Goal: Task Accomplishment & Management: Manage account settings

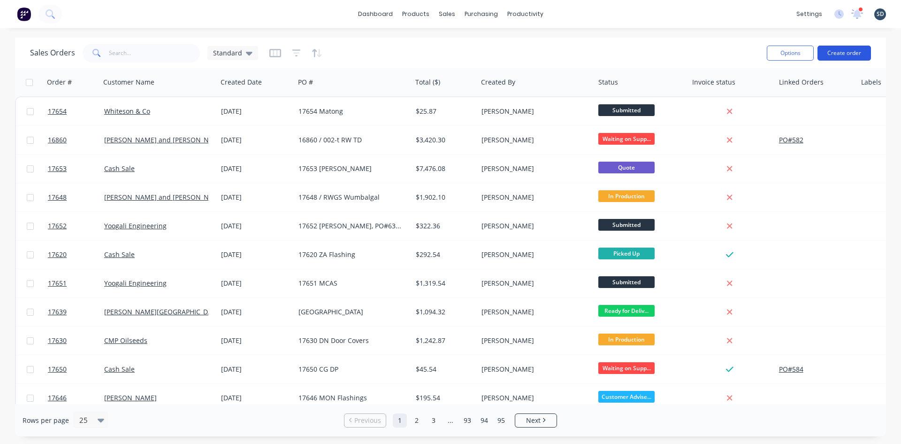
click at [846, 52] on button "Create order" at bounding box center [845, 53] width 54 height 15
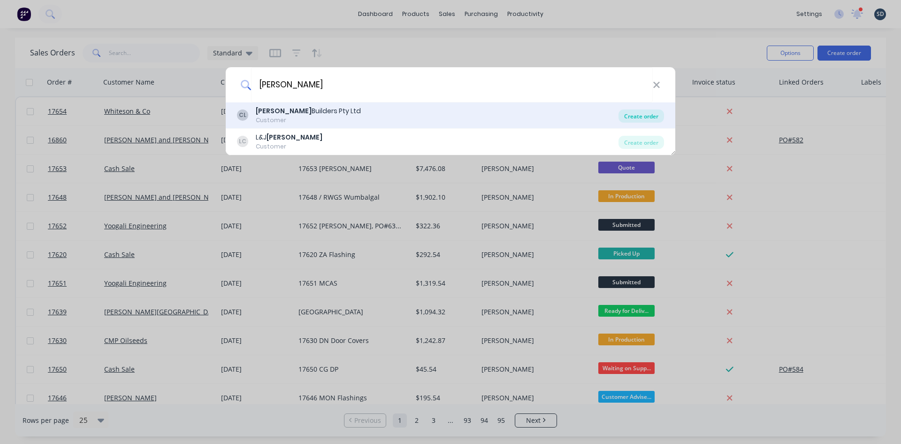
type input "casagrande"
click at [646, 112] on div "Create order" at bounding box center [642, 115] width 46 height 13
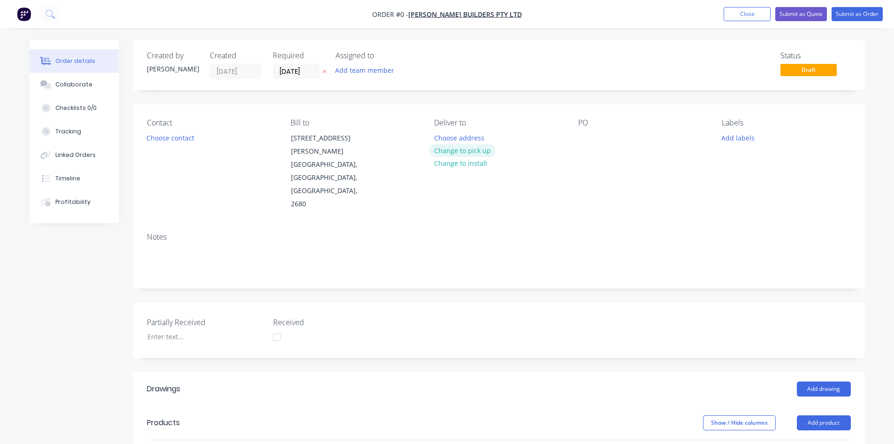
click at [462, 149] on button "Change to pick up" at bounding box center [462, 150] width 67 height 13
click at [181, 141] on button "Choose contact" at bounding box center [170, 137] width 58 height 13
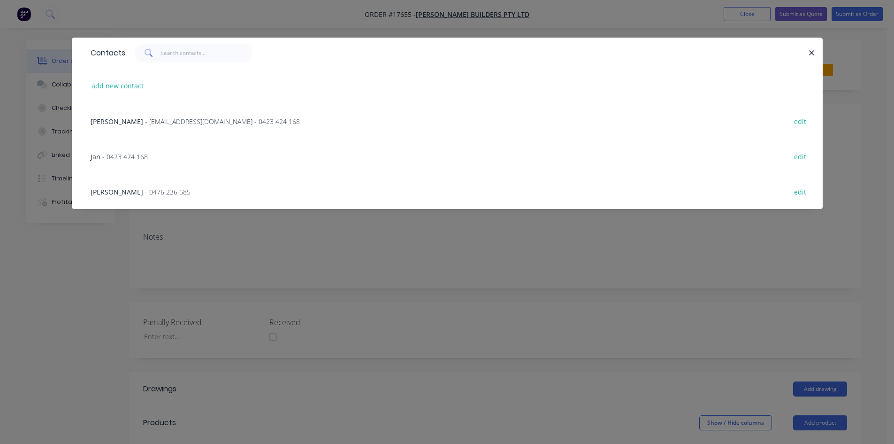
click at [160, 122] on span "- admin@casagrandebuilders.com.au - 0423 424 168" at bounding box center [222, 121] width 155 height 9
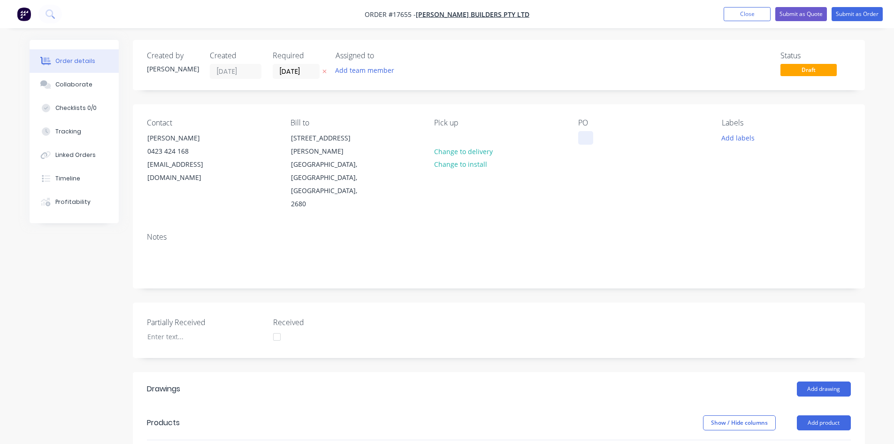
click at [578, 138] on div at bounding box center [585, 138] width 15 height 14
click at [556, 225] on div "Notes" at bounding box center [499, 256] width 732 height 63
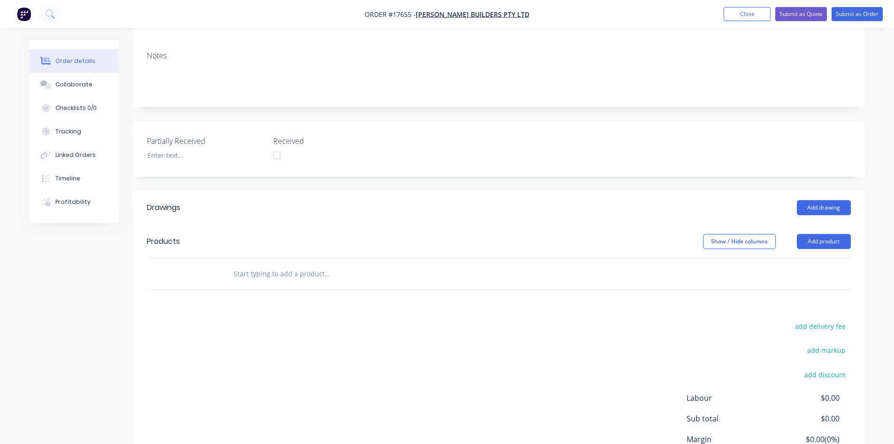
scroll to position [188, 0]
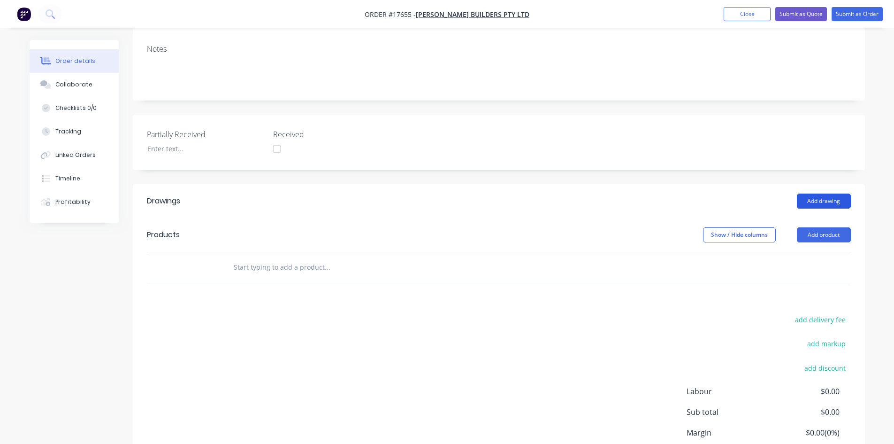
click at [824, 193] on button "Add drawing" at bounding box center [824, 200] width 54 height 15
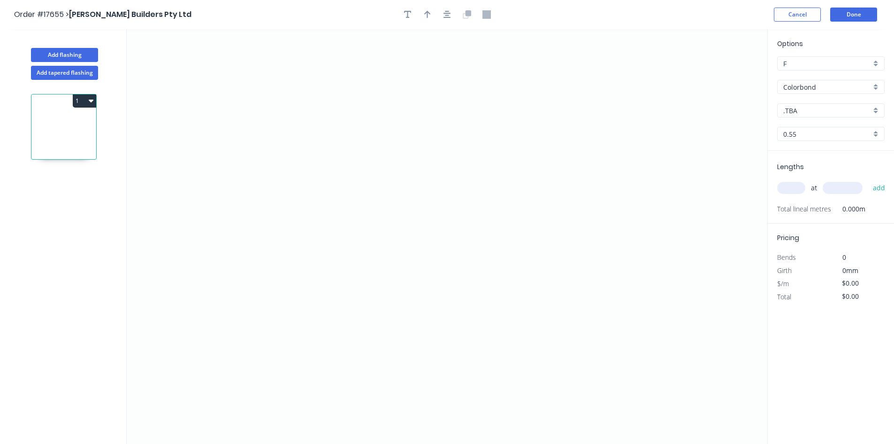
click at [841, 111] on input ".TBA" at bounding box center [828, 111] width 88 height 10
click at [820, 143] on div "Shale grey" at bounding box center [831, 142] width 107 height 16
type input "Shale grey"
click at [336, 106] on icon "0" at bounding box center [447, 236] width 641 height 415
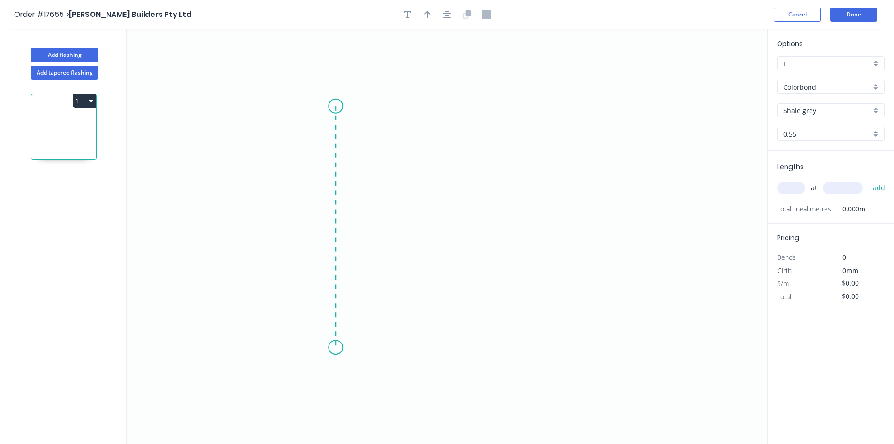
click at [341, 347] on icon "0" at bounding box center [447, 236] width 641 height 415
click at [336, 104] on circle at bounding box center [336, 106] width 14 height 14
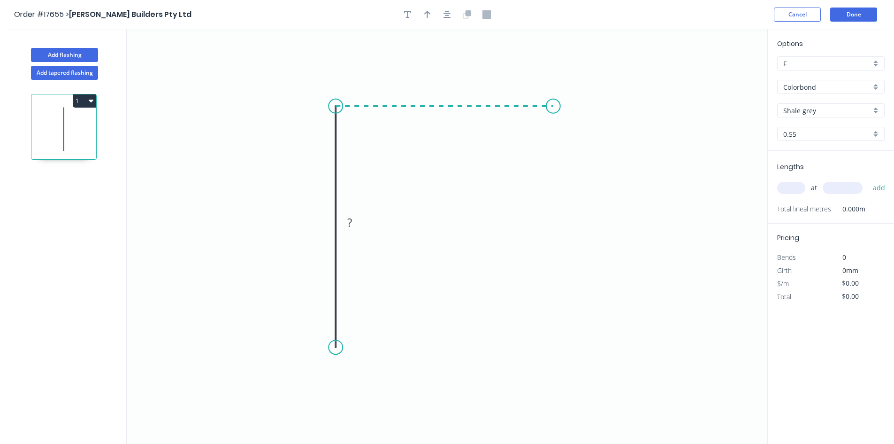
click at [554, 108] on icon "0 ?" at bounding box center [447, 236] width 641 height 415
drag, startPoint x: 556, startPoint y: 108, endPoint x: 579, endPoint y: 110, distance: 23.2
click at [579, 110] on circle at bounding box center [579, 106] width 14 height 14
drag, startPoint x: 579, startPoint y: 107, endPoint x: 570, endPoint y: 105, distance: 9.1
click at [570, 105] on circle at bounding box center [570, 106] width 14 height 14
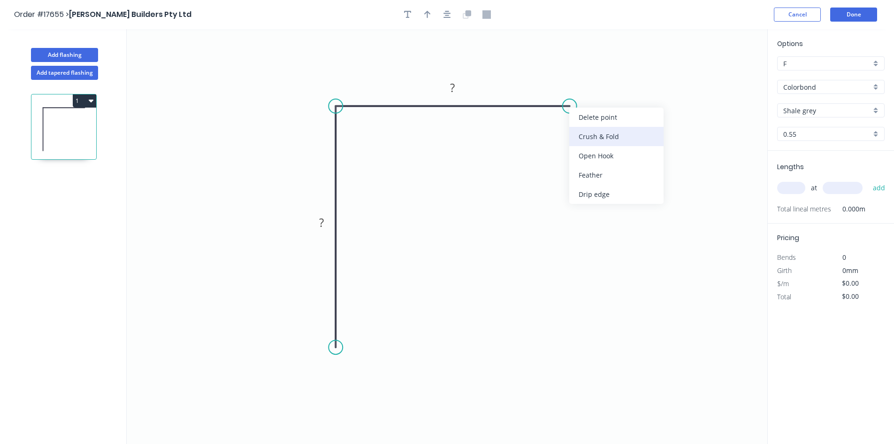
click at [584, 135] on div "Crush & Fold" at bounding box center [617, 136] width 94 height 19
click at [599, 138] on div "Flip bend" at bounding box center [617, 138] width 94 height 19
drag, startPoint x: 597, startPoint y: 115, endPoint x: 584, endPoint y: 143, distance: 31.7
click at [584, 143] on rect at bounding box center [569, 149] width 38 height 19
click at [462, 87] on rect at bounding box center [453, 88] width 19 height 13
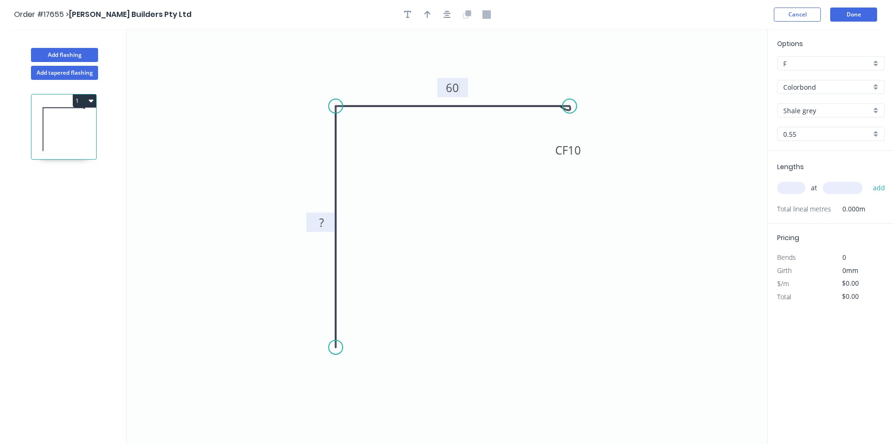
click at [328, 223] on rect at bounding box center [321, 222] width 19 height 13
click at [364, 374] on div "Crush & Fold" at bounding box center [386, 378] width 94 height 19
type input "$16.62"
drag, startPoint x: 298, startPoint y: 328, endPoint x: 369, endPoint y: 349, distance: 73.8
click at [369, 351] on rect at bounding box center [388, 351] width 38 height 19
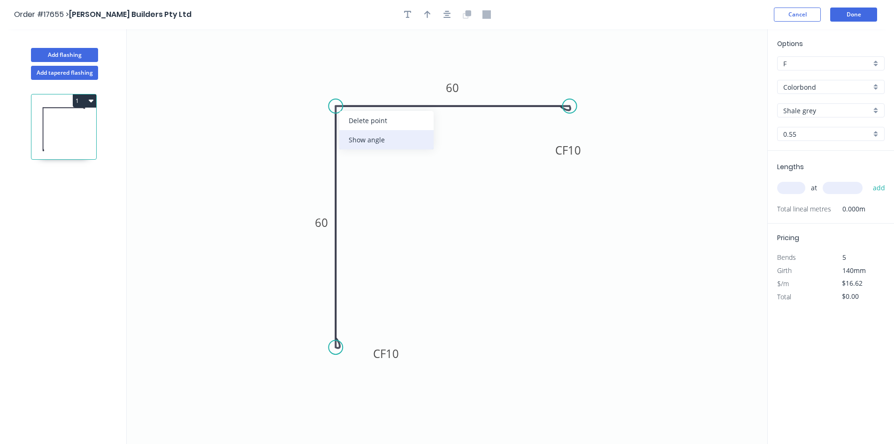
click at [367, 144] on div "Show angle" at bounding box center [386, 139] width 94 height 19
click at [354, 123] on tspan "º" at bounding box center [355, 121] width 4 height 15
click at [369, 162] on icon "0 CF 10 60 CF 10 60 93 º" at bounding box center [447, 236] width 641 height 415
drag, startPoint x: 362, startPoint y: 128, endPoint x: 307, endPoint y: 83, distance: 72.1
click at [307, 83] on rect at bounding box center [296, 76] width 31 height 19
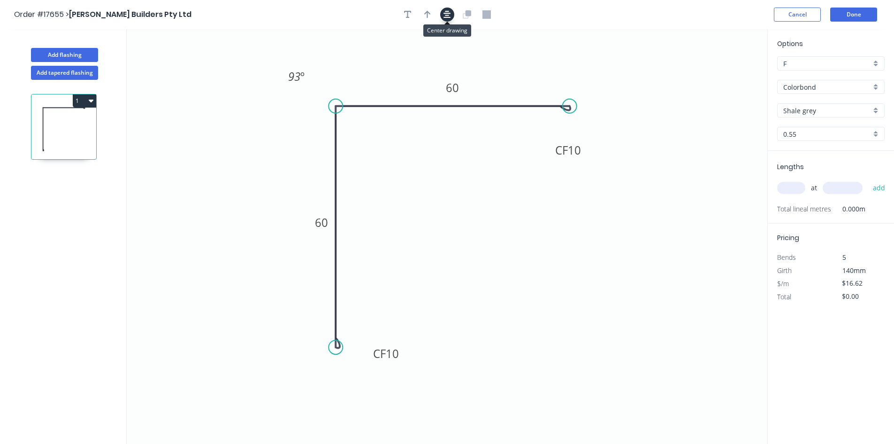
click at [445, 14] on icon "button" at bounding box center [448, 14] width 8 height 8
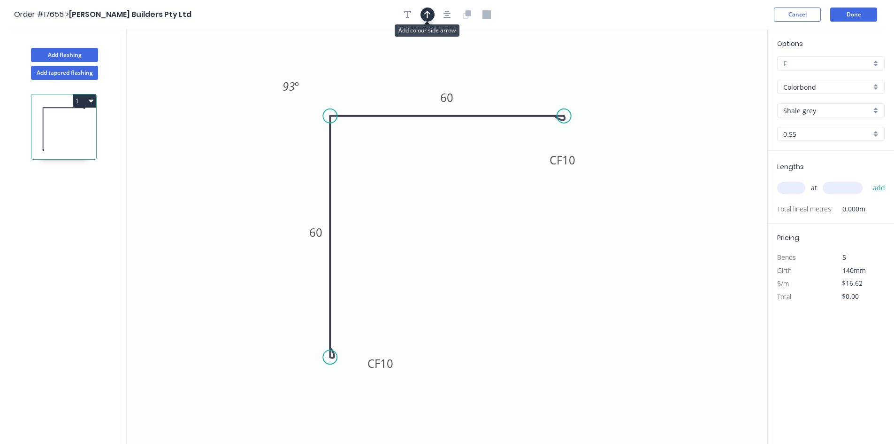
click at [427, 14] on icon "button" at bounding box center [427, 14] width 7 height 8
drag, startPoint x: 721, startPoint y: 74, endPoint x: 396, endPoint y: 85, distance: 325.1
click at [396, 85] on icon at bounding box center [396, 74] width 8 height 30
click at [788, 180] on div "at add" at bounding box center [831, 188] width 109 height 16
click at [789, 187] on input "text" at bounding box center [791, 188] width 28 height 12
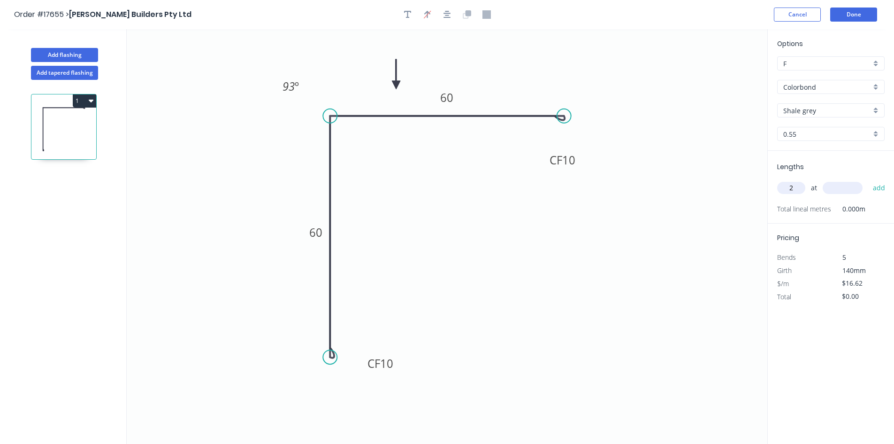
type input "2"
click at [839, 190] on input "text" at bounding box center [843, 188] width 40 height 12
type input "2700"
click at [877, 187] on button "add" at bounding box center [880, 188] width 22 height 16
type input "$89.75"
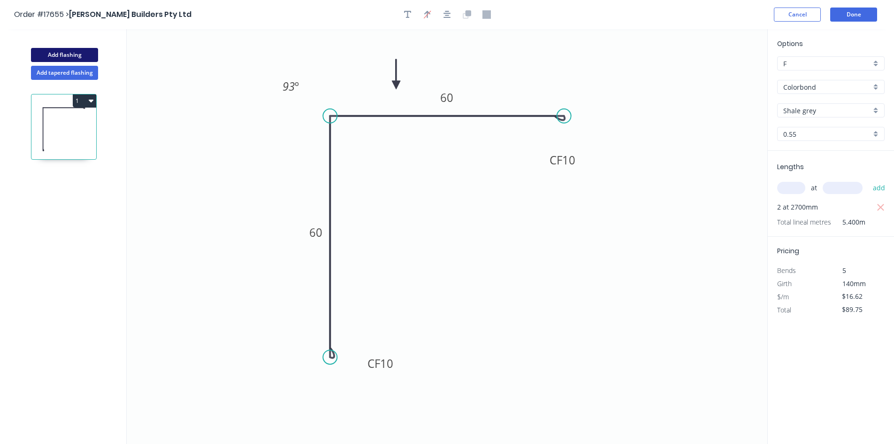
click at [62, 56] on button "Add flashing" at bounding box center [64, 55] width 67 height 14
type input "$0.00"
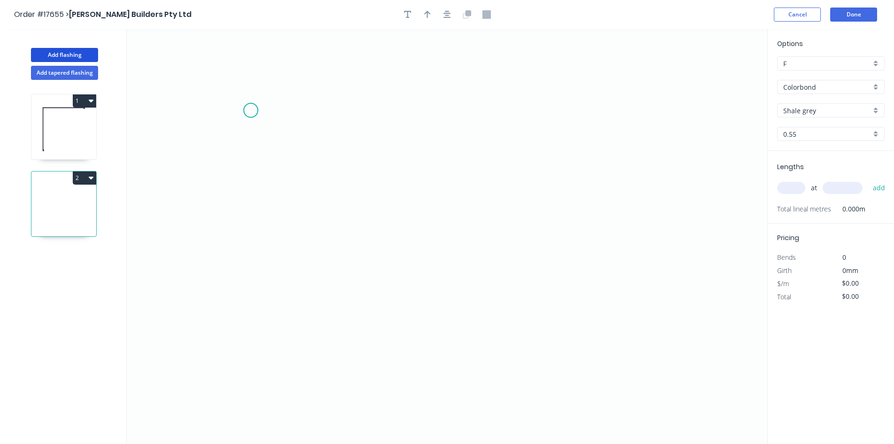
click at [251, 110] on icon "0" at bounding box center [447, 236] width 641 height 415
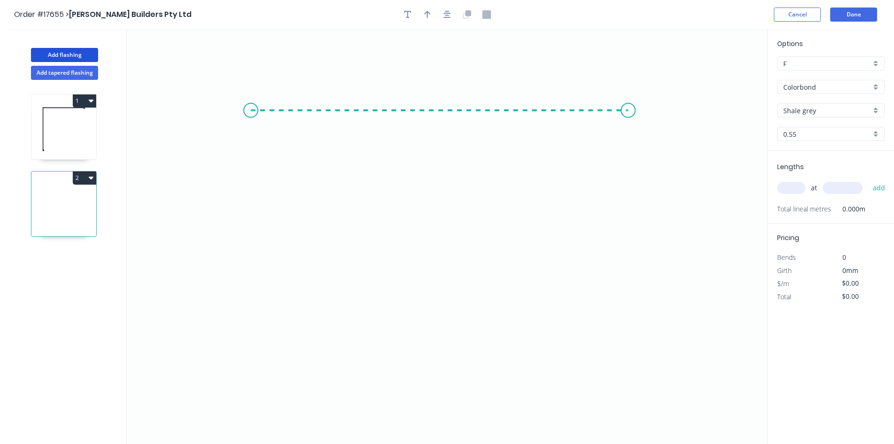
click at [629, 114] on icon "0" at bounding box center [447, 236] width 641 height 415
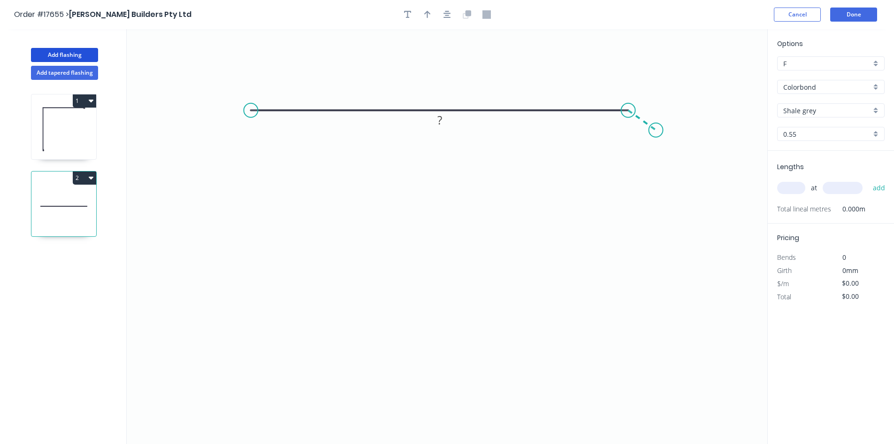
click at [656, 130] on icon "0 ?" at bounding box center [447, 236] width 641 height 415
click at [254, 112] on circle at bounding box center [251, 110] width 14 height 14
click at [253, 254] on icon "0 ? ? ? º" at bounding box center [447, 236] width 641 height 415
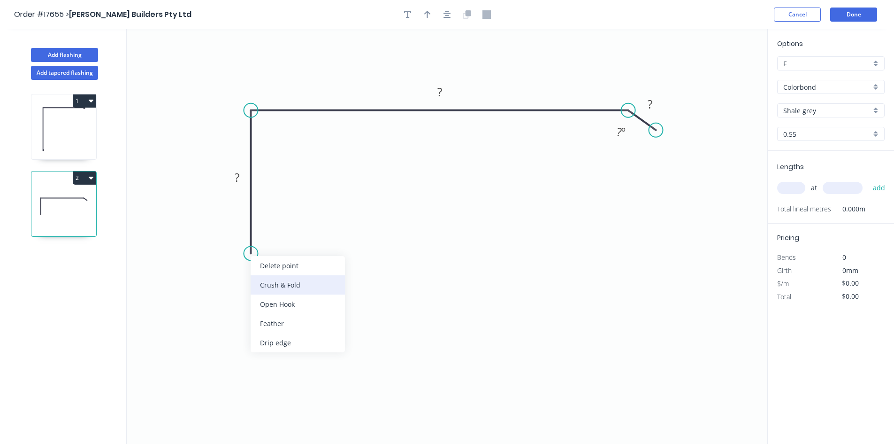
click at [279, 286] on div "Crush & Fold" at bounding box center [298, 284] width 94 height 19
drag, startPoint x: 215, startPoint y: 233, endPoint x: 292, endPoint y: 255, distance: 80.1
click at [293, 255] on rect at bounding box center [312, 260] width 38 height 19
click at [237, 173] on tspan "?" at bounding box center [237, 176] width 5 height 15
click at [440, 93] on tspan "?" at bounding box center [440, 91] width 5 height 15
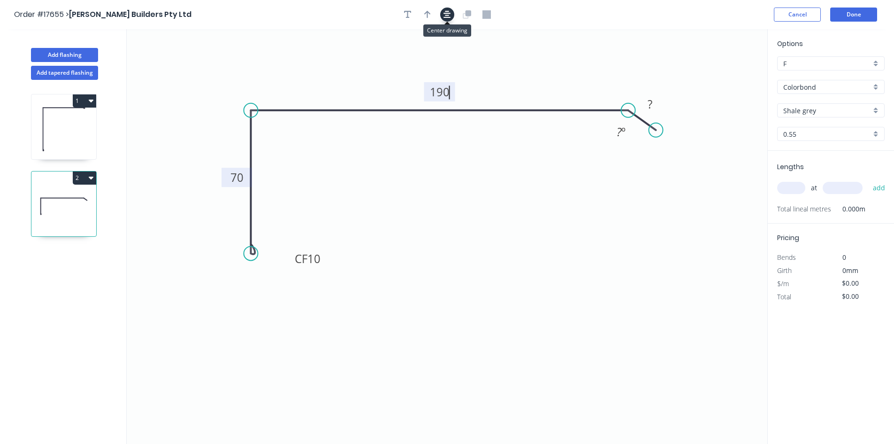
click at [446, 15] on icon "button" at bounding box center [448, 14] width 8 height 8
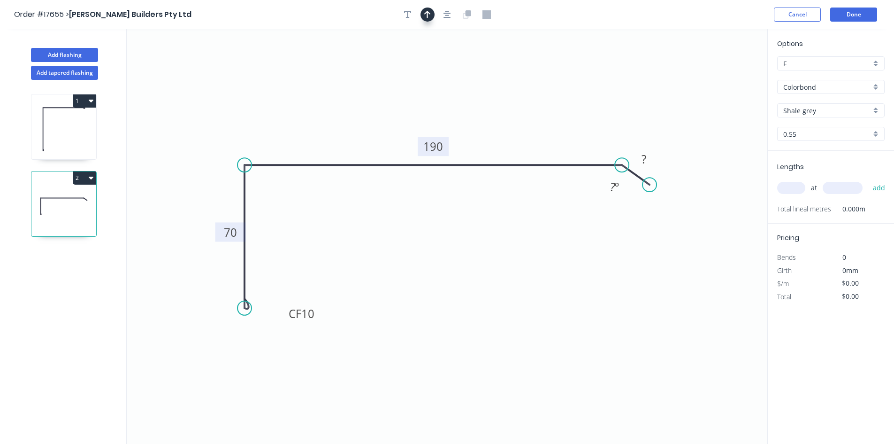
click at [429, 12] on icon "button" at bounding box center [427, 15] width 7 height 8
drag, startPoint x: 696, startPoint y: 82, endPoint x: 534, endPoint y: 126, distance: 168.0
click at [523, 122] on icon at bounding box center [527, 111] width 8 height 30
click at [643, 161] on tspan "?" at bounding box center [644, 158] width 5 height 15
type input "$20.00"
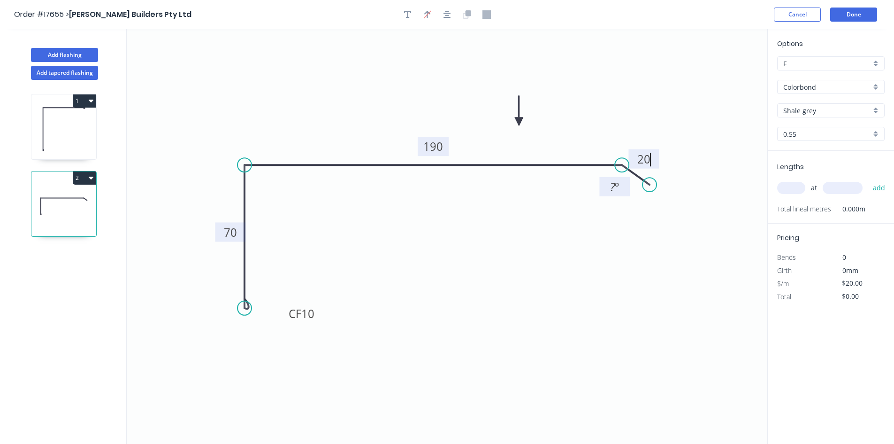
click at [616, 185] on tspan "º" at bounding box center [617, 186] width 4 height 15
drag, startPoint x: 603, startPoint y: 182, endPoint x: 602, endPoint y: 103, distance: 78.4
click at [602, 103] on rect at bounding box center [614, 108] width 31 height 19
click at [271, 196] on div "Show angle" at bounding box center [293, 195] width 94 height 19
click at [262, 184] on tspan "º" at bounding box center [264, 180] width 4 height 15
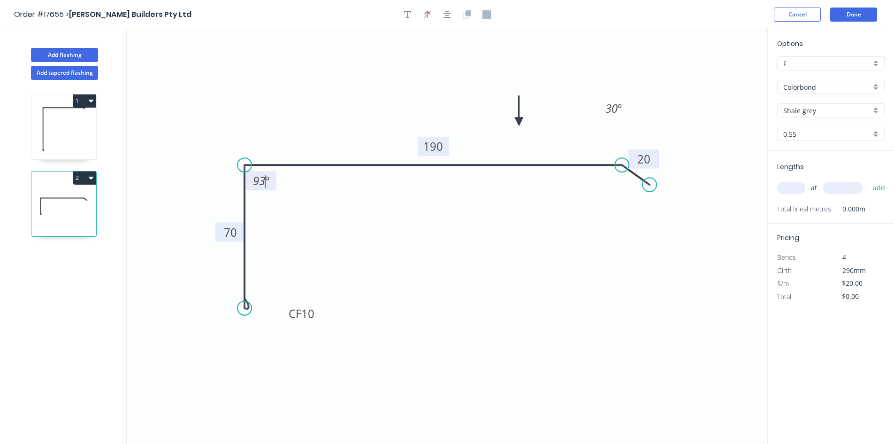
click at [290, 228] on icon "0 CF 10 70 190 20 93 º 30 º" at bounding box center [447, 236] width 641 height 415
drag, startPoint x: 273, startPoint y: 185, endPoint x: 241, endPoint y: 111, distance: 81.2
click at [241, 111] on rect at bounding box center [230, 108] width 31 height 19
click at [446, 13] on icon "button" at bounding box center [448, 15] width 8 height 8
click at [786, 189] on input "text" at bounding box center [791, 188] width 28 height 12
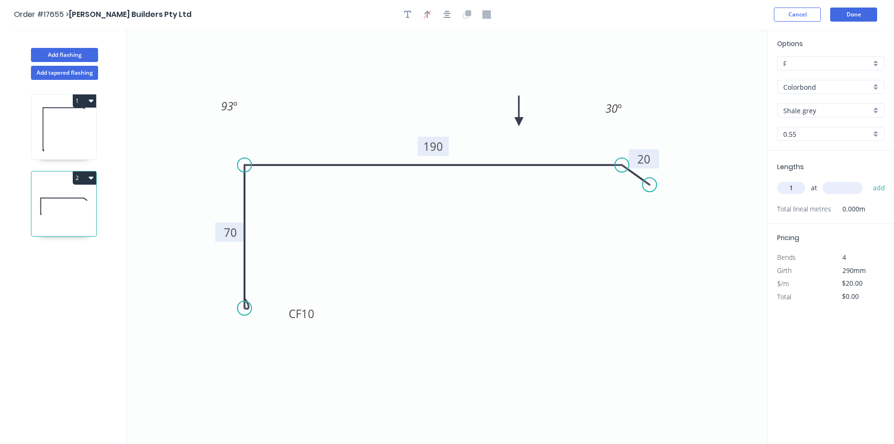
type input "1"
click at [836, 190] on input "text" at bounding box center [843, 188] width 40 height 12
type input "900"
click at [879, 185] on button "add" at bounding box center [880, 188] width 22 height 16
type input "$20.00"
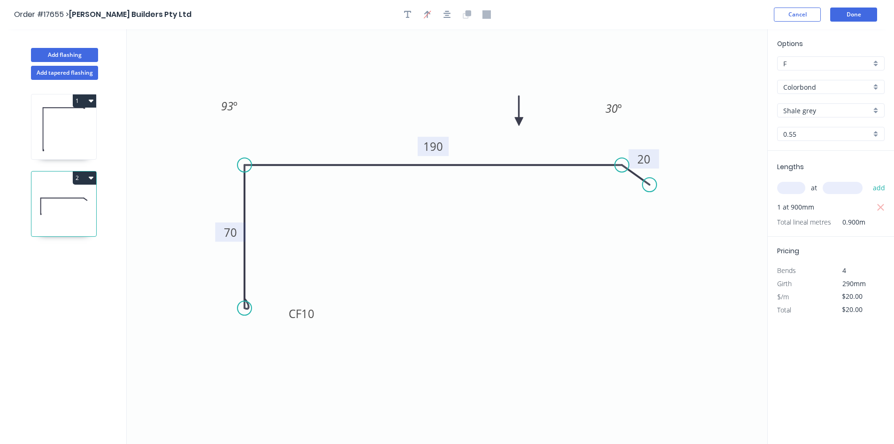
click at [93, 179] on icon "button" at bounding box center [91, 178] width 5 height 8
click at [63, 54] on button "Add flashing" at bounding box center [64, 55] width 67 height 14
type input "$0.00"
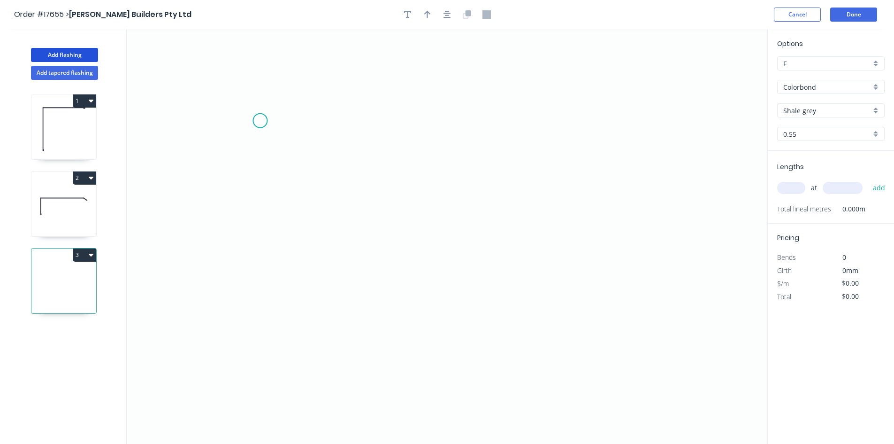
click at [245, 113] on icon "0" at bounding box center [447, 236] width 641 height 415
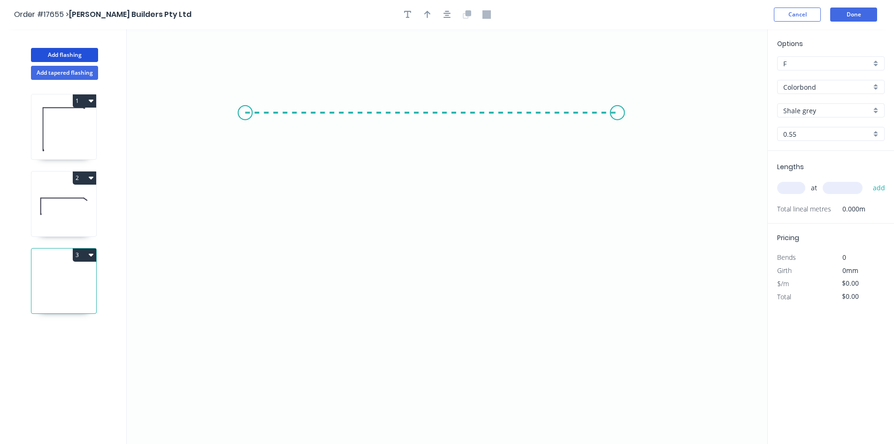
click at [618, 119] on icon "0" at bounding box center [447, 236] width 641 height 415
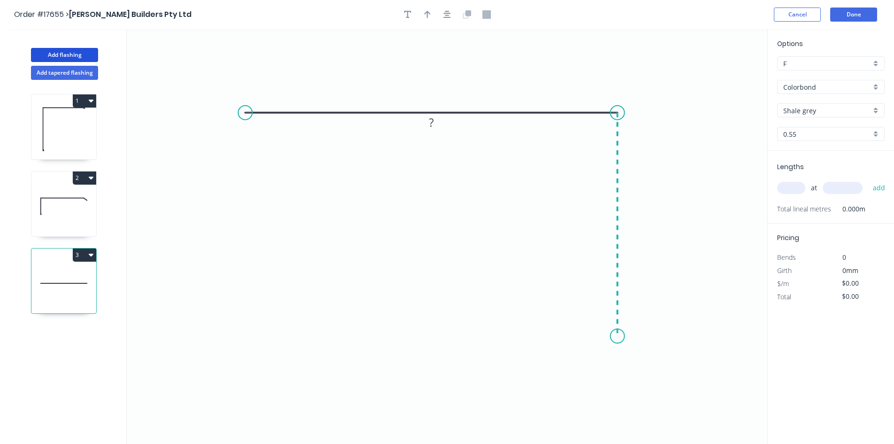
click at [612, 336] on icon "0 ?" at bounding box center [447, 236] width 641 height 415
click at [245, 113] on circle at bounding box center [246, 113] width 14 height 14
click at [251, 220] on icon "0 ? ?" at bounding box center [447, 236] width 641 height 415
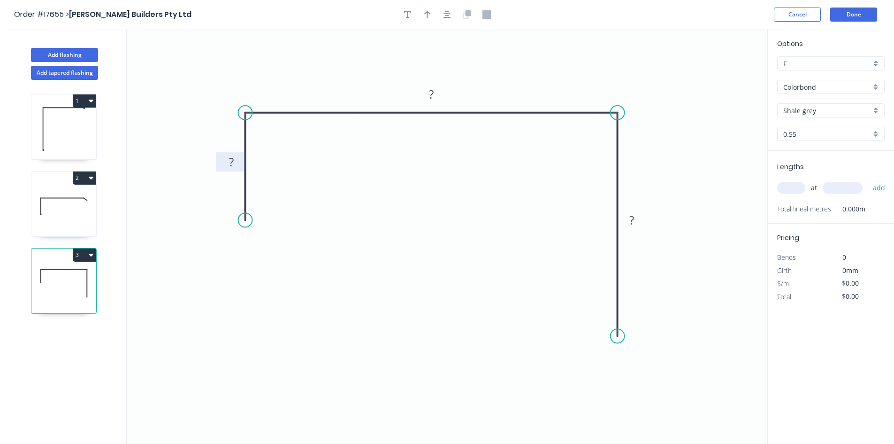
click at [237, 159] on rect at bounding box center [231, 162] width 19 height 13
click at [434, 92] on tspan "?" at bounding box center [431, 93] width 5 height 15
click at [633, 215] on tspan "?" at bounding box center [632, 219] width 5 height 15
click at [420, 271] on icon "0 50 135 105" at bounding box center [447, 236] width 641 height 415
click at [619, 335] on circle at bounding box center [618, 336] width 14 height 14
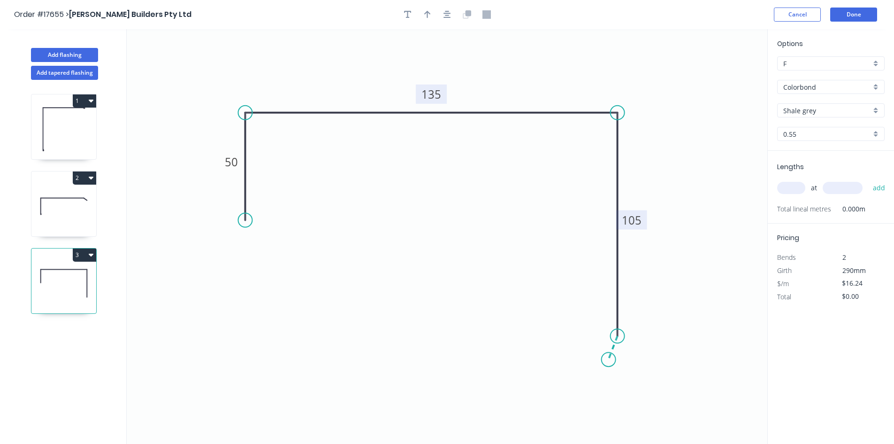
click at [609, 360] on icon "0 50 135 105" at bounding box center [447, 236] width 641 height 415
drag, startPoint x: 619, startPoint y: 336, endPoint x: 618, endPoint y: 317, distance: 18.8
click at [618, 317] on circle at bounding box center [618, 317] width 14 height 14
drag, startPoint x: 608, startPoint y: 357, endPoint x: 608, endPoint y: 345, distance: 12.7
click at [608, 345] on circle at bounding box center [608, 344] width 14 height 14
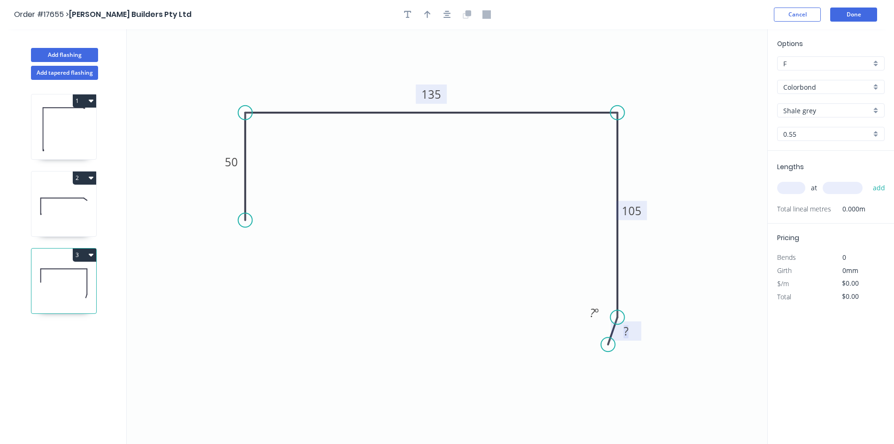
click at [624, 331] on tspan "?" at bounding box center [626, 330] width 5 height 15
type input "$18.12"
click at [598, 315] on tspan "º" at bounding box center [597, 312] width 4 height 15
click at [524, 289] on icon "0 50 135 105 10 20 º" at bounding box center [447, 236] width 641 height 415
drag, startPoint x: 583, startPoint y: 308, endPoint x: 668, endPoint y: 310, distance: 85.0
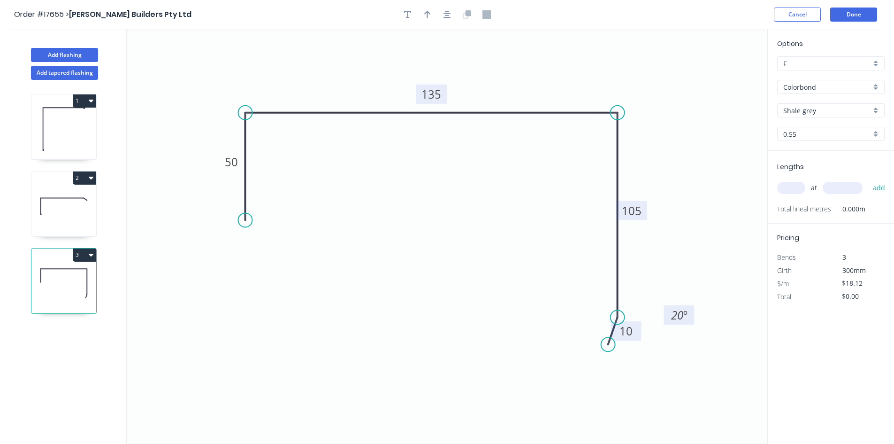
click at [668, 310] on rect at bounding box center [679, 314] width 31 height 19
click at [634, 209] on tspan "105" at bounding box center [632, 210] width 20 height 15
click at [690, 245] on icon "0 50 135 95 10 20 º" at bounding box center [447, 236] width 641 height 415
click at [446, 16] on icon "button" at bounding box center [448, 15] width 8 height 8
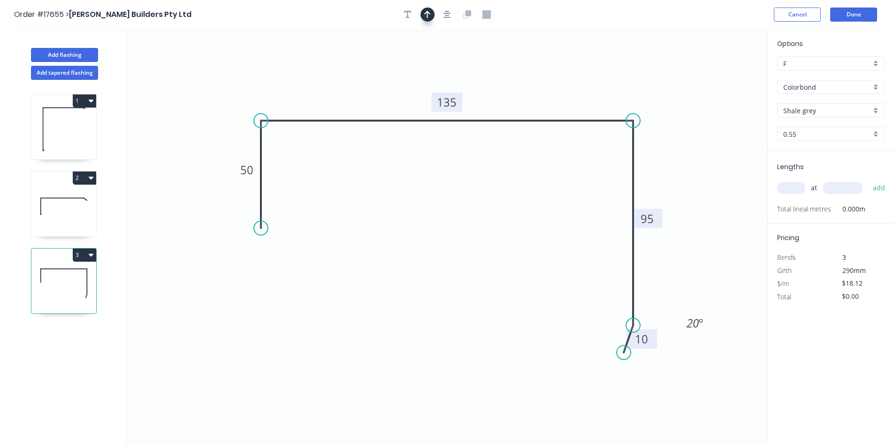
click at [433, 16] on button "button" at bounding box center [428, 15] width 14 height 14
drag, startPoint x: 722, startPoint y: 75, endPoint x: 543, endPoint y: 81, distance: 179.0
click at [544, 81] on icon at bounding box center [548, 70] width 8 height 30
click at [666, 153] on div "Show angle" at bounding box center [682, 151] width 94 height 19
click at [615, 139] on tspan "?" at bounding box center [614, 136] width 5 height 15
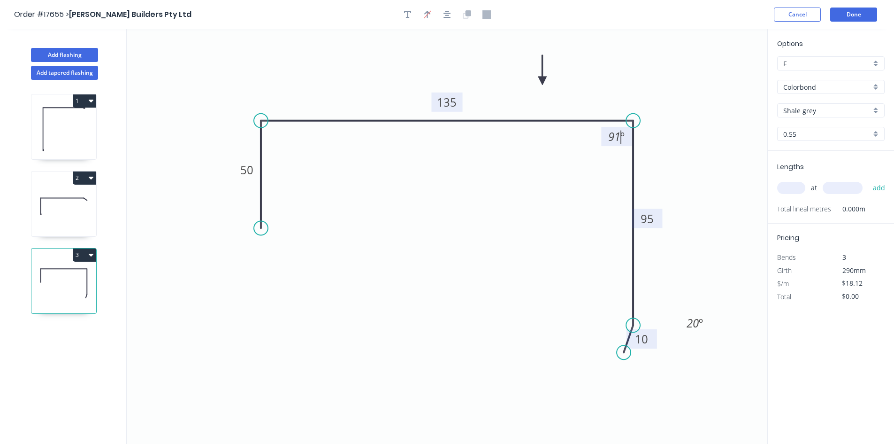
click at [594, 154] on icon "0 50 135 95 10 91 º 20 º" at bounding box center [447, 236] width 641 height 415
drag, startPoint x: 606, startPoint y: 133, endPoint x: 660, endPoint y: 89, distance: 69.4
click at [660, 89] on rect at bounding box center [670, 92] width 31 height 19
click at [289, 151] on div "Show angle" at bounding box center [310, 149] width 94 height 19
click at [278, 138] on tspan "º" at bounding box center [280, 136] width 4 height 15
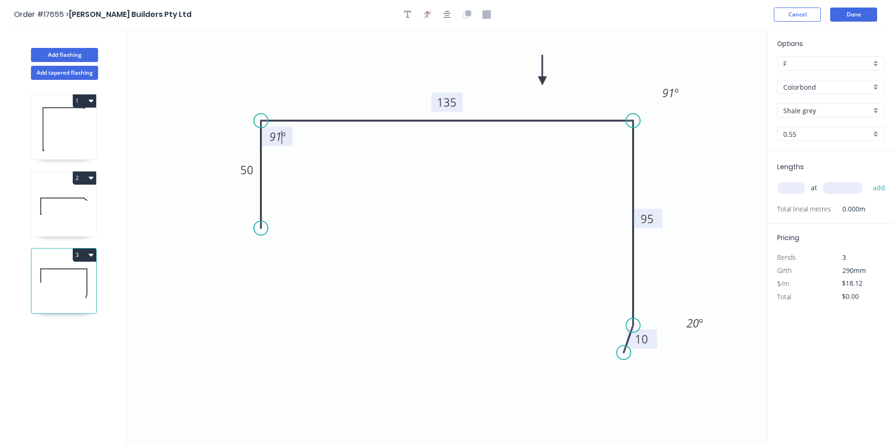
click at [305, 164] on icon "0 50 135 95 10 91 º 91 º 20 º" at bounding box center [447, 236] width 641 height 415
drag, startPoint x: 287, startPoint y: 140, endPoint x: 248, endPoint y: 76, distance: 74.8
click at [248, 76] on rect at bounding box center [238, 72] width 31 height 19
click at [447, 11] on icon "button" at bounding box center [448, 15] width 8 height 8
click at [793, 192] on input "text" at bounding box center [791, 188] width 28 height 12
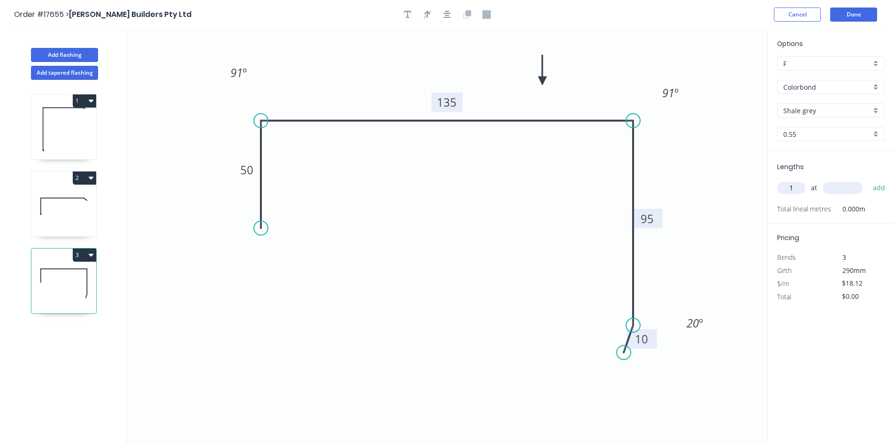
type input "1"
click at [848, 186] on input "text" at bounding box center [843, 188] width 40 height 12
type input "5700"
click at [876, 190] on button "add" at bounding box center [880, 188] width 22 height 16
type input "$103.28"
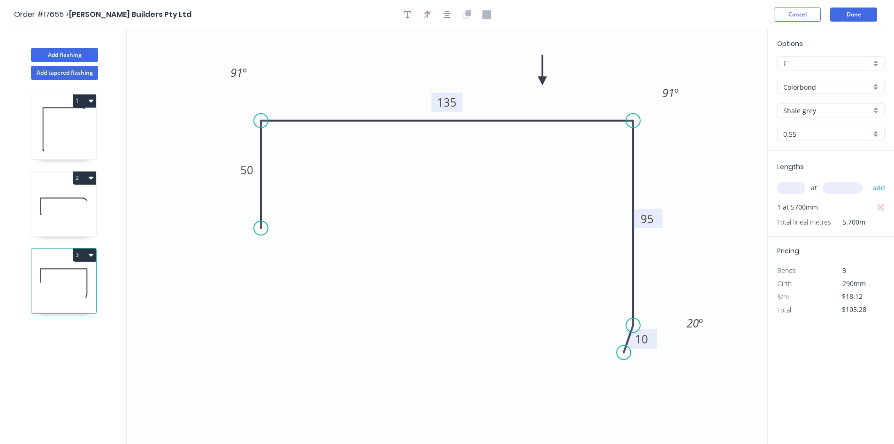
click at [93, 175] on icon "button" at bounding box center [91, 178] width 5 height 8
click at [85, 195] on div "Duplicate" at bounding box center [51, 201] width 72 height 14
type input "$20.00"
type input "$0.00"
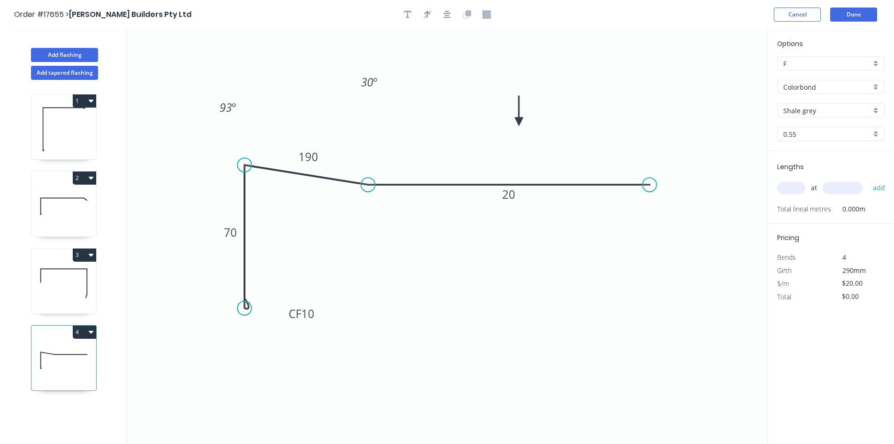
drag, startPoint x: 619, startPoint y: 164, endPoint x: 368, endPoint y: 160, distance: 250.8
click at [368, 160] on icon "0 CF 10 70 190 20 93 º 30 º" at bounding box center [447, 236] width 641 height 415
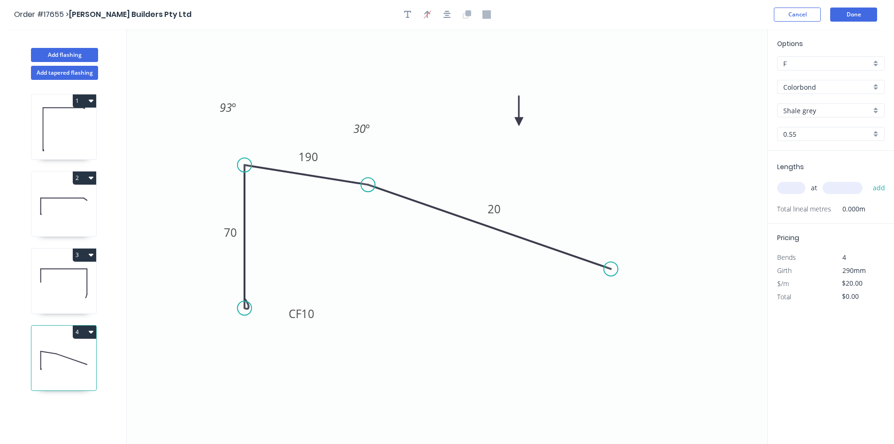
drag, startPoint x: 621, startPoint y: 246, endPoint x: 579, endPoint y: 273, distance: 50.5
click at [604, 276] on circle at bounding box center [611, 269] width 14 height 14
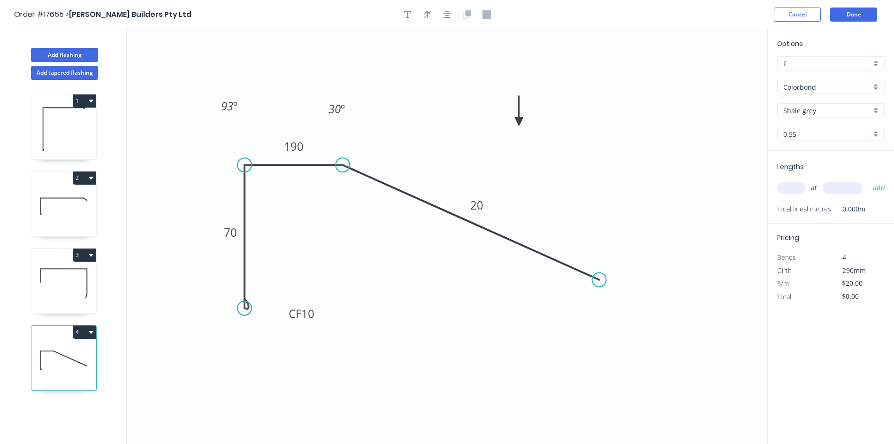
drag, startPoint x: 368, startPoint y: 185, endPoint x: 342, endPoint y: 166, distance: 32.5
click at [342, 166] on circle at bounding box center [343, 165] width 14 height 14
drag, startPoint x: 246, startPoint y: 308, endPoint x: 287, endPoint y: 234, distance: 84.3
click at [244, 383] on circle at bounding box center [245, 386] width 14 height 14
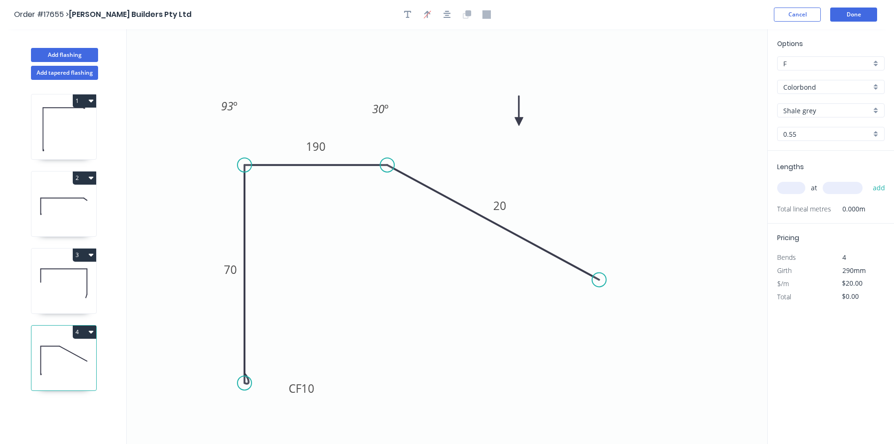
drag, startPoint x: 343, startPoint y: 164, endPoint x: 387, endPoint y: 172, distance: 44.8
click at [387, 172] on circle at bounding box center [387, 165] width 14 height 14
drag, startPoint x: 600, startPoint y: 280, endPoint x: 442, endPoint y: 198, distance: 178.1
click at [442, 198] on circle at bounding box center [442, 198] width 14 height 14
click at [329, 147] on rect at bounding box center [315, 146] width 31 height 19
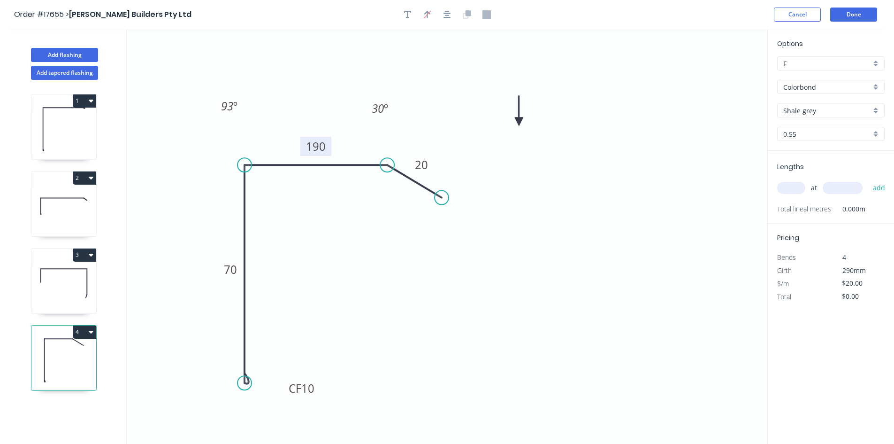
click at [325, 147] on tspan "190" at bounding box center [316, 146] width 20 height 15
click at [543, 212] on icon "0 CF 10 70 35 20 93 º 30 º" at bounding box center [447, 236] width 641 height 415
type input "$14.74"
click at [446, 15] on icon "button" at bounding box center [448, 15] width 8 height 8
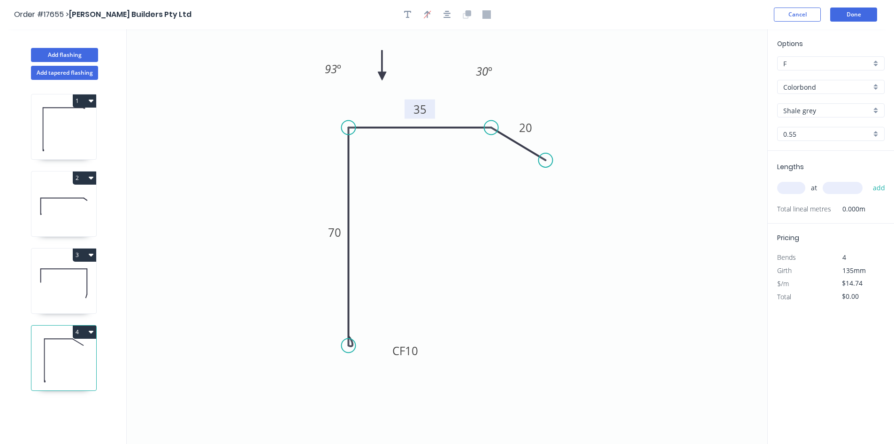
drag, startPoint x: 519, startPoint y: 117, endPoint x: 382, endPoint y: 76, distance: 142.7
click at [382, 76] on icon at bounding box center [382, 65] width 8 height 30
drag, startPoint x: 318, startPoint y: 64, endPoint x: 313, endPoint y: 66, distance: 5.2
click at [313, 66] on icon "0 CF 10 70 35 20 93 º 30 º" at bounding box center [447, 236] width 641 height 415
drag, startPoint x: 308, startPoint y: 70, endPoint x: 246, endPoint y: 100, distance: 69.3
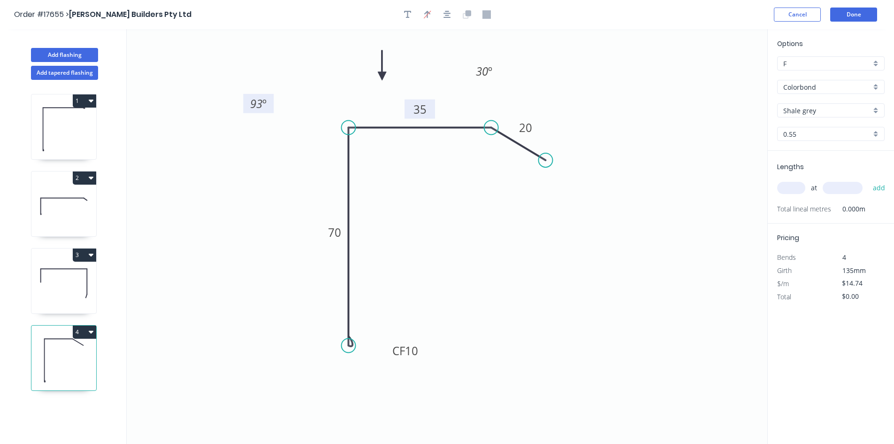
click at [246, 100] on rect at bounding box center [258, 103] width 31 height 19
drag, startPoint x: 496, startPoint y: 68, endPoint x: 514, endPoint y: 75, distance: 19.6
click at [514, 75] on rect at bounding box center [502, 78] width 31 height 19
click at [519, 212] on icon "0 CF 10 70 35 20 93 º 30 º" at bounding box center [447, 236] width 641 height 415
click at [798, 187] on input "text" at bounding box center [791, 188] width 28 height 12
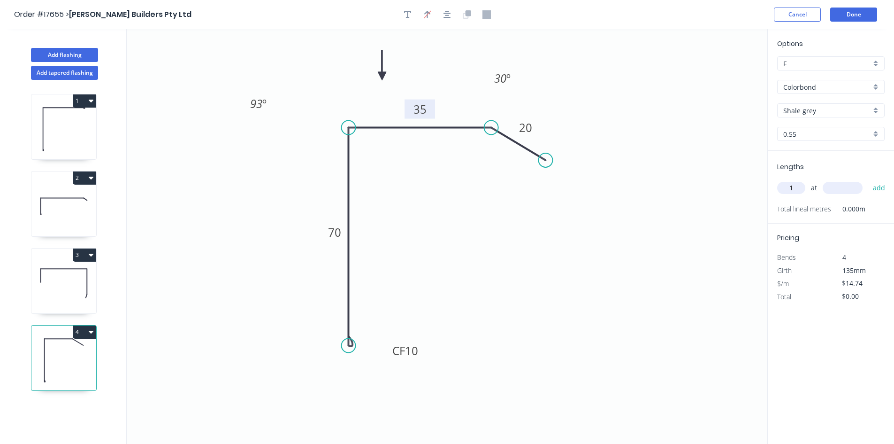
type input "1"
click at [854, 194] on input "text" at bounding box center [843, 188] width 40 height 12
type input "2900"
click at [885, 187] on button "add" at bounding box center [880, 188] width 22 height 16
type input "$42.75"
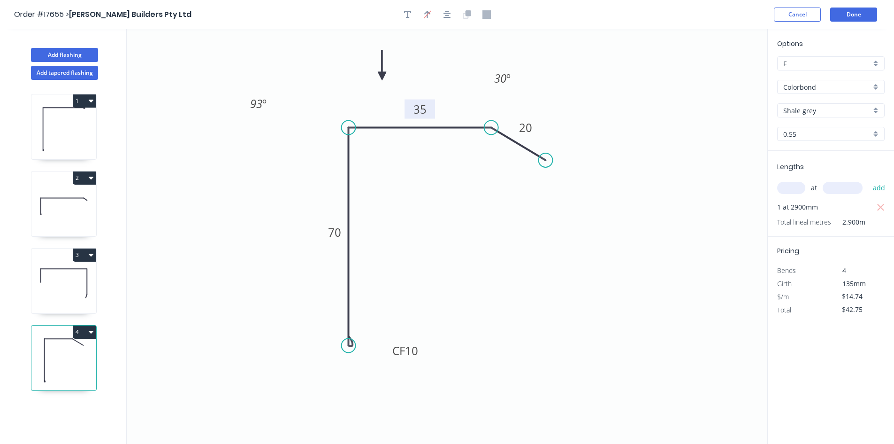
click at [95, 179] on button "2" at bounding box center [84, 177] width 23 height 13
click at [72, 203] on div "Duplicate" at bounding box center [51, 201] width 72 height 14
type input "$20.00"
type input "$0.00"
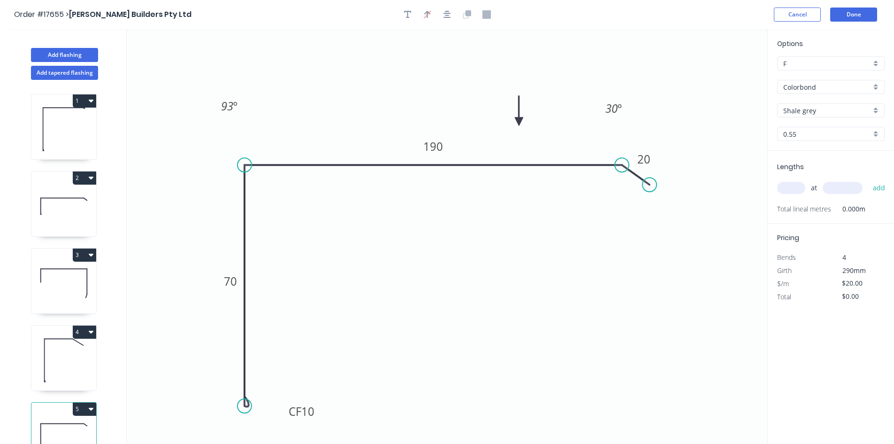
drag, startPoint x: 247, startPoint y: 305, endPoint x: 248, endPoint y: 406, distance: 100.9
click at [248, 406] on circle at bounding box center [245, 406] width 14 height 14
click at [228, 279] on tspan "70" at bounding box center [230, 280] width 13 height 15
click at [435, 144] on tspan "190" at bounding box center [433, 146] width 20 height 15
drag, startPoint x: 654, startPoint y: 183, endPoint x: 667, endPoint y: 202, distance: 23.3
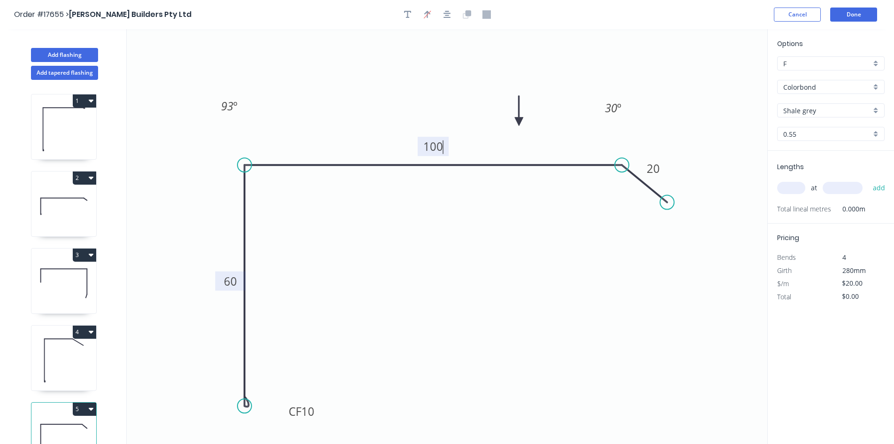
click at [667, 202] on circle at bounding box center [667, 202] width 14 height 14
type input "$16.50"
click at [448, 15] on icon "button" at bounding box center [448, 15] width 8 height 8
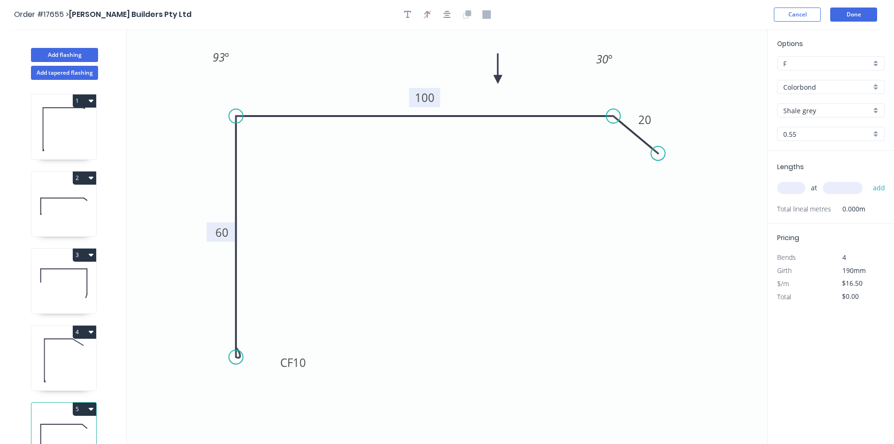
drag, startPoint x: 518, startPoint y: 120, endPoint x: 498, endPoint y: 79, distance: 45.1
click at [498, 79] on icon at bounding box center [498, 69] width 8 height 30
click at [794, 191] on input "text" at bounding box center [791, 188] width 28 height 12
type input "1"
click at [836, 187] on input "text" at bounding box center [843, 188] width 40 height 12
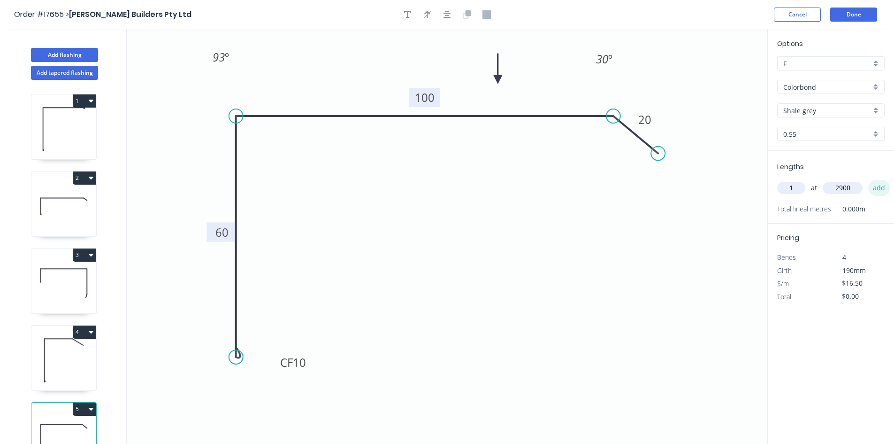
type input "2900"
click at [878, 188] on button "add" at bounding box center [880, 188] width 22 height 16
type input "$47.85"
click at [862, 5] on header "Order #17655 > Casagrande Builders Pty Ltd Cancel Done" at bounding box center [447, 14] width 894 height 29
click at [860, 16] on button "Done" at bounding box center [854, 15] width 47 height 14
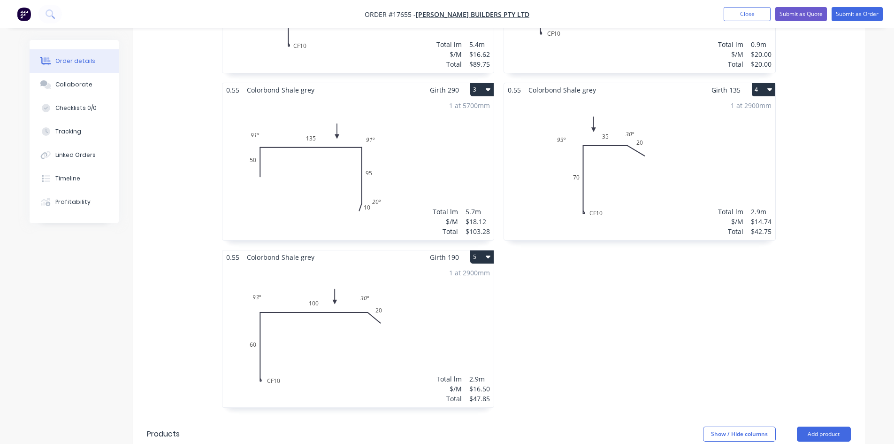
scroll to position [494, 0]
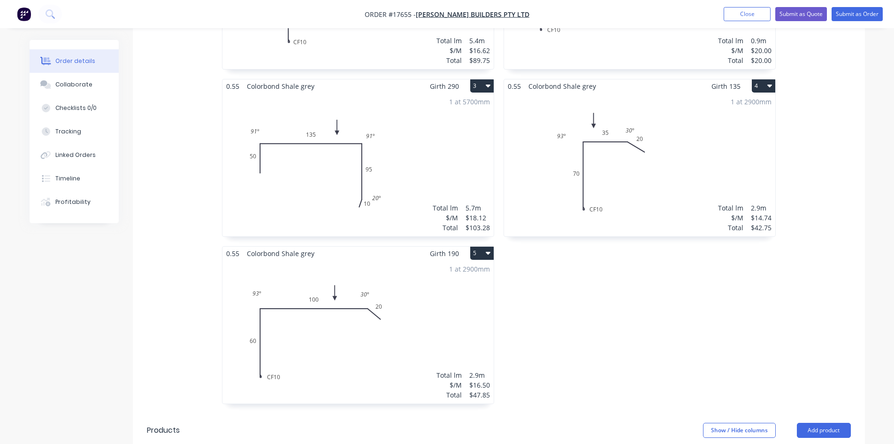
click at [448, 278] on div "1 at 2900mm Total lm $/M Total 2.9m $16.50 $47.85" at bounding box center [358, 331] width 271 height 143
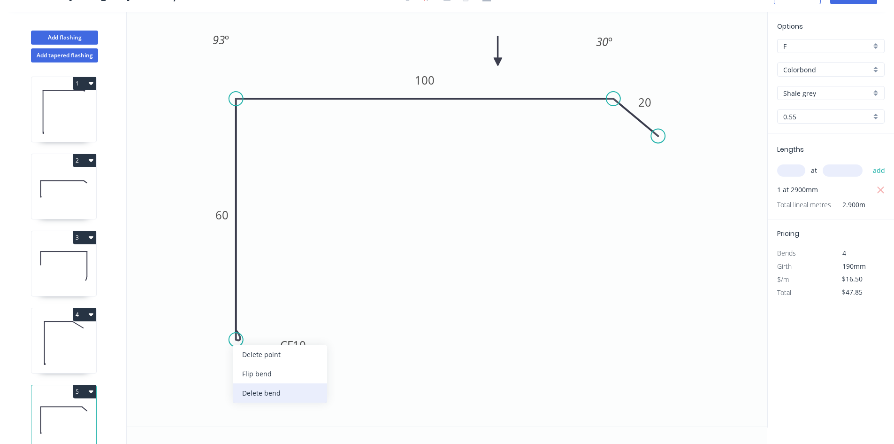
click at [264, 392] on div "Delete bend" at bounding box center [280, 392] width 94 height 19
type input "$12.74"
type input "$36.95"
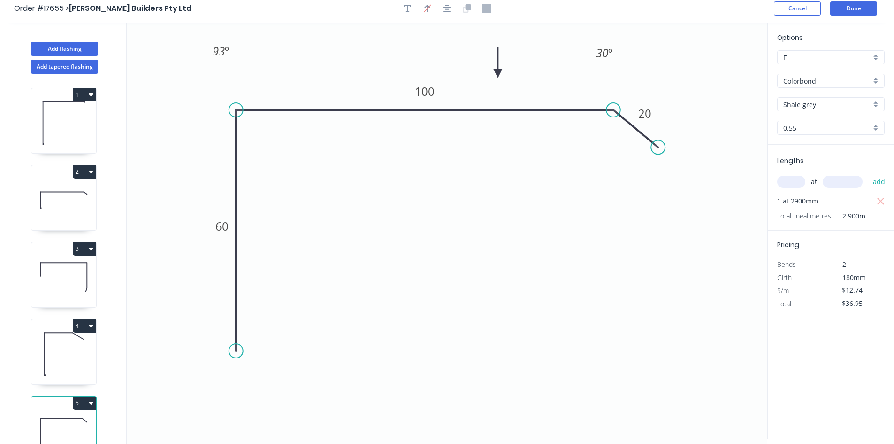
scroll to position [0, 0]
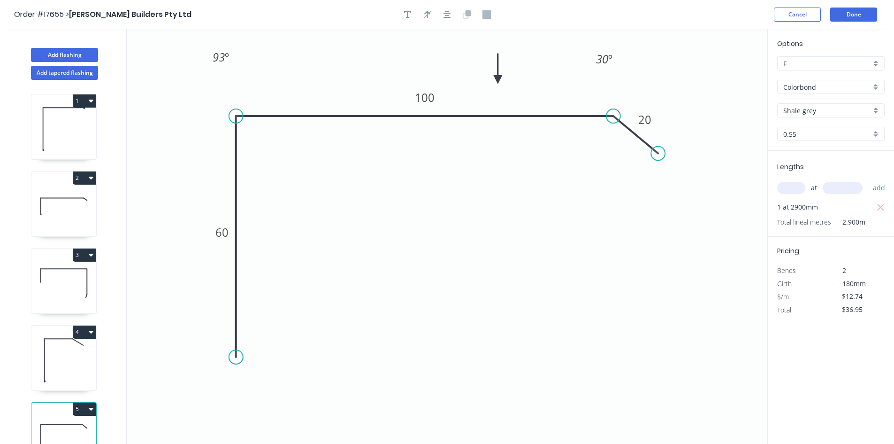
click at [725, 113] on icon "0 60 100 20 93 º 30 º" at bounding box center [447, 236] width 641 height 415
click at [862, 16] on button "Done" at bounding box center [854, 15] width 47 height 14
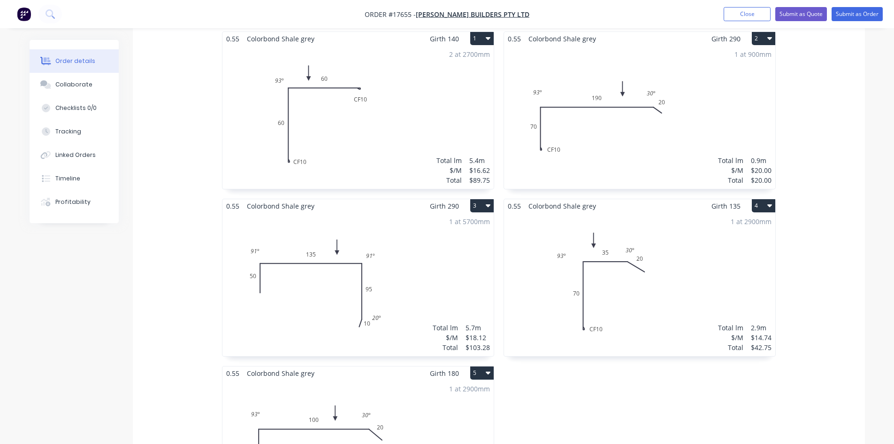
scroll to position [516, 0]
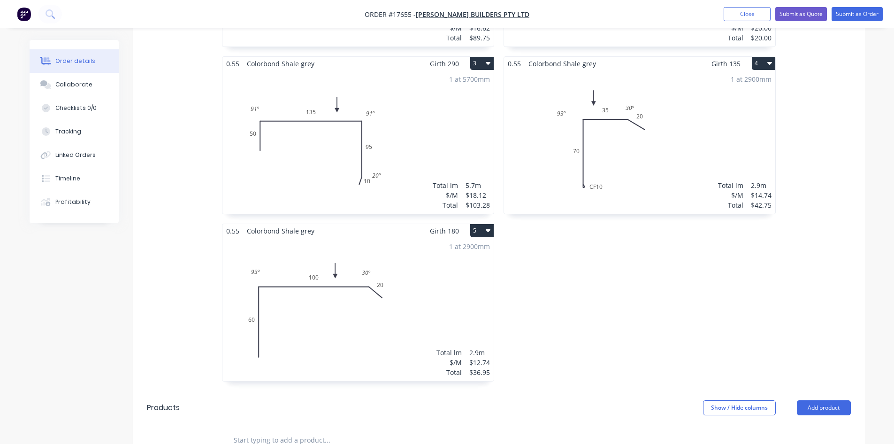
click at [342, 293] on div "1 at 2900mm Total lm $/M Total 2.9m $12.74 $36.95" at bounding box center [358, 309] width 271 height 143
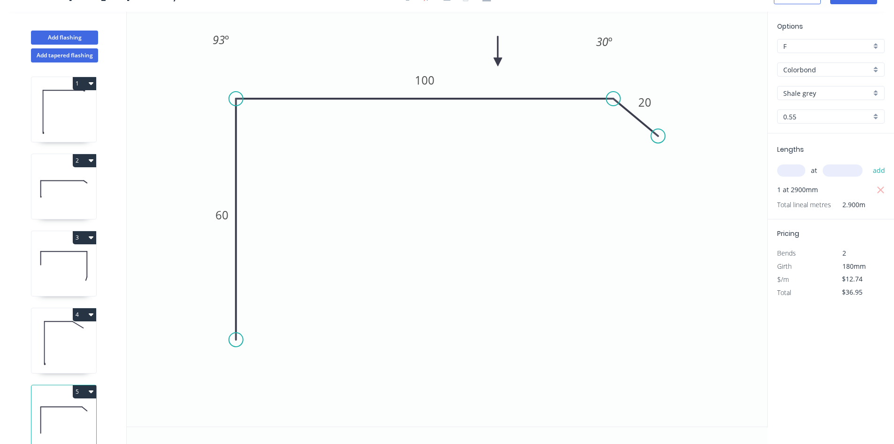
scroll to position [17, 0]
click at [259, 369] on div "Crush & Fold" at bounding box center [286, 371] width 94 height 19
type input "$16.50"
type input "$47.85"
drag, startPoint x: 200, startPoint y: 322, endPoint x: 360, endPoint y: 331, distance: 159.9
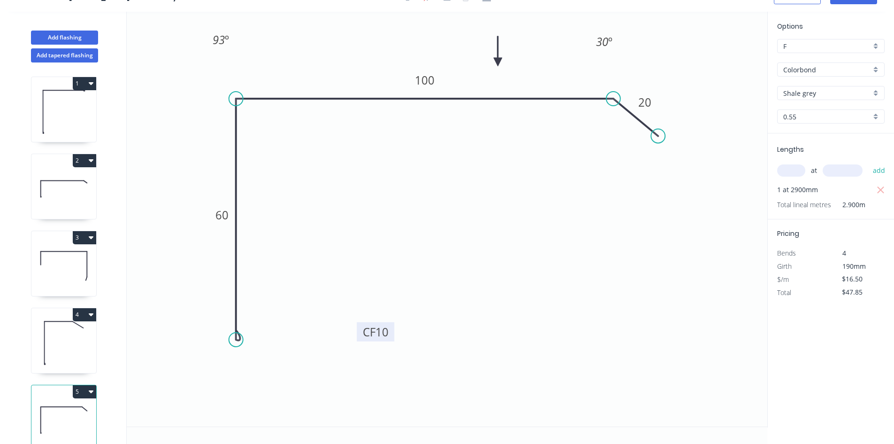
click at [360, 331] on rect at bounding box center [376, 331] width 38 height 19
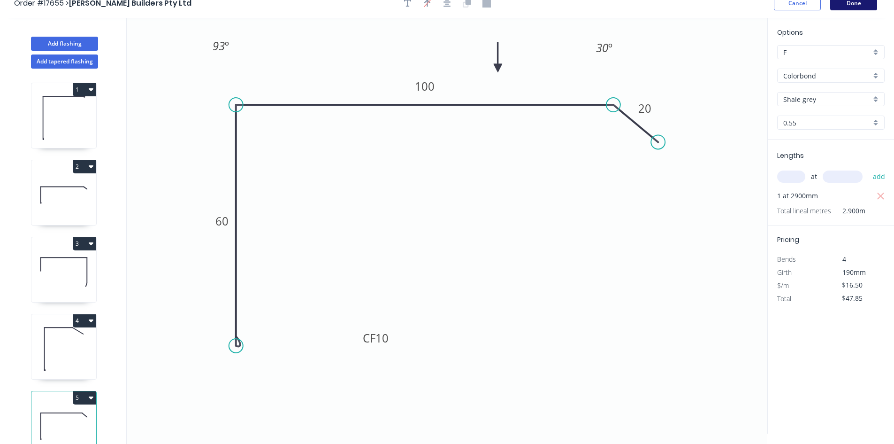
scroll to position [0, 0]
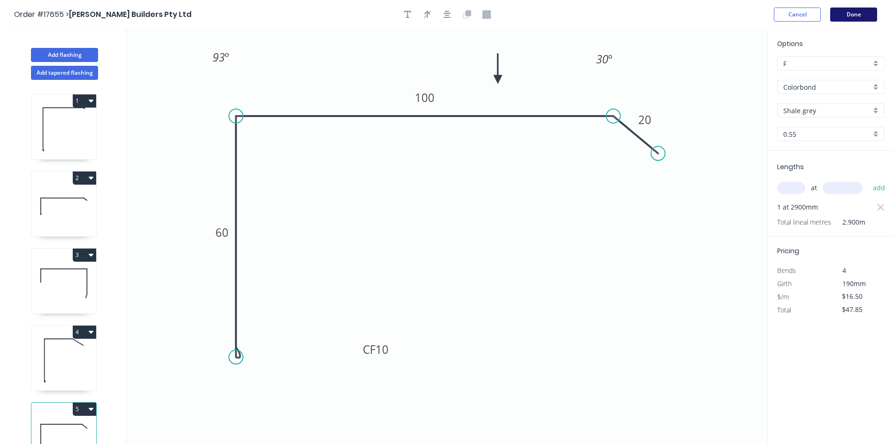
click at [851, 12] on button "Done" at bounding box center [854, 15] width 47 height 14
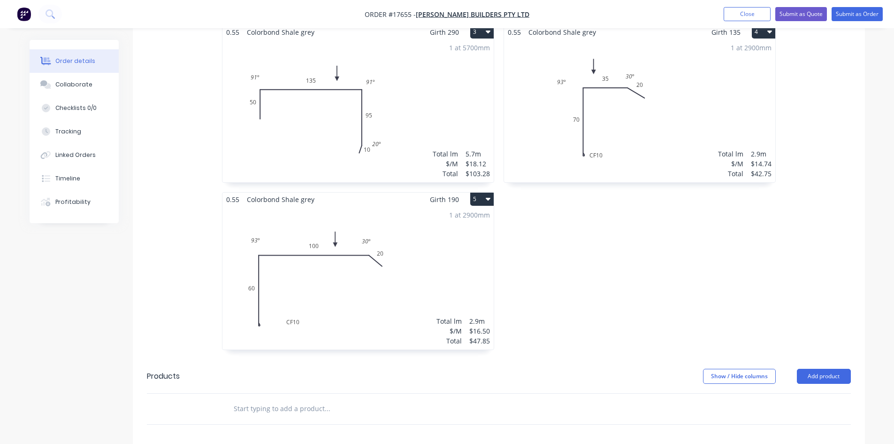
scroll to position [400, 0]
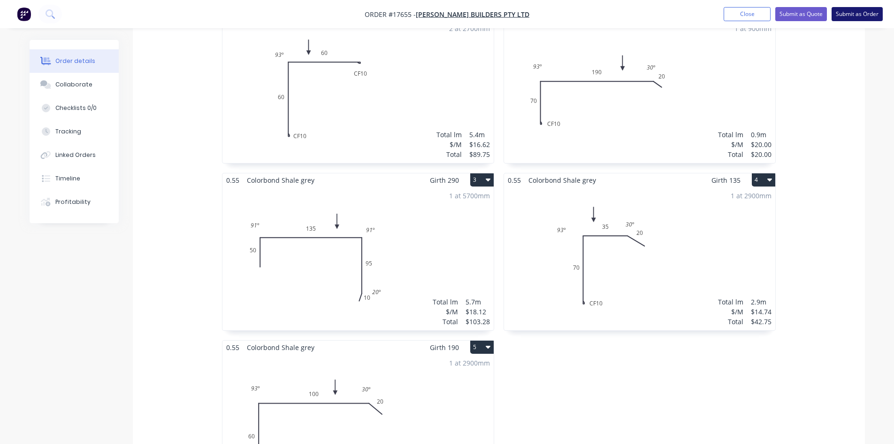
click at [861, 16] on button "Submit as Order" at bounding box center [857, 14] width 51 height 14
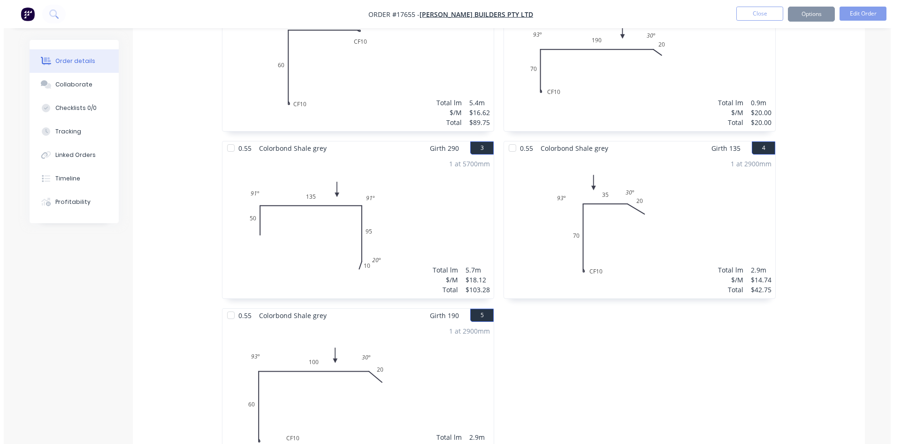
scroll to position [0, 0]
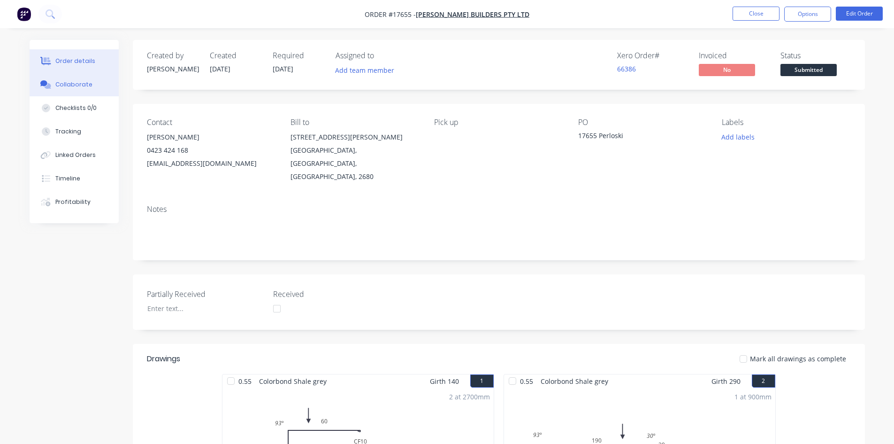
click at [94, 84] on button "Collaborate" at bounding box center [74, 84] width 89 height 23
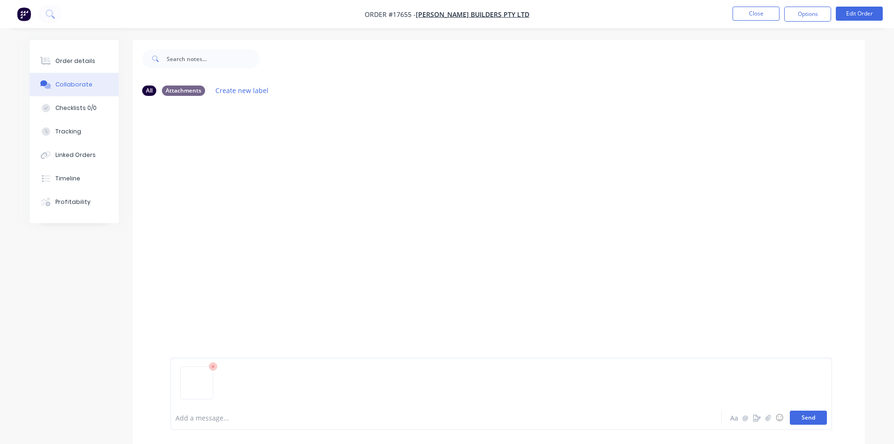
click at [812, 420] on button "Send" at bounding box center [808, 417] width 37 height 14
click at [93, 61] on button "Order details" at bounding box center [74, 60] width 89 height 23
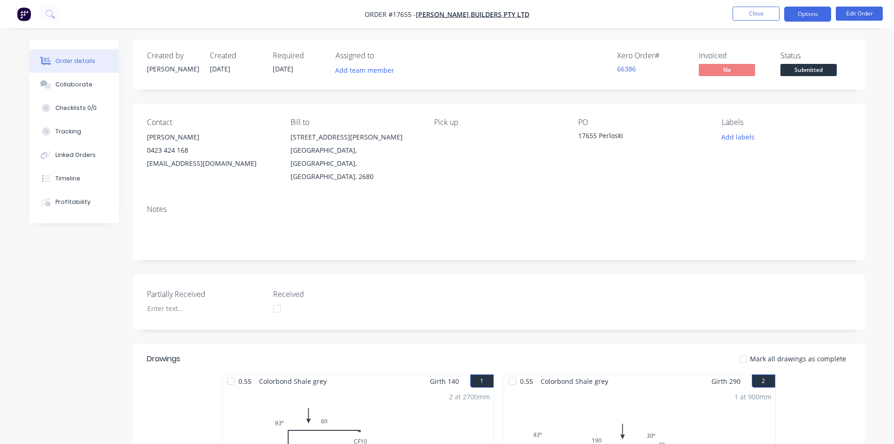
click at [806, 17] on button "Options" at bounding box center [808, 14] width 47 height 15
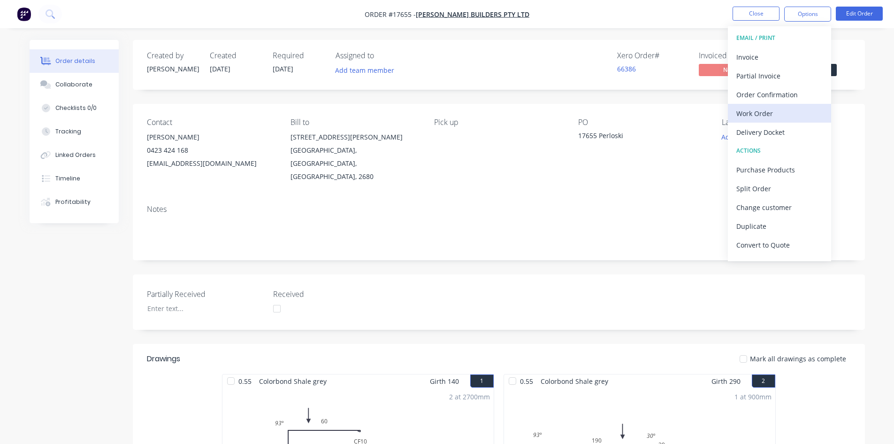
click at [791, 110] on div "Work Order" at bounding box center [780, 114] width 86 height 14
click at [783, 116] on div "Custom" at bounding box center [780, 114] width 86 height 14
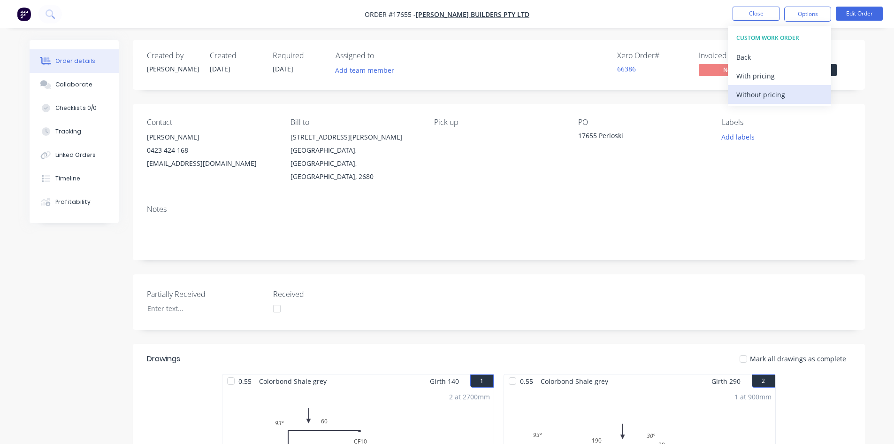
click at [785, 94] on div "Without pricing" at bounding box center [780, 95] width 86 height 14
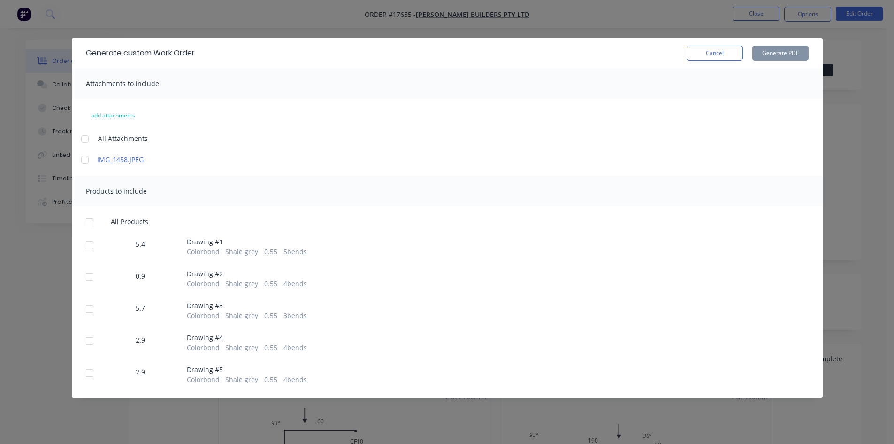
click at [84, 146] on div at bounding box center [85, 139] width 19 height 19
click at [93, 226] on div at bounding box center [89, 222] width 19 height 19
click at [782, 54] on button "Generate PDF" at bounding box center [781, 53] width 56 height 15
click at [716, 56] on button "Cancel" at bounding box center [715, 53] width 56 height 15
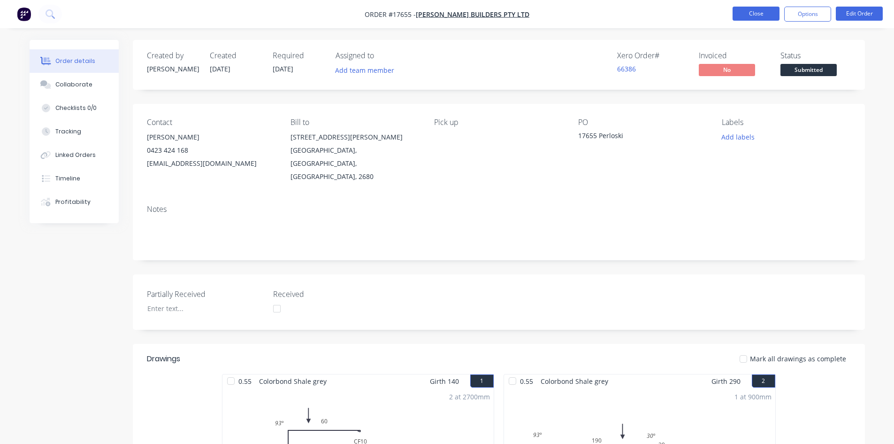
click at [756, 14] on button "Close" at bounding box center [756, 14] width 47 height 14
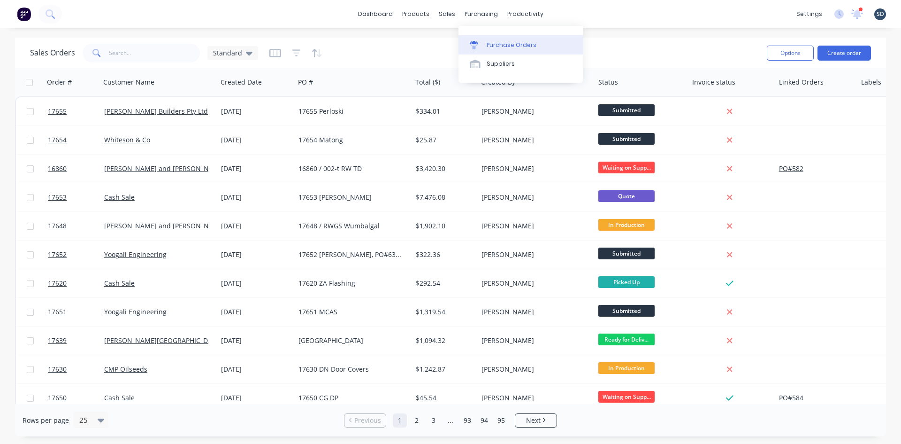
click at [498, 42] on div "Purchase Orders" at bounding box center [512, 45] width 50 height 8
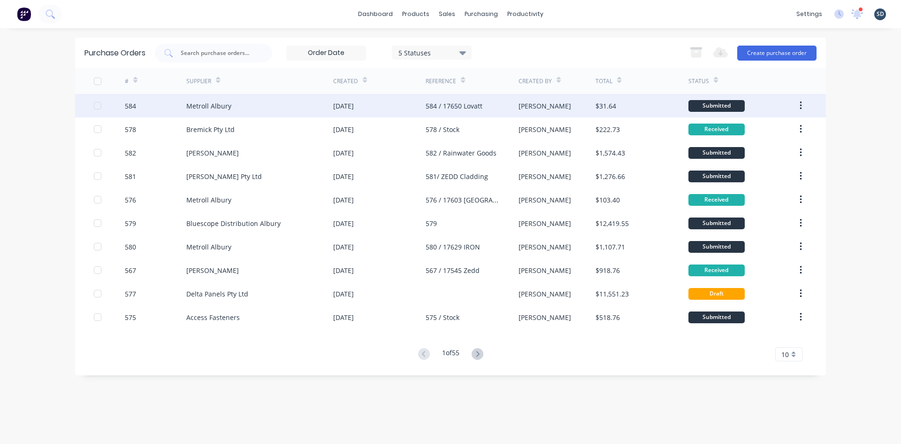
click at [239, 101] on div "Metroll Albury" at bounding box center [259, 105] width 147 height 23
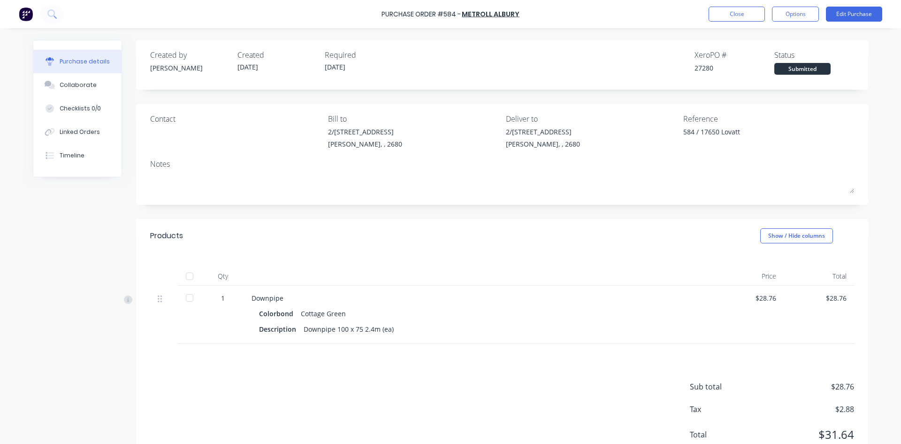
scroll to position [34, 0]
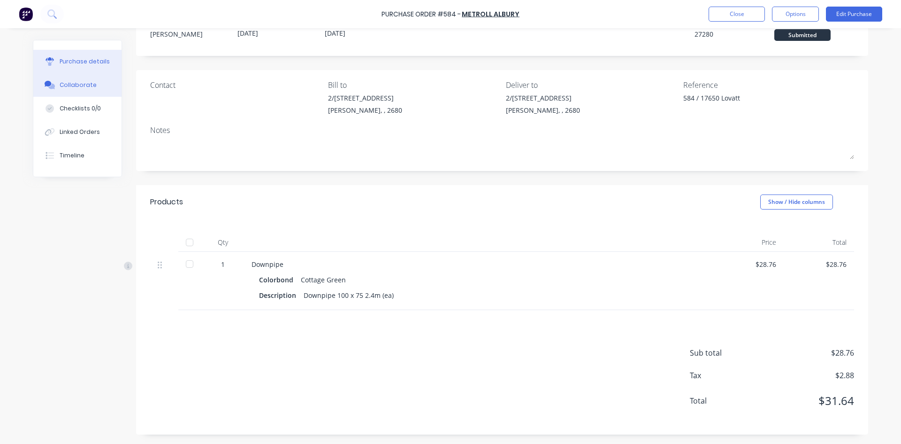
click at [70, 89] on button "Collaborate" at bounding box center [77, 84] width 88 height 23
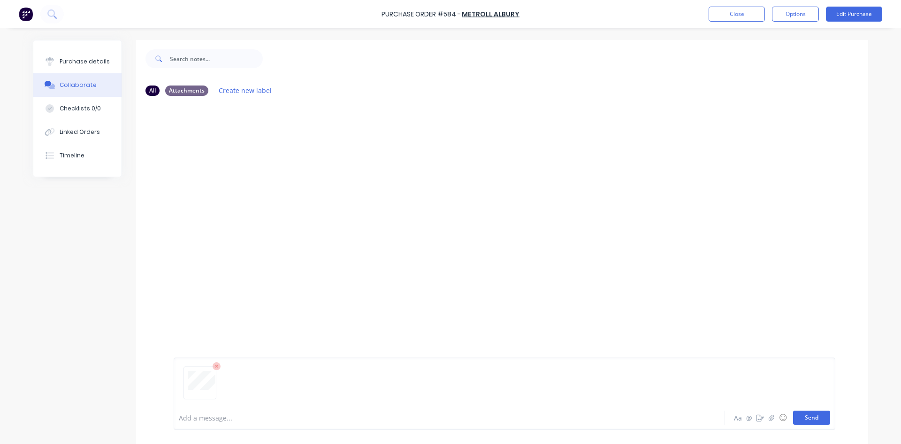
click at [815, 417] on button "Send" at bounding box center [811, 417] width 37 height 14
click at [95, 60] on div "Purchase details" at bounding box center [85, 61] width 50 height 8
type textarea "x"
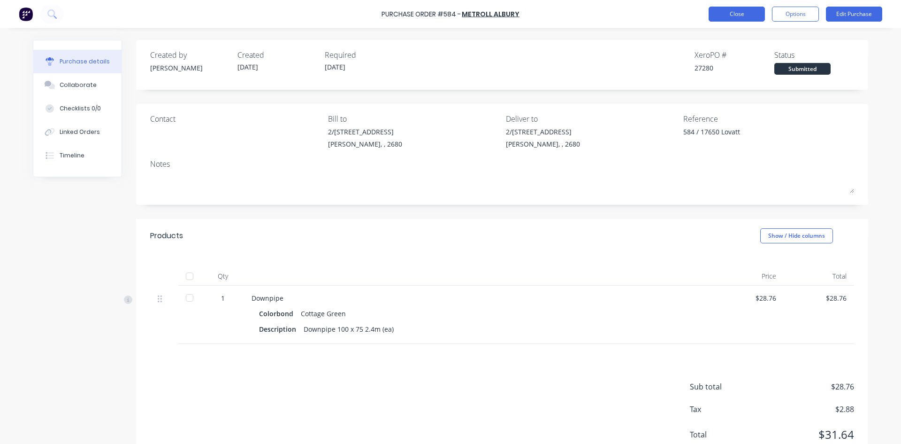
click at [742, 15] on button "Close" at bounding box center [737, 14] width 56 height 15
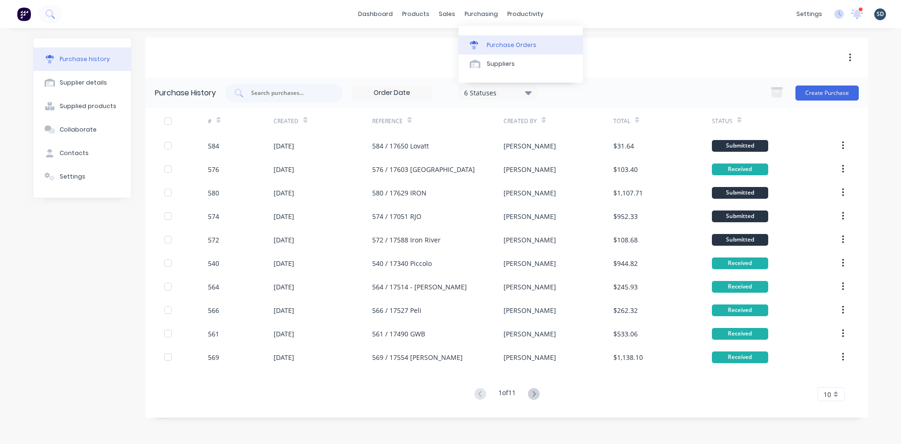
click at [482, 50] on link "Purchase Orders" at bounding box center [521, 44] width 124 height 19
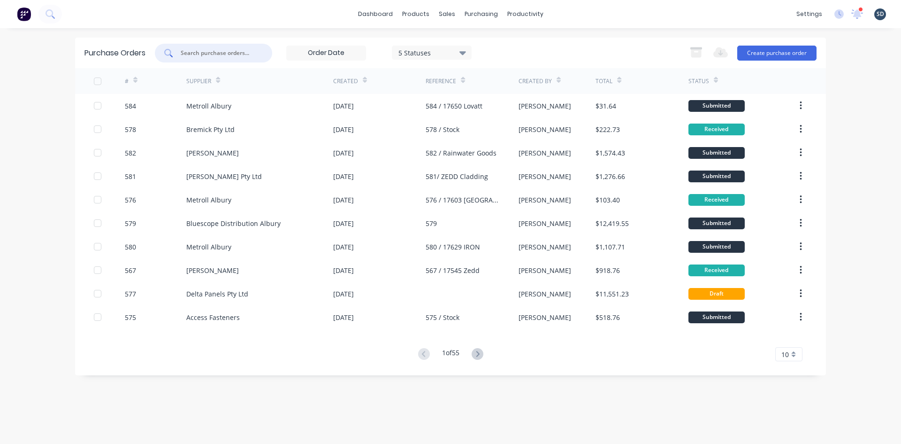
click at [222, 54] on input "text" at bounding box center [219, 52] width 78 height 9
type input "576"
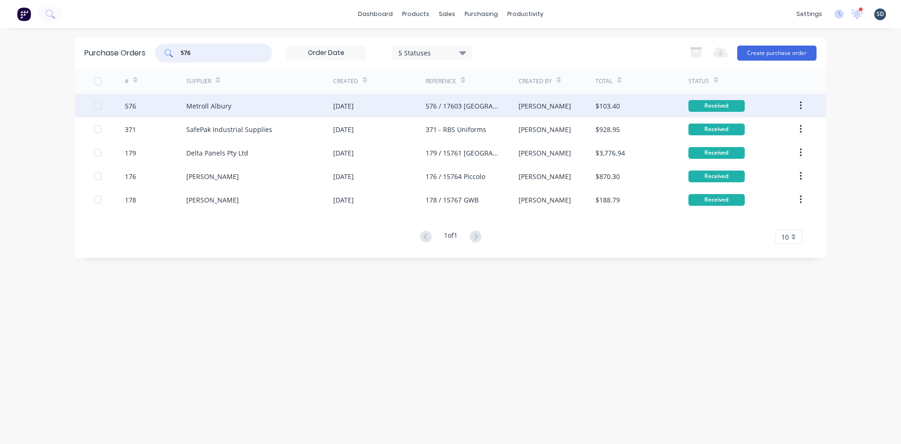
click at [263, 110] on div "Metroll Albury" at bounding box center [259, 105] width 147 height 23
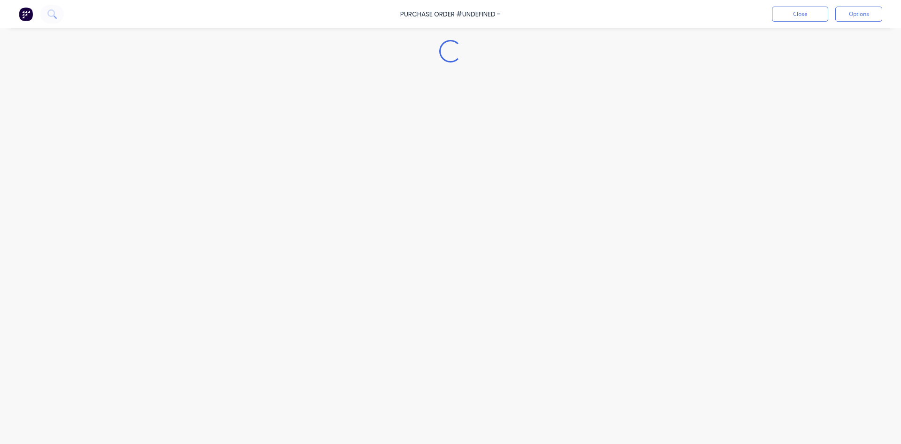
type textarea "x"
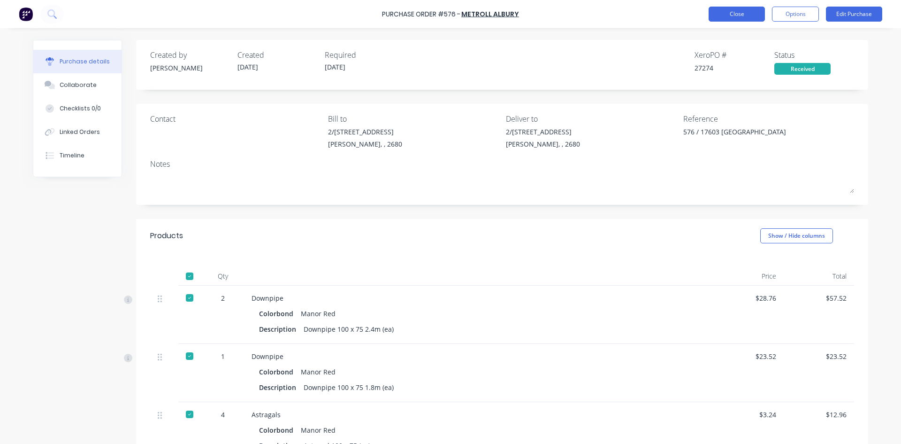
click at [743, 13] on button "Close" at bounding box center [737, 14] width 56 height 15
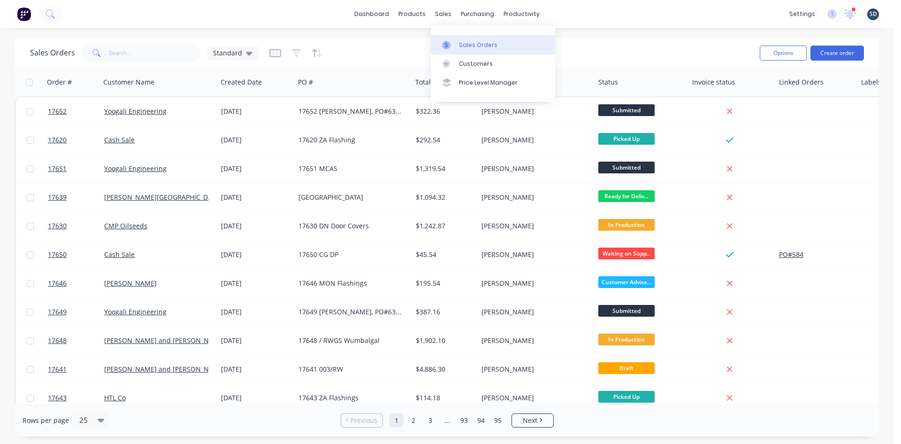
click at [460, 46] on div "Sales Orders" at bounding box center [478, 45] width 38 height 8
click at [137, 54] on input "text" at bounding box center [155, 53] width 92 height 19
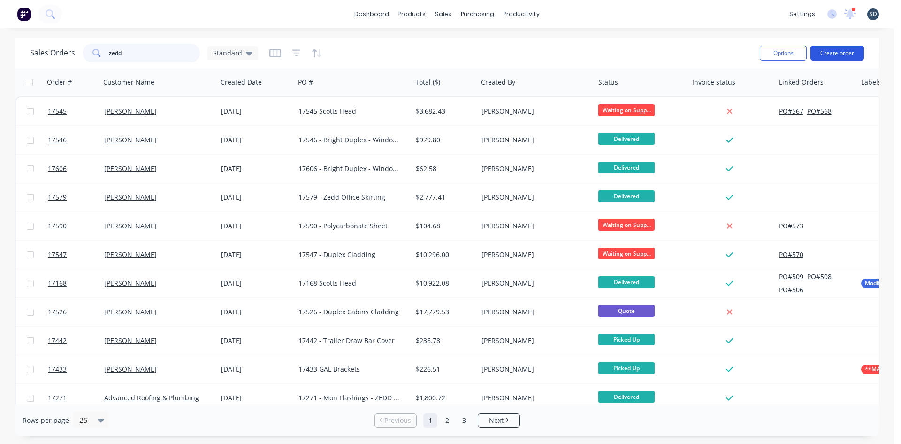
type input "zedd"
click at [843, 54] on button "Create order" at bounding box center [838, 53] width 54 height 15
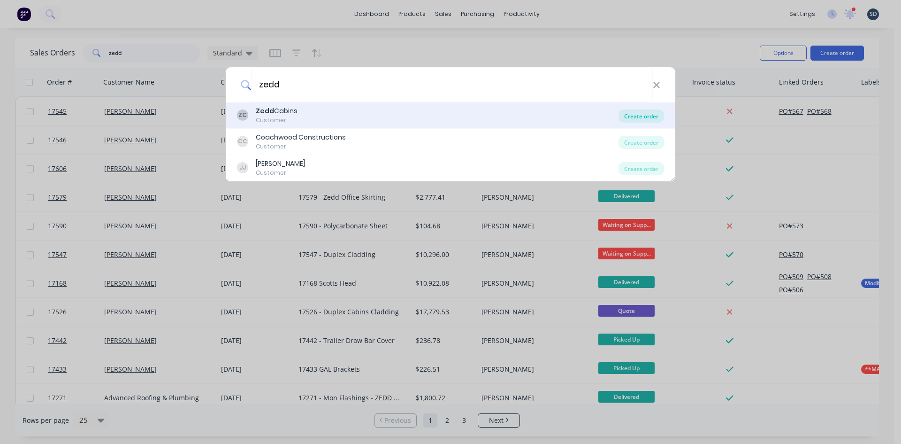
type input "zedd"
click at [648, 120] on div "Create order" at bounding box center [642, 115] width 46 height 13
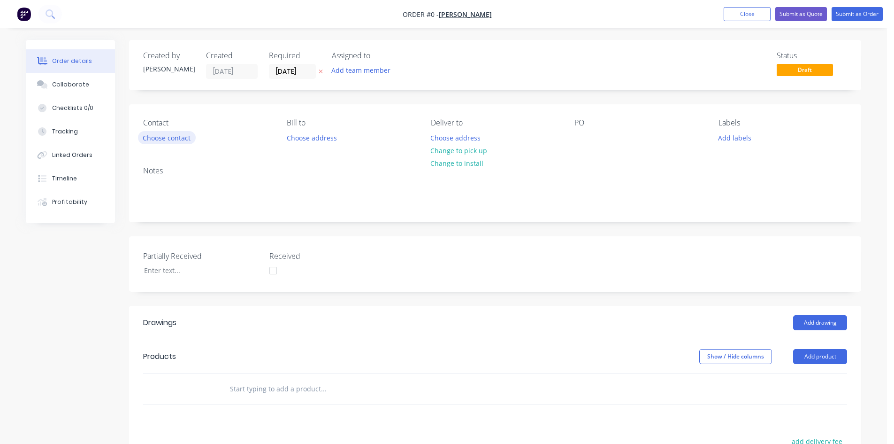
click at [176, 141] on button "Choose contact" at bounding box center [167, 137] width 58 height 13
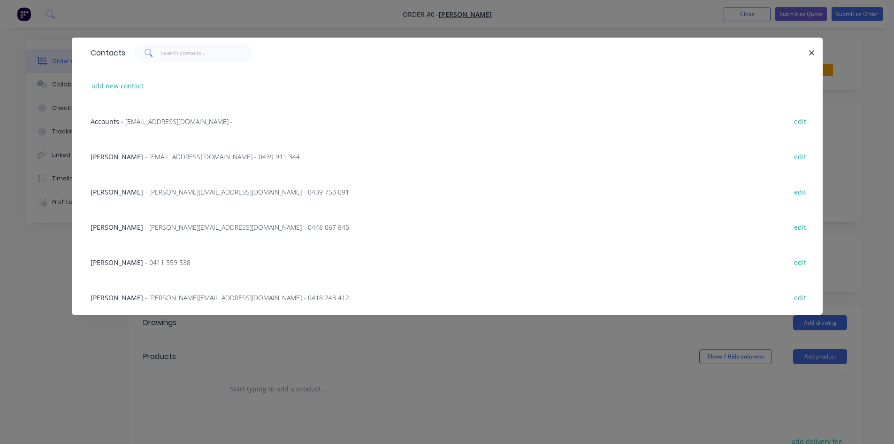
click at [140, 121] on span "- [EMAIL_ADDRESS][DOMAIN_NAME] -" at bounding box center [177, 121] width 112 height 9
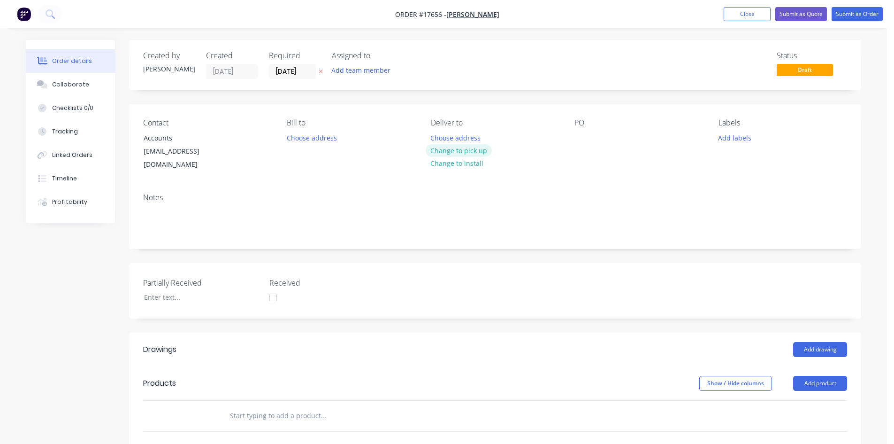
click at [479, 154] on button "Change to pick up" at bounding box center [459, 150] width 67 height 13
click at [455, 150] on button "Change to delivery" at bounding box center [460, 151] width 69 height 13
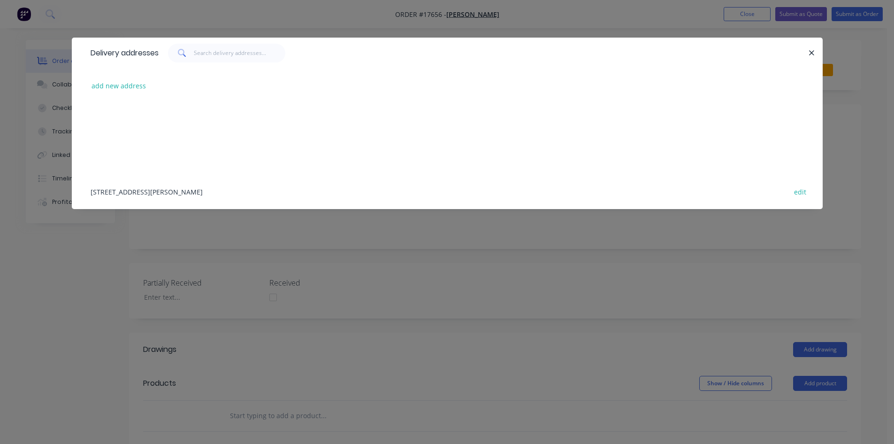
click at [115, 191] on div "[STREET_ADDRESS][PERSON_NAME] edit" at bounding box center [447, 191] width 723 height 35
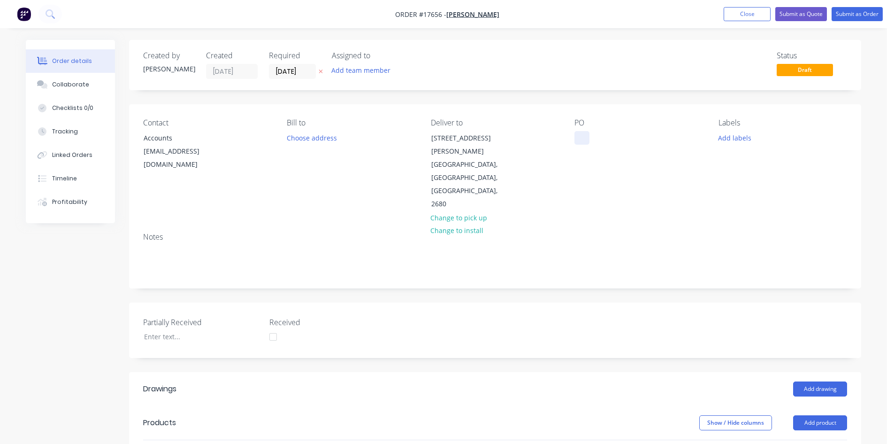
click at [586, 133] on div at bounding box center [582, 138] width 15 height 14
click at [585, 302] on div "Partially Received Received" at bounding box center [495, 329] width 732 height 55
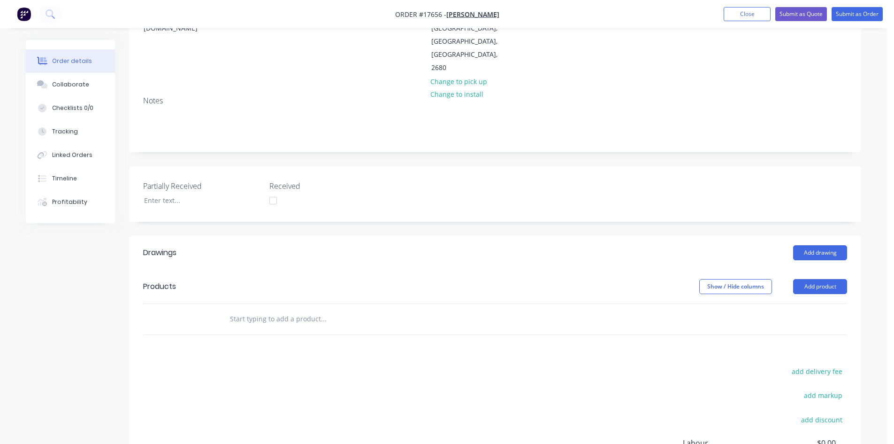
scroll to position [141, 0]
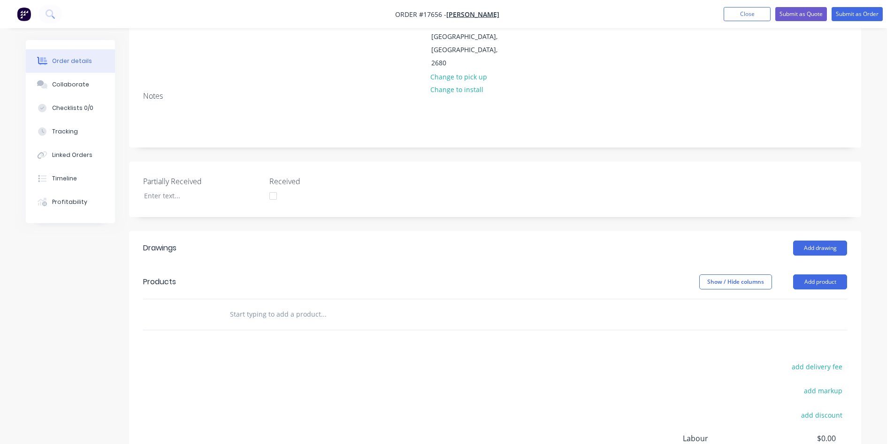
click at [258, 305] on input "text" at bounding box center [324, 314] width 188 height 19
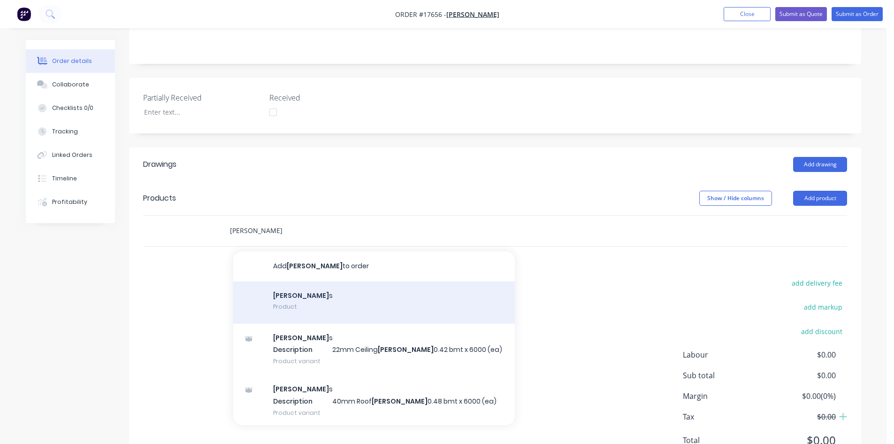
scroll to position [227, 0]
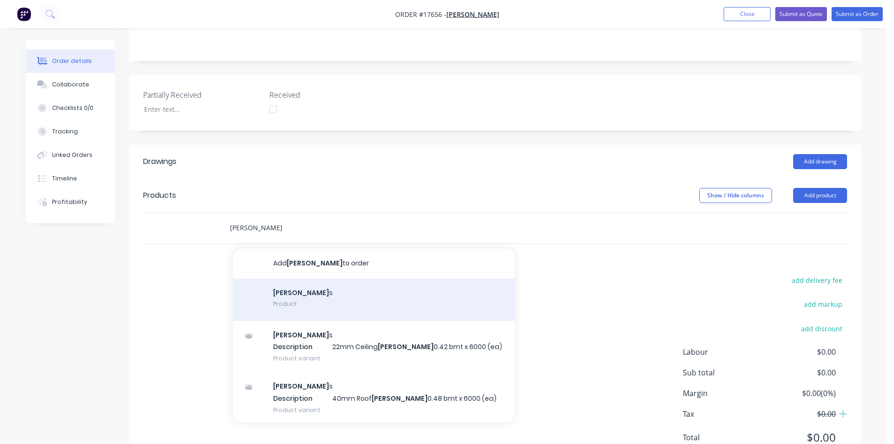
type input "[PERSON_NAME]"
click at [307, 278] on div "[PERSON_NAME] s Product" at bounding box center [374, 299] width 282 height 42
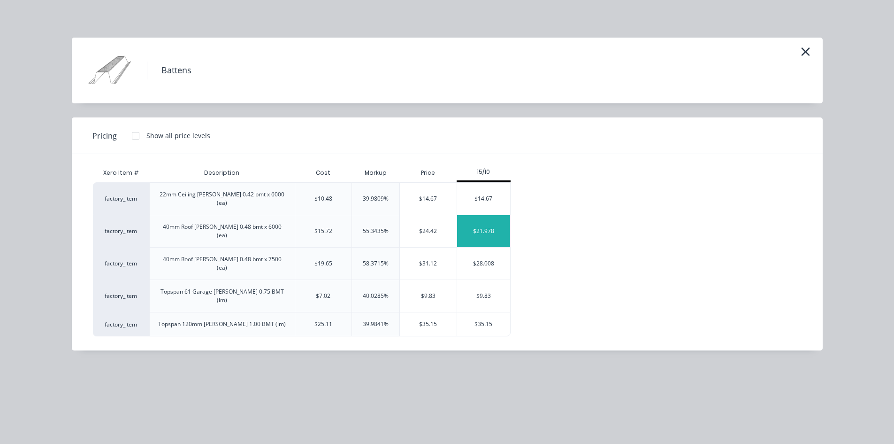
click at [493, 217] on div "$21.978" at bounding box center [483, 231] width 53 height 32
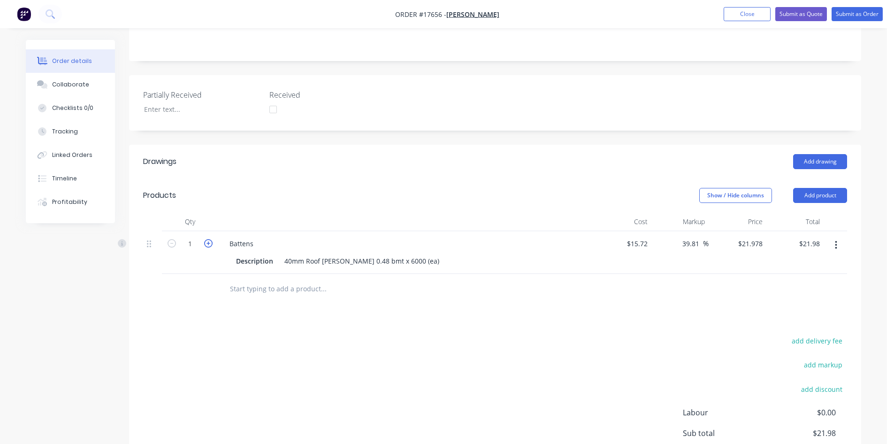
click at [208, 239] on icon "button" at bounding box center [208, 243] width 8 height 8
type input "2"
type input "$43.96"
click at [208, 239] on icon "button" at bounding box center [208, 243] width 8 height 8
type input "3"
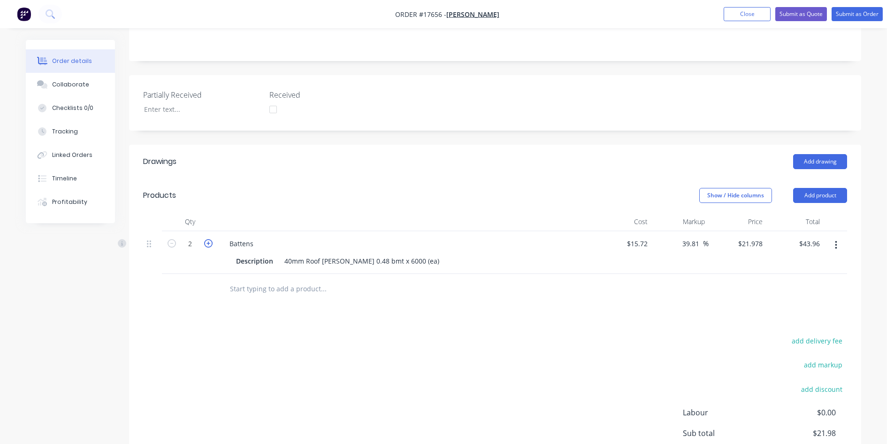
type input "$65.93"
click at [415, 290] on div "Drawings Add drawing Products Show / Hide columns Add product Qty Cost Markup P…" at bounding box center [495, 337] width 732 height 385
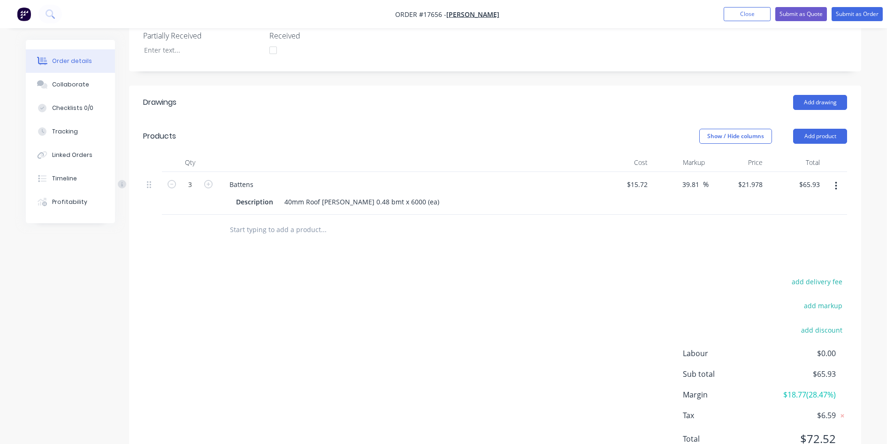
scroll to position [288, 0]
click at [253, 219] on input "text" at bounding box center [324, 228] width 188 height 19
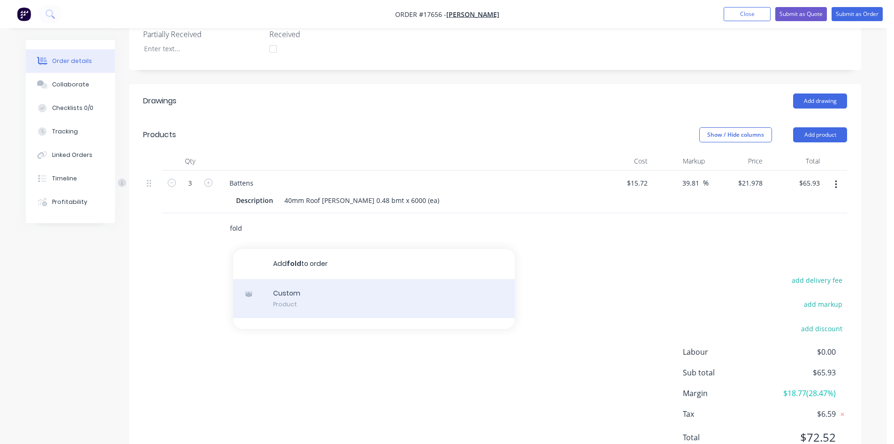
type input "fold"
click at [284, 279] on div "Custom Product" at bounding box center [374, 298] width 282 height 39
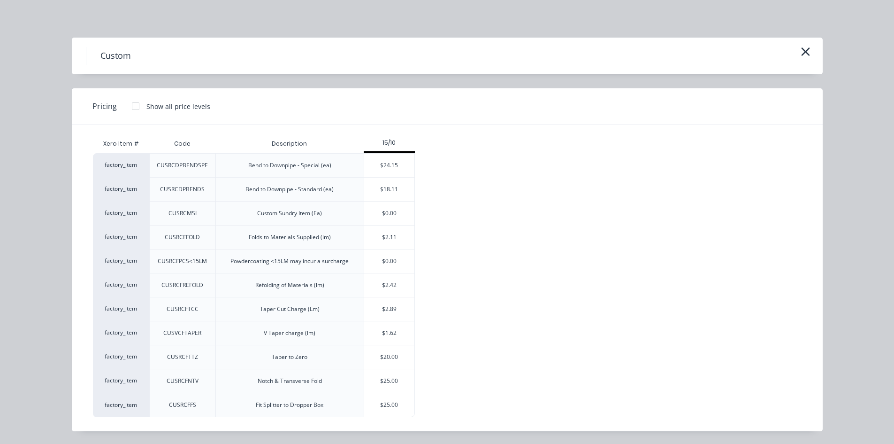
click at [390, 239] on div "$2.11" at bounding box center [389, 236] width 50 height 23
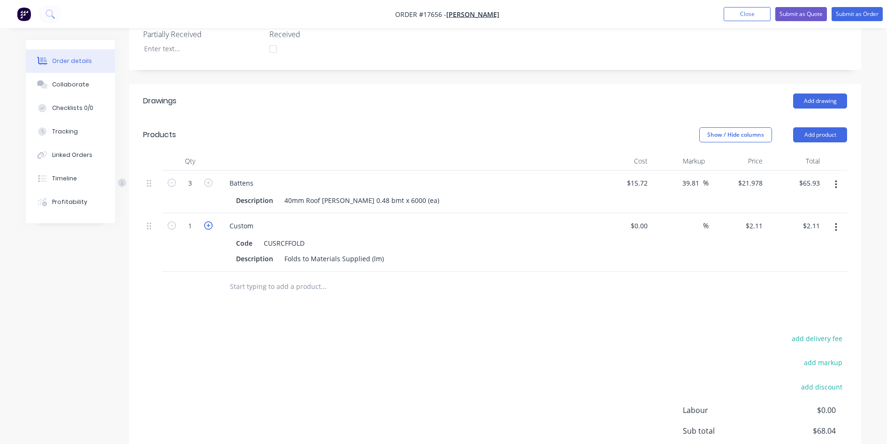
click at [209, 221] on icon "button" at bounding box center [208, 225] width 8 height 8
type input "2"
type input "$4.22"
click at [209, 221] on icon "button" at bounding box center [208, 225] width 8 height 8
type input "3"
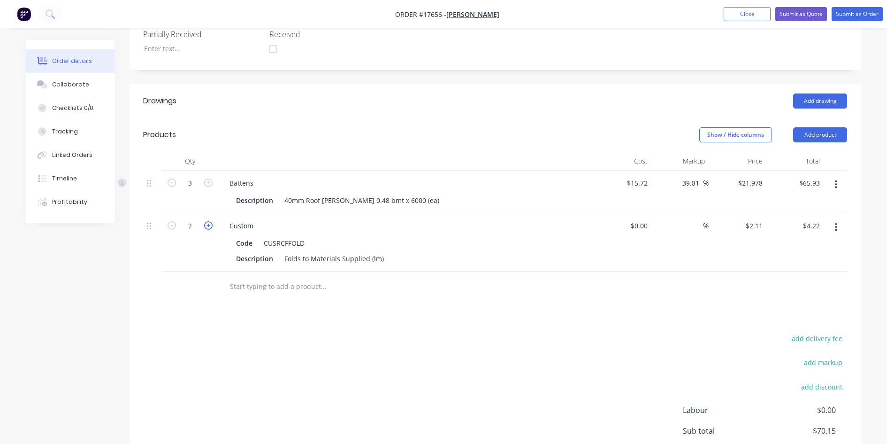
type input "$6.33"
click at [209, 221] on icon "button" at bounding box center [208, 225] width 8 height 8
type input "4"
type input "$8.44"
click at [378, 332] on div "add delivery fee add markup add discount Labour $0.00 Sub total $74.37 Margin $…" at bounding box center [495, 422] width 704 height 181
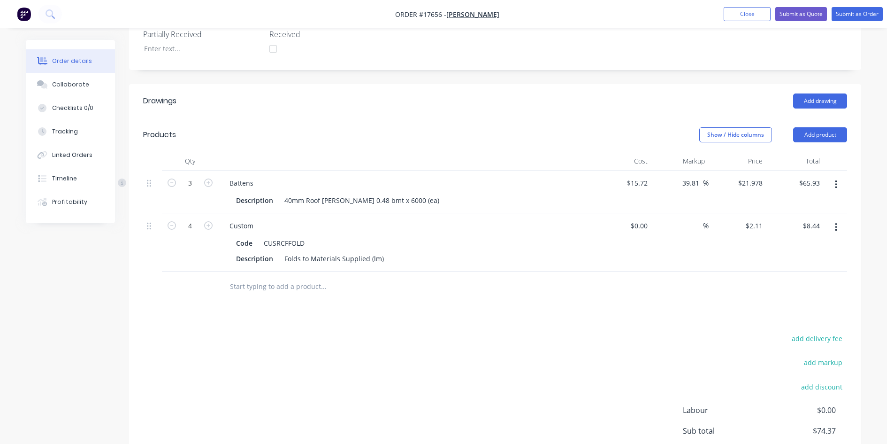
click at [273, 277] on input "text" at bounding box center [324, 286] width 188 height 19
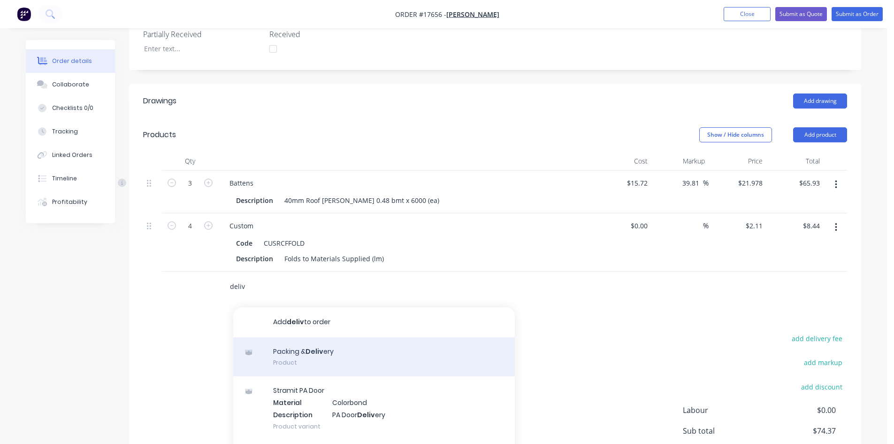
type input "deliv"
click at [321, 337] on div "Packing & Deliv ery Product" at bounding box center [374, 356] width 282 height 39
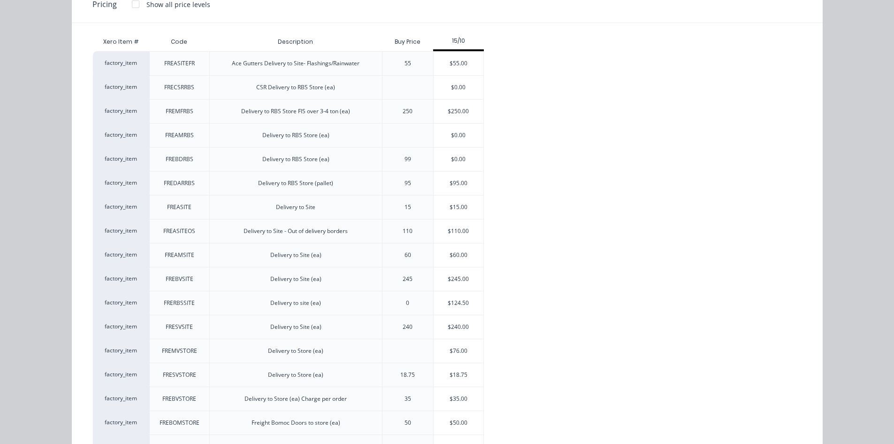
scroll to position [141, 0]
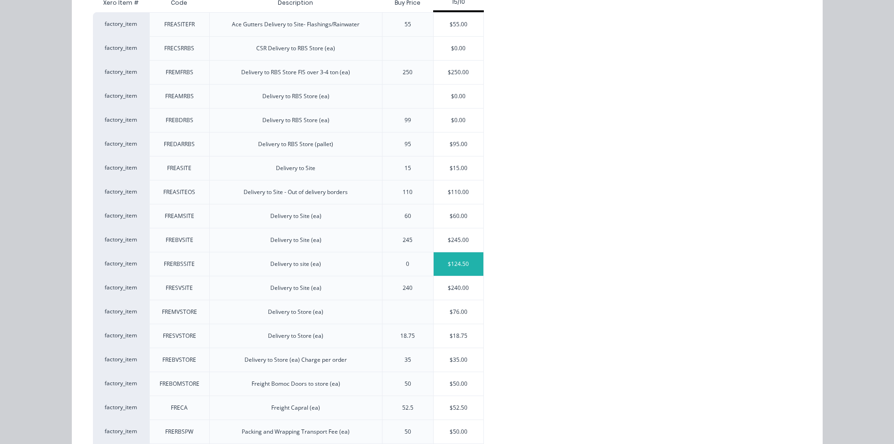
click at [454, 264] on div "$124.50" at bounding box center [459, 263] width 50 height 23
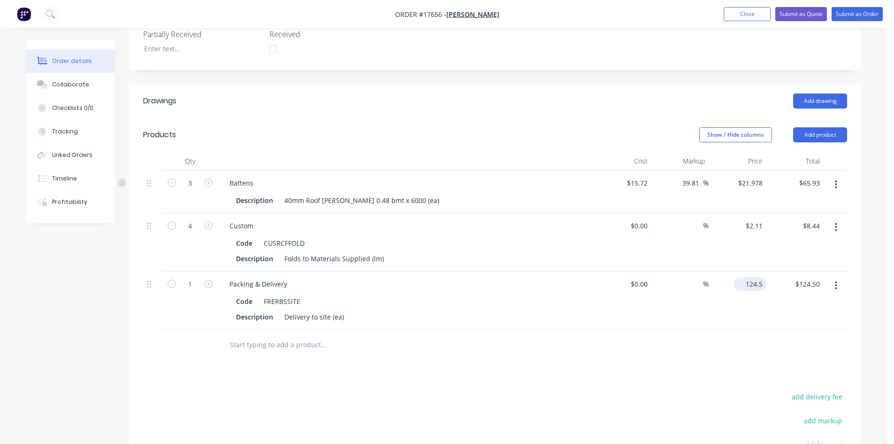
click at [750, 277] on input "124.5" at bounding box center [752, 284] width 29 height 14
type input "0"
type input "$30.00"
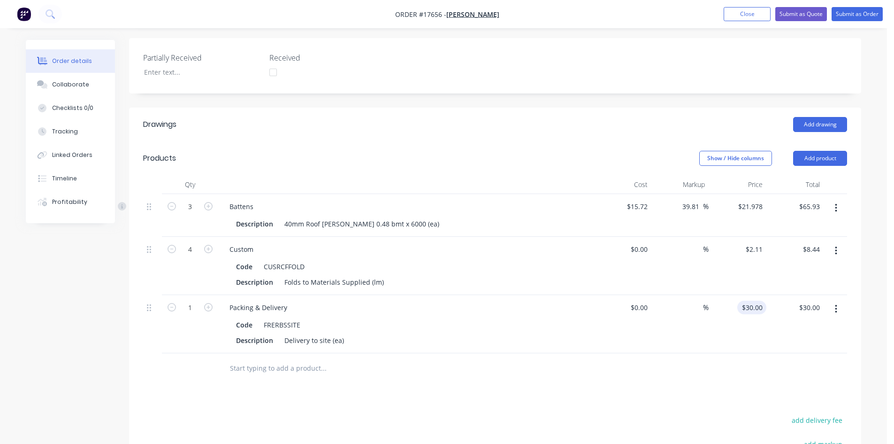
scroll to position [263, 0]
click at [758, 301] on input "30" at bounding box center [753, 308] width 25 height 14
type input "$65.00"
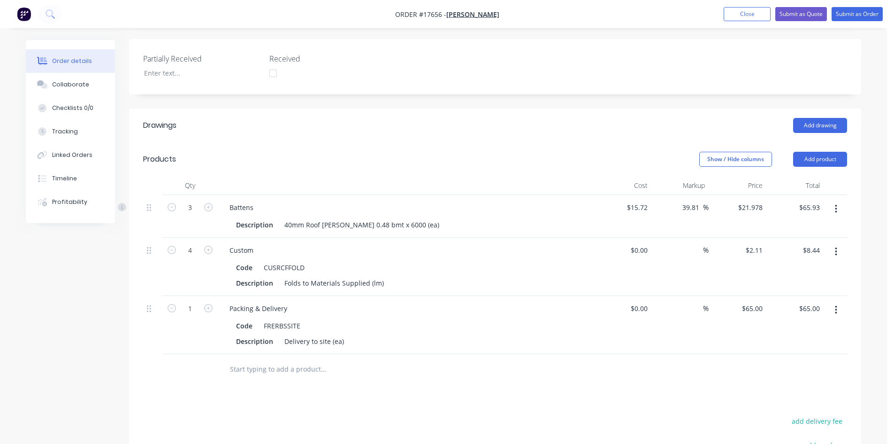
click at [837, 246] on icon "button" at bounding box center [836, 251] width 2 height 10
click at [809, 326] on div "Delete" at bounding box center [803, 333] width 72 height 14
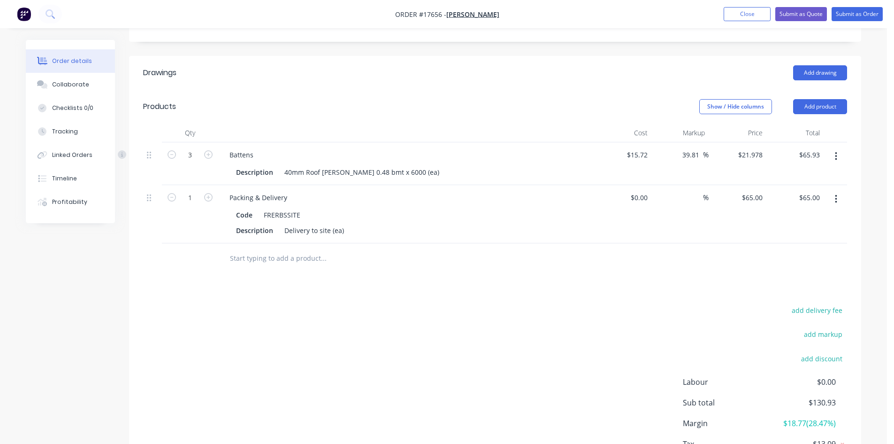
scroll to position [299, 0]
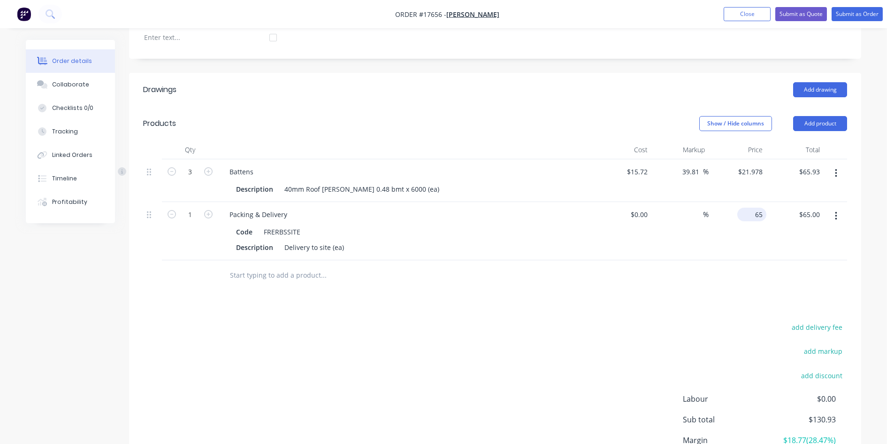
click at [752, 208] on div "65 $65.00" at bounding box center [752, 215] width 29 height 14
type input "$30.00"
click at [574, 329] on div "add delivery fee add markup add discount Labour $0.00 Sub total $130.93 Margin …" at bounding box center [495, 411] width 704 height 181
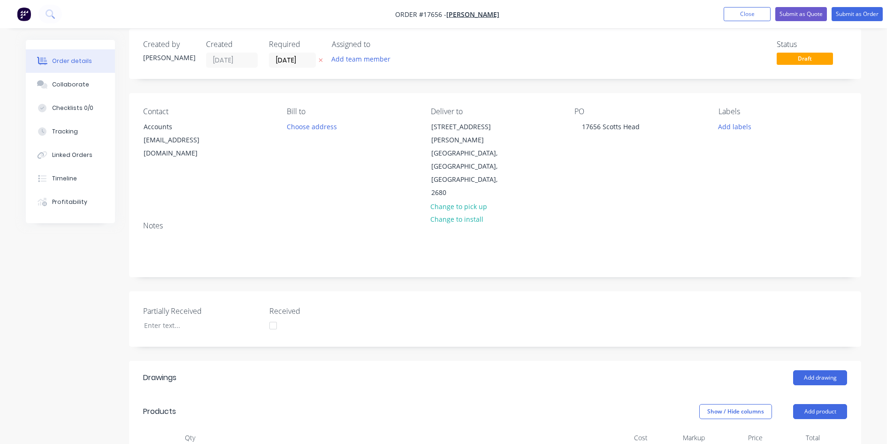
scroll to position [0, 0]
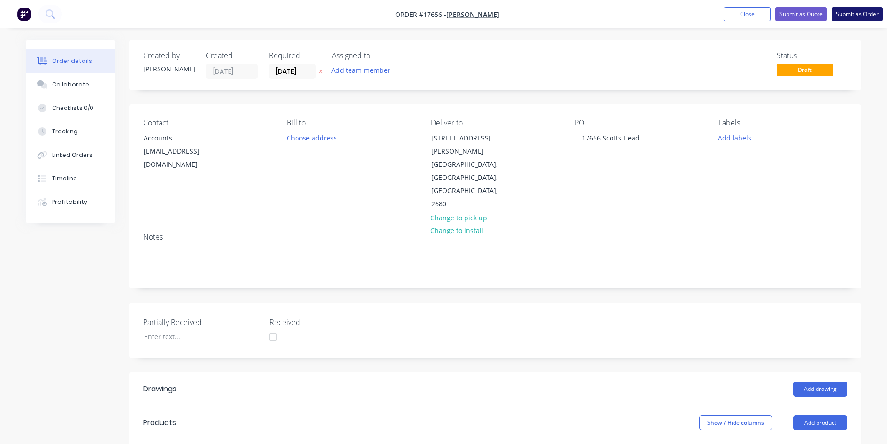
click at [856, 14] on button "Submit as Order" at bounding box center [857, 14] width 51 height 14
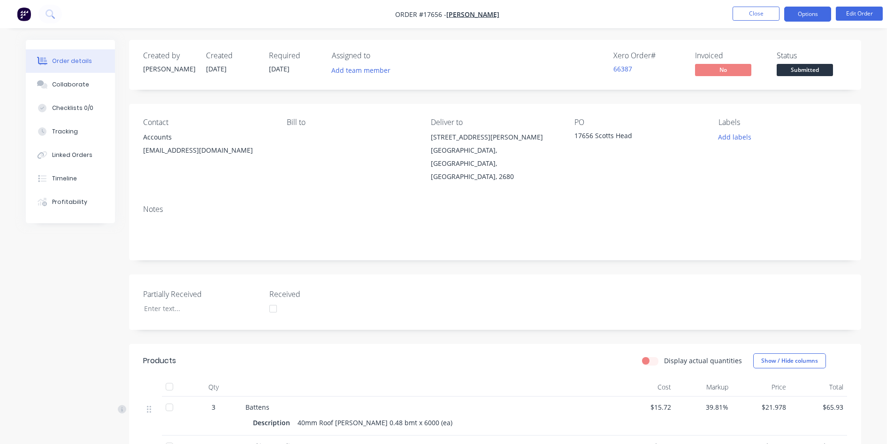
click at [811, 14] on button "Options" at bounding box center [808, 14] width 47 height 15
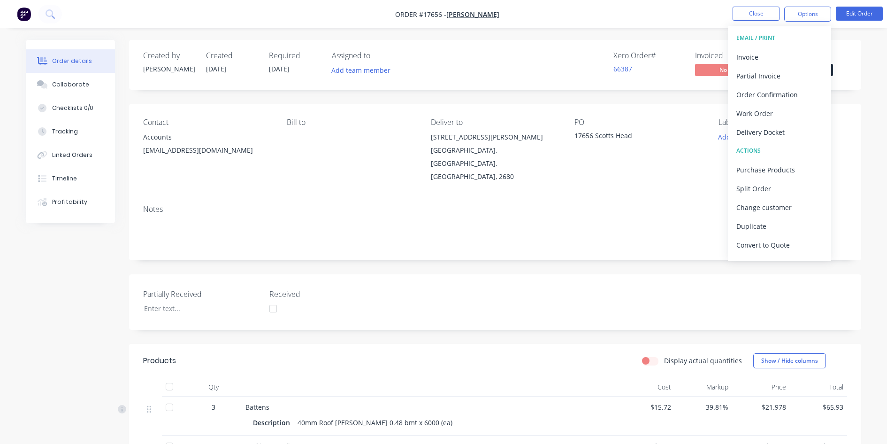
click at [658, 105] on div "Contact Accounts [EMAIL_ADDRESS][DOMAIN_NAME] Bill to Deliver to [STREET_ADDRES…" at bounding box center [495, 150] width 732 height 93
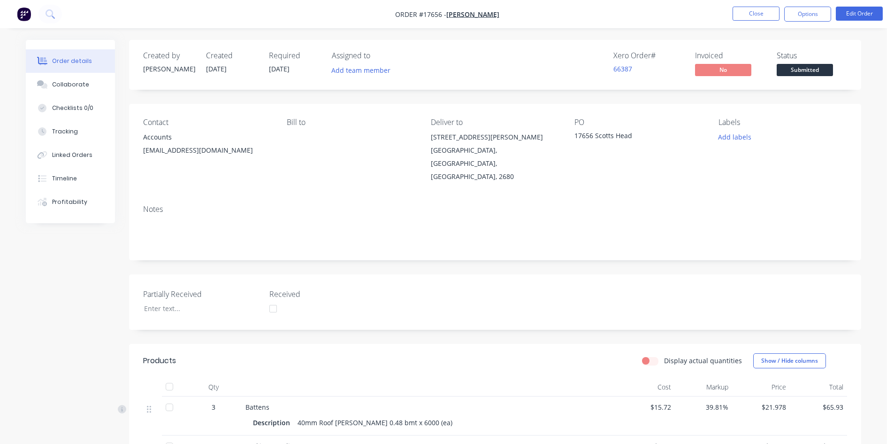
click at [796, 69] on span "Submitted" at bounding box center [805, 70] width 56 height 12
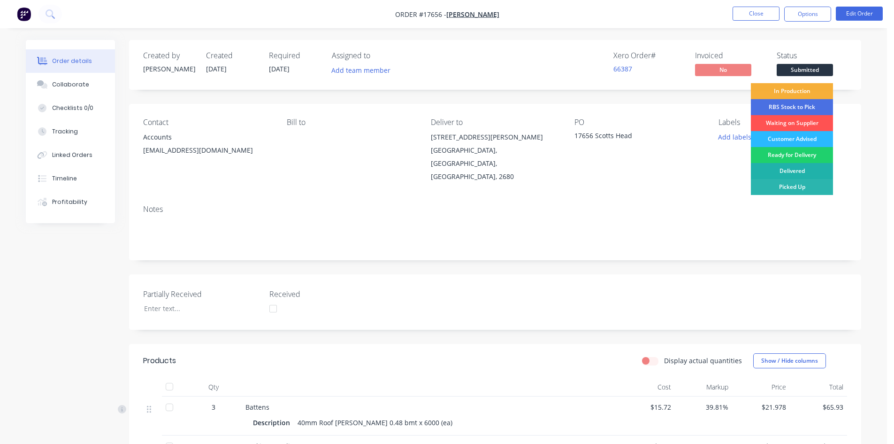
click at [796, 171] on div "Delivered" at bounding box center [792, 171] width 82 height 16
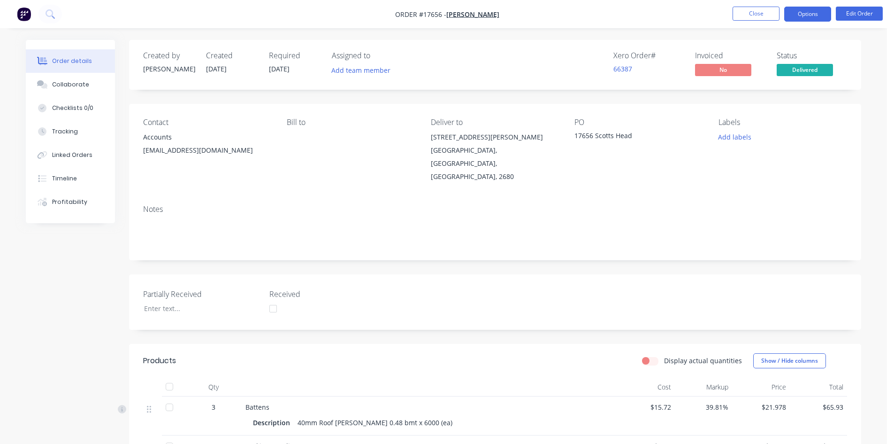
click at [810, 19] on button "Options" at bounding box center [808, 14] width 47 height 15
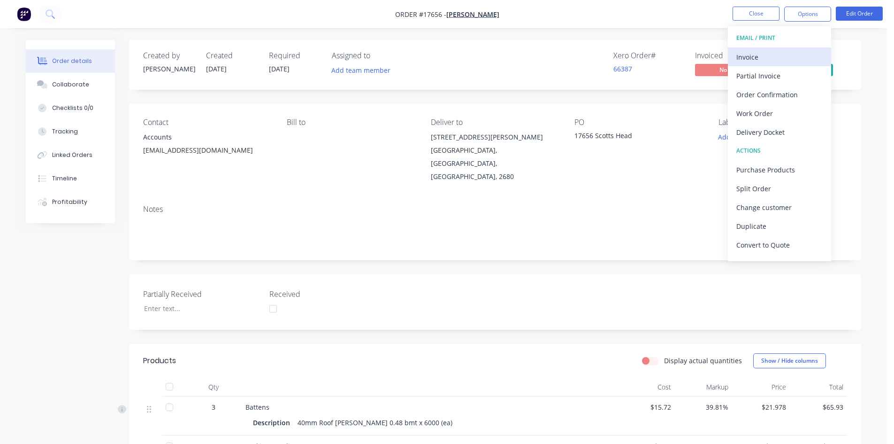
click at [774, 55] on div "Invoice" at bounding box center [780, 57] width 86 height 14
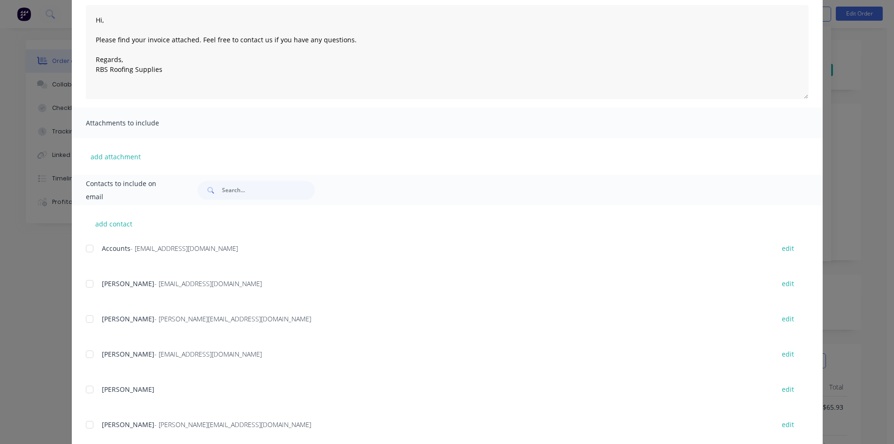
scroll to position [124, 0]
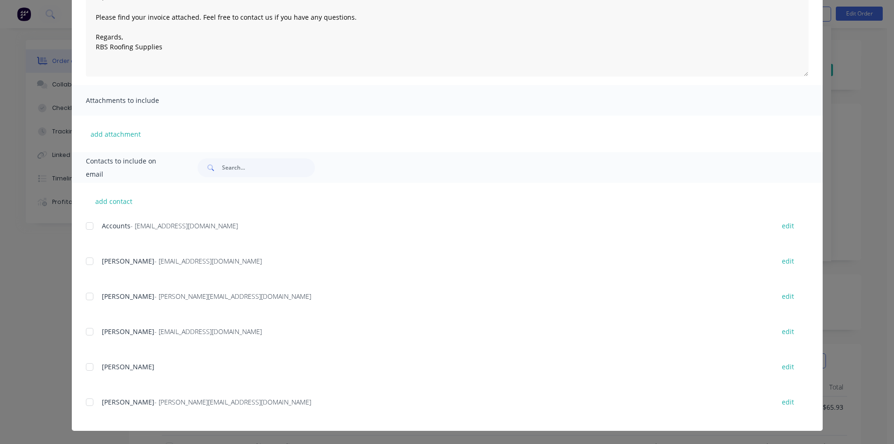
click at [88, 227] on div at bounding box center [89, 225] width 19 height 19
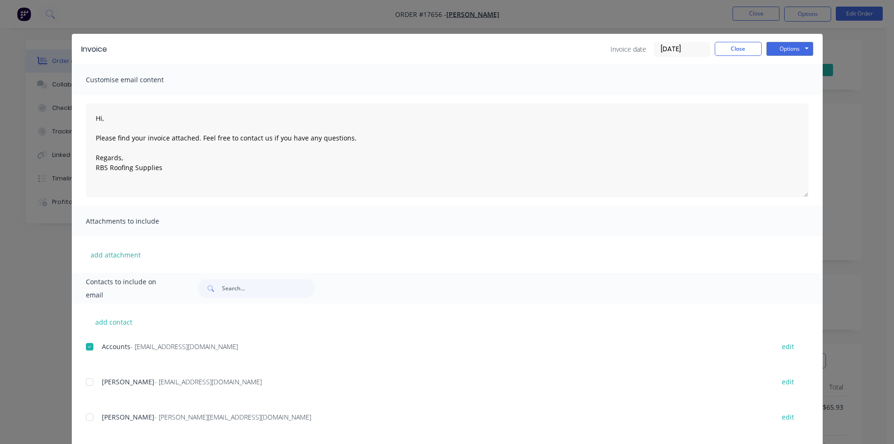
scroll to position [0, 0]
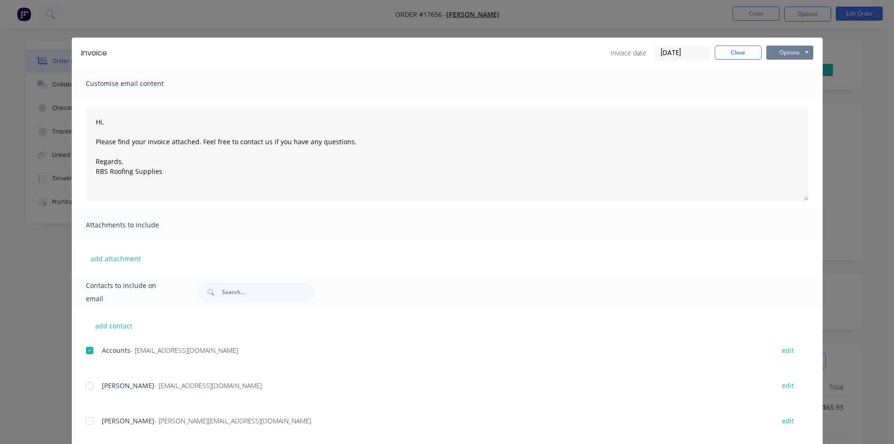
click at [806, 51] on button "Options" at bounding box center [790, 53] width 47 height 14
click at [804, 93] on button "Email" at bounding box center [797, 99] width 60 height 15
type textarea "Hi, Please find your invoice attached. Feel free to contact us if you have any …"
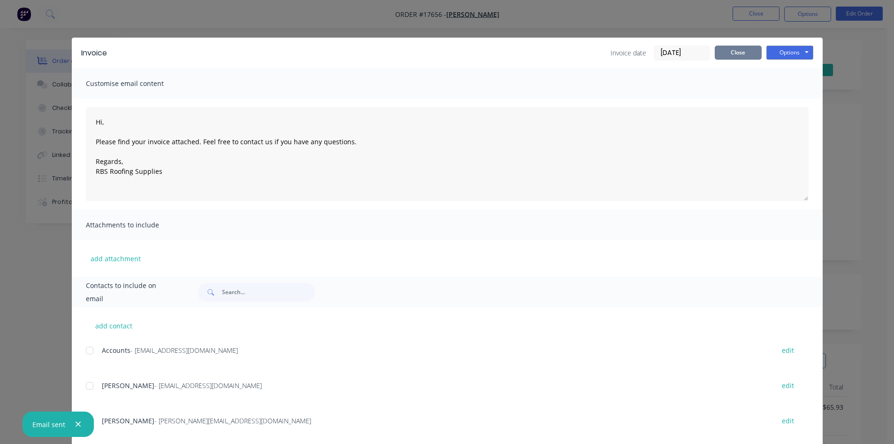
click at [732, 50] on button "Close" at bounding box center [738, 53] width 47 height 14
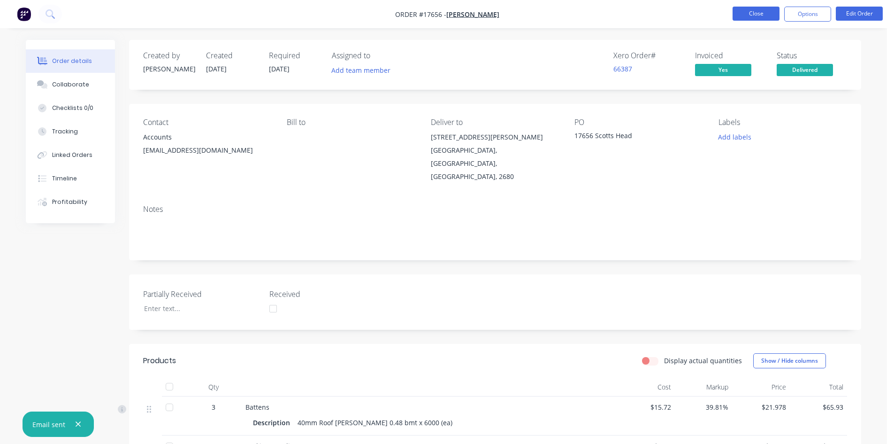
click at [756, 15] on button "Close" at bounding box center [756, 14] width 47 height 14
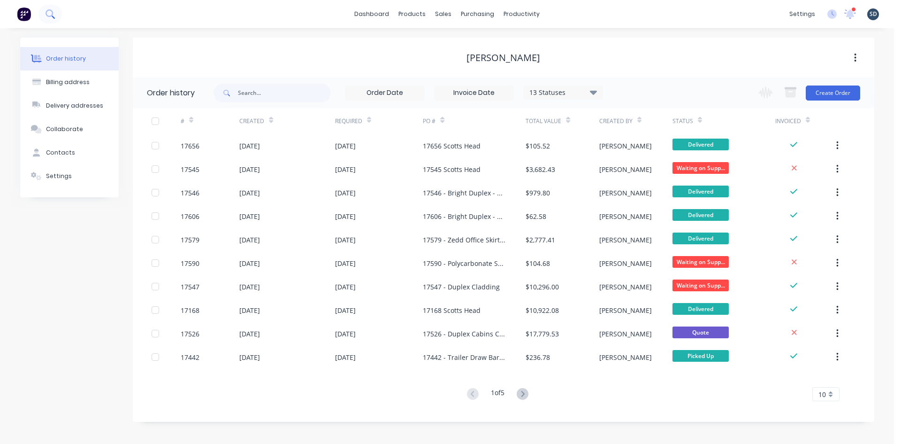
click at [47, 11] on icon at bounding box center [50, 13] width 8 height 8
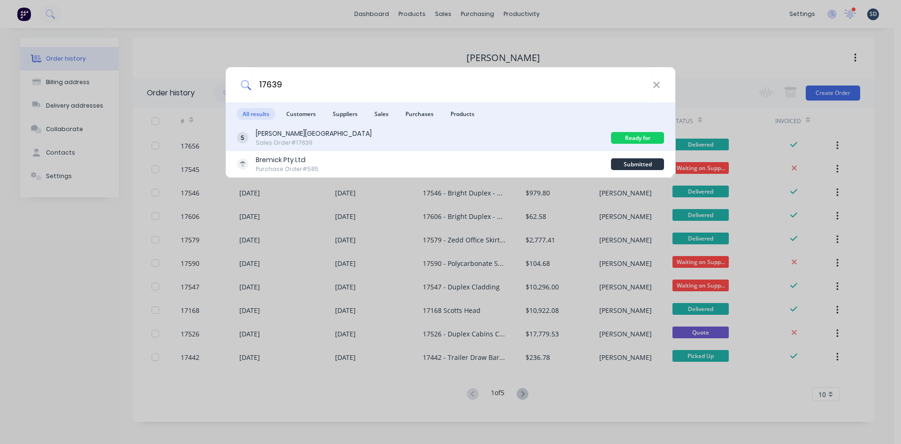
type input "17639"
click at [379, 136] on div "[PERSON_NAME] Building Sales Order #17639" at bounding box center [424, 138] width 374 height 18
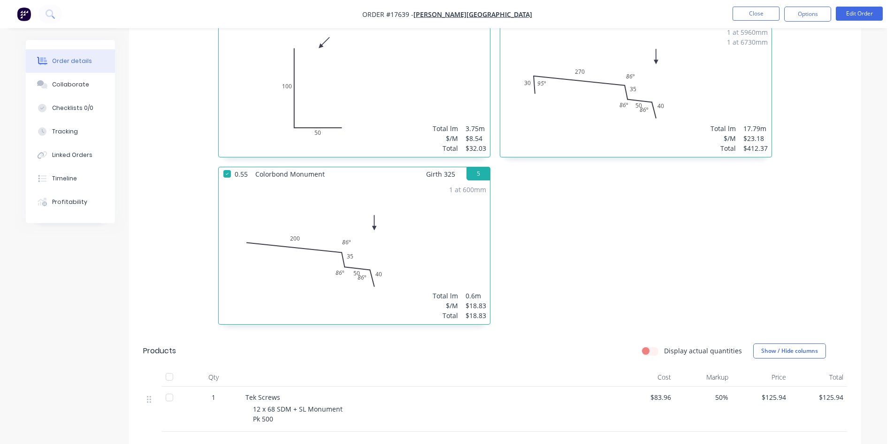
scroll to position [495, 0]
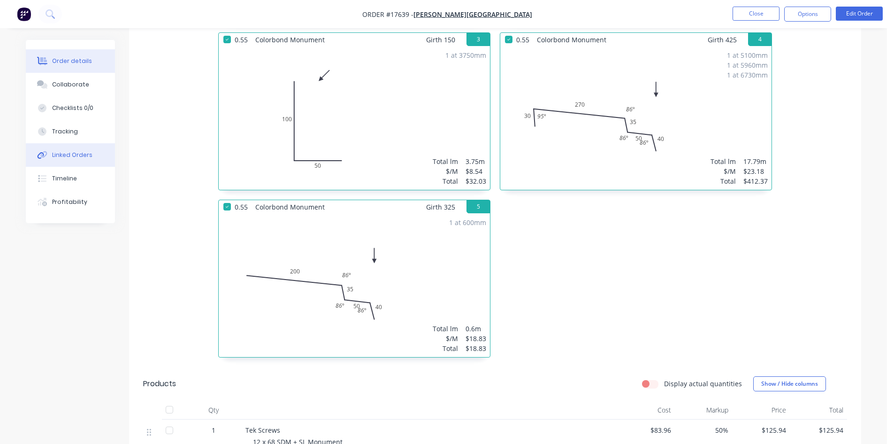
click at [79, 152] on div "Linked Orders" at bounding box center [72, 155] width 40 height 8
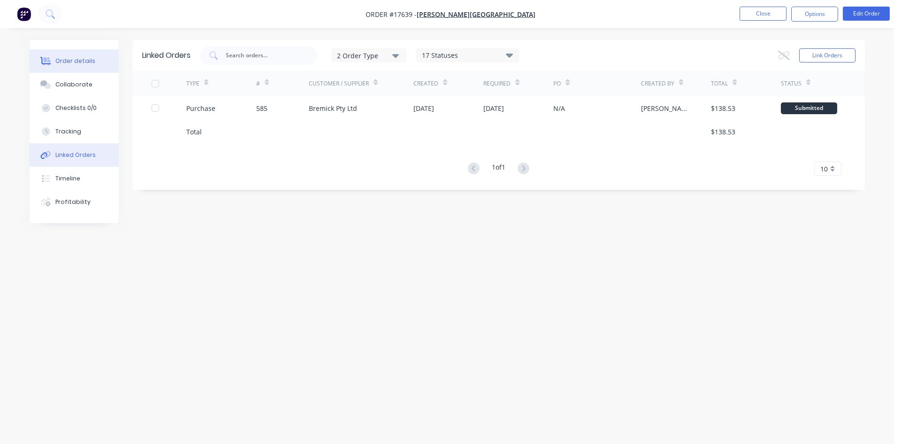
click at [85, 60] on div "Order details" at bounding box center [75, 61] width 40 height 8
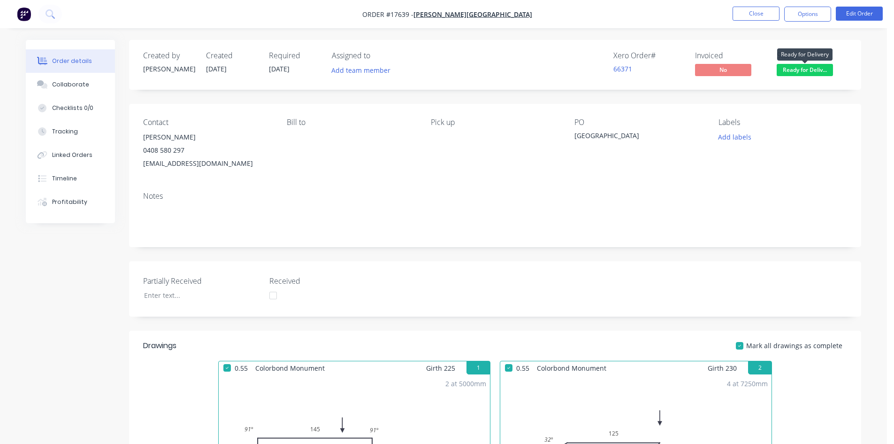
click at [814, 70] on span "Ready for Deliv..." at bounding box center [805, 70] width 56 height 12
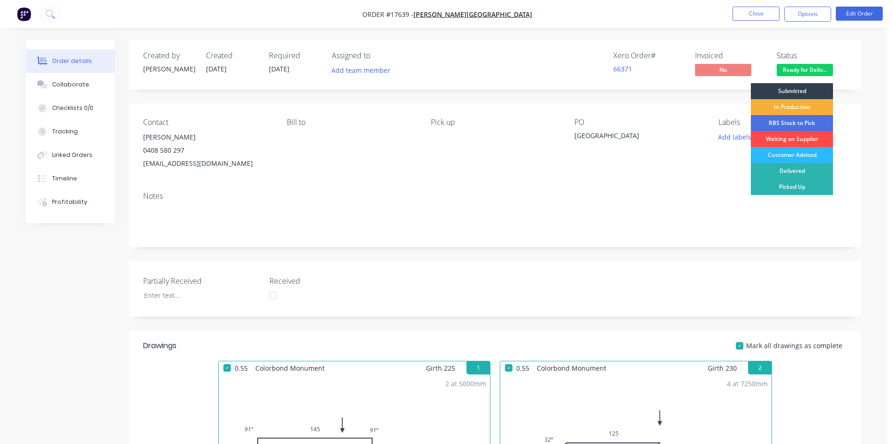
click at [805, 139] on div "Waiting on Supplier" at bounding box center [792, 139] width 82 height 16
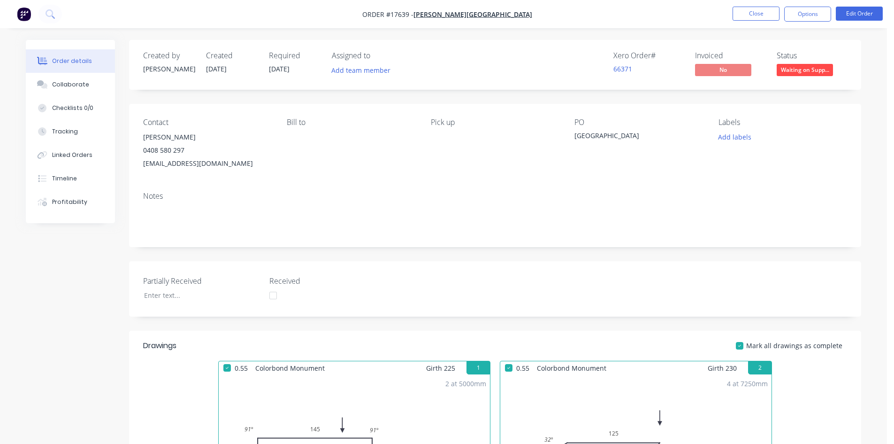
click at [759, 14] on button "Close" at bounding box center [756, 14] width 47 height 14
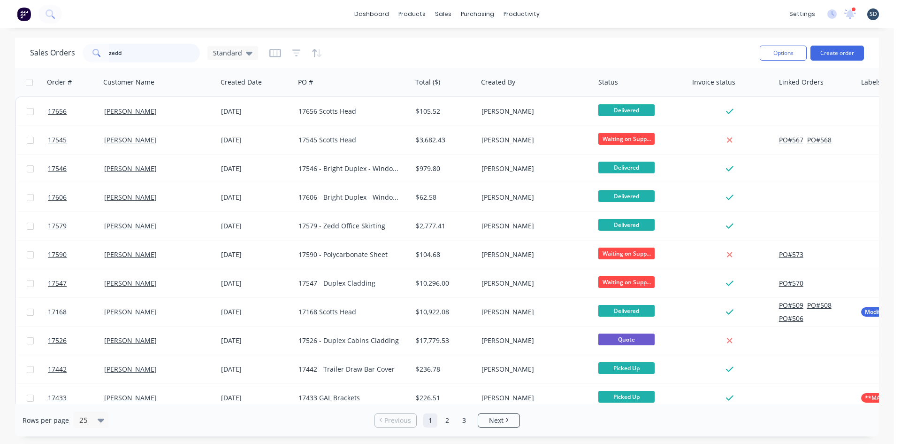
click at [127, 53] on input "zedd" at bounding box center [155, 53] width 92 height 19
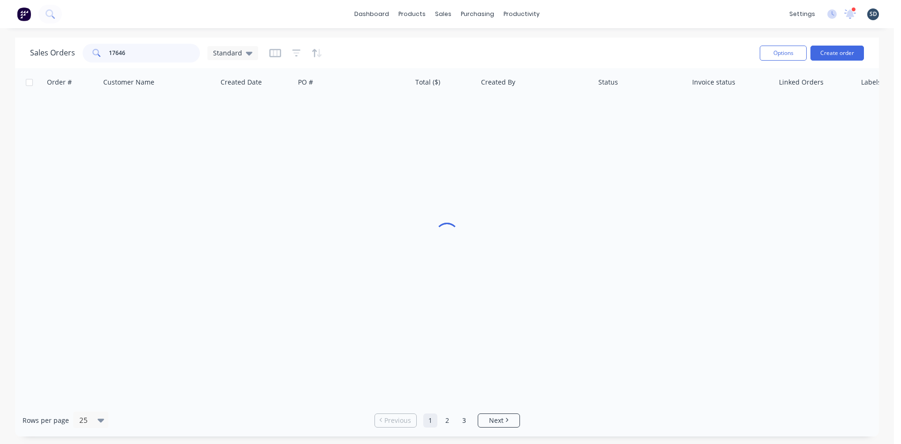
type input "17646"
click at [443, 46] on div "Sales Orders 17646 Standard" at bounding box center [391, 52] width 723 height 23
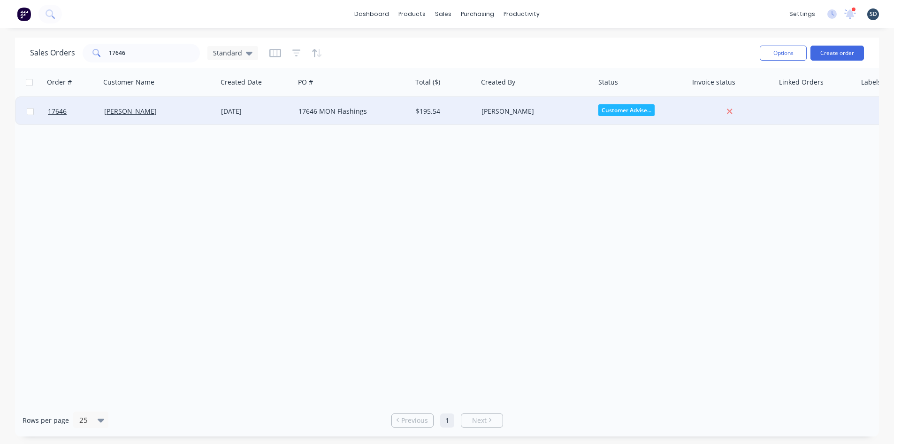
click at [280, 115] on div "[DATE]" at bounding box center [256, 111] width 70 height 9
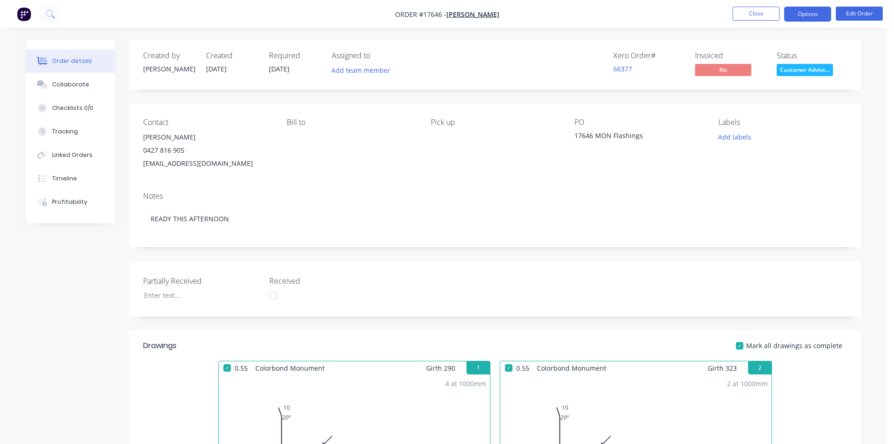
click at [829, 15] on button "Options" at bounding box center [808, 14] width 47 height 15
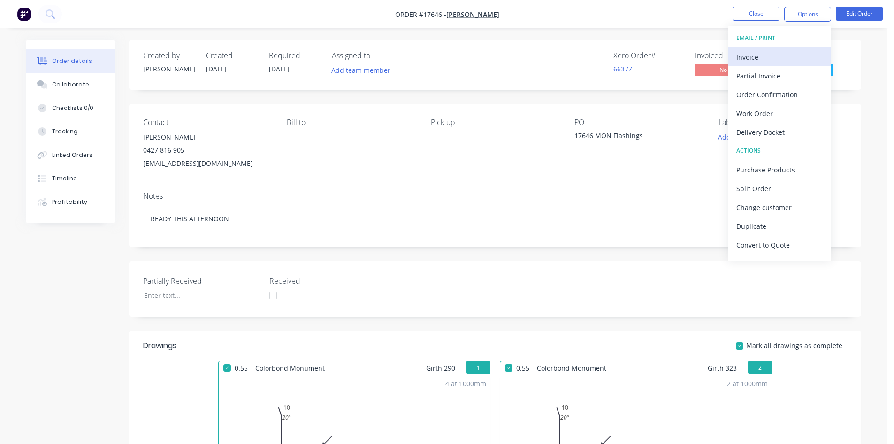
click at [784, 56] on div "Invoice" at bounding box center [780, 57] width 86 height 14
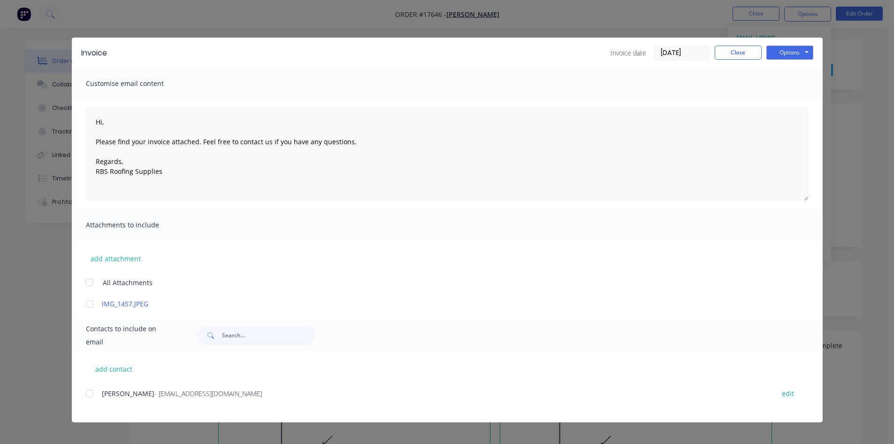
click at [90, 395] on div at bounding box center [89, 393] width 19 height 19
click at [798, 49] on button "Options" at bounding box center [790, 53] width 47 height 14
click at [799, 100] on button "Email" at bounding box center [797, 99] width 60 height 15
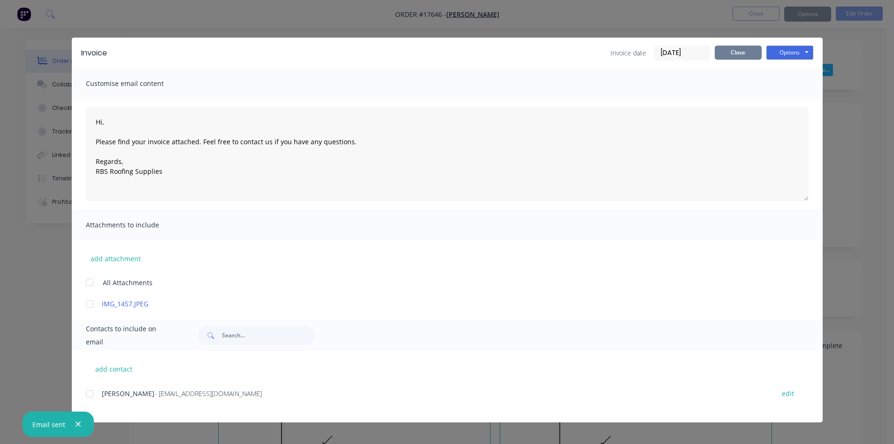
type textarea "Hi, Please find your invoice attached. Feel free to contact us if you have any …"
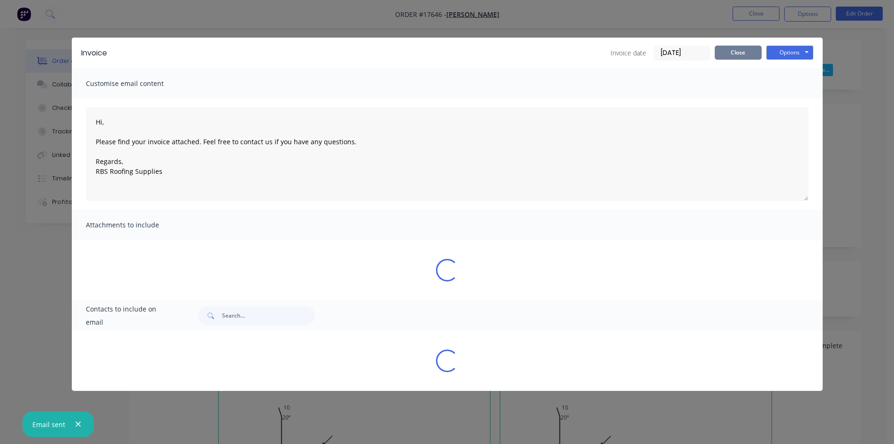
click at [742, 51] on button "Close" at bounding box center [738, 53] width 47 height 14
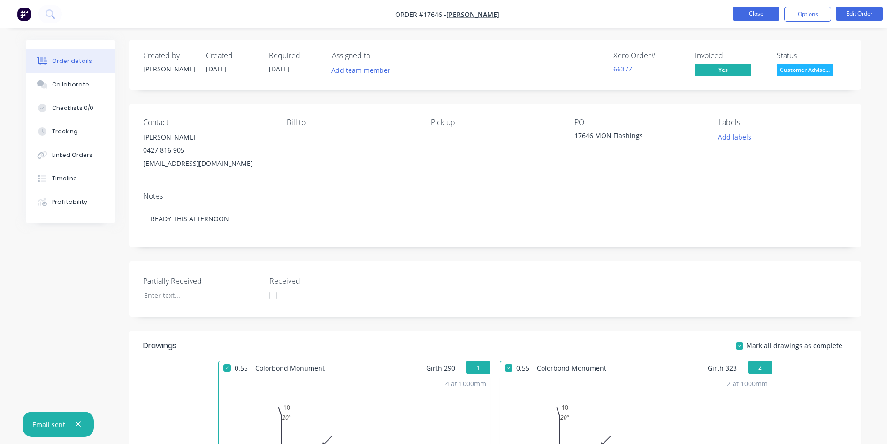
click at [763, 14] on button "Close" at bounding box center [756, 14] width 47 height 14
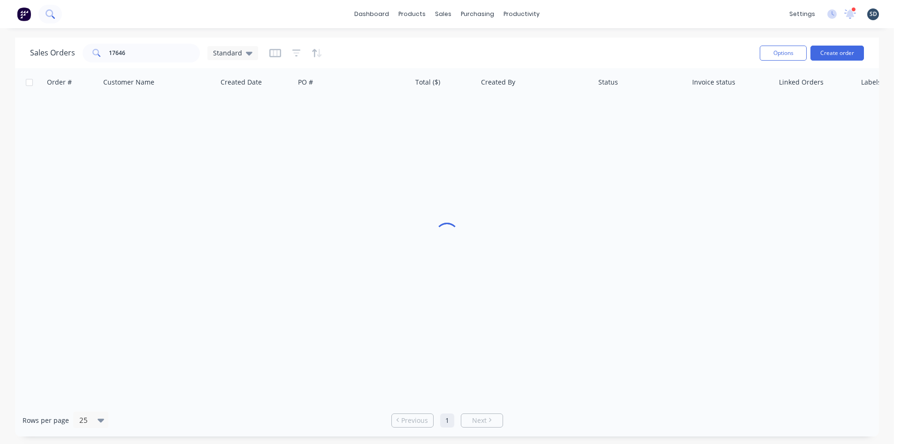
click at [59, 14] on button at bounding box center [49, 14] width 23 height 19
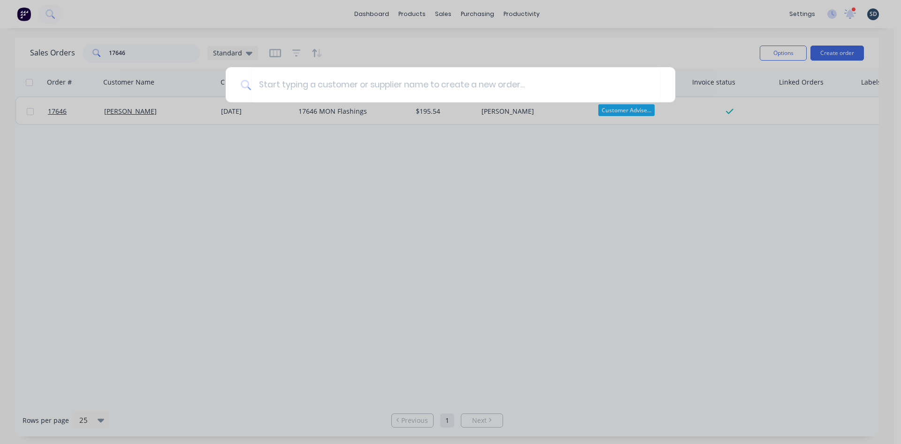
click at [138, 57] on div at bounding box center [450, 222] width 901 height 444
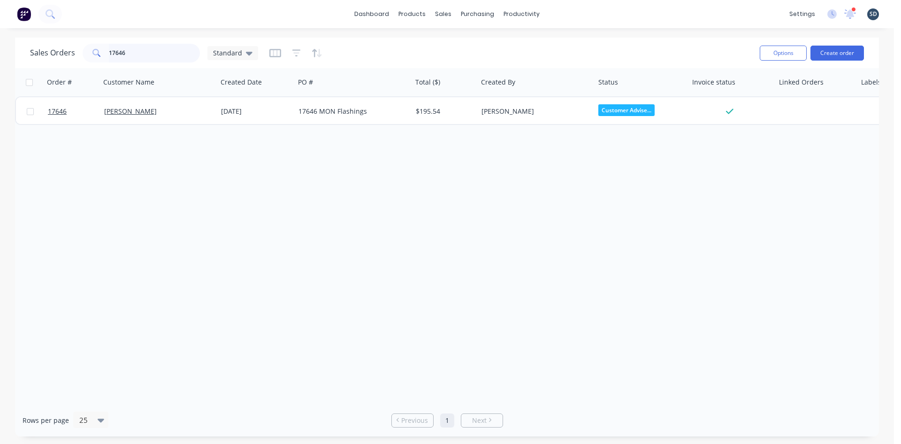
click at [134, 55] on input "17646" at bounding box center [155, 53] width 92 height 19
type input "17643"
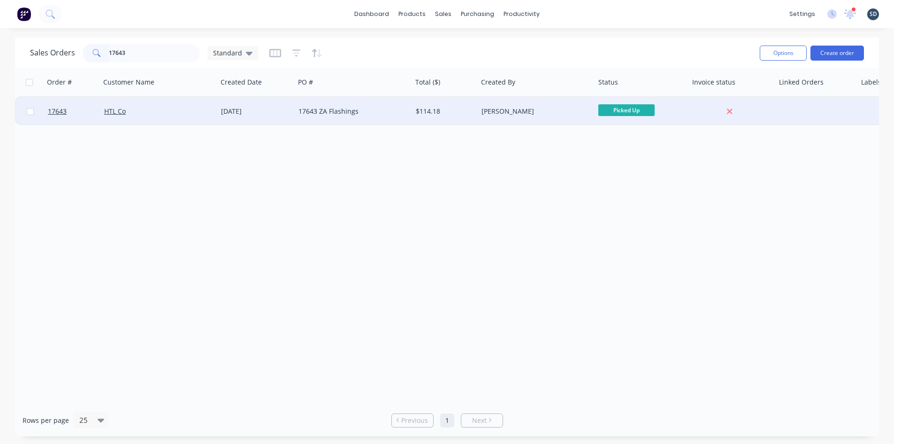
click at [192, 110] on div "HTL Co" at bounding box center [156, 111] width 104 height 9
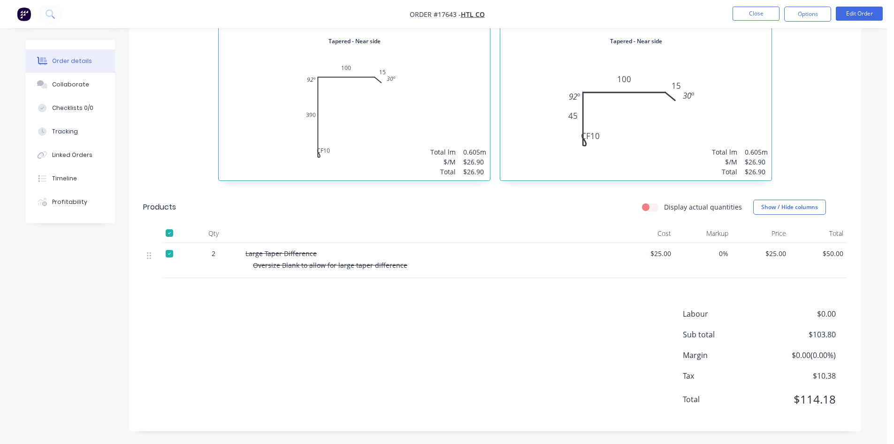
scroll to position [496, 0]
click at [855, 8] on button "Edit Order" at bounding box center [859, 14] width 47 height 14
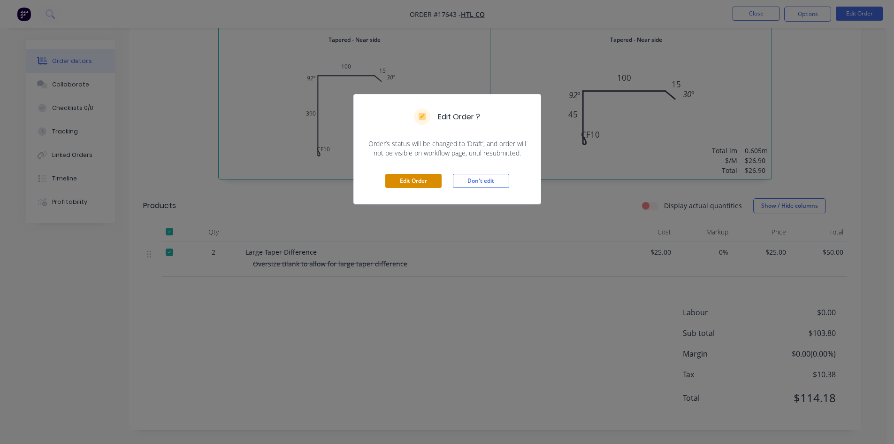
click at [401, 180] on button "Edit Order" at bounding box center [413, 181] width 56 height 14
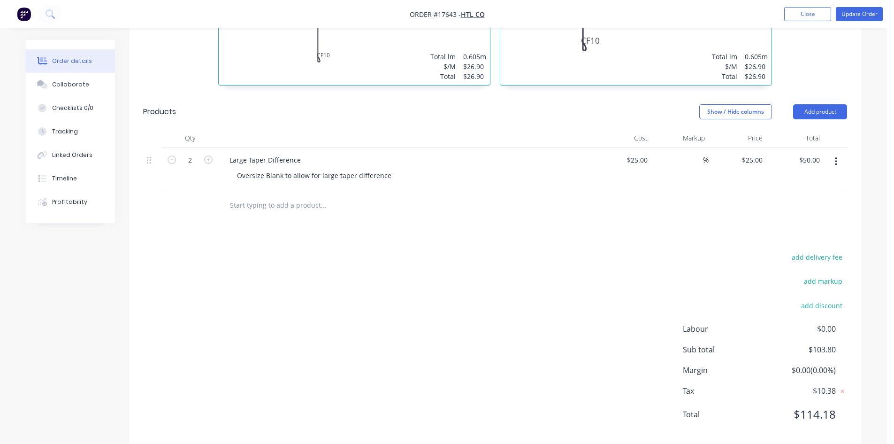
scroll to position [610, 0]
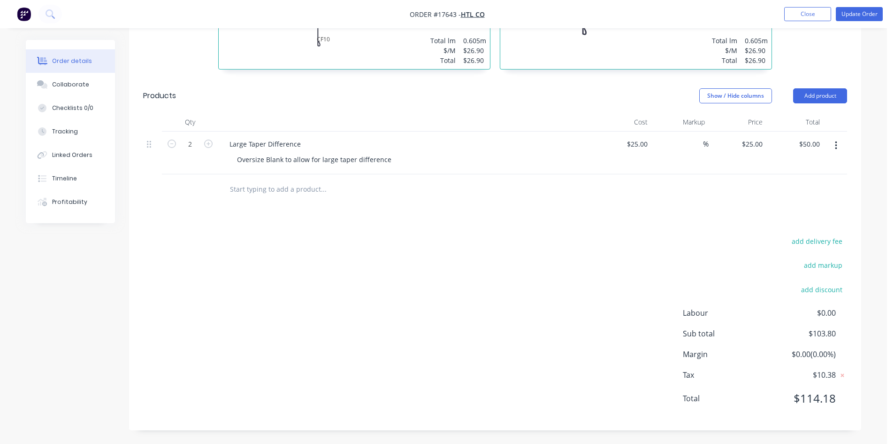
click at [273, 188] on input "text" at bounding box center [324, 189] width 188 height 19
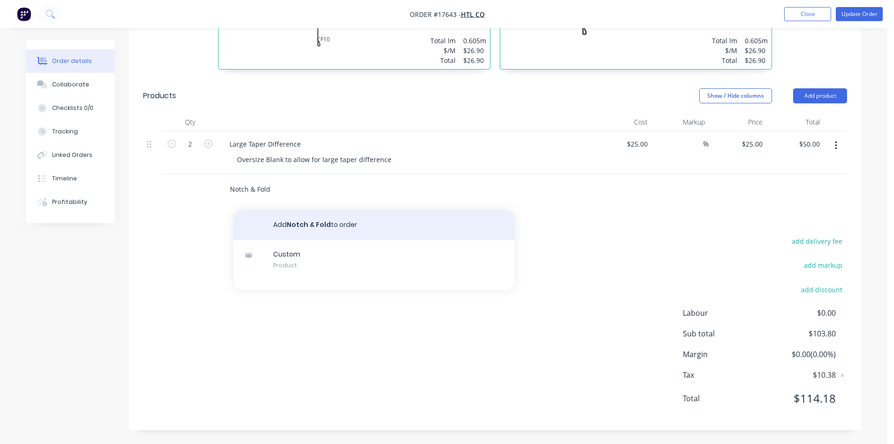
type input "Notch & Fold"
click at [328, 227] on button "Add Notch & Fold to order" at bounding box center [374, 225] width 282 height 30
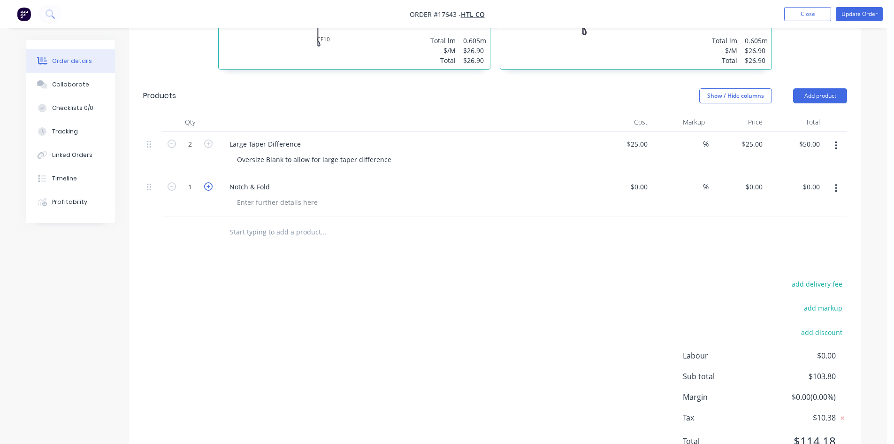
click at [207, 187] on icon "button" at bounding box center [208, 186] width 8 height 8
type input "2"
click at [249, 266] on div "Drawings Add drawing 0.55 Zincalume Zincalume Girth 515 1 Tapered - Far side 0 …" at bounding box center [495, 92] width 732 height 761
click at [647, 187] on input at bounding box center [641, 187] width 22 height 14
type input "$10.00"
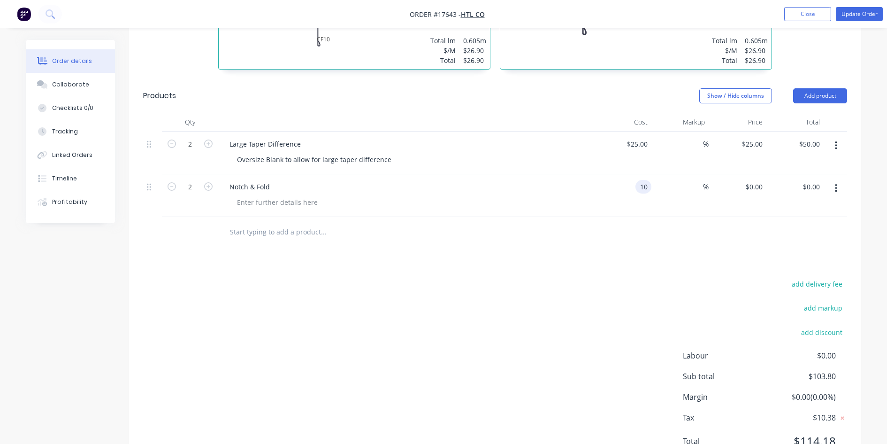
type input "$10.00"
type input "$20.00"
click at [617, 257] on div "Drawings Add drawing 0.55 Zincalume Zincalume Girth 515 1 Tapered - Far side 0 …" at bounding box center [495, 92] width 732 height 761
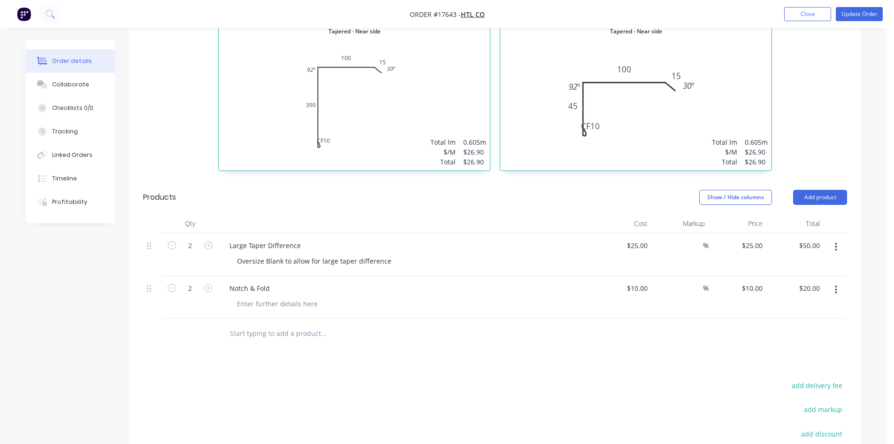
scroll to position [516, 0]
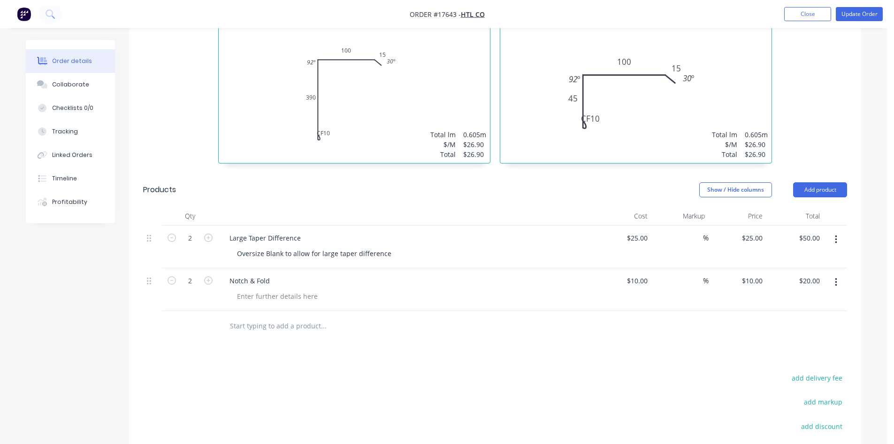
click at [499, 174] on header "Products Show / Hide columns Add product" at bounding box center [495, 190] width 732 height 34
click at [494, 182] on div "Show / Hide columns Add product" at bounding box center [570, 189] width 554 height 15
click at [493, 180] on header "Products Show / Hide columns Add product" at bounding box center [495, 190] width 732 height 34
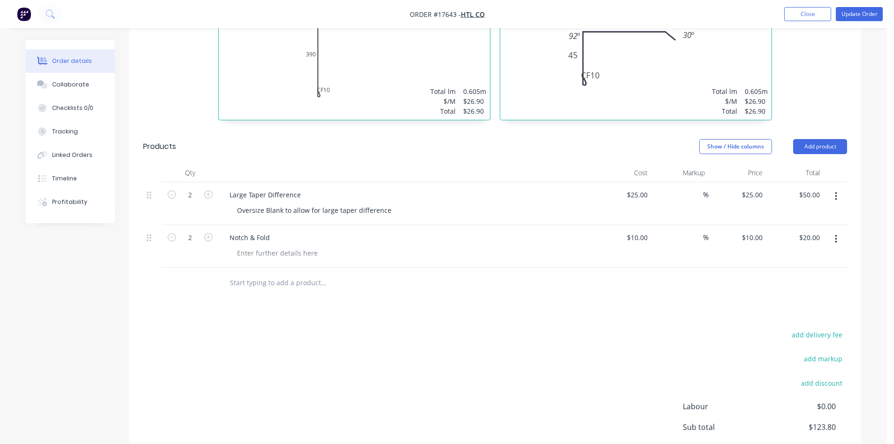
scroll to position [513, 0]
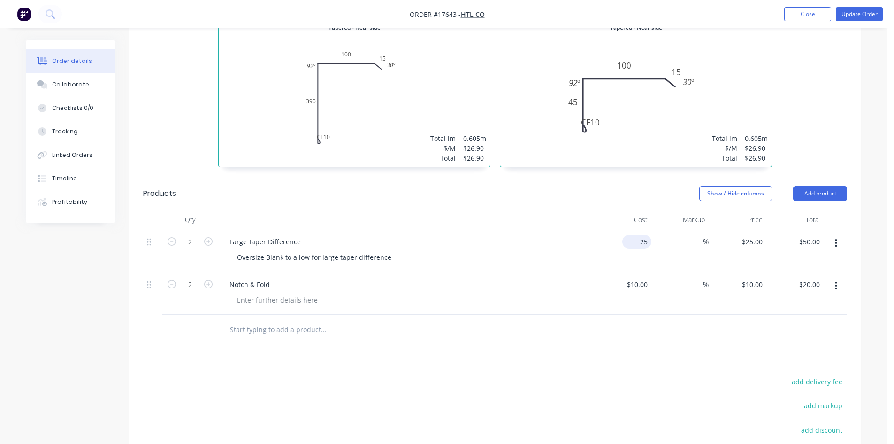
click at [646, 241] on input "25" at bounding box center [638, 242] width 25 height 14
type input "$20.00"
type input "$40.00"
click at [592, 205] on header "Products Show / Hide columns Add product" at bounding box center [495, 194] width 732 height 34
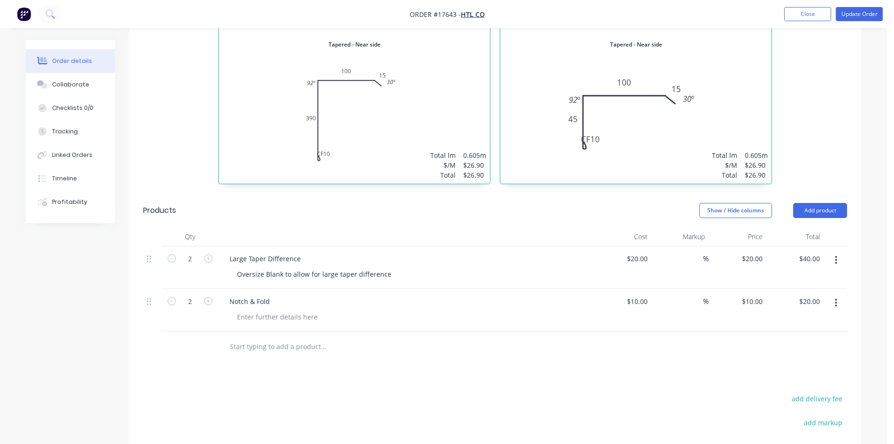
scroll to position [560, 0]
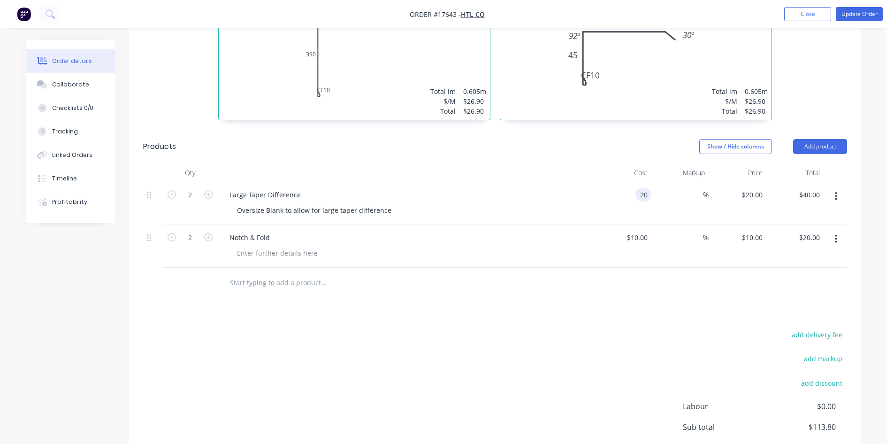
click at [644, 197] on input "20" at bounding box center [645, 195] width 12 height 14
type input "$15.00"
type input "$30.00"
click at [602, 159] on header "Products Show / Hide columns Add product" at bounding box center [495, 147] width 732 height 34
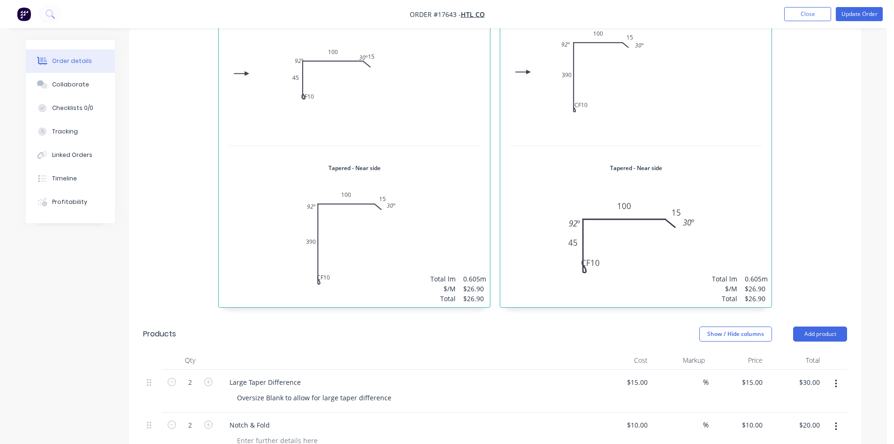
scroll to position [372, 0]
click at [862, 15] on button "Update Order" at bounding box center [859, 14] width 47 height 14
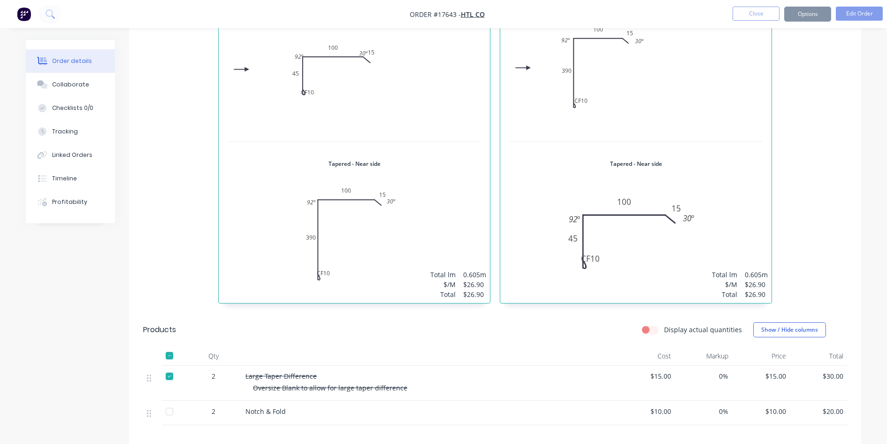
scroll to position [0, 0]
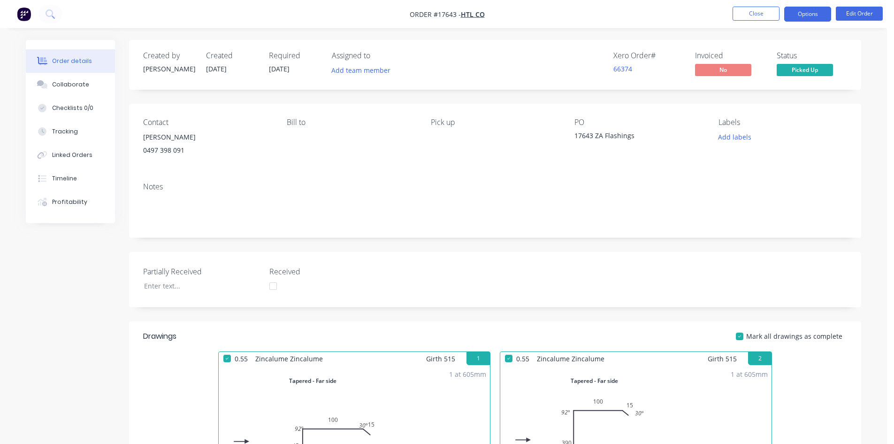
click at [808, 13] on button "Options" at bounding box center [808, 14] width 47 height 15
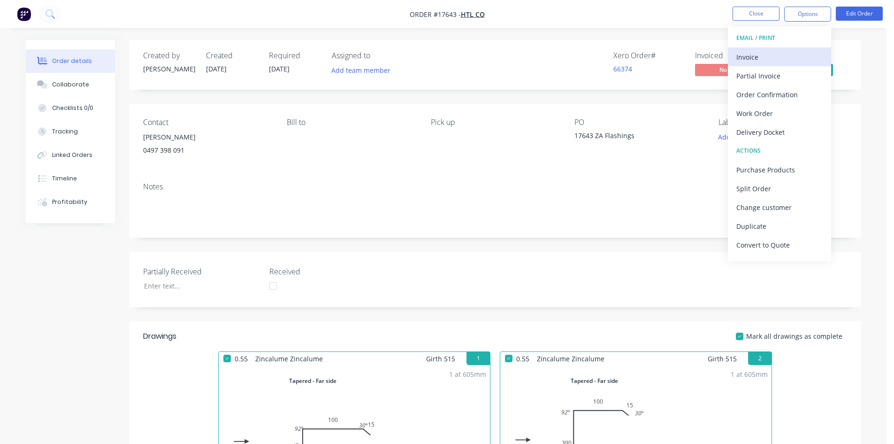
click at [784, 54] on div "Invoice" at bounding box center [780, 57] width 86 height 14
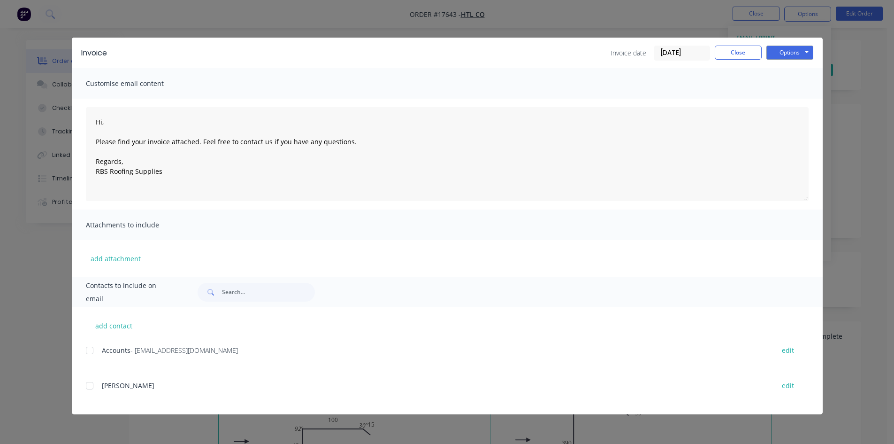
click at [88, 349] on div at bounding box center [89, 350] width 19 height 19
click at [793, 50] on button "Options" at bounding box center [790, 53] width 47 height 14
click at [792, 102] on button "Email" at bounding box center [797, 99] width 60 height 15
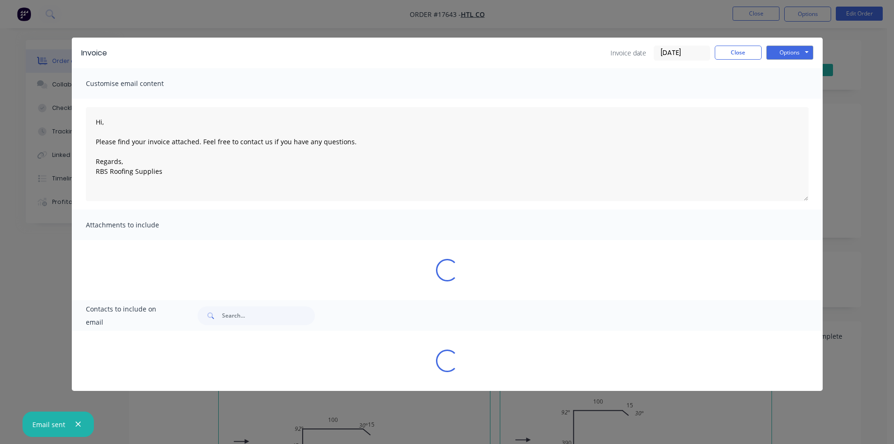
type textarea "Hi, Please find your invoice attached. Feel free to contact us if you have any …"
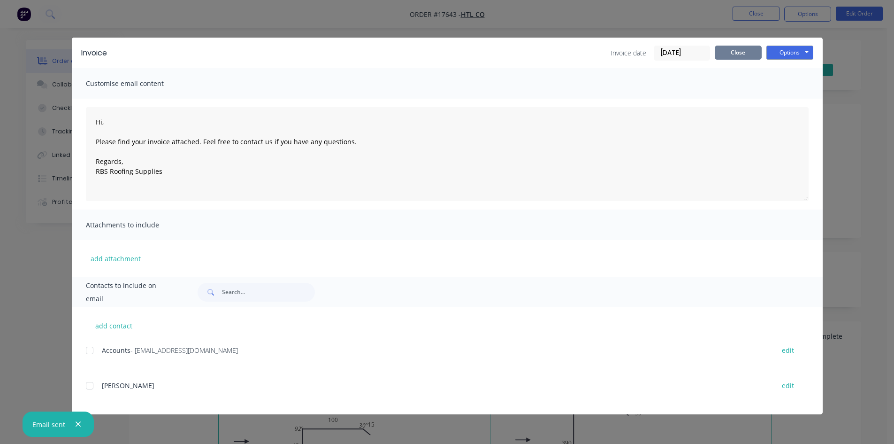
click at [741, 52] on button "Close" at bounding box center [738, 53] width 47 height 14
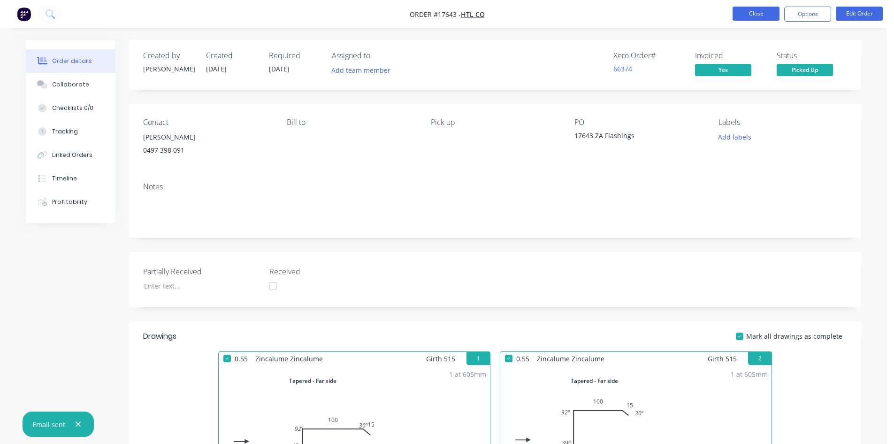
click at [754, 11] on button "Close" at bounding box center [756, 14] width 47 height 14
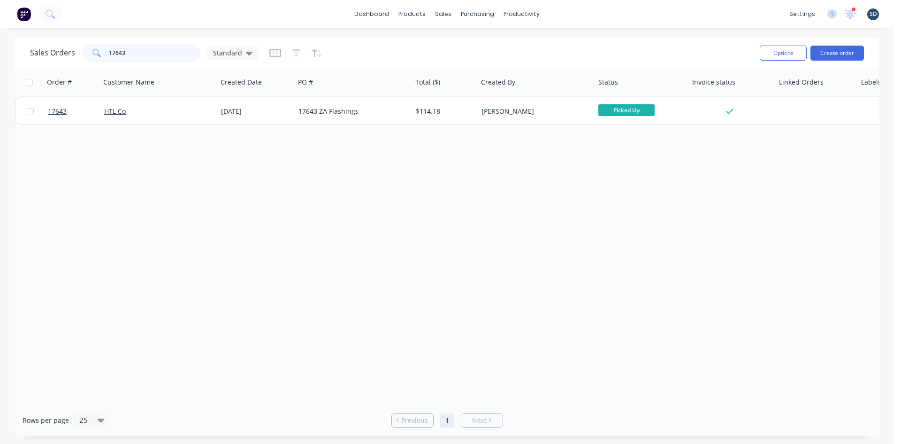
drag, startPoint x: 134, startPoint y: 53, endPoint x: 119, endPoint y: 50, distance: 15.3
click at [119, 50] on input "17643" at bounding box center [155, 53] width 92 height 19
type input "17638"
click at [429, 54] on div "Sales Orders 17638 Standard" at bounding box center [391, 52] width 723 height 23
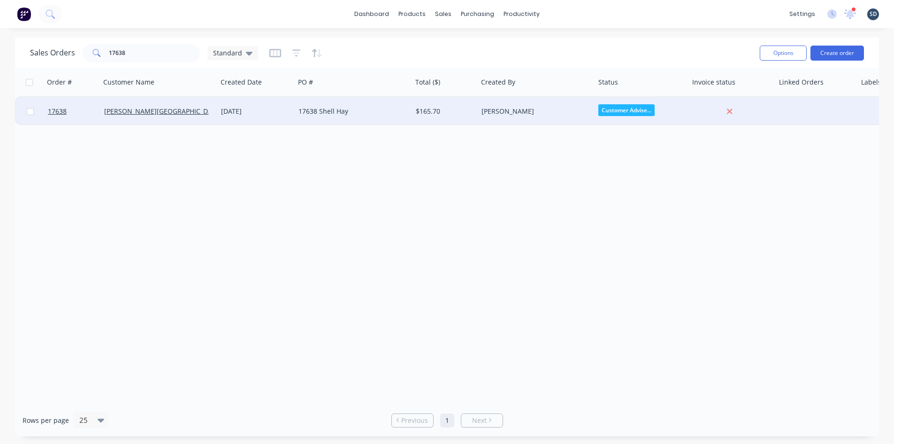
click at [386, 117] on div "17638 Shell Hay" at bounding box center [353, 111] width 117 height 28
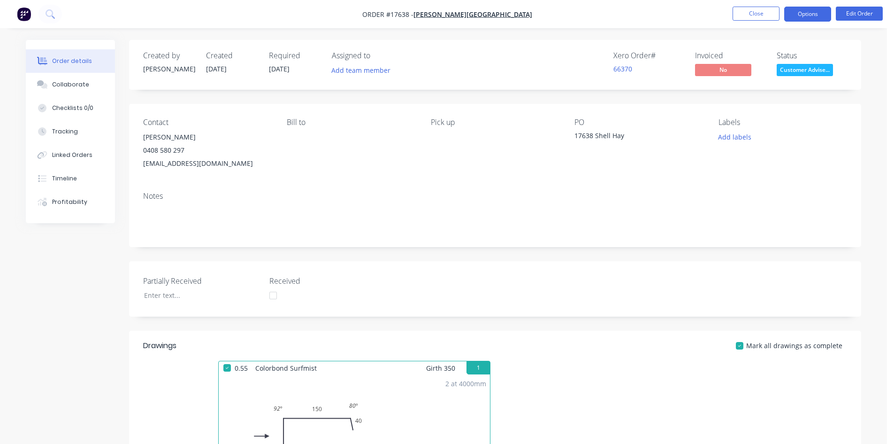
click at [818, 9] on button "Options" at bounding box center [808, 14] width 47 height 15
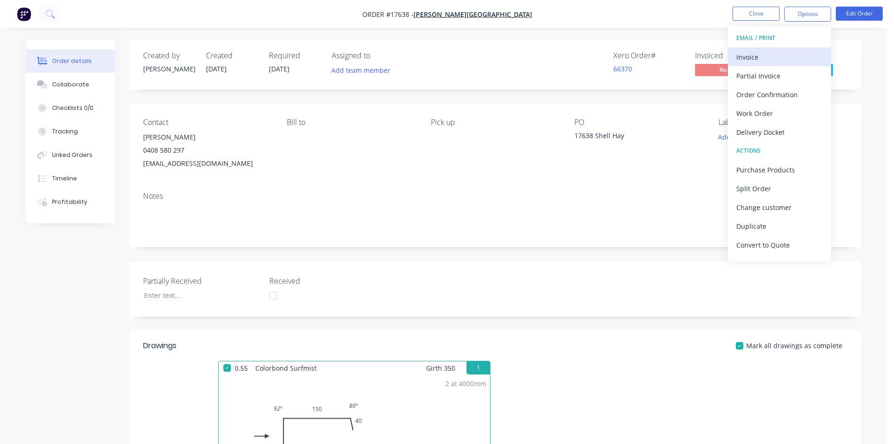
click at [777, 58] on div "Invoice" at bounding box center [780, 57] width 86 height 14
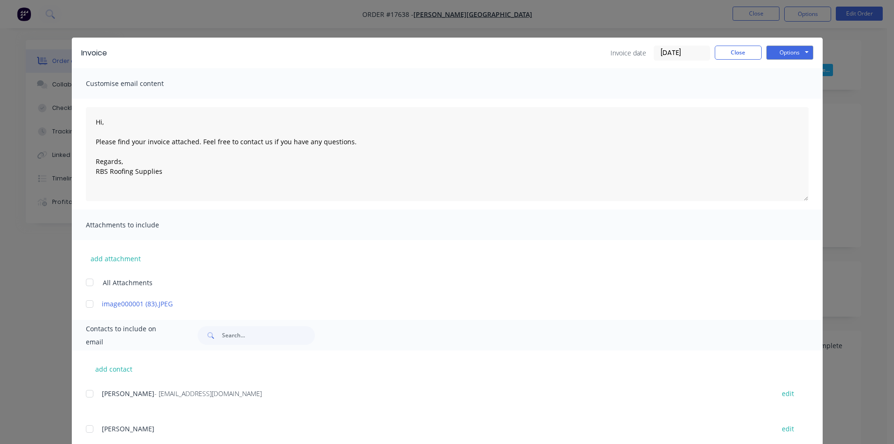
click at [89, 393] on div at bounding box center [89, 393] width 19 height 19
click at [793, 53] on button "Options" at bounding box center [790, 53] width 47 height 14
click at [783, 101] on button "Email" at bounding box center [797, 99] width 60 height 15
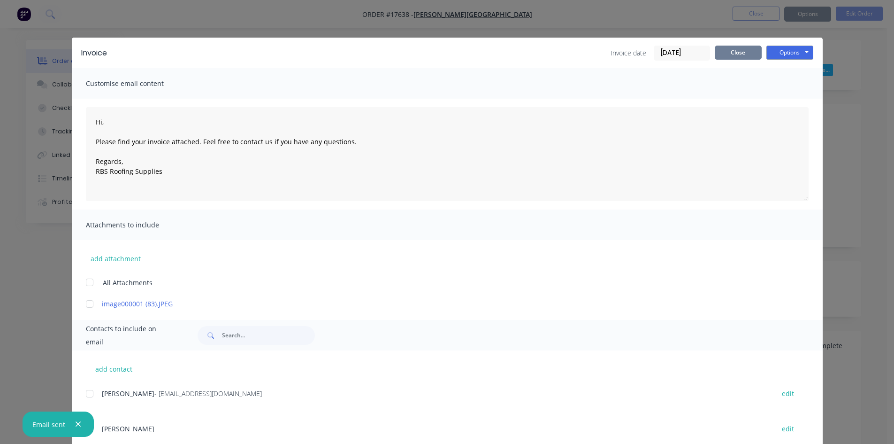
type textarea "Hi, Please find your invoice attached. Feel free to contact us if you have any …"
click at [735, 55] on button "Close" at bounding box center [738, 53] width 47 height 14
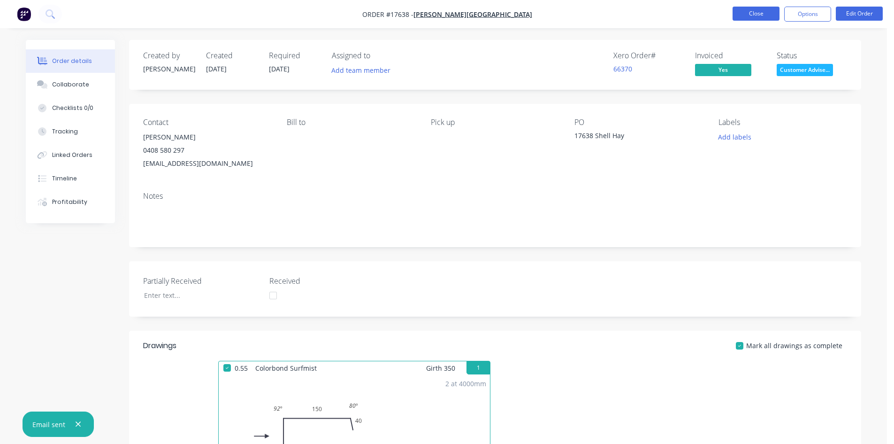
click at [754, 15] on button "Close" at bounding box center [756, 14] width 47 height 14
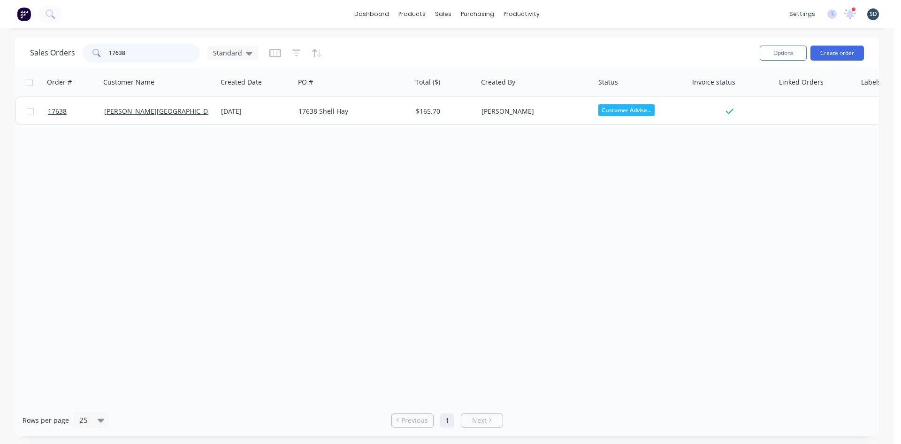
drag, startPoint x: 131, startPoint y: 52, endPoint x: 119, endPoint y: 50, distance: 11.9
click at [119, 50] on input "17638" at bounding box center [155, 53] width 92 height 19
type input "17640"
click at [428, 41] on div "Sales Orders 17640 Standard Options Create order" at bounding box center [447, 53] width 864 height 31
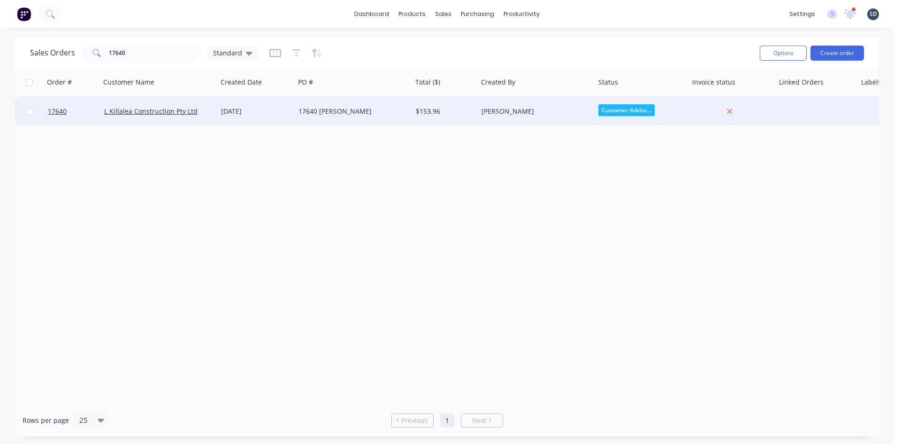
click at [370, 104] on div "17640 [PERSON_NAME]" at bounding box center [353, 111] width 117 height 28
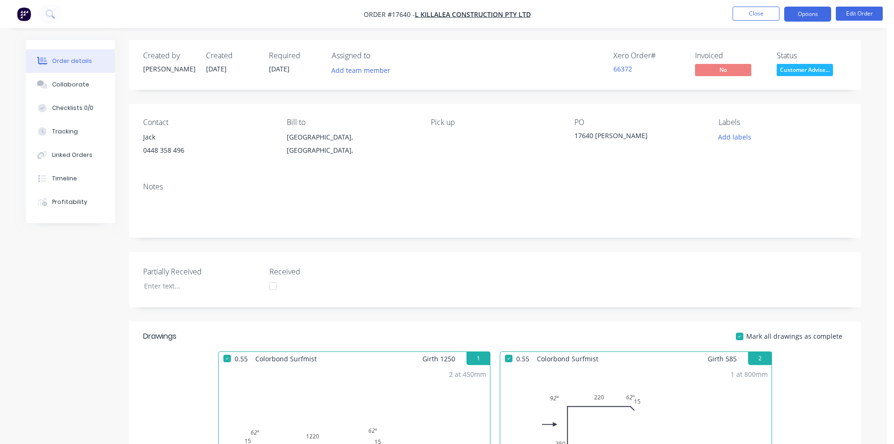
click at [807, 11] on button "Options" at bounding box center [808, 14] width 47 height 15
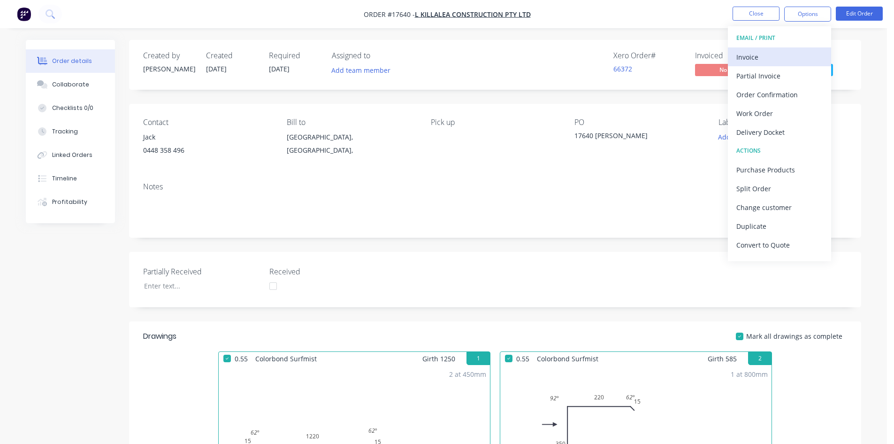
click at [761, 56] on div "Invoice" at bounding box center [780, 57] width 86 height 14
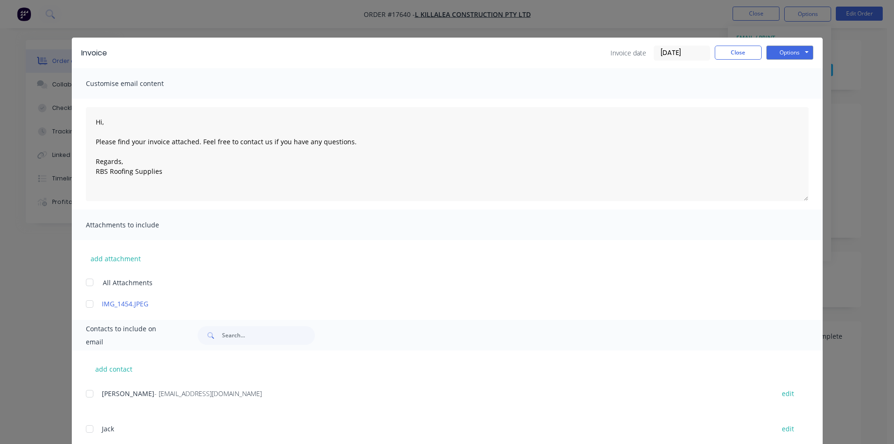
click at [85, 393] on div at bounding box center [89, 393] width 19 height 19
click at [790, 50] on button "Options" at bounding box center [790, 53] width 47 height 14
click at [791, 96] on button "Email" at bounding box center [797, 99] width 60 height 15
type textarea "Hi, Please find your invoice attached. Feel free to contact us if you have any …"
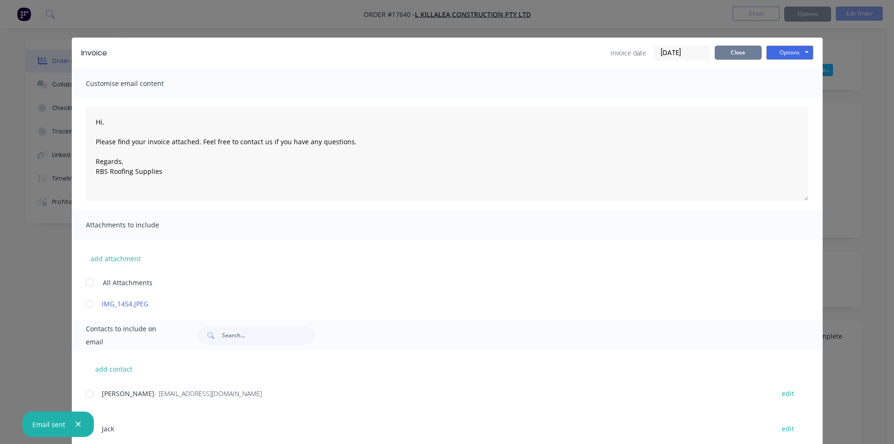
click at [726, 53] on button "Close" at bounding box center [738, 53] width 47 height 14
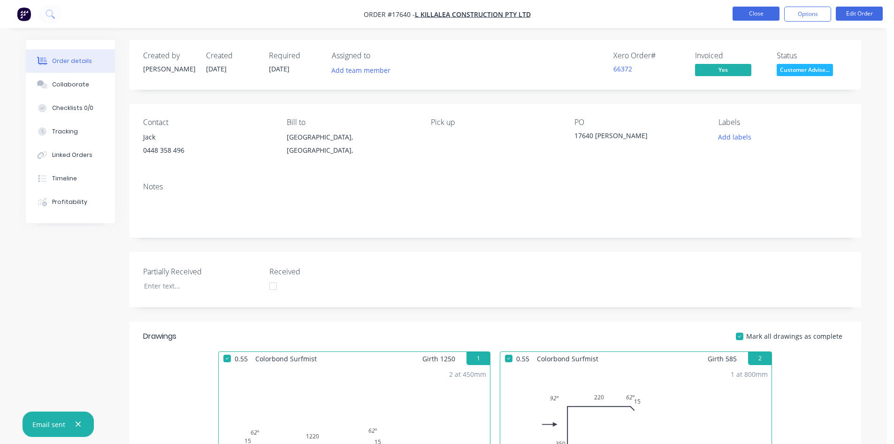
click at [756, 9] on button "Close" at bounding box center [756, 14] width 47 height 14
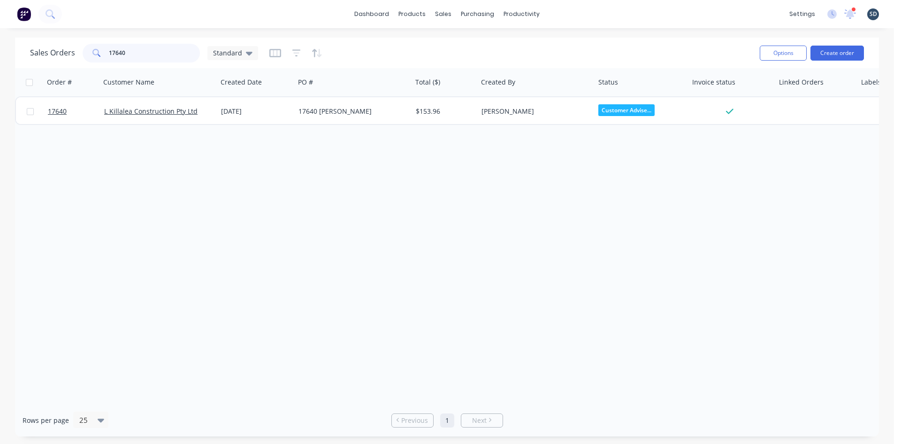
drag, startPoint x: 145, startPoint y: 54, endPoint x: 116, endPoint y: 51, distance: 29.2
click at [116, 51] on input "17640" at bounding box center [155, 53] width 92 height 19
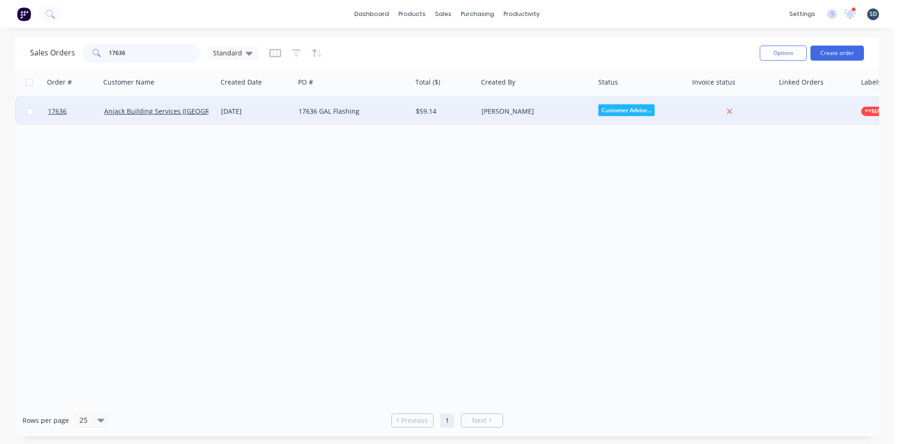
type input "17636"
click at [377, 115] on div "17636 GAL Flashing" at bounding box center [351, 111] width 104 height 9
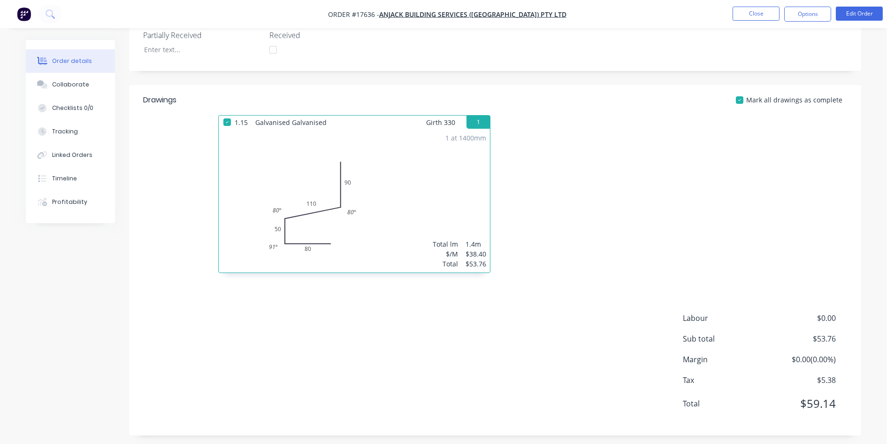
scroll to position [251, 0]
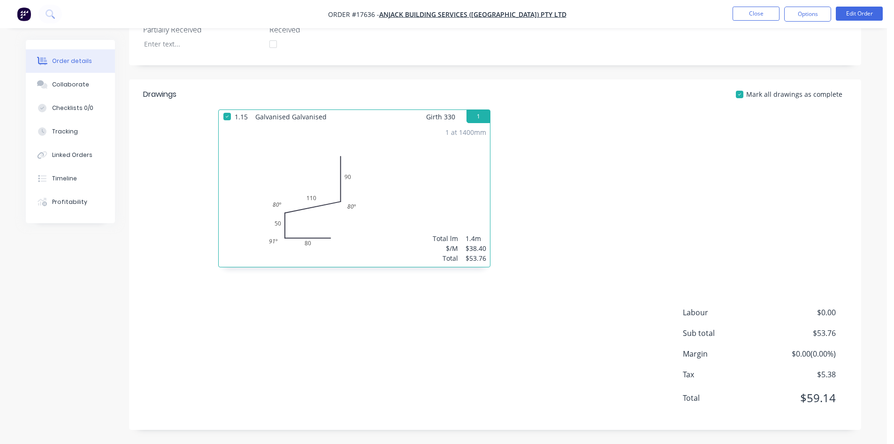
click at [395, 194] on div "1 at 1400mm Total lm $/M Total 1.4m $38.40 $53.76" at bounding box center [354, 194] width 271 height 143
click at [862, 13] on button "Edit Order" at bounding box center [859, 14] width 47 height 14
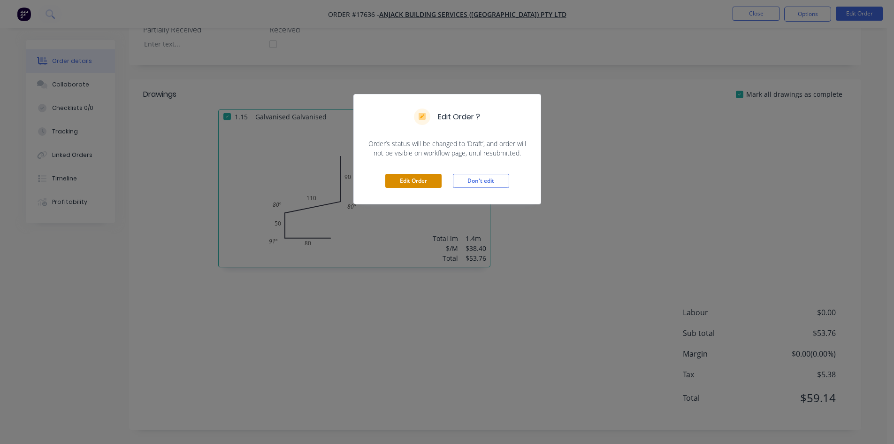
click at [401, 182] on button "Edit Order" at bounding box center [413, 181] width 56 height 14
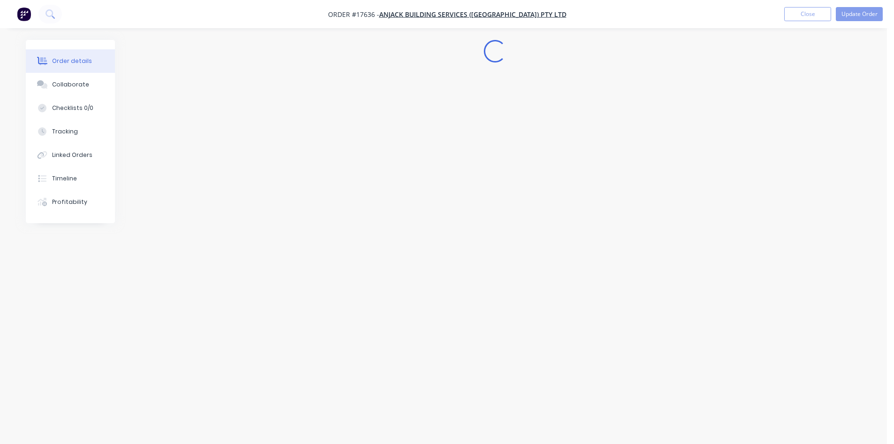
scroll to position [0, 0]
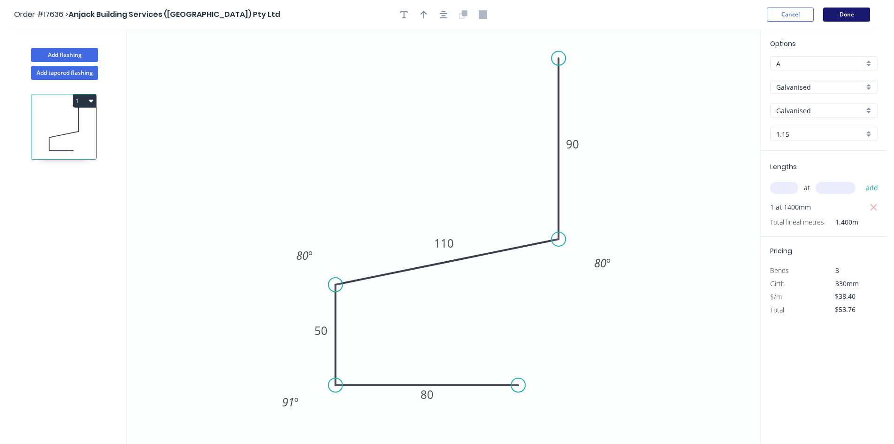
click at [841, 21] on button "Done" at bounding box center [847, 15] width 47 height 14
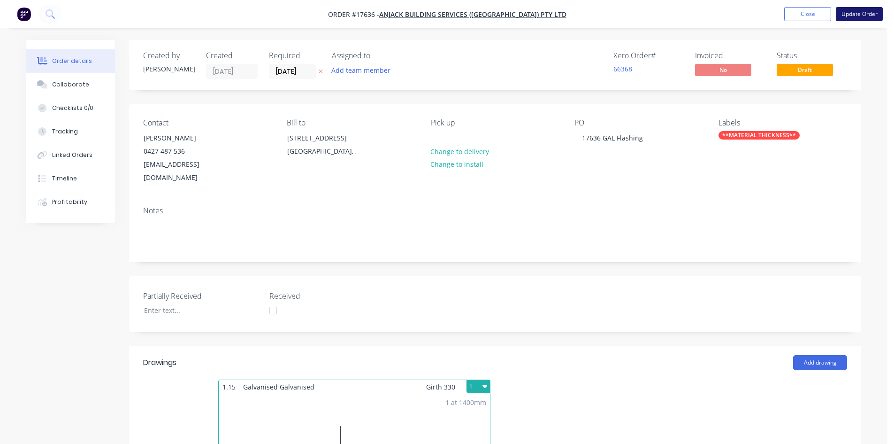
click at [862, 14] on button "Update Order" at bounding box center [859, 14] width 47 height 14
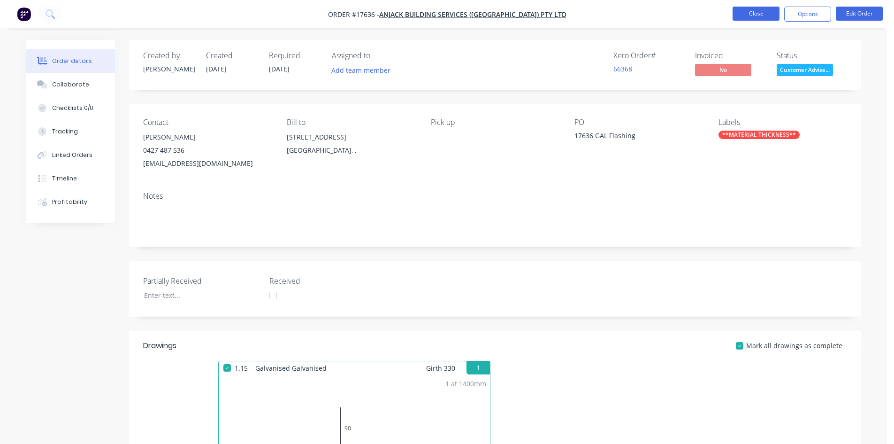
click at [755, 15] on button "Close" at bounding box center [756, 14] width 47 height 14
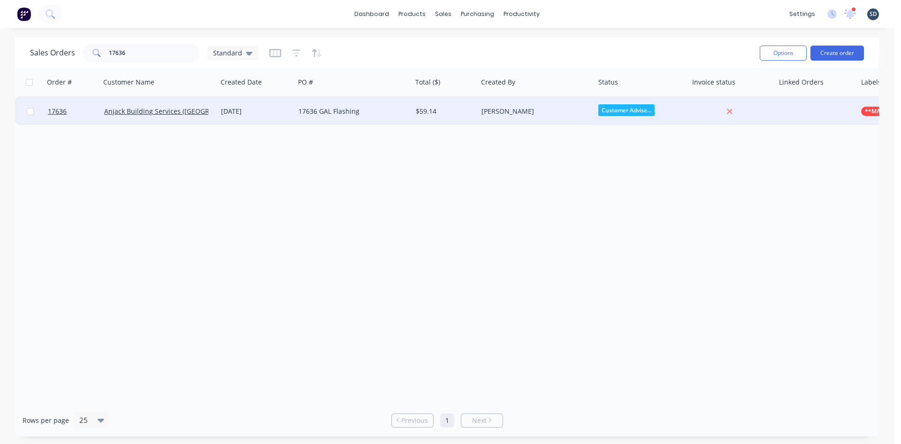
click at [399, 115] on div "17636 GAL Flashing" at bounding box center [351, 111] width 104 height 9
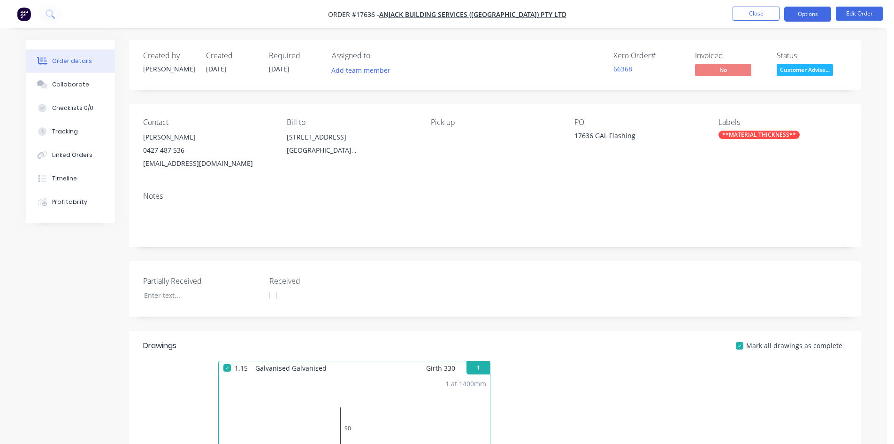
click at [805, 14] on button "Options" at bounding box center [808, 14] width 47 height 15
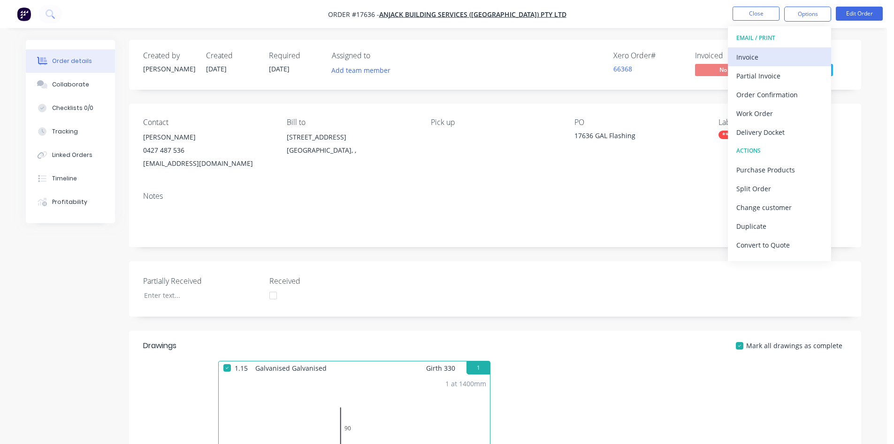
click at [784, 56] on div "Invoice" at bounding box center [780, 57] width 86 height 14
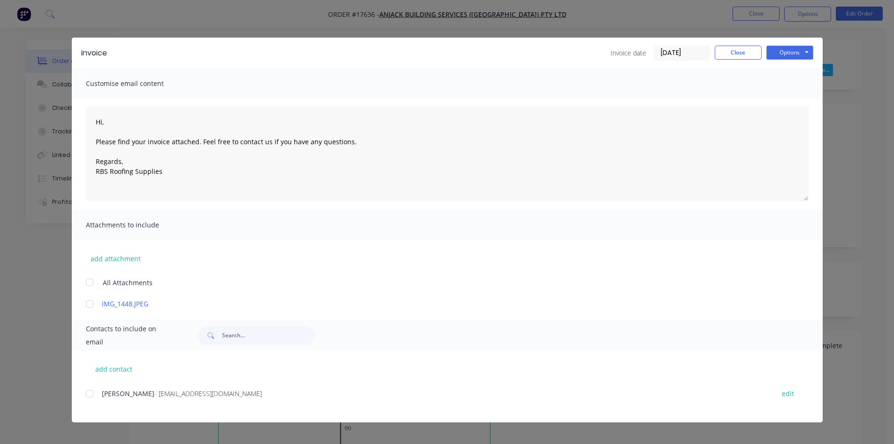
click at [137, 395] on span "[PERSON_NAME]" at bounding box center [128, 393] width 53 height 9
click at [92, 394] on div at bounding box center [89, 393] width 19 height 19
click at [800, 52] on button "Options" at bounding box center [790, 53] width 47 height 14
click at [793, 97] on button "Email" at bounding box center [797, 99] width 60 height 15
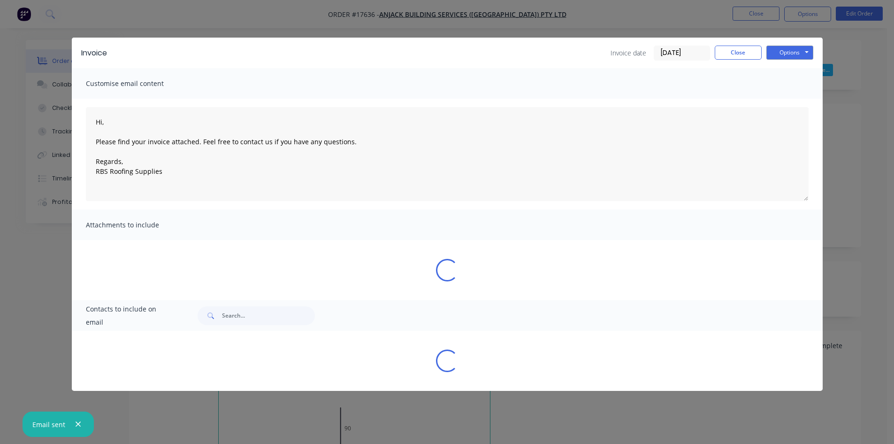
type textarea "Hi, Please find your invoice attached. Feel free to contact us if you have any …"
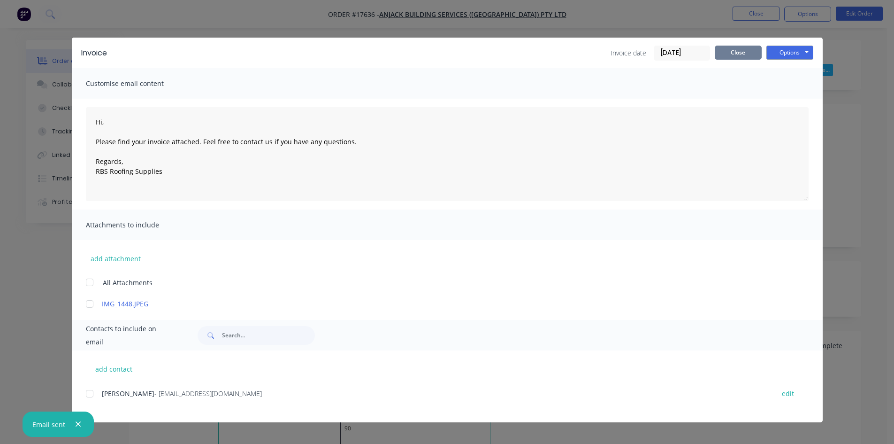
click at [747, 52] on button "Close" at bounding box center [738, 53] width 47 height 14
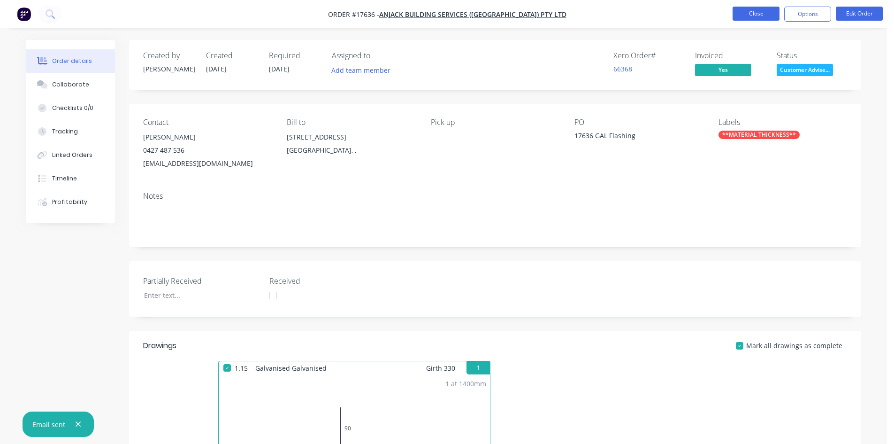
click at [763, 16] on button "Close" at bounding box center [756, 14] width 47 height 14
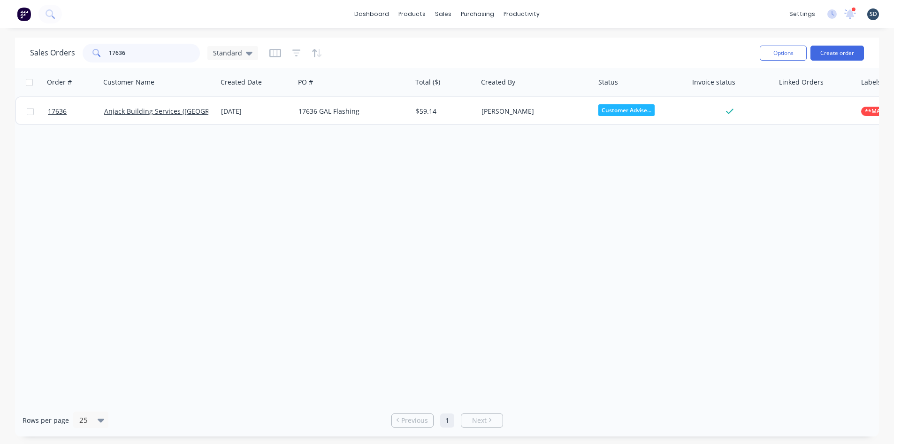
drag, startPoint x: 129, startPoint y: 54, endPoint x: 119, endPoint y: 52, distance: 10.1
click at [119, 52] on input "17636" at bounding box center [155, 53] width 92 height 19
type input "17637"
click at [400, 51] on div "Sales Orders 17637 Standard" at bounding box center [391, 52] width 723 height 23
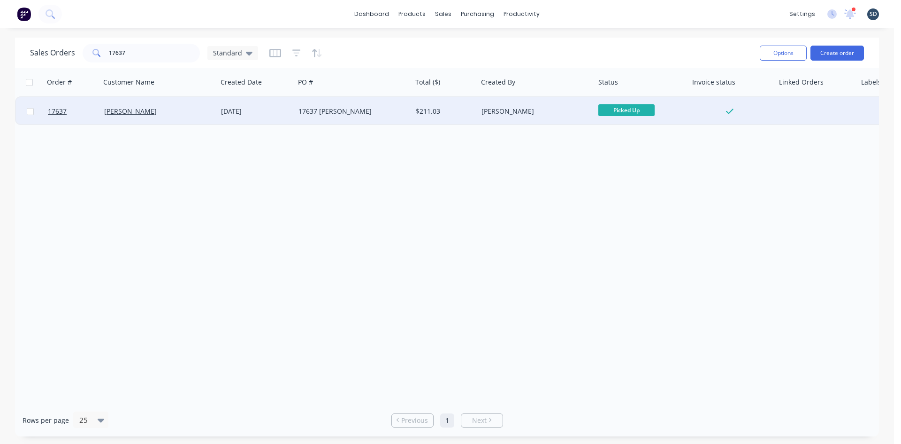
click at [365, 113] on div "17637 [PERSON_NAME]" at bounding box center [351, 111] width 104 height 9
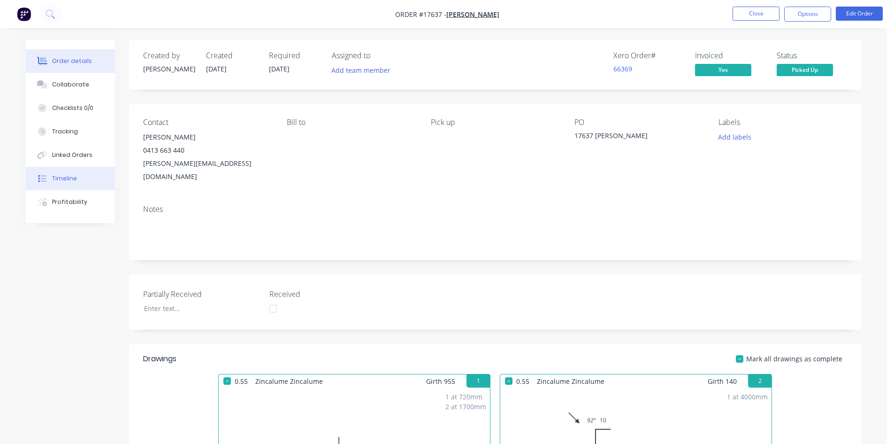
click at [70, 183] on button "Timeline" at bounding box center [70, 178] width 89 height 23
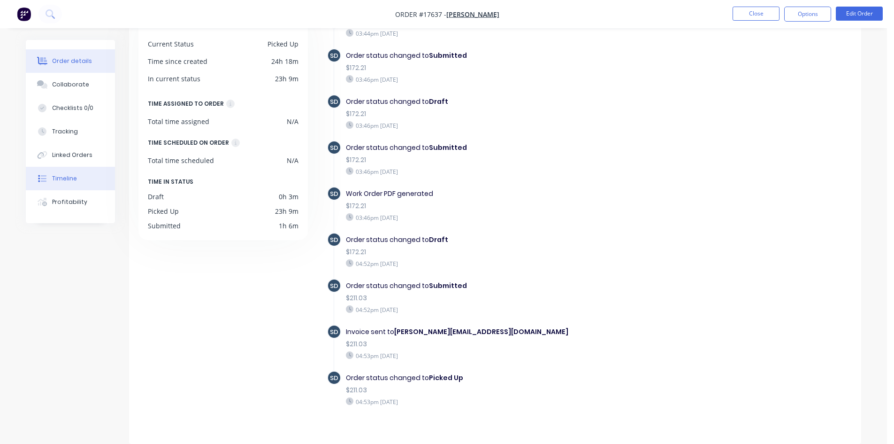
click at [40, 65] on button "Order details" at bounding box center [70, 60] width 89 height 23
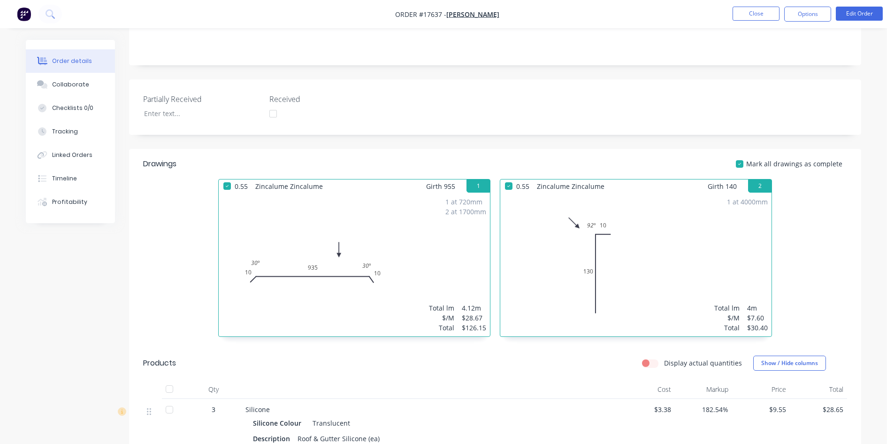
scroll to position [190, 0]
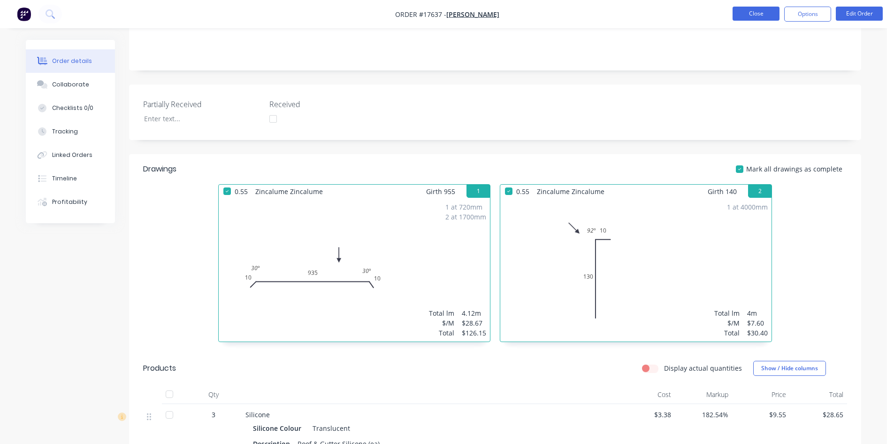
click at [747, 17] on button "Close" at bounding box center [756, 14] width 47 height 14
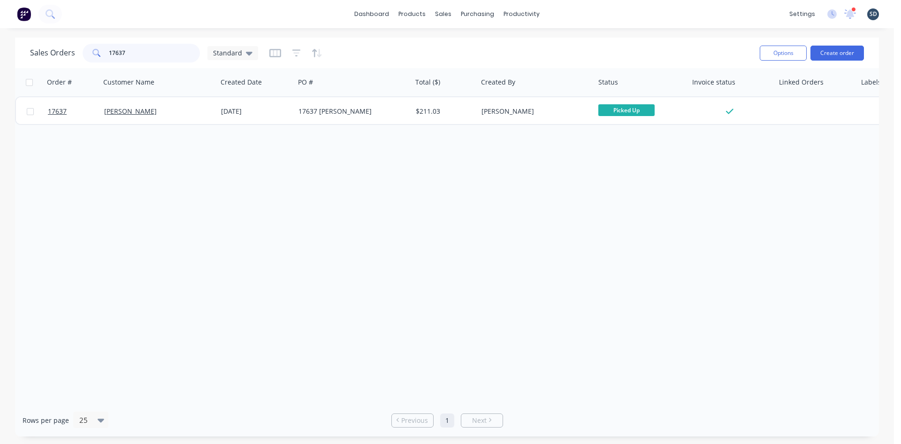
drag, startPoint x: 127, startPoint y: 52, endPoint x: 120, endPoint y: 52, distance: 7.5
click at [120, 52] on input "17637" at bounding box center [155, 53] width 92 height 19
type input "17631"
click at [411, 54] on div "Sales Orders 17631 Standard" at bounding box center [391, 52] width 723 height 23
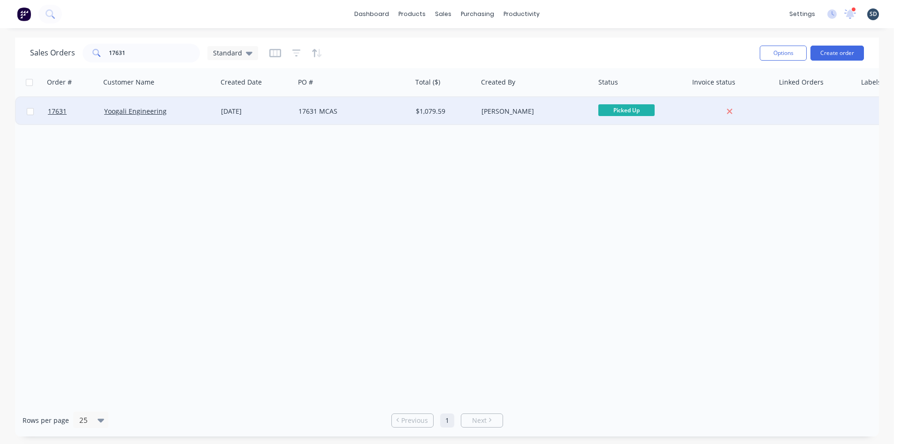
click at [364, 113] on div "17631 MCAS" at bounding box center [351, 111] width 104 height 9
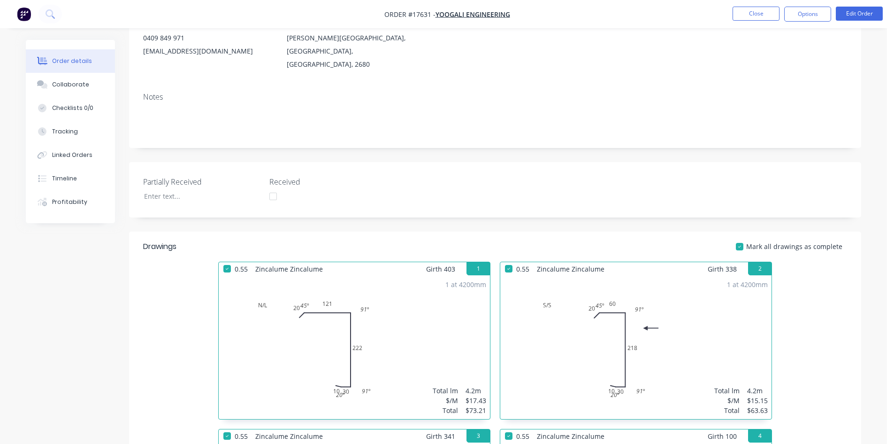
scroll to position [28, 0]
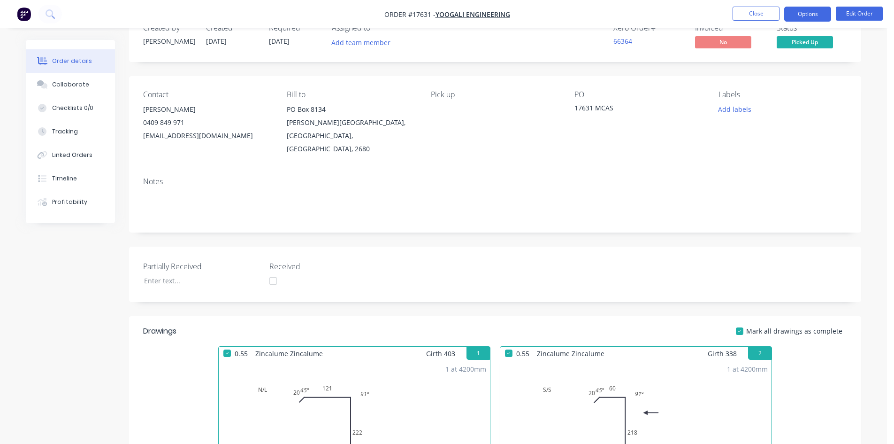
click at [810, 17] on button "Options" at bounding box center [808, 14] width 47 height 15
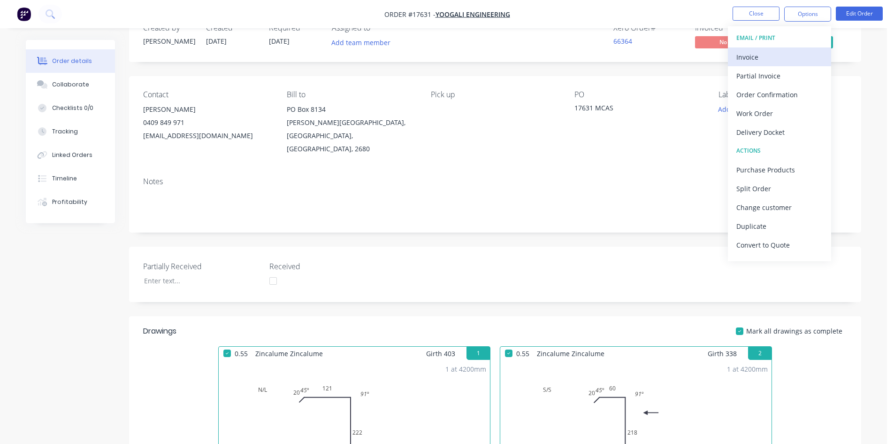
click at [782, 59] on div "Invoice" at bounding box center [780, 57] width 86 height 14
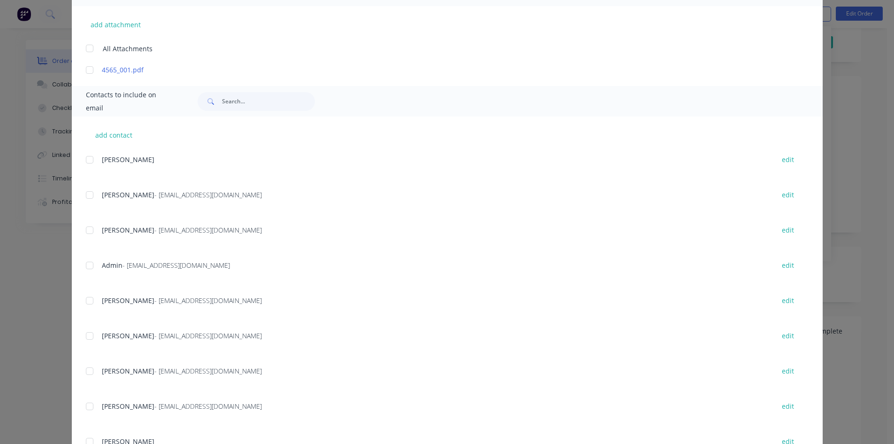
scroll to position [235, 0]
click at [86, 264] on div at bounding box center [89, 264] width 19 height 19
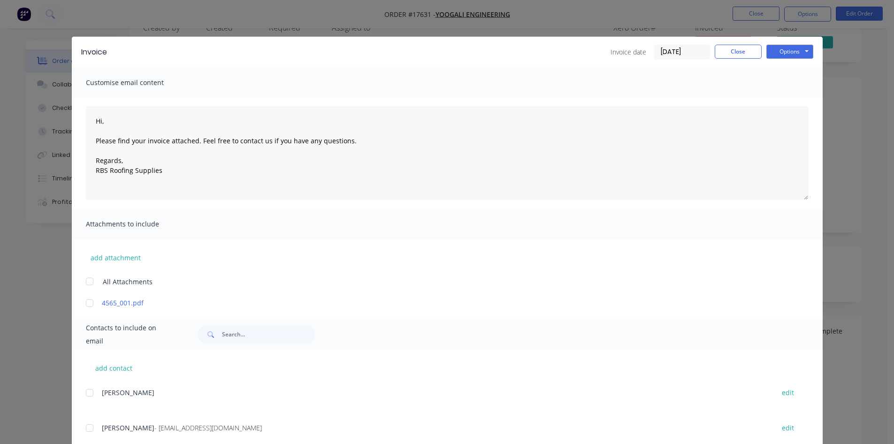
scroll to position [0, 0]
click at [794, 54] on button "Options" at bounding box center [790, 53] width 47 height 14
click at [788, 99] on button "Email" at bounding box center [797, 99] width 60 height 15
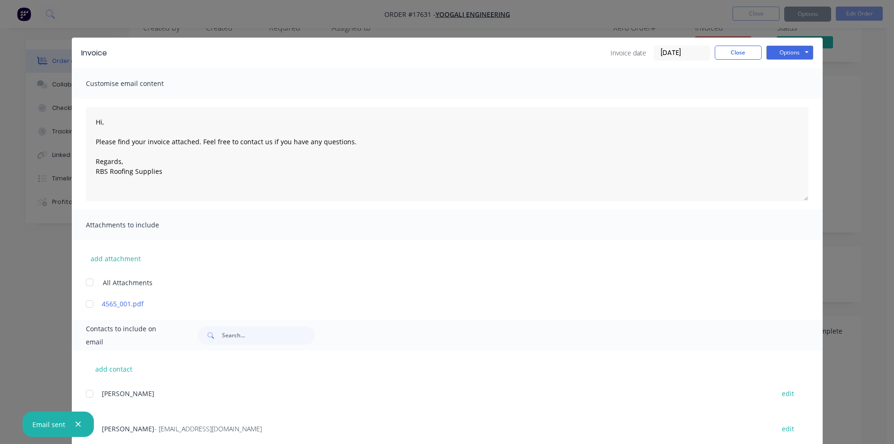
type textarea "Hi, Please find your invoice attached. Feel free to contact us if you have any …"
click at [732, 54] on button "Close" at bounding box center [738, 53] width 47 height 14
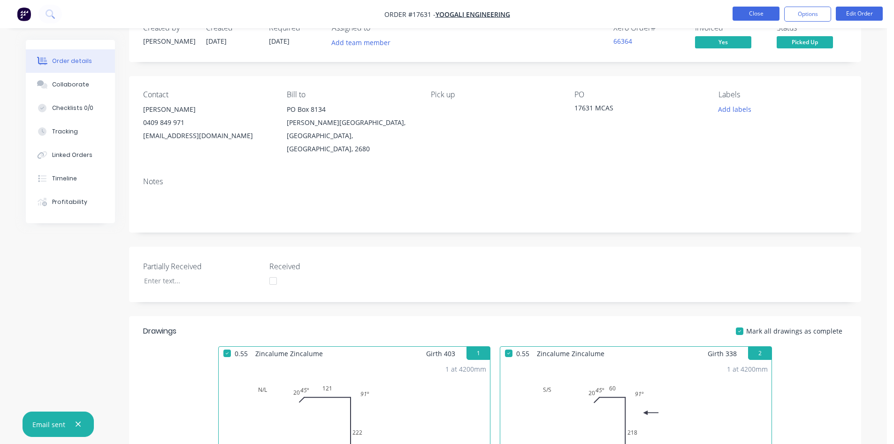
click at [760, 12] on button "Close" at bounding box center [756, 14] width 47 height 14
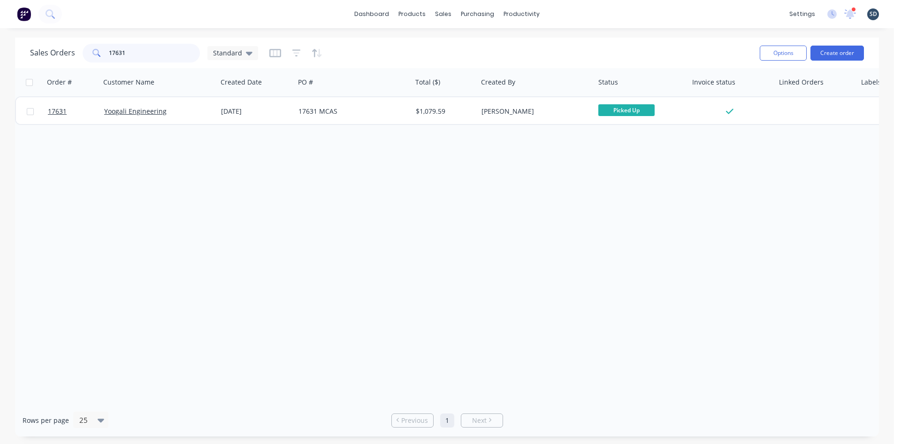
drag, startPoint x: 151, startPoint y: 53, endPoint x: 118, endPoint y: 50, distance: 32.5
click at [118, 50] on input "17631" at bounding box center [155, 53] width 92 height 19
type input "17620"
click at [446, 40] on div "Sales Orders 17620 Standard Options Create order" at bounding box center [447, 53] width 864 height 31
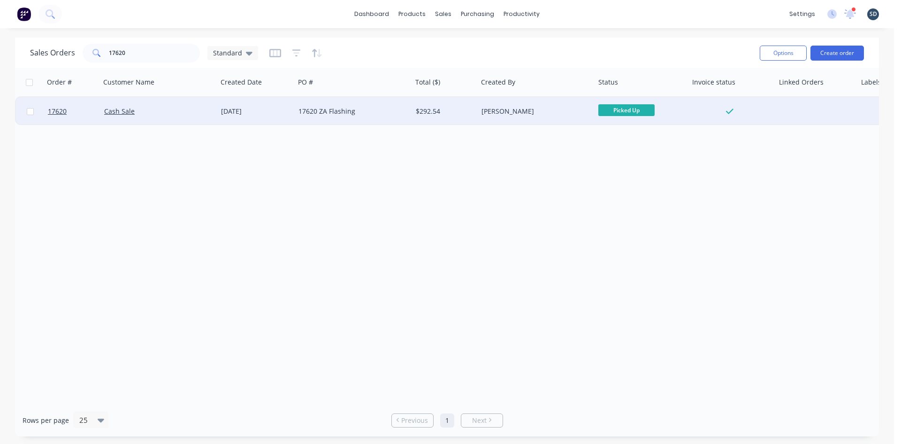
click at [381, 114] on div "17620 ZA Flashing" at bounding box center [351, 111] width 104 height 9
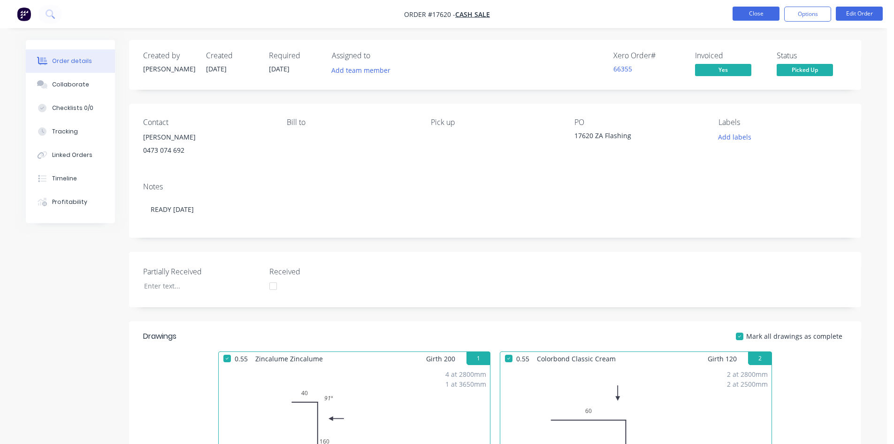
click at [763, 14] on button "Close" at bounding box center [756, 14] width 47 height 14
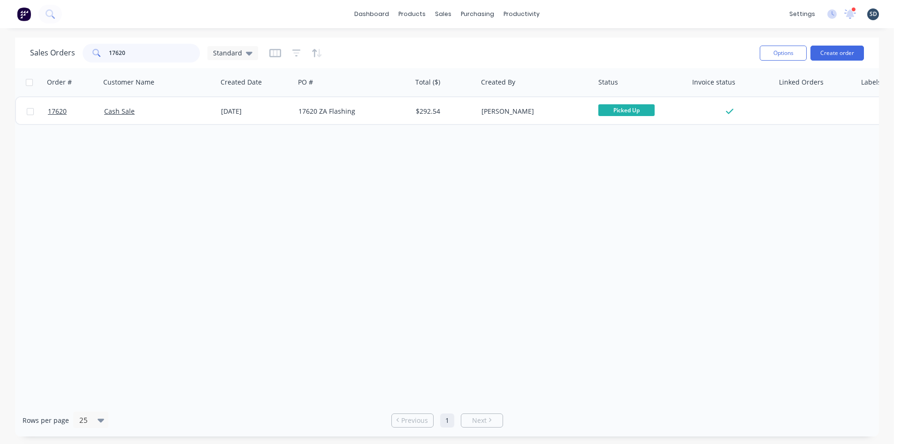
drag, startPoint x: 148, startPoint y: 54, endPoint x: 119, endPoint y: 52, distance: 29.6
click at [119, 52] on input "17620" at bounding box center [155, 53] width 92 height 19
click at [122, 52] on input "17628" at bounding box center [155, 53] width 92 height 19
type input "17626"
click at [323, 225] on div "Order # Customer Name Created Date PO # Total ($) Created By Status Invoice sta…" at bounding box center [447, 236] width 864 height 336
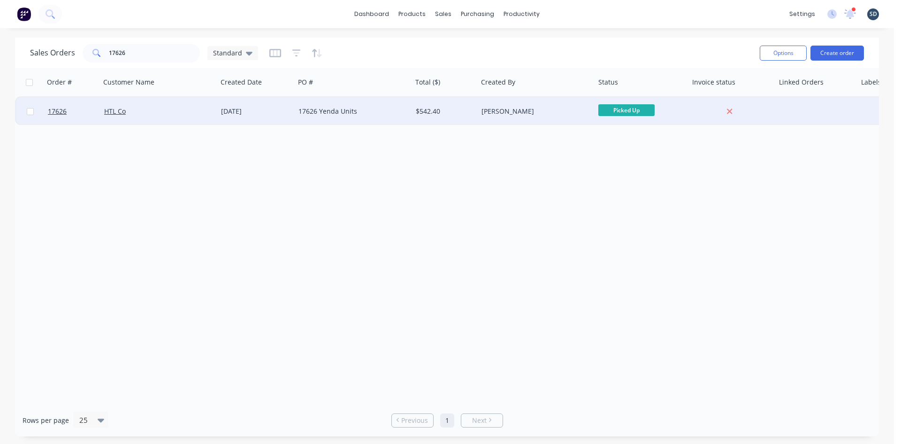
click at [380, 110] on div "17626 Yenda Units" at bounding box center [351, 111] width 104 height 9
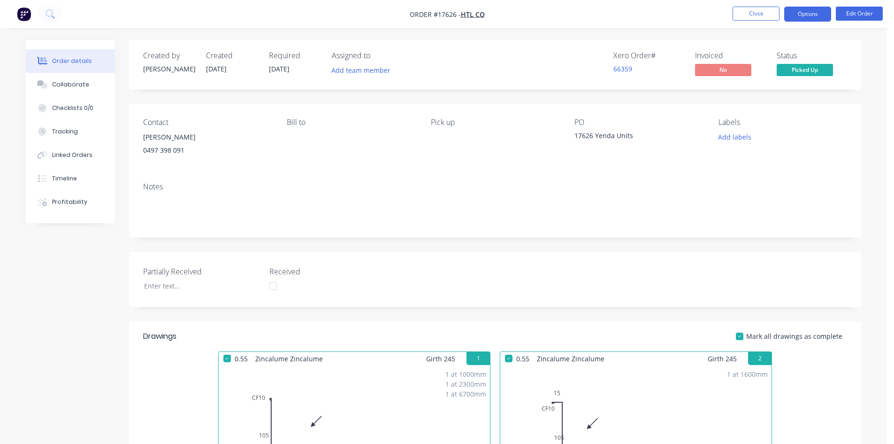
click at [808, 8] on button "Options" at bounding box center [808, 14] width 47 height 15
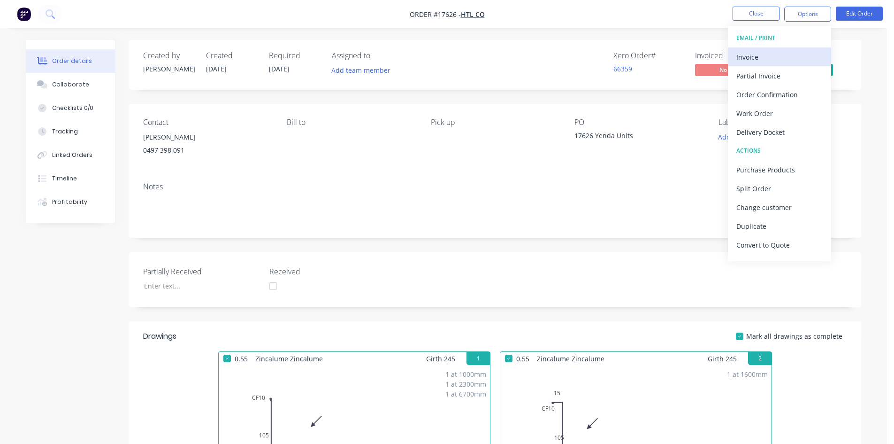
click at [781, 55] on div "Invoice" at bounding box center [780, 57] width 86 height 14
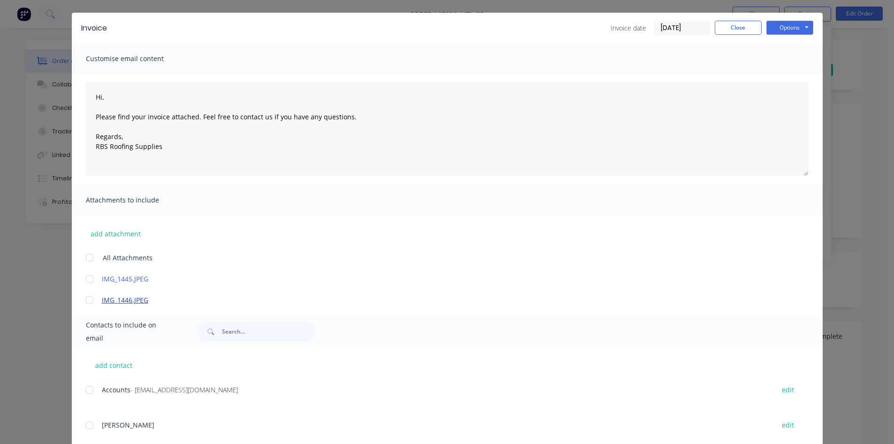
scroll to position [48, 0]
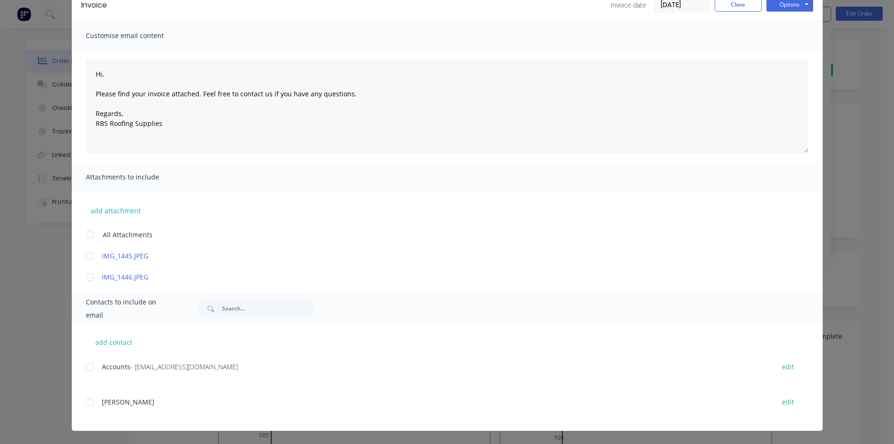
click at [117, 373] on div "Accounts - [EMAIL_ADDRESS][DOMAIN_NAME] edit" at bounding box center [454, 366] width 737 height 13
click at [109, 364] on span "Accounts" at bounding box center [116, 366] width 29 height 9
click at [75, 364] on div "add contact Accounts - [EMAIL_ADDRESS][DOMAIN_NAME] edit [PERSON_NAME] Hands ed…" at bounding box center [447, 376] width 751 height 107
click at [92, 368] on div at bounding box center [89, 366] width 19 height 19
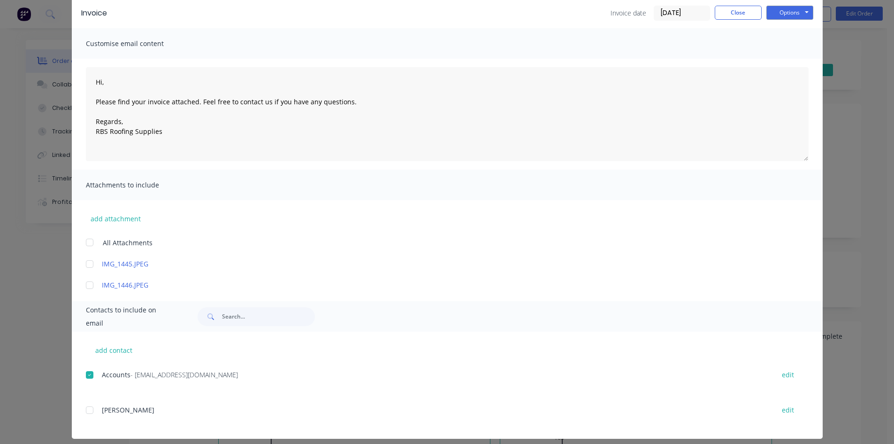
scroll to position [47, 0]
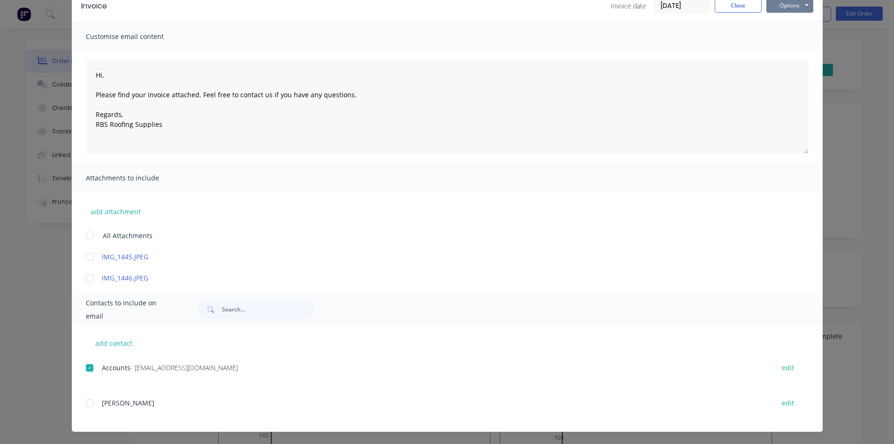
click at [798, 9] on button "Options" at bounding box center [790, 6] width 47 height 14
click at [793, 56] on button "Email" at bounding box center [797, 53] width 60 height 15
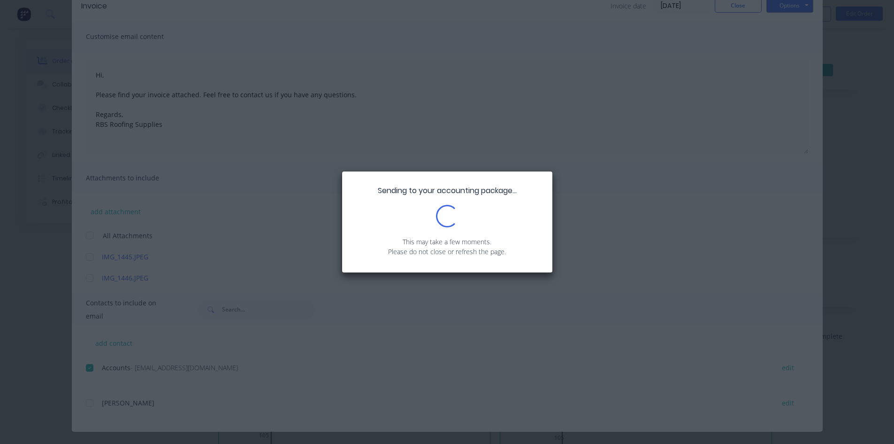
scroll to position [0, 0]
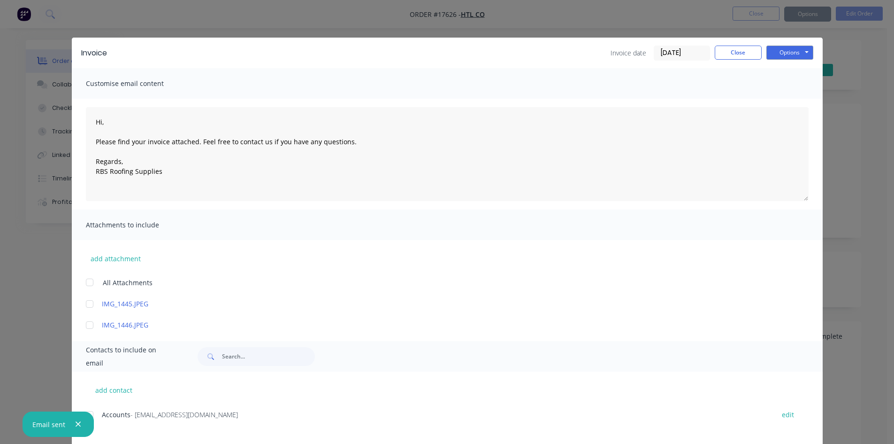
type textarea "Hi, Please find your invoice attached. Feel free to contact us if you have any …"
click at [746, 50] on button "Close" at bounding box center [738, 53] width 47 height 14
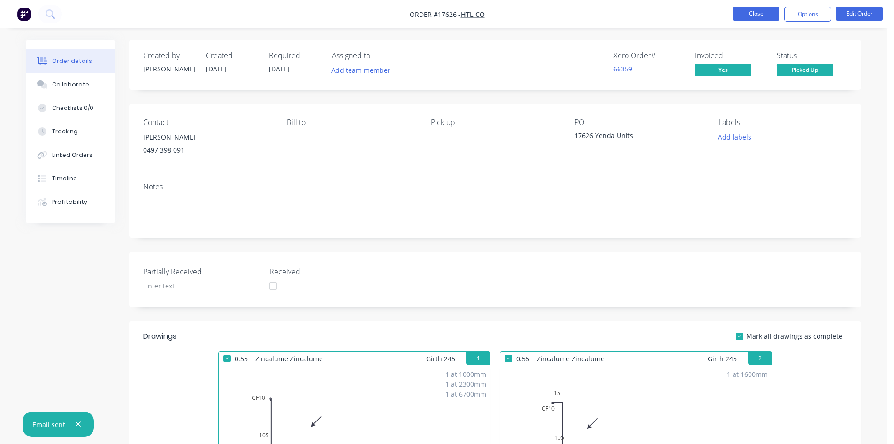
click at [762, 14] on button "Close" at bounding box center [756, 14] width 47 height 14
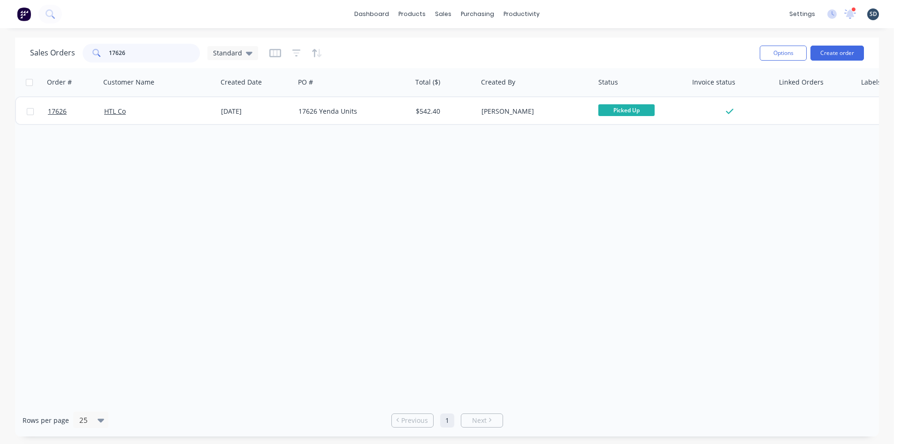
drag, startPoint x: 139, startPoint y: 55, endPoint x: 122, endPoint y: 52, distance: 17.8
click at [122, 52] on input "17626" at bounding box center [155, 53] width 92 height 19
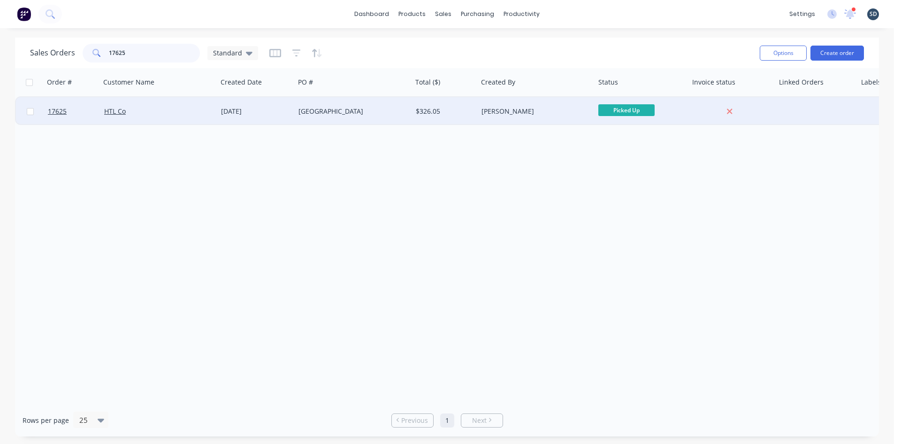
type input "17625"
click at [392, 114] on div "[GEOGRAPHIC_DATA]" at bounding box center [351, 111] width 104 height 9
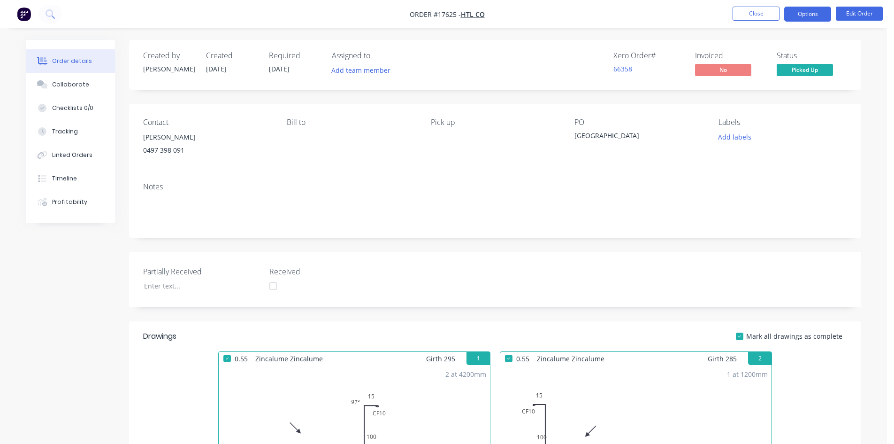
click at [811, 16] on button "Options" at bounding box center [808, 14] width 47 height 15
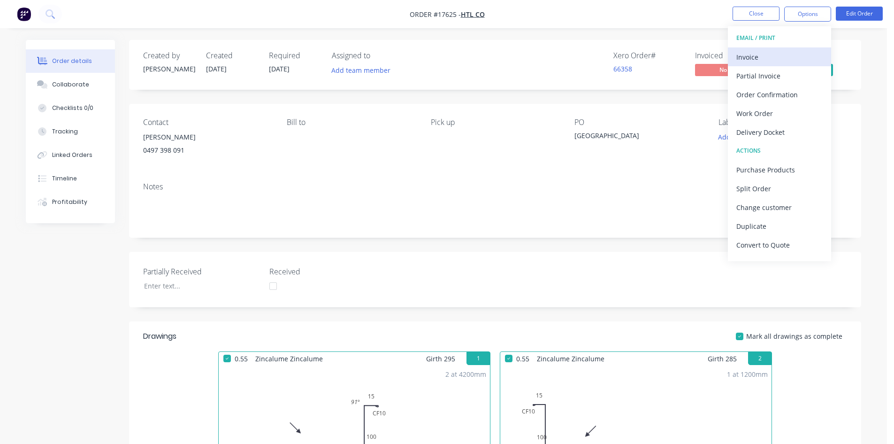
click at [785, 61] on div "Invoice" at bounding box center [780, 57] width 86 height 14
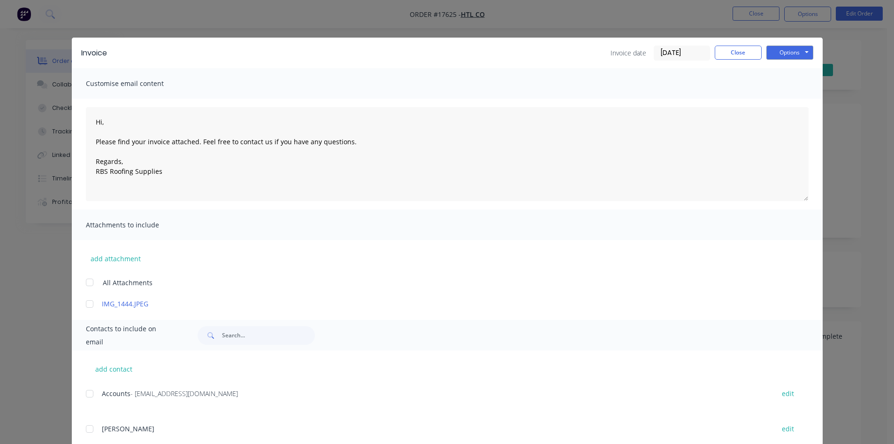
click at [88, 393] on div at bounding box center [89, 393] width 19 height 19
click at [795, 54] on button "Options" at bounding box center [790, 53] width 47 height 14
click at [789, 104] on button "Email" at bounding box center [797, 99] width 60 height 15
type textarea "Hi, Please find your invoice attached. Feel free to contact us if you have any …"
click at [738, 54] on button "Close" at bounding box center [738, 53] width 47 height 14
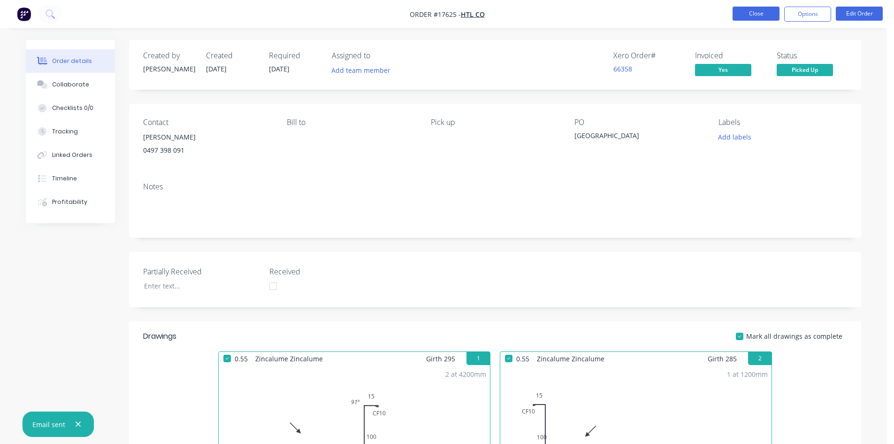
click at [775, 8] on button "Close" at bounding box center [756, 14] width 47 height 14
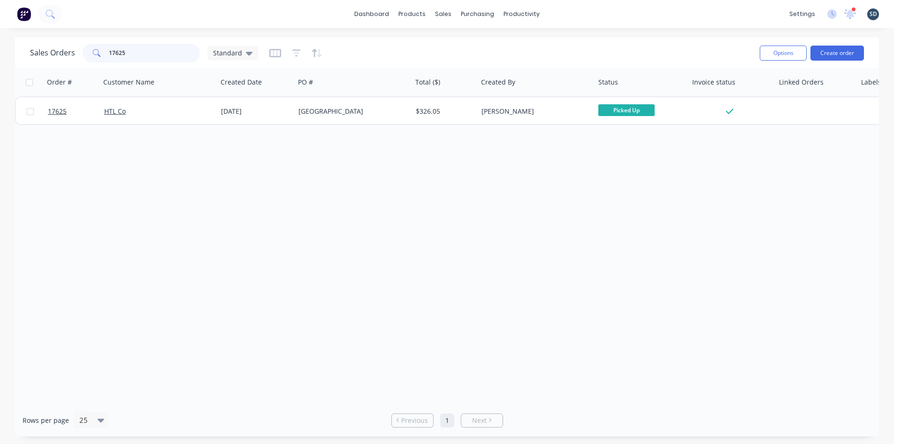
click at [118, 53] on input "17625" at bounding box center [155, 53] width 92 height 19
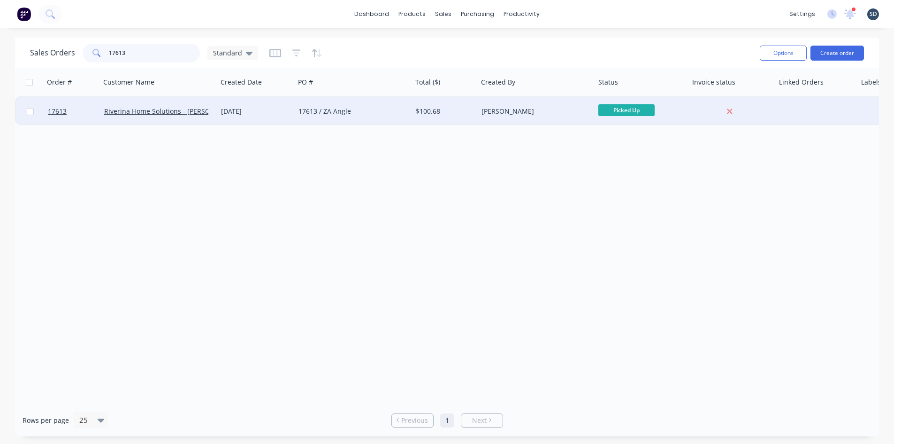
type input "17613"
click at [378, 111] on div "17613 / ZA Angle" at bounding box center [351, 111] width 104 height 9
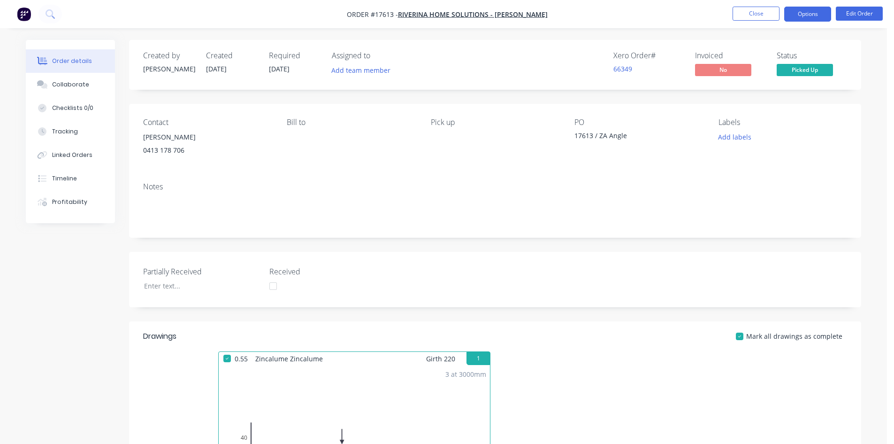
click at [812, 13] on button "Options" at bounding box center [808, 14] width 47 height 15
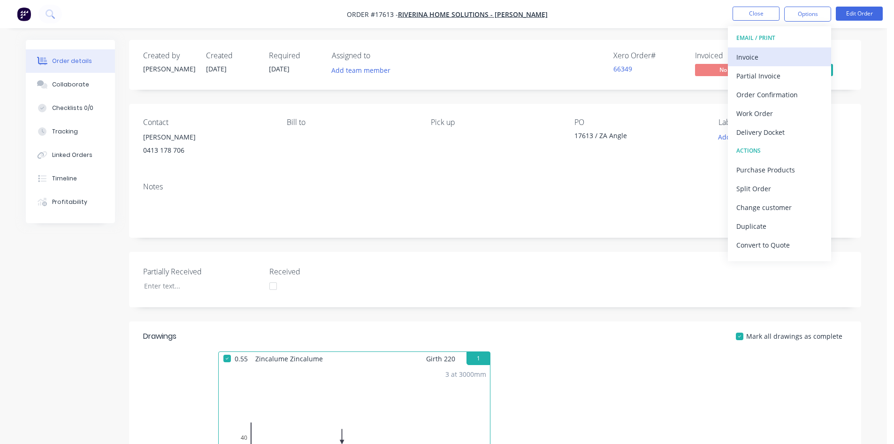
click at [791, 59] on div "Invoice" at bounding box center [780, 57] width 86 height 14
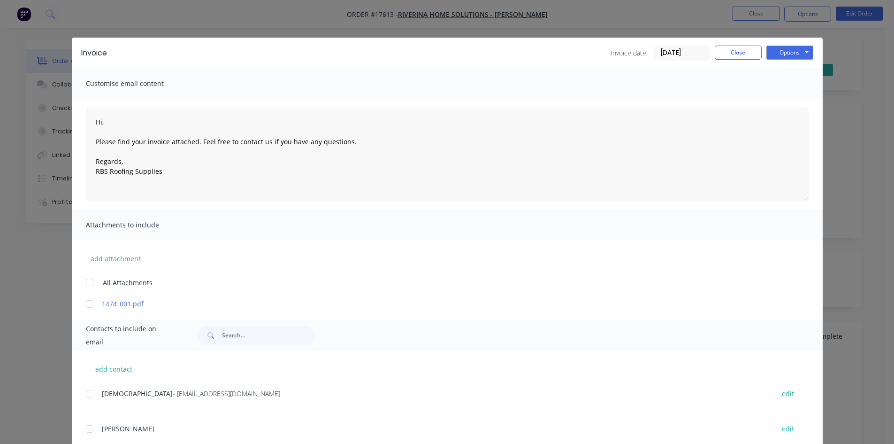
click at [84, 393] on div at bounding box center [89, 393] width 19 height 19
click at [784, 55] on button "Options" at bounding box center [790, 53] width 47 height 14
click at [786, 96] on button "Email" at bounding box center [797, 99] width 60 height 15
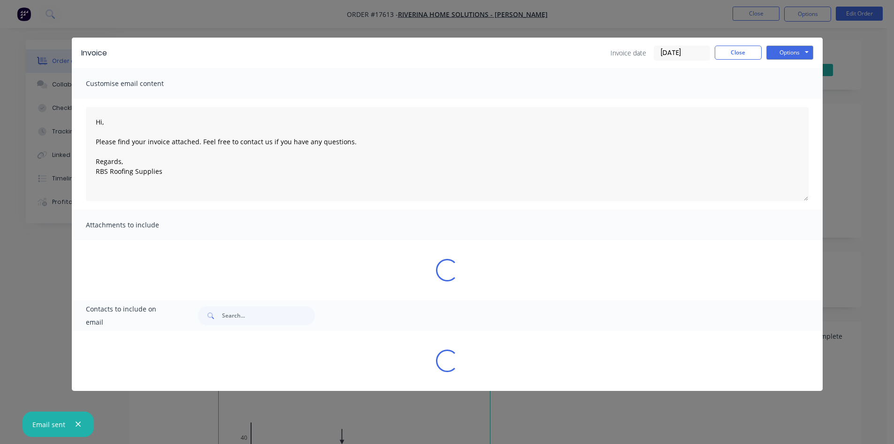
type textarea "Hi, Please find your invoice attached. Feel free to contact us if you have any …"
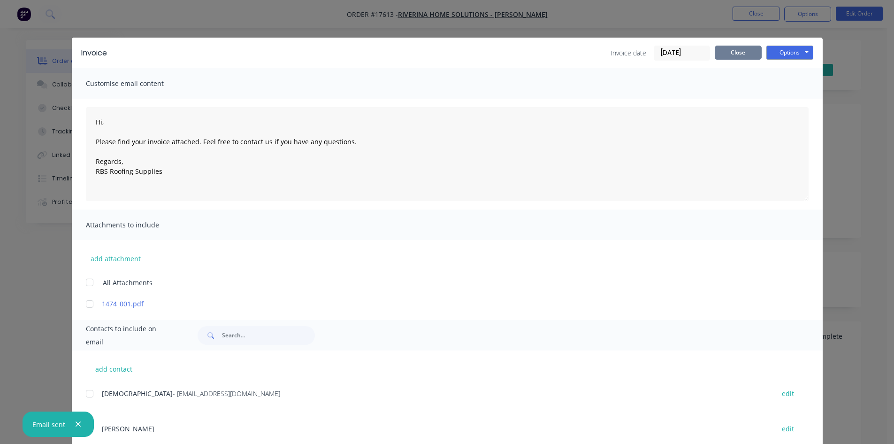
click at [724, 47] on button "Close" at bounding box center [738, 53] width 47 height 14
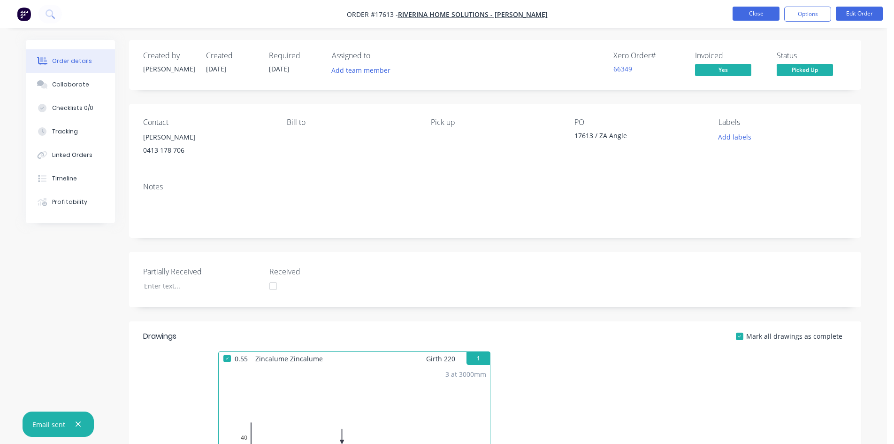
click at [762, 18] on button "Close" at bounding box center [756, 14] width 47 height 14
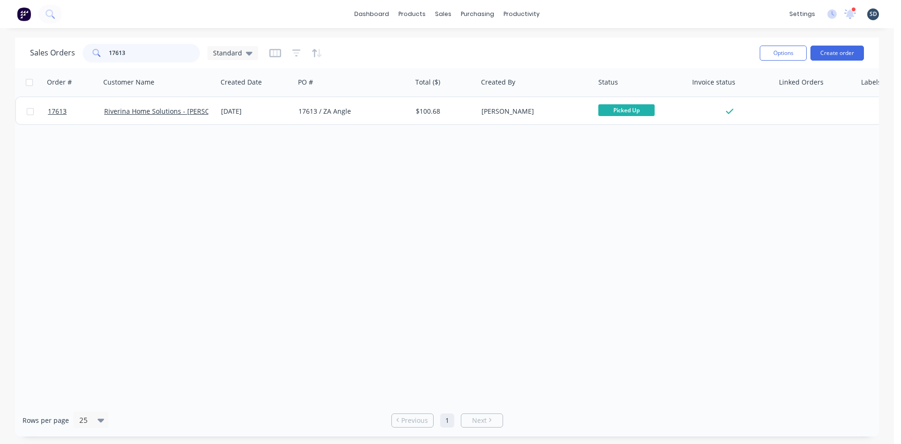
drag, startPoint x: 137, startPoint y: 50, endPoint x: 114, endPoint y: 49, distance: 22.6
click at [114, 49] on input "17613" at bounding box center [155, 53] width 92 height 19
type input "17585"
click at [393, 54] on div "Sales Orders 17585 Standard" at bounding box center [391, 52] width 723 height 23
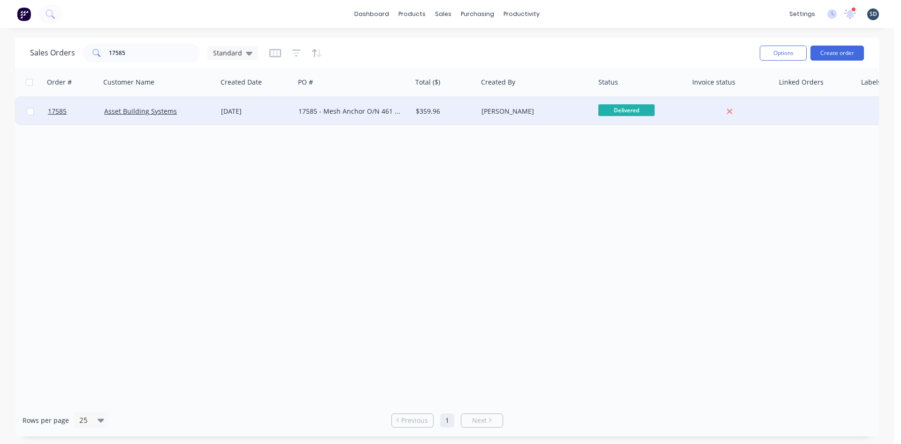
click at [381, 118] on div "17585 - Mesh Anchor O/N 461 Picton-425M" at bounding box center [353, 111] width 117 height 28
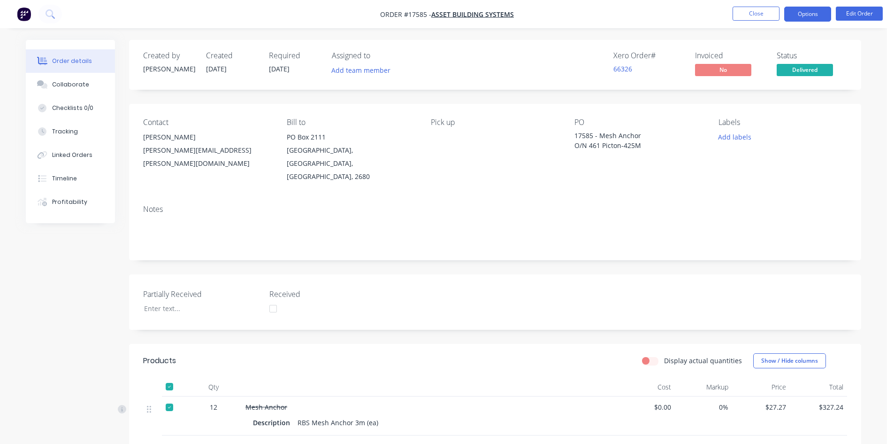
click at [808, 10] on button "Options" at bounding box center [808, 14] width 47 height 15
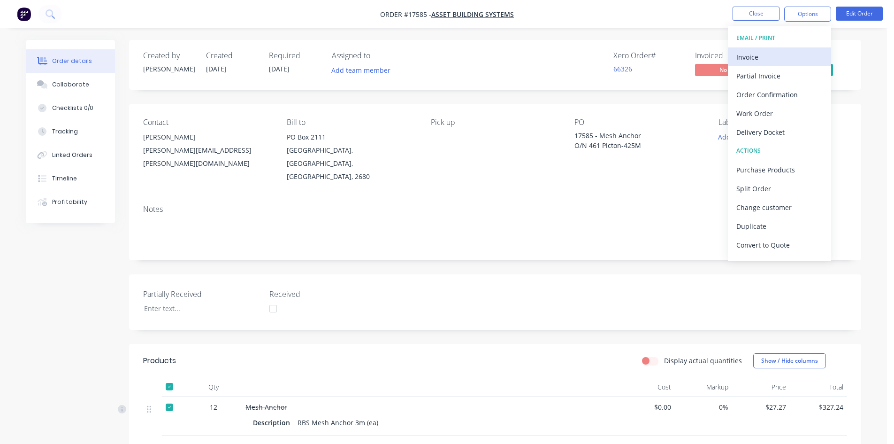
click at [784, 54] on div "Invoice" at bounding box center [780, 57] width 86 height 14
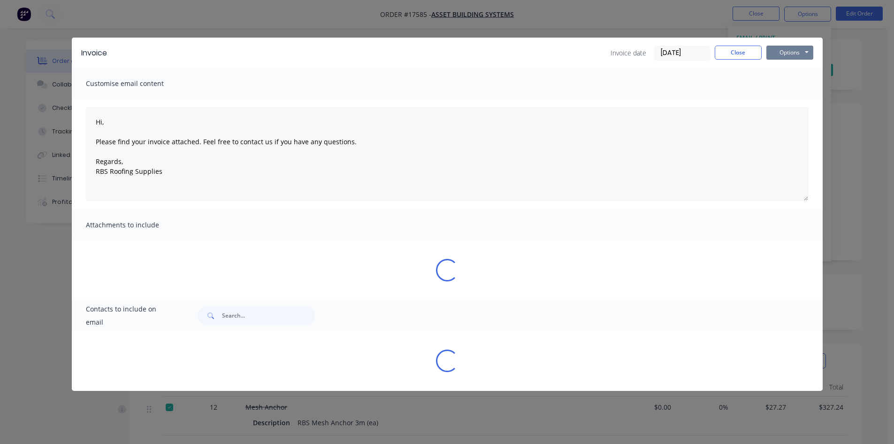
type textarea "Hi, Please find your invoice attached. Feel free to contact us if you have any …"
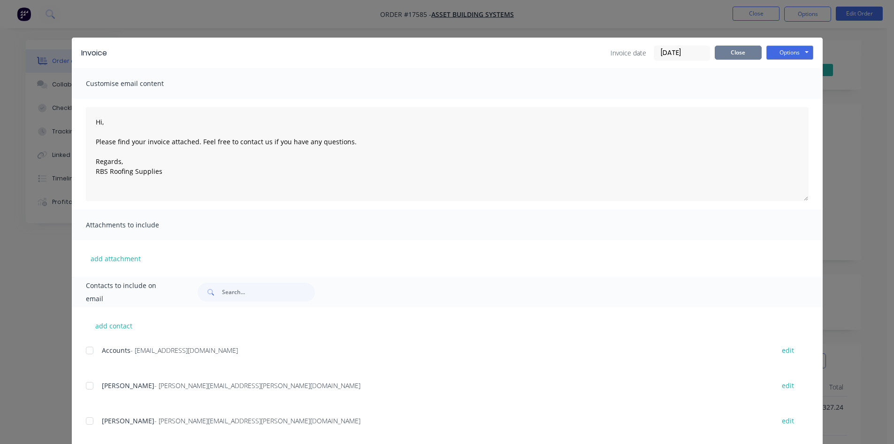
click at [740, 55] on button "Close" at bounding box center [738, 53] width 47 height 14
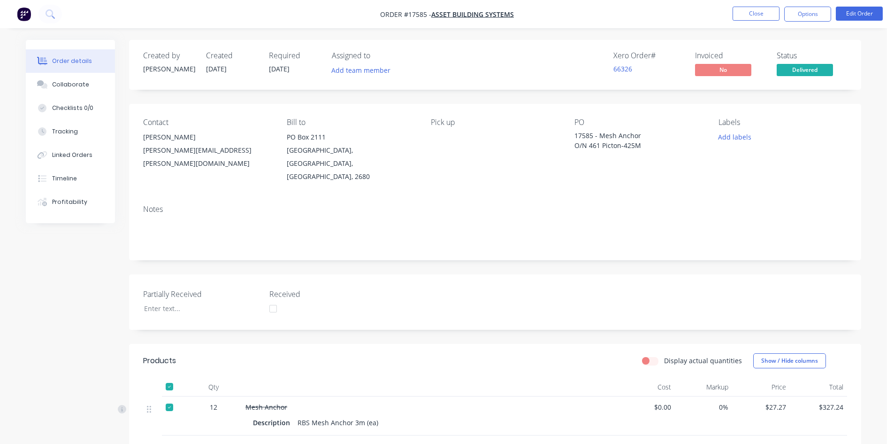
click at [863, 6] on nav "Order #17585 - Asset Building Systems Close Options Edit Order" at bounding box center [447, 14] width 894 height 28
click at [864, 8] on button "Edit Order" at bounding box center [859, 14] width 47 height 14
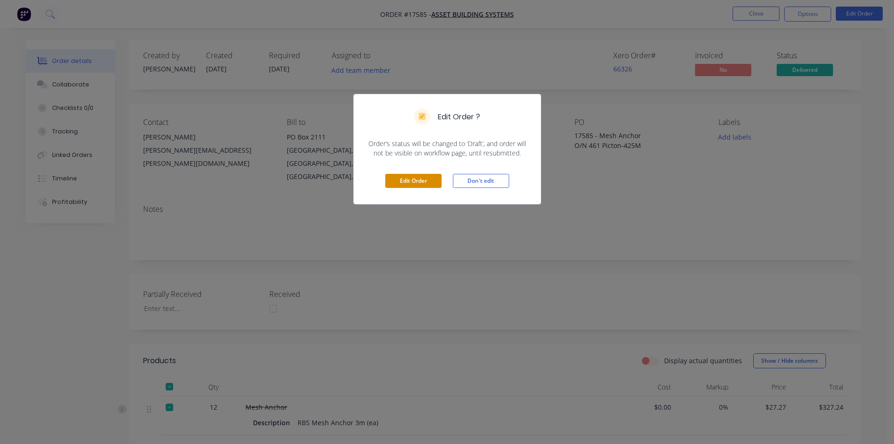
click at [418, 178] on button "Edit Order" at bounding box center [413, 181] width 56 height 14
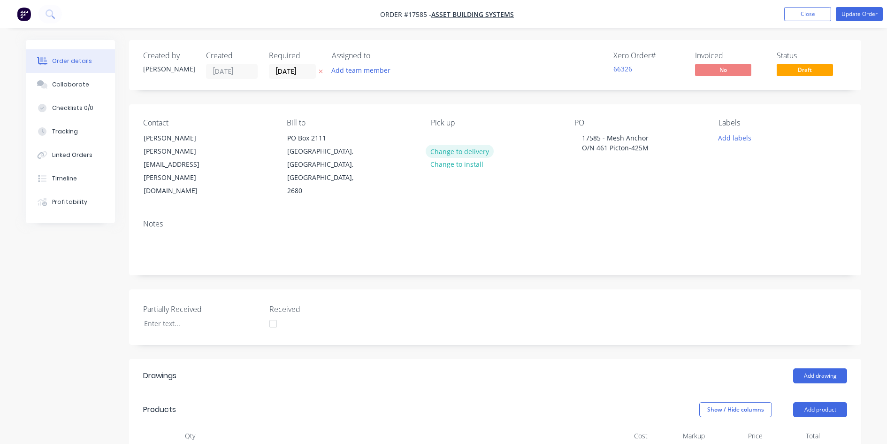
click at [470, 152] on button "Change to delivery" at bounding box center [460, 151] width 69 height 13
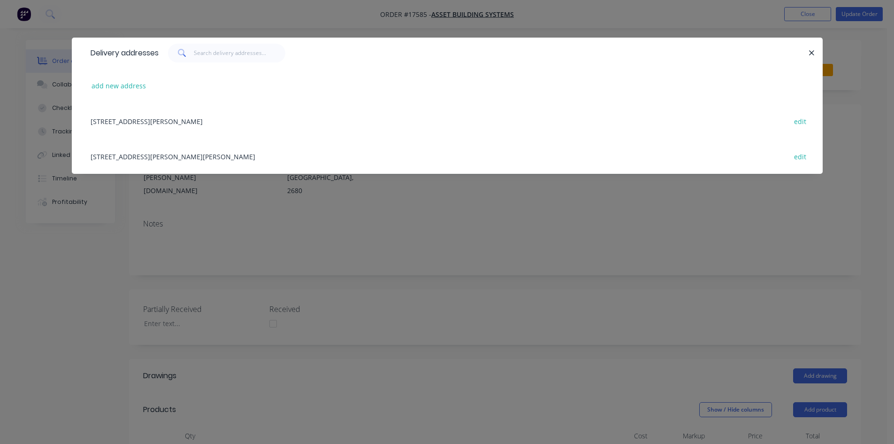
click at [185, 156] on div "[STREET_ADDRESS][PERSON_NAME][PERSON_NAME] edit" at bounding box center [447, 156] width 723 height 35
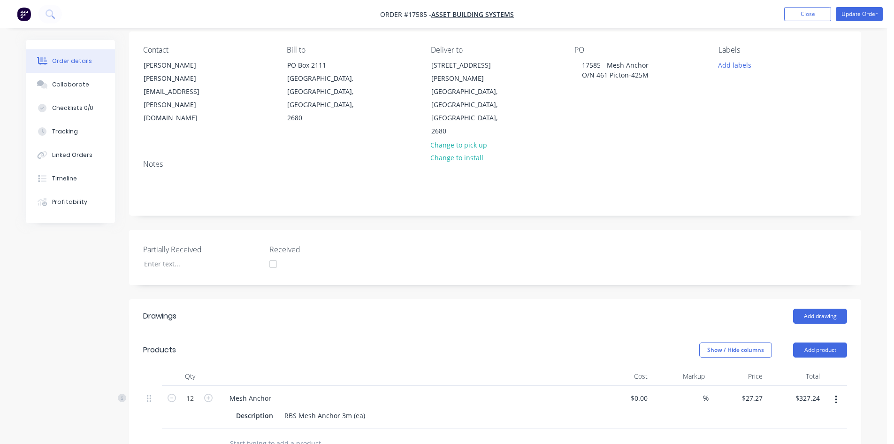
scroll to position [235, 0]
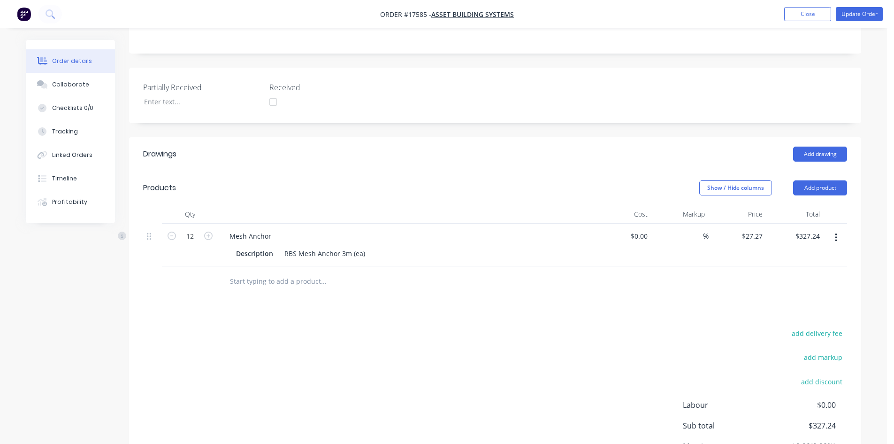
click at [283, 272] on input "text" at bounding box center [324, 281] width 188 height 19
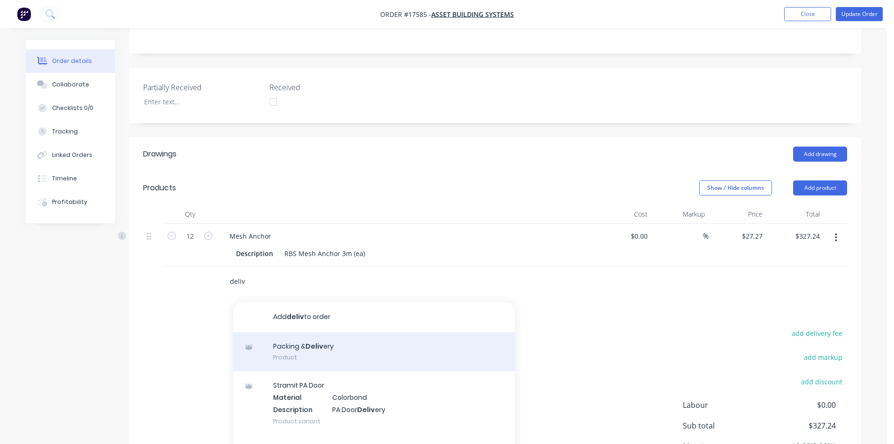
type input "deliv"
click at [316, 332] on div "Packing & Deliv ery Product" at bounding box center [374, 351] width 282 height 39
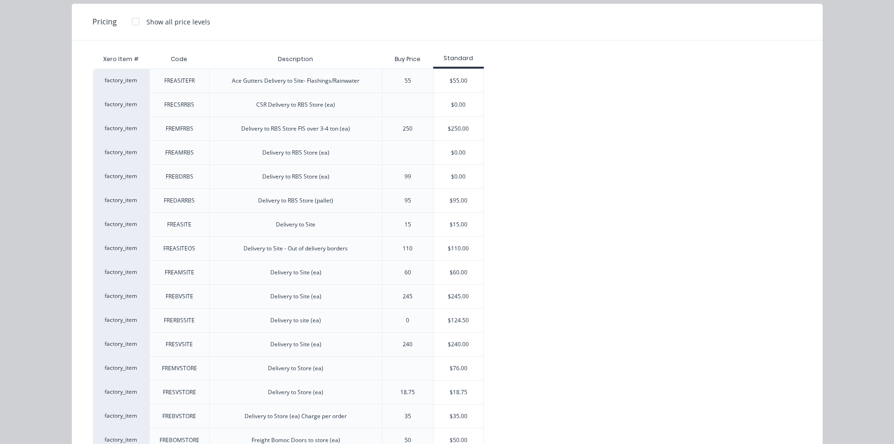
scroll to position [94, 0]
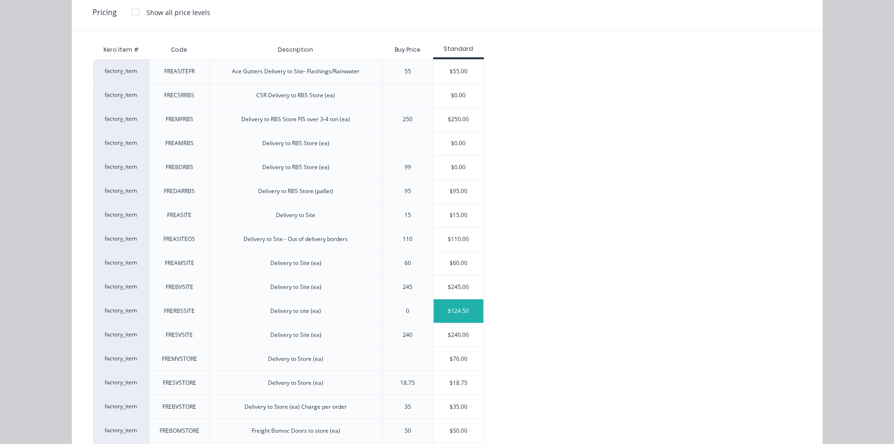
click at [459, 314] on div "$124.50" at bounding box center [459, 310] width 50 height 23
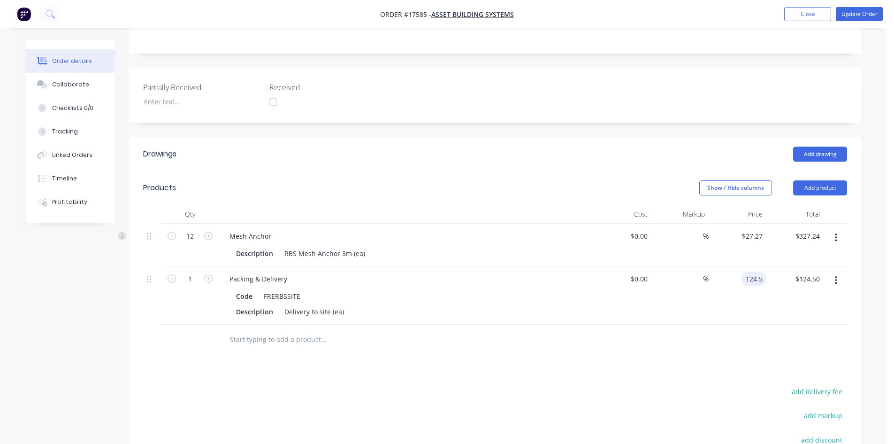
click at [754, 272] on input "124.5" at bounding box center [756, 279] width 22 height 14
type input "$65.00"
click at [678, 324] on div at bounding box center [495, 339] width 704 height 31
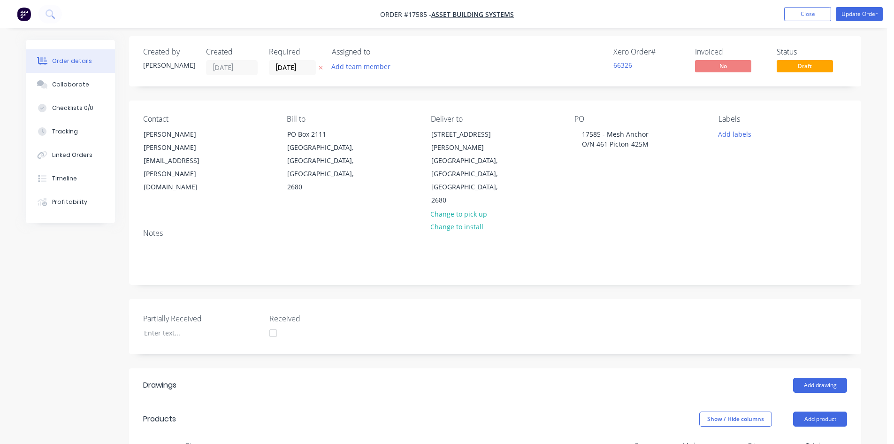
scroll to position [0, 0]
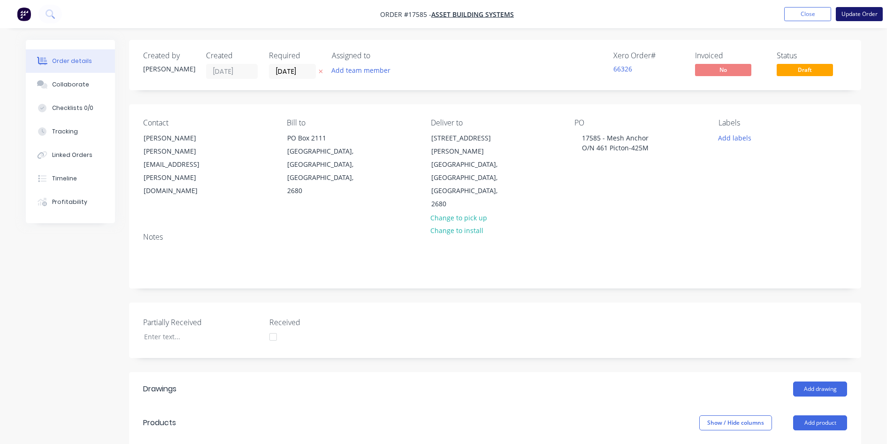
click at [862, 13] on button "Update Order" at bounding box center [859, 14] width 47 height 14
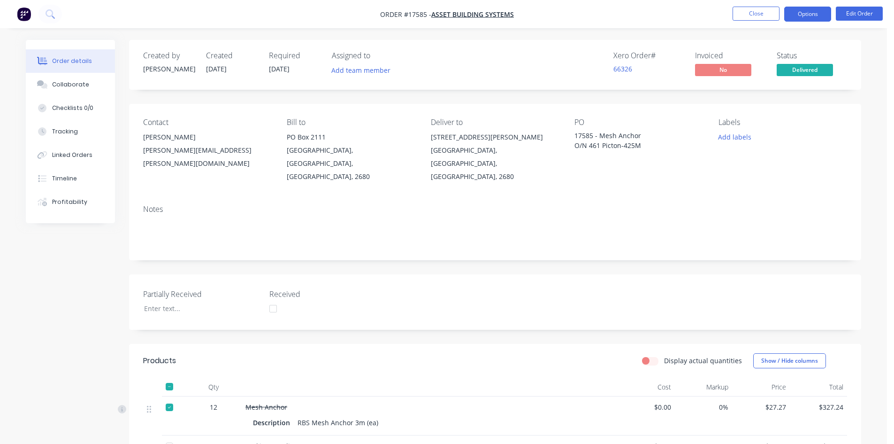
click at [807, 16] on button "Options" at bounding box center [808, 14] width 47 height 15
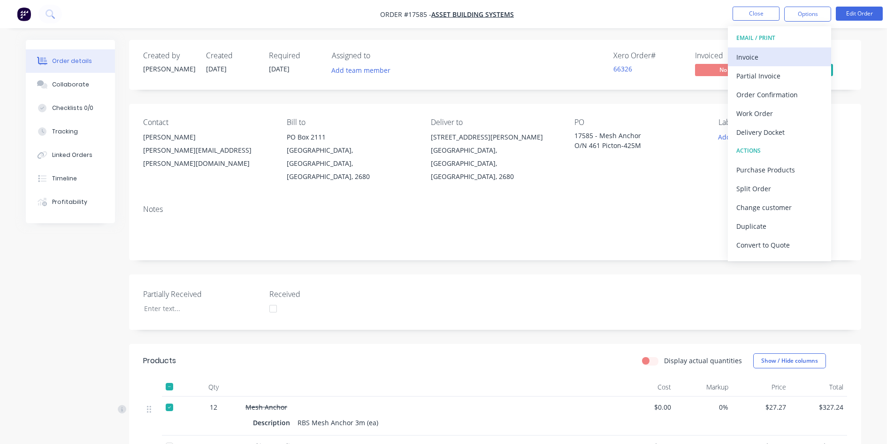
click at [777, 58] on div "Invoice" at bounding box center [780, 57] width 86 height 14
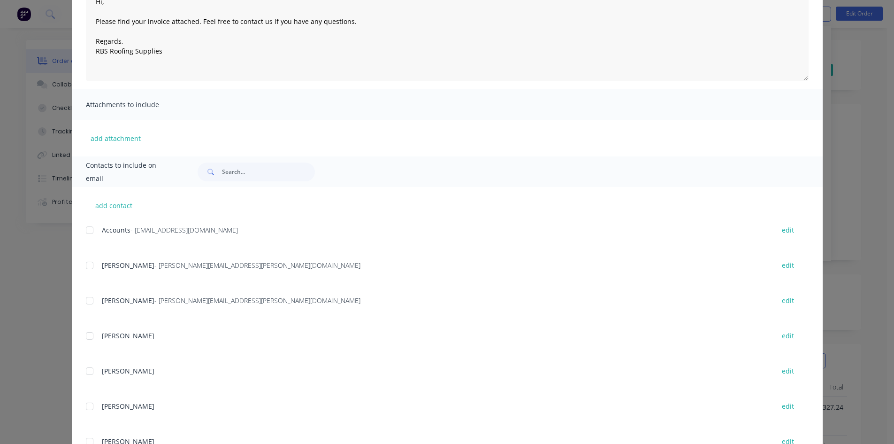
scroll to position [141, 0]
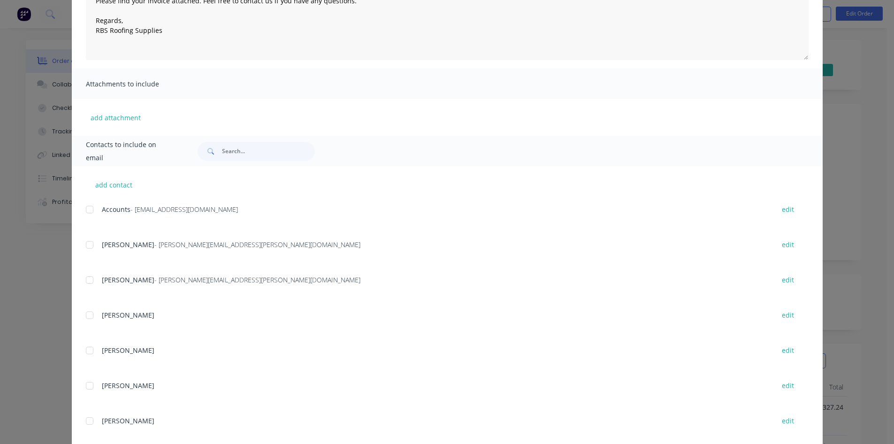
click at [89, 207] on div at bounding box center [89, 209] width 19 height 19
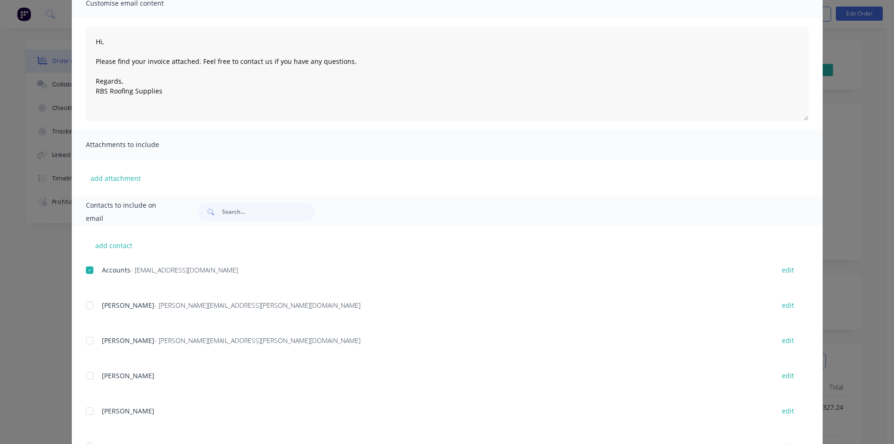
scroll to position [0, 0]
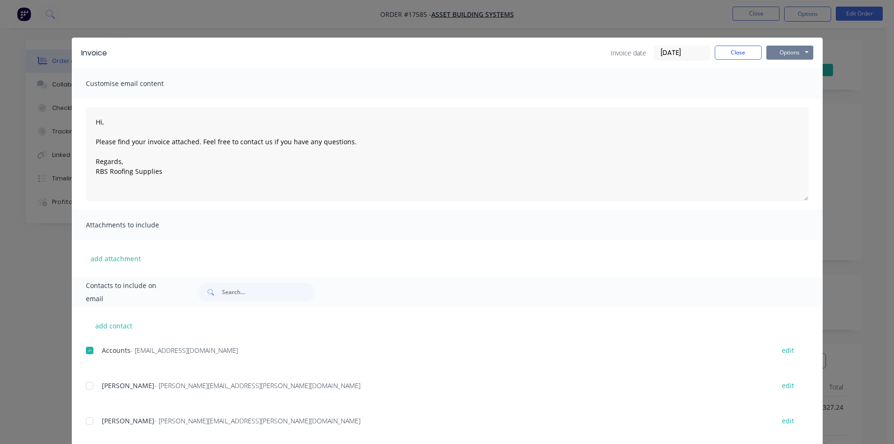
click at [797, 53] on button "Options" at bounding box center [790, 53] width 47 height 14
click at [800, 98] on button "Email" at bounding box center [797, 99] width 60 height 15
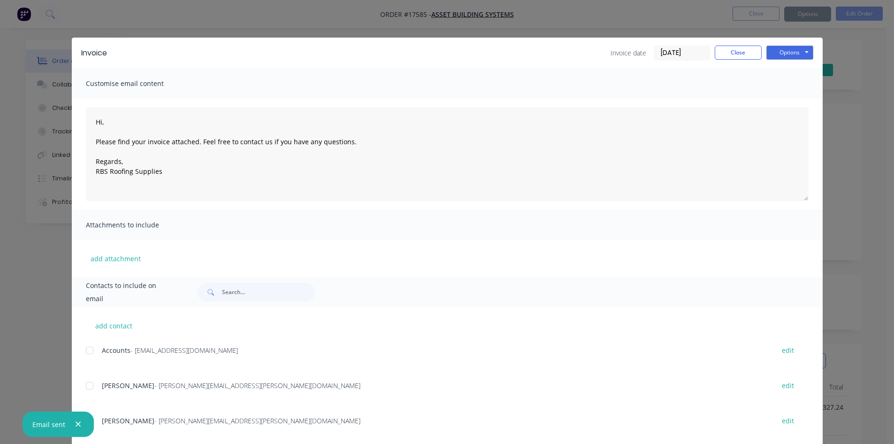
type textarea "Hi, Please find your invoice attached. Feel free to contact us if you have any …"
click at [737, 55] on button "Close" at bounding box center [738, 53] width 47 height 14
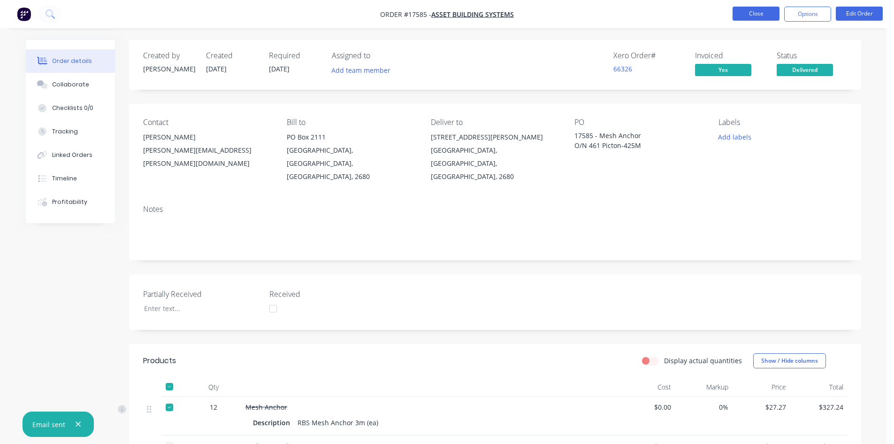
click at [754, 13] on button "Close" at bounding box center [756, 14] width 47 height 14
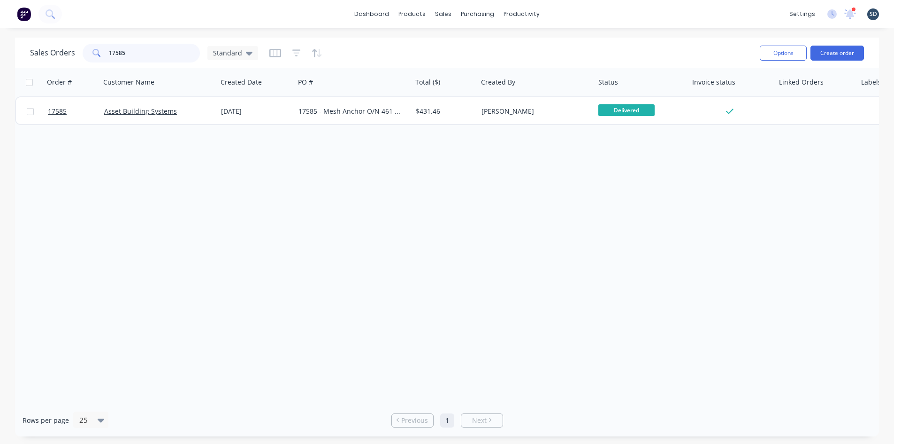
drag, startPoint x: 127, startPoint y: 53, endPoint x: 115, endPoint y: 50, distance: 12.4
click at [115, 50] on input "17585" at bounding box center [155, 53] width 92 height 19
type input "17606"
click at [376, 43] on div "Sales Orders 17606 Standard" at bounding box center [391, 52] width 723 height 23
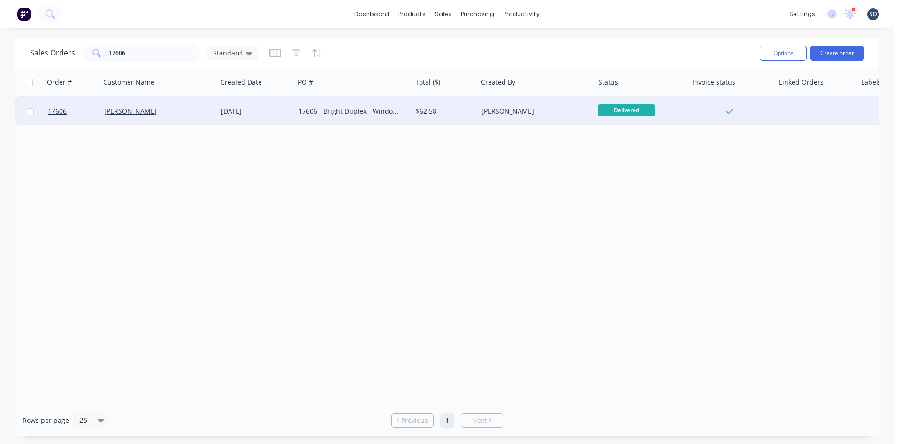
click at [552, 115] on div "[PERSON_NAME]" at bounding box center [534, 111] width 104 height 9
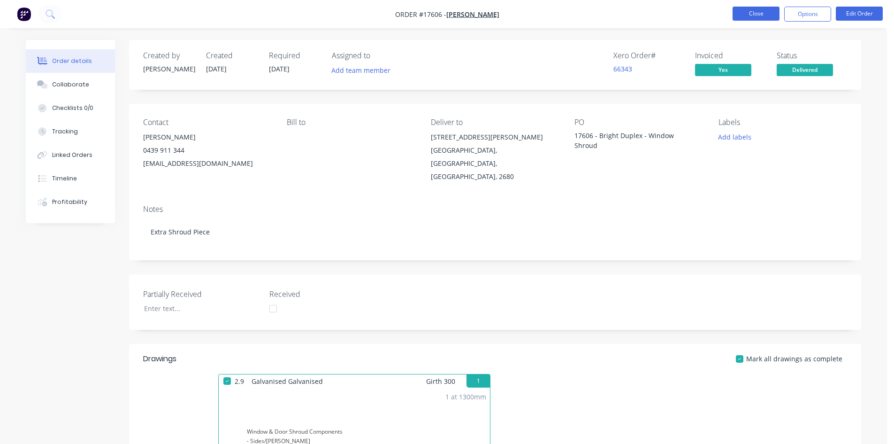
click at [759, 17] on button "Close" at bounding box center [756, 14] width 47 height 14
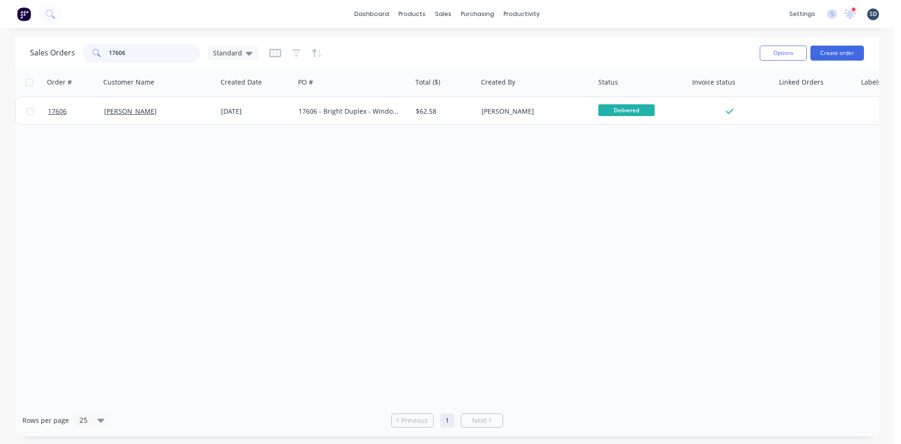
drag, startPoint x: 128, startPoint y: 54, endPoint x: 118, endPoint y: 54, distance: 9.9
click at [118, 54] on input "17606" at bounding box center [155, 53] width 92 height 19
type input "17611"
click at [422, 51] on div "Sales Orders 17611 Standard" at bounding box center [391, 52] width 723 height 23
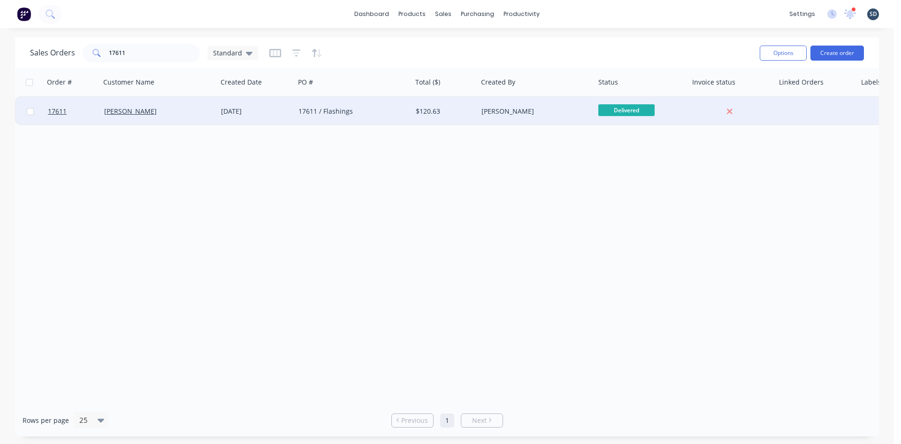
click at [380, 114] on div "17611 / Flashings" at bounding box center [351, 111] width 104 height 9
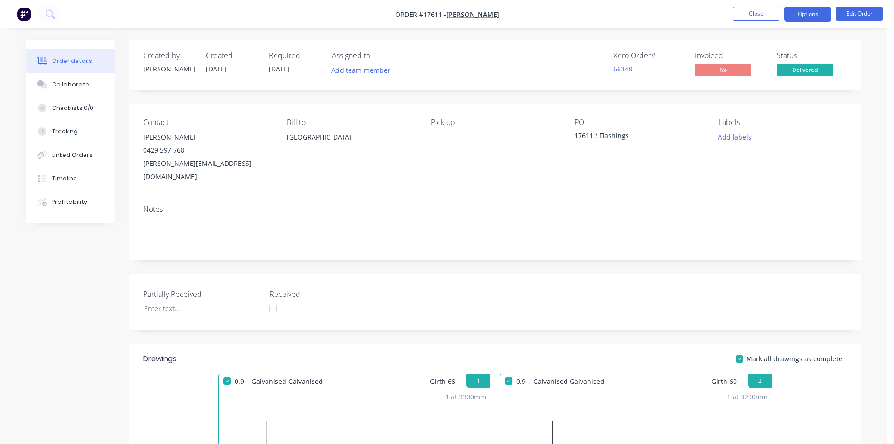
click at [813, 16] on button "Options" at bounding box center [808, 14] width 47 height 15
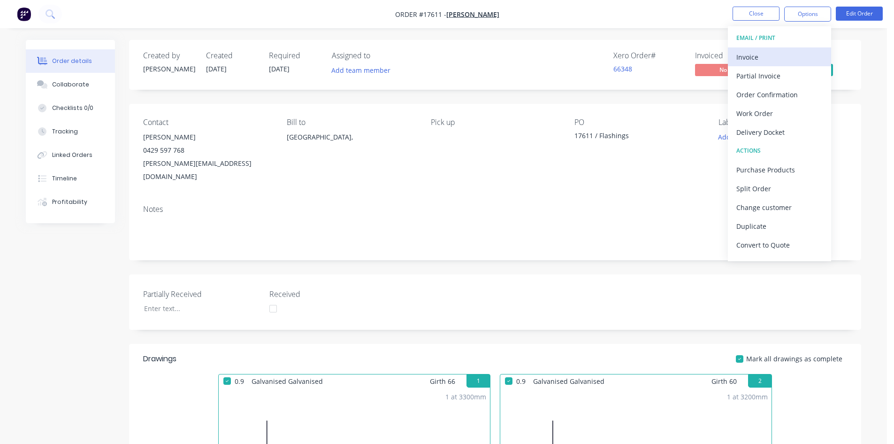
click at [769, 54] on div "Invoice" at bounding box center [780, 57] width 86 height 14
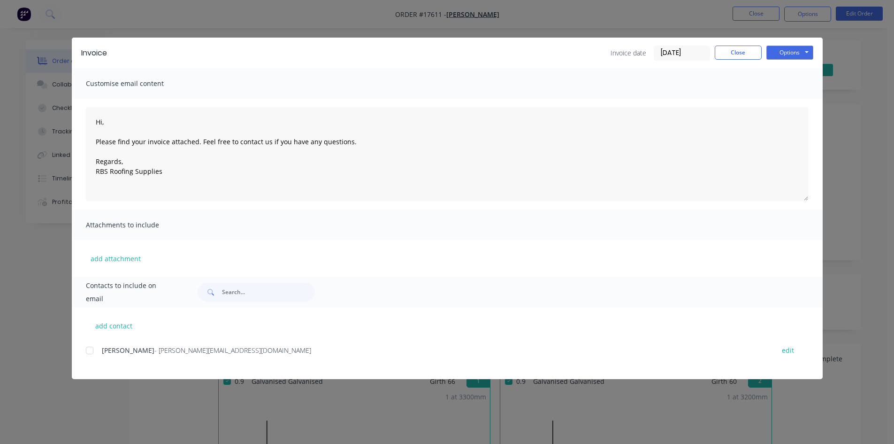
click at [90, 351] on div at bounding box center [89, 350] width 19 height 19
click at [802, 50] on button "Options" at bounding box center [790, 53] width 47 height 14
click at [797, 102] on button "Email" at bounding box center [797, 99] width 60 height 15
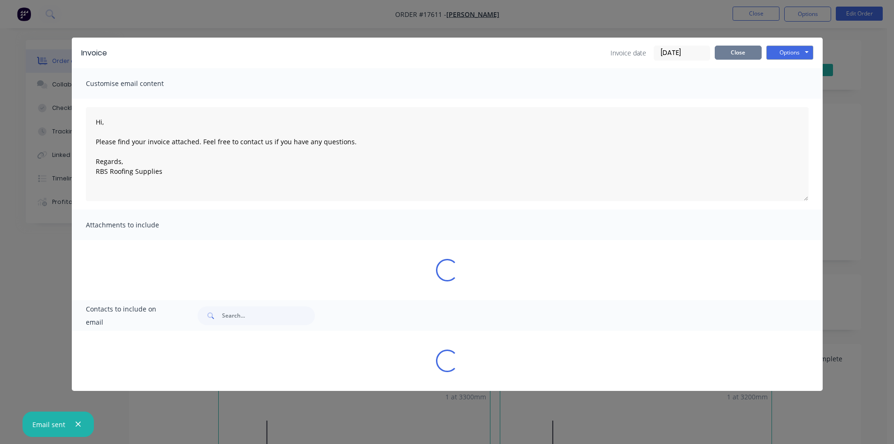
type textarea "Hi, Please find your invoice attached. Feel free to contact us if you have any …"
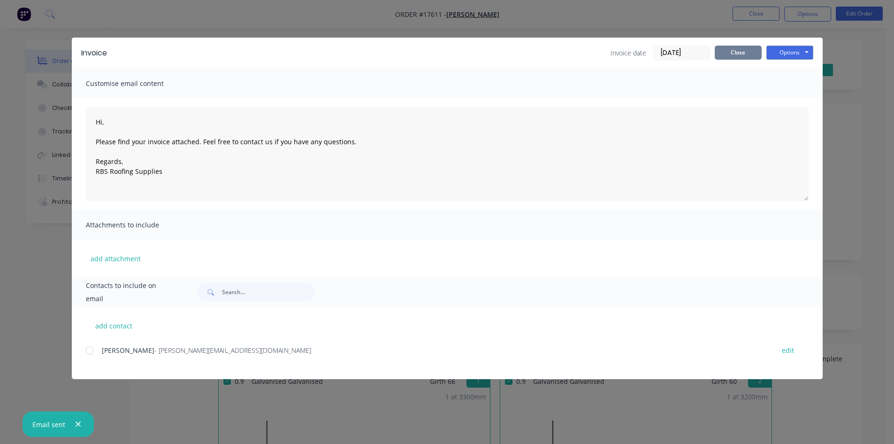
click at [736, 54] on button "Close" at bounding box center [738, 53] width 47 height 14
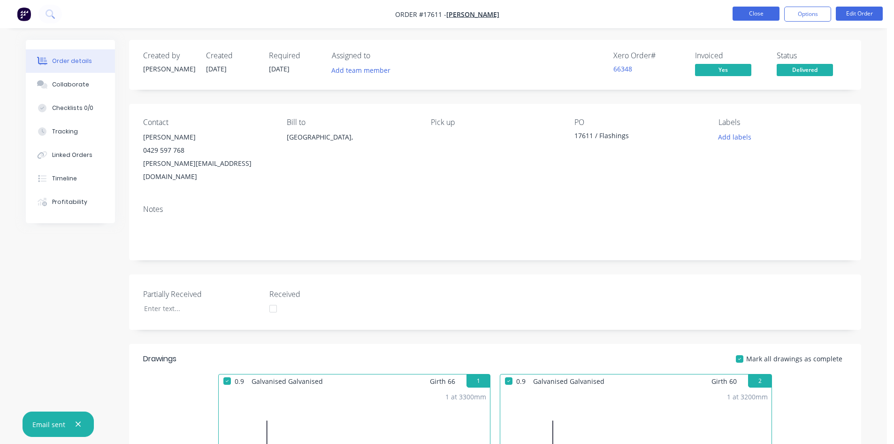
click at [766, 13] on button "Close" at bounding box center [756, 14] width 47 height 14
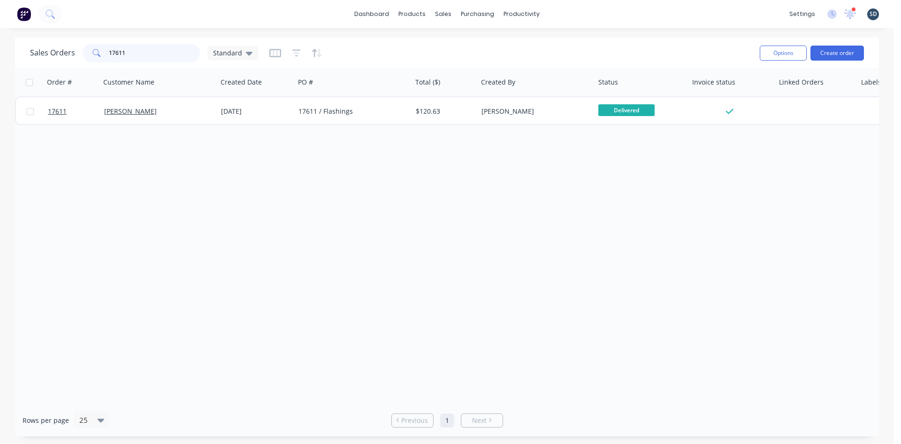
drag, startPoint x: 132, startPoint y: 54, endPoint x: 116, endPoint y: 52, distance: 16.6
click at [116, 52] on input "17611" at bounding box center [155, 53] width 92 height 19
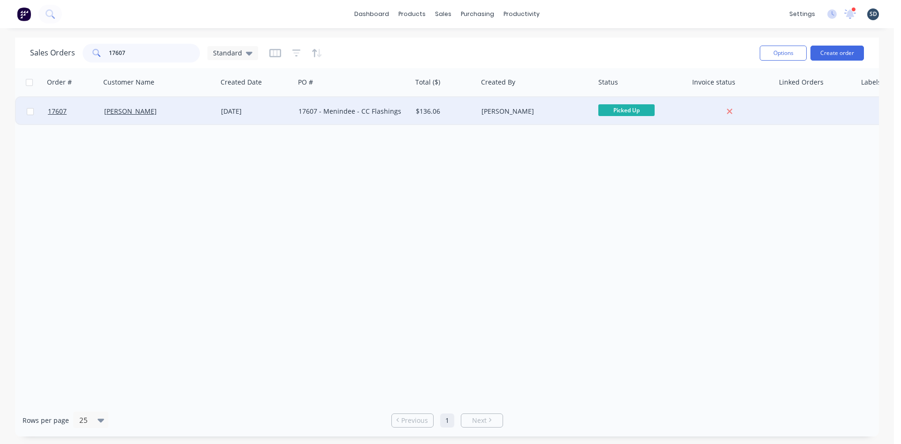
type input "17607"
click at [471, 116] on div "$136.06" at bounding box center [445, 111] width 66 height 28
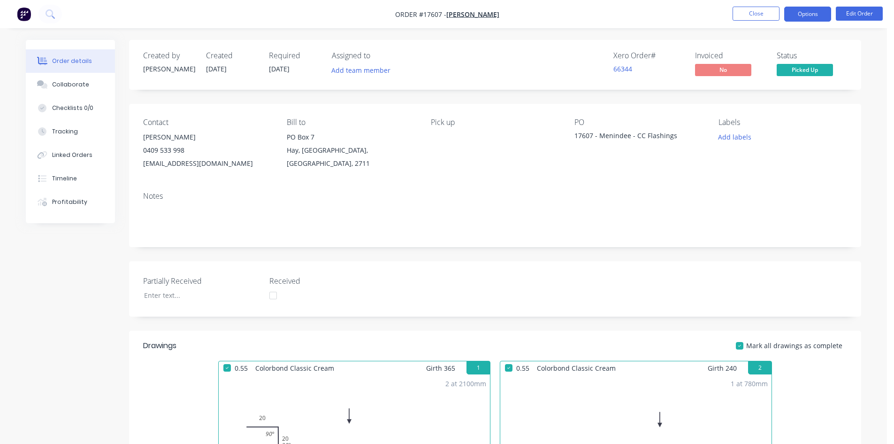
click at [811, 16] on button "Options" at bounding box center [808, 14] width 47 height 15
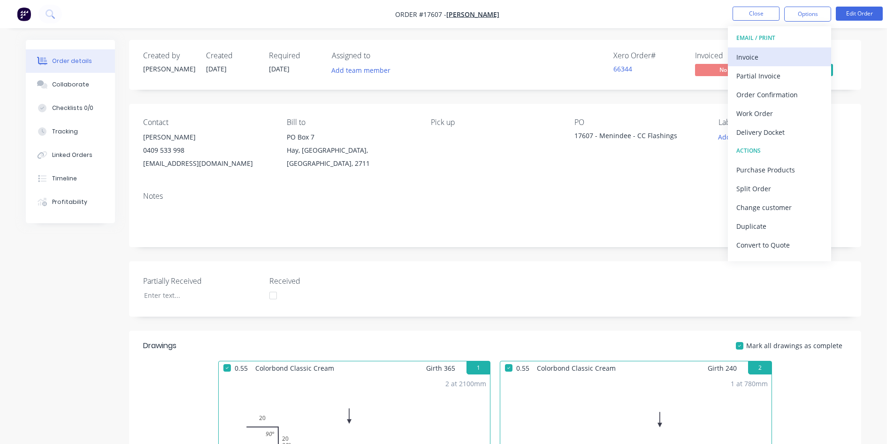
click at [792, 57] on div "Invoice" at bounding box center [780, 57] width 86 height 14
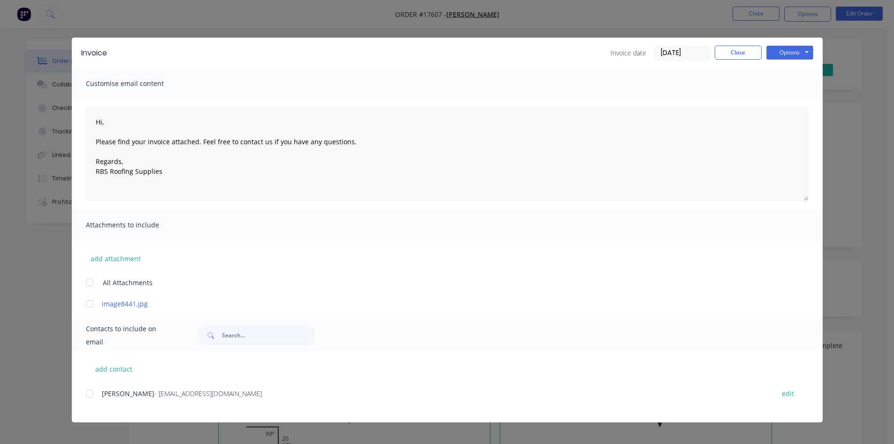
click at [90, 394] on div at bounding box center [89, 393] width 19 height 19
drag, startPoint x: 788, startPoint y: 51, endPoint x: 788, endPoint y: 57, distance: 6.1
click at [788, 51] on button "Options" at bounding box center [790, 53] width 47 height 14
click at [785, 102] on button "Email" at bounding box center [797, 99] width 60 height 15
type textarea "Hi, Please find your invoice attached. Feel free to contact us if you have any …"
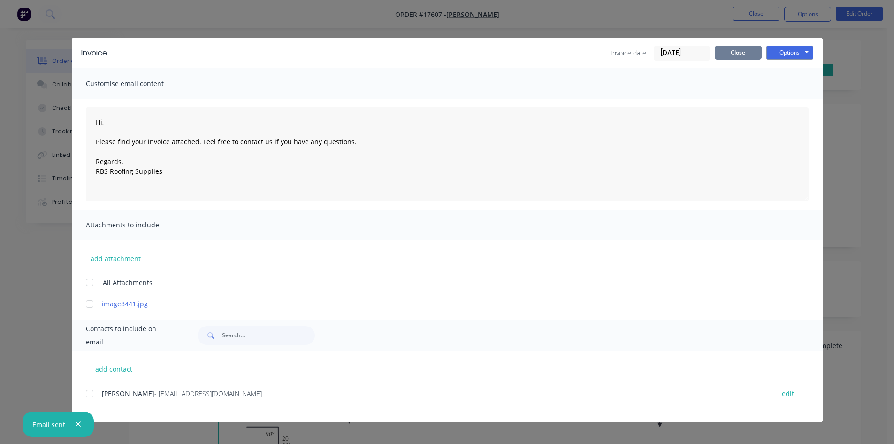
click at [740, 55] on button "Close" at bounding box center [738, 53] width 47 height 14
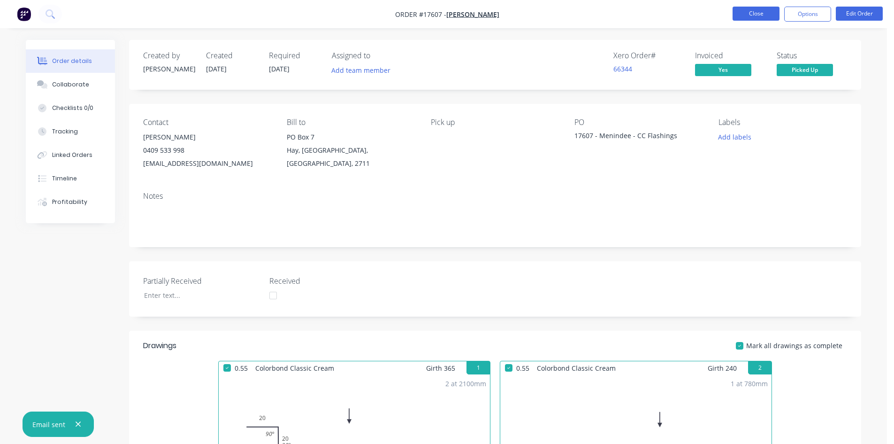
click at [754, 16] on button "Close" at bounding box center [756, 14] width 47 height 14
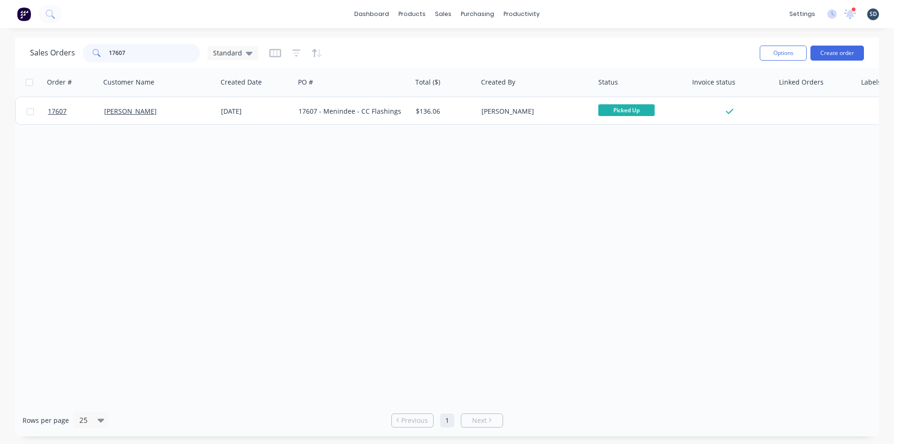
drag, startPoint x: 146, startPoint y: 52, endPoint x: 114, endPoint y: 51, distance: 32.4
click at [114, 51] on input "17607" at bounding box center [155, 53] width 92 height 19
type input "17598"
click at [371, 47] on div "Sales Orders 17598 Standard" at bounding box center [391, 52] width 723 height 23
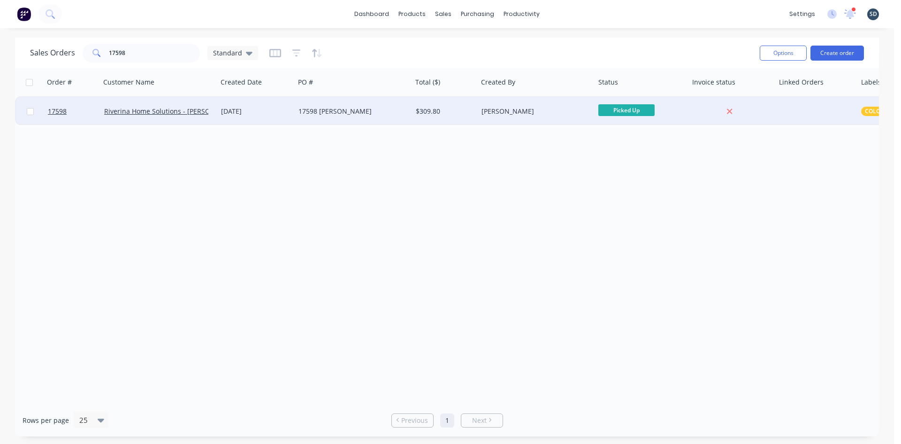
click at [359, 110] on div "17598 [PERSON_NAME]" at bounding box center [351, 111] width 104 height 9
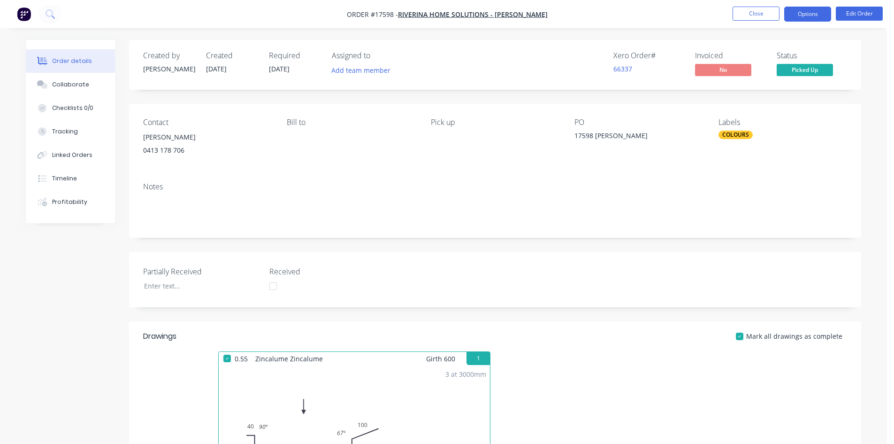
click at [804, 12] on button "Options" at bounding box center [808, 14] width 47 height 15
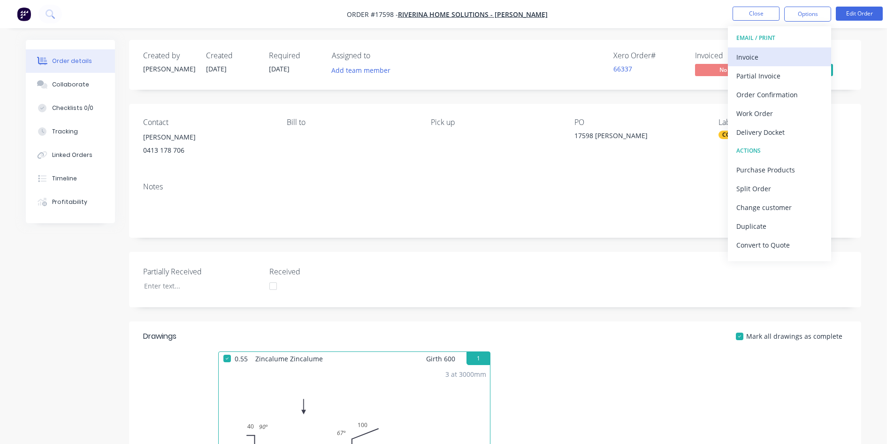
click at [787, 54] on div "Invoice" at bounding box center [780, 57] width 86 height 14
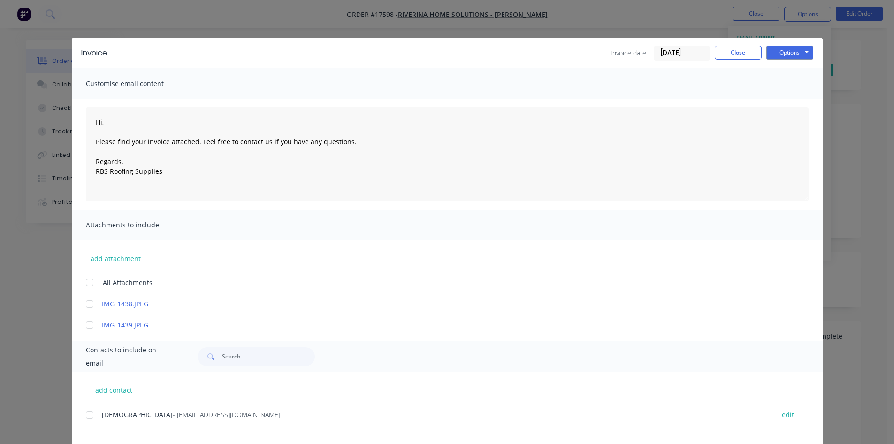
click at [87, 415] on div at bounding box center [89, 414] width 19 height 19
click at [792, 56] on button "Options" at bounding box center [790, 53] width 47 height 14
click at [785, 99] on button "Email" at bounding box center [797, 99] width 60 height 15
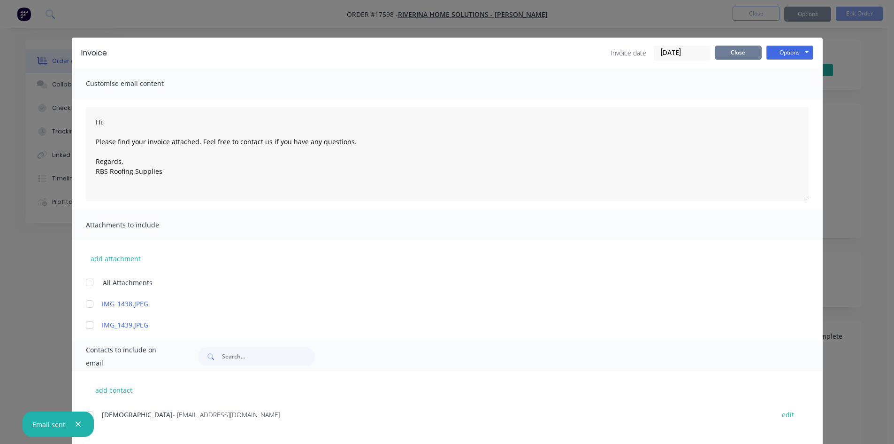
type textarea "Hi, Please find your invoice attached. Feel free to contact us if you have any …"
click at [735, 52] on button "Close" at bounding box center [738, 53] width 47 height 14
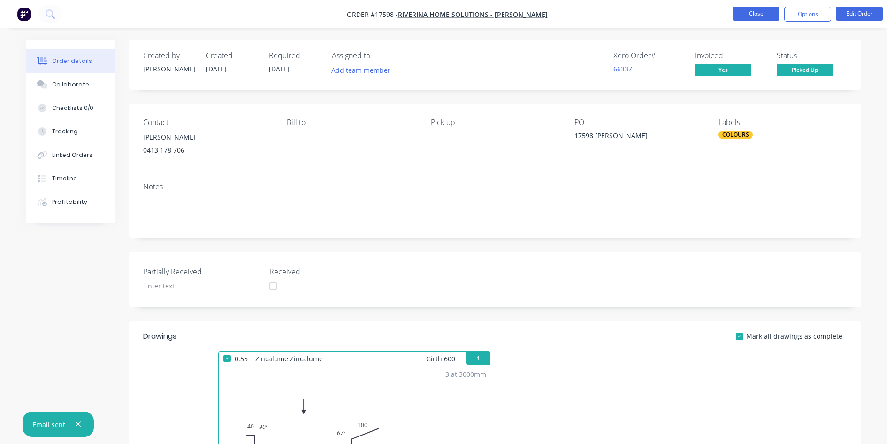
click at [754, 15] on button "Close" at bounding box center [756, 14] width 47 height 14
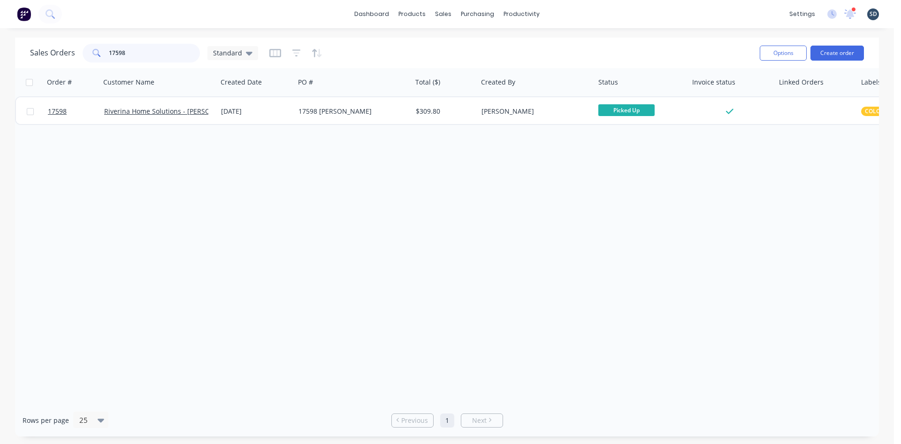
drag, startPoint x: 138, startPoint y: 52, endPoint x: 122, endPoint y: 52, distance: 15.5
click at [122, 52] on input "17598" at bounding box center [155, 53] width 92 height 19
click at [184, 48] on input "17597" at bounding box center [155, 53] width 92 height 19
type input "17597"
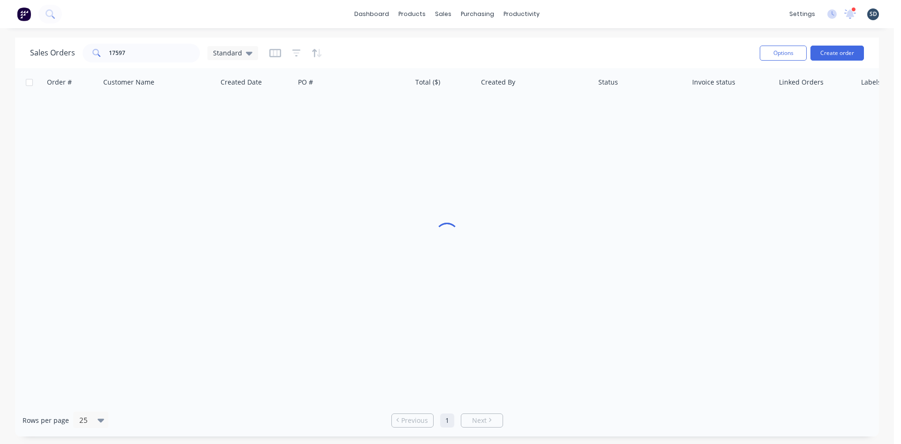
click at [188, 40] on div "Sales Orders 17597 Standard Options Create order" at bounding box center [447, 53] width 864 height 31
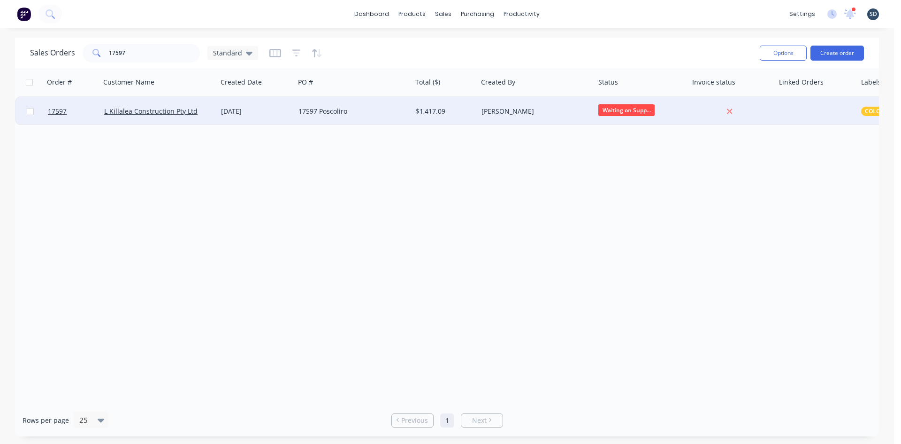
click at [386, 107] on div "17597 Poscoliro" at bounding box center [351, 111] width 104 height 9
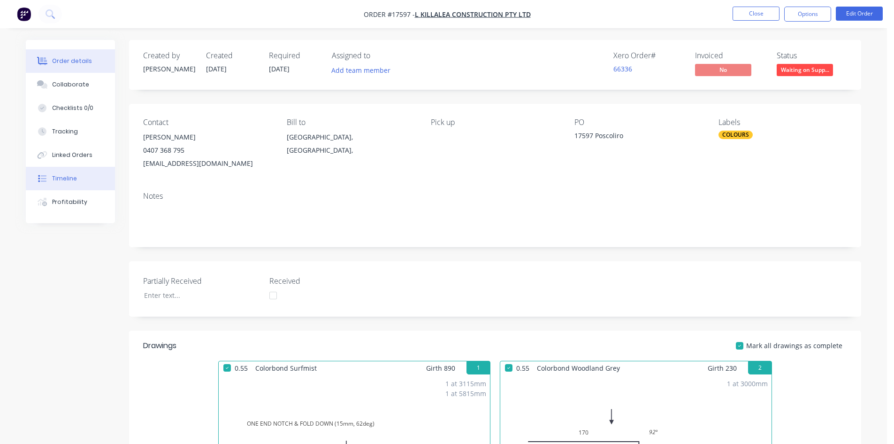
click at [76, 172] on button "Timeline" at bounding box center [70, 178] width 89 height 23
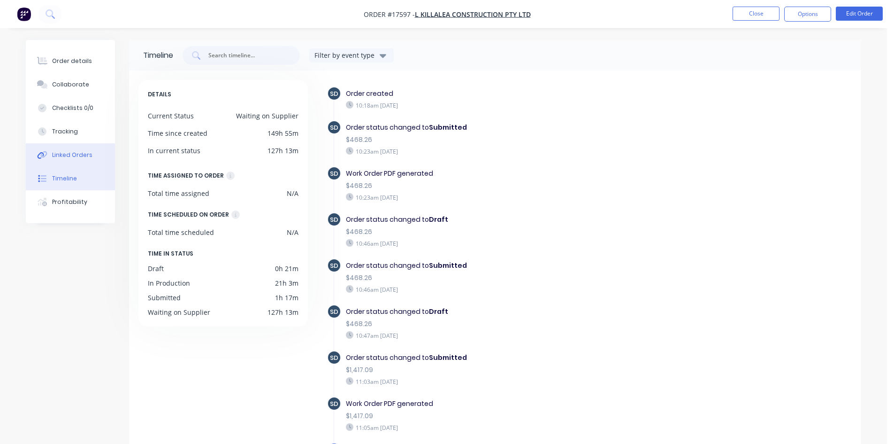
click at [93, 154] on button "Linked Orders" at bounding box center [70, 154] width 89 height 23
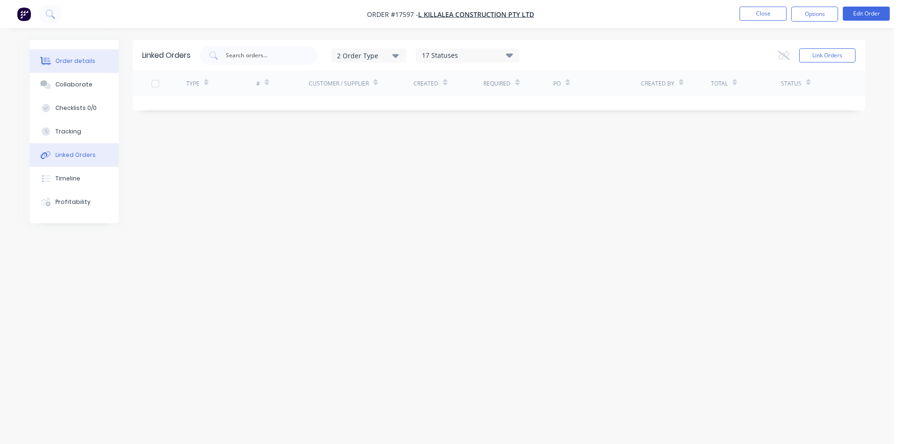
click at [73, 64] on div "Order details" at bounding box center [75, 61] width 40 height 8
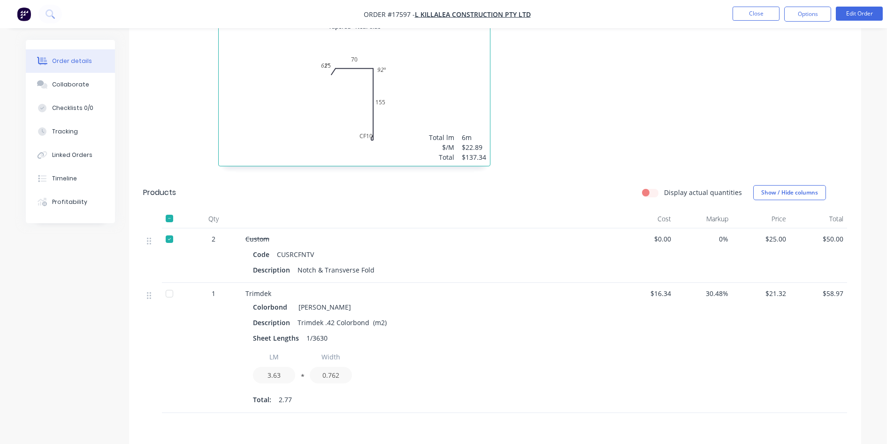
scroll to position [1315, 0]
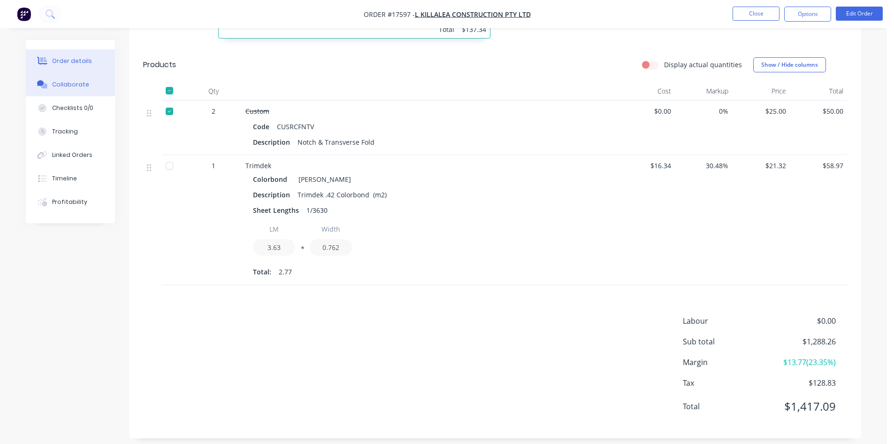
click at [50, 89] on button "Collaborate" at bounding box center [70, 84] width 89 height 23
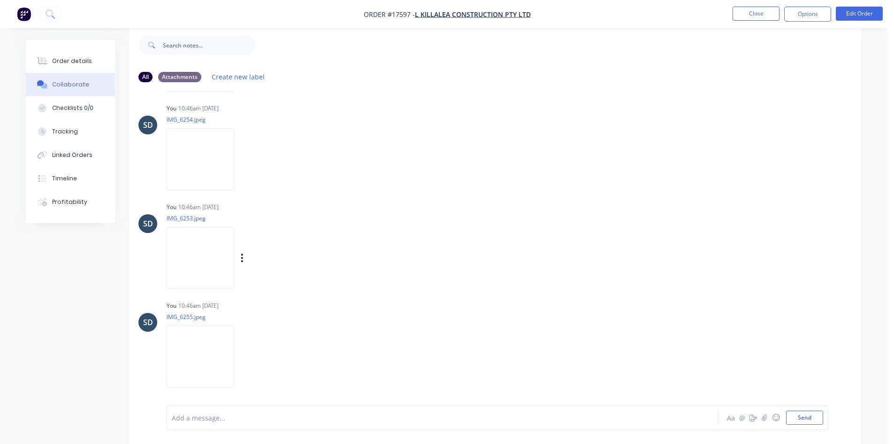
scroll to position [14, 0]
click at [207, 348] on img at bounding box center [201, 356] width 68 height 62
click at [198, 248] on img at bounding box center [201, 257] width 68 height 62
click at [210, 155] on img at bounding box center [201, 159] width 68 height 62
click at [206, 250] on img at bounding box center [201, 257] width 68 height 62
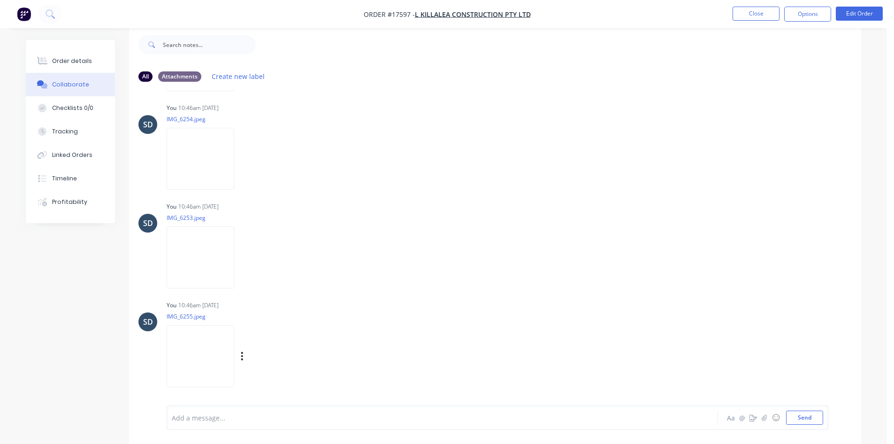
click at [183, 360] on img at bounding box center [201, 356] width 68 height 62
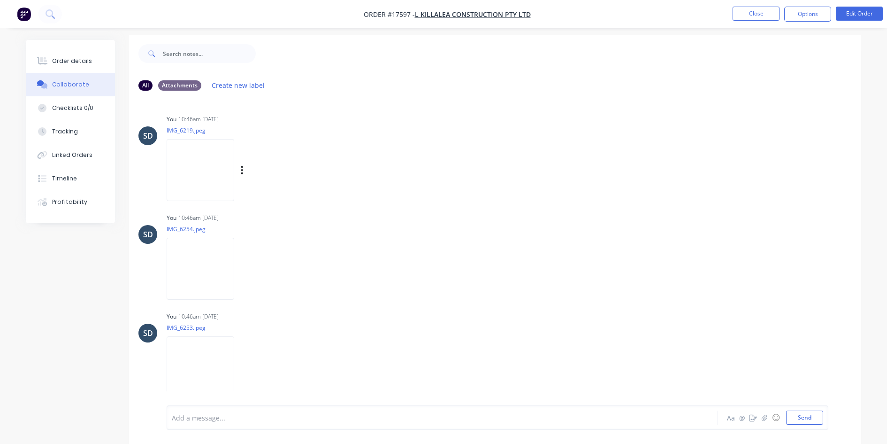
scroll to position [0, 0]
click at [201, 174] on img at bounding box center [201, 175] width 68 height 62
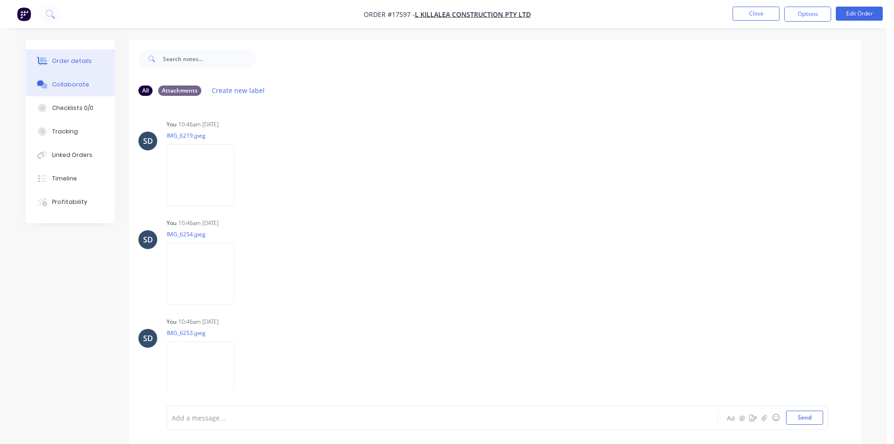
click at [75, 60] on div "Order details" at bounding box center [72, 61] width 40 height 8
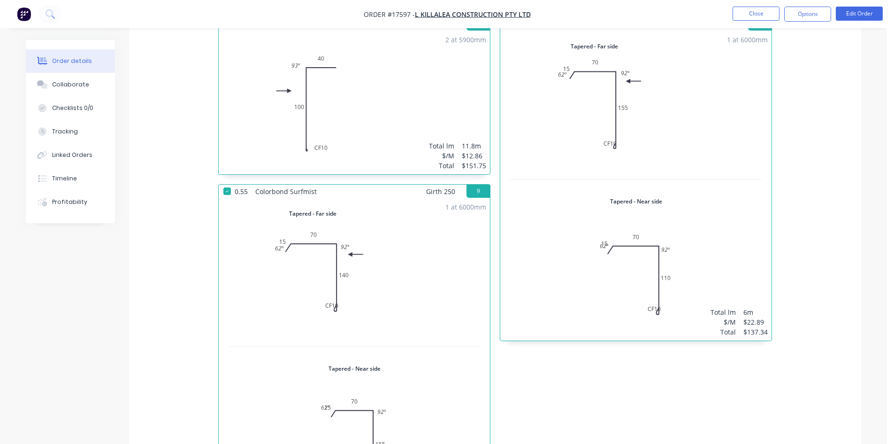
scroll to position [1174, 0]
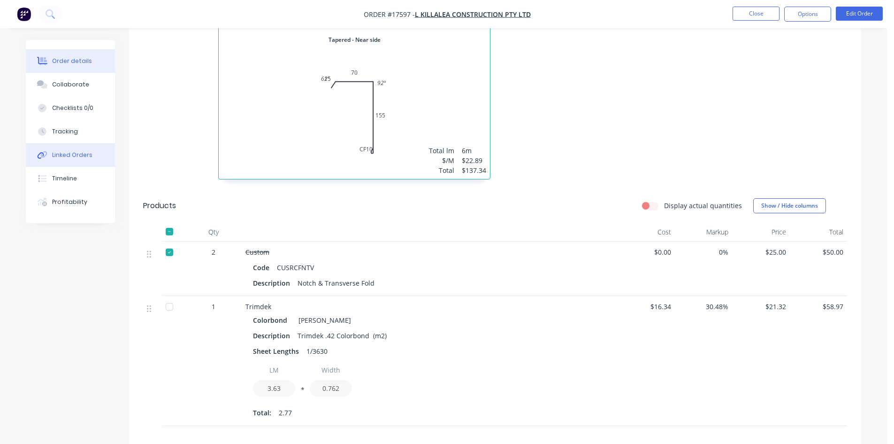
click at [85, 156] on div "Linked Orders" at bounding box center [72, 155] width 40 height 8
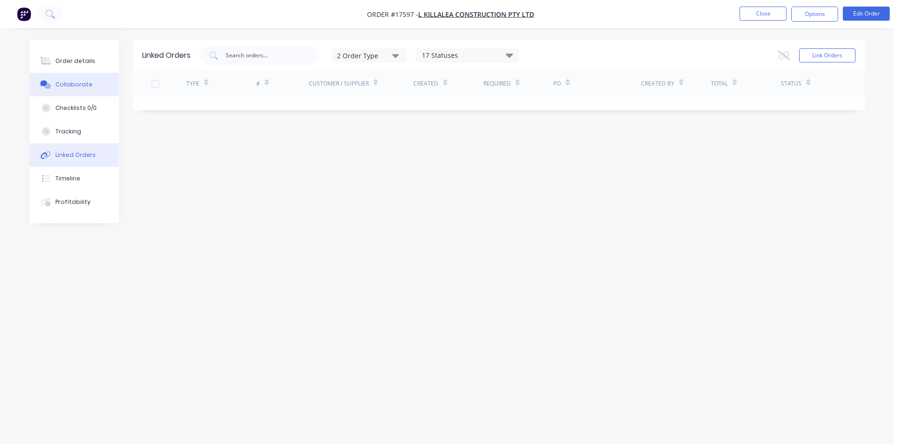
click at [88, 85] on div "Collaborate" at bounding box center [73, 84] width 37 height 8
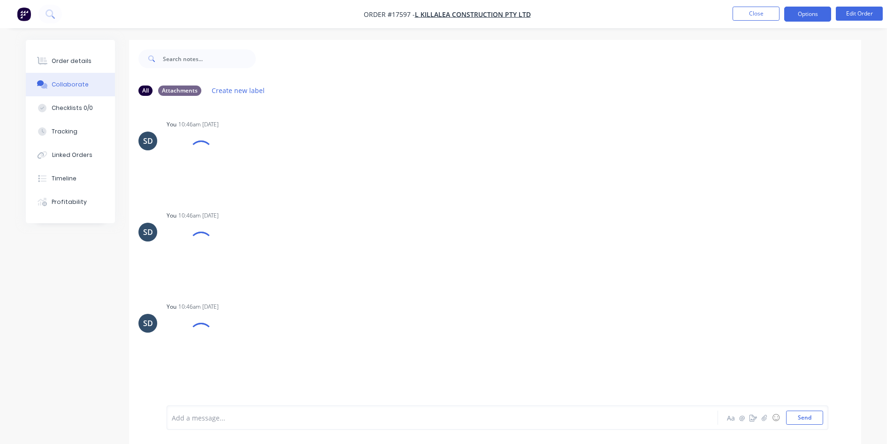
click at [824, 15] on button "Options" at bounding box center [808, 14] width 47 height 15
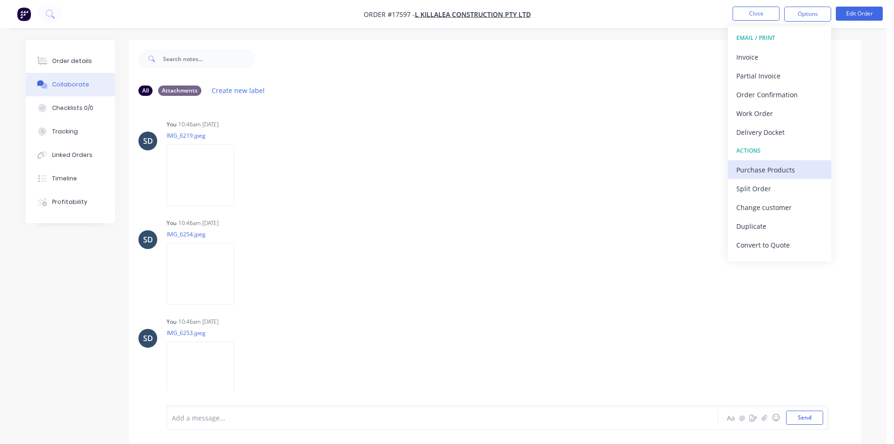
click at [763, 171] on div "Purchase Products" at bounding box center [780, 170] width 86 height 14
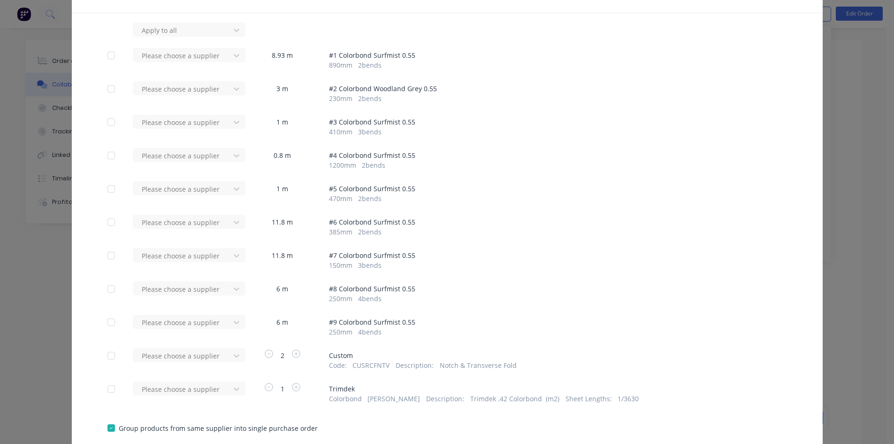
scroll to position [115, 0]
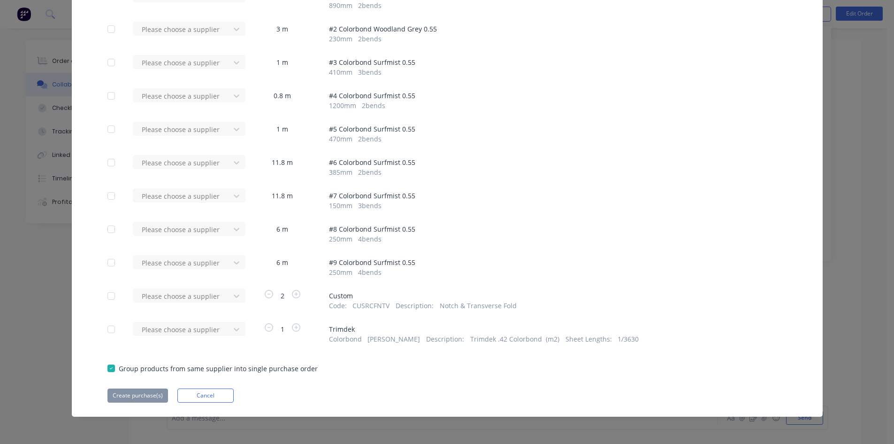
click at [220, 336] on div "Please choose a supplier" at bounding box center [184, 333] width 103 height 22
click at [221, 332] on div "Please choose a supplier" at bounding box center [184, 329] width 103 height 14
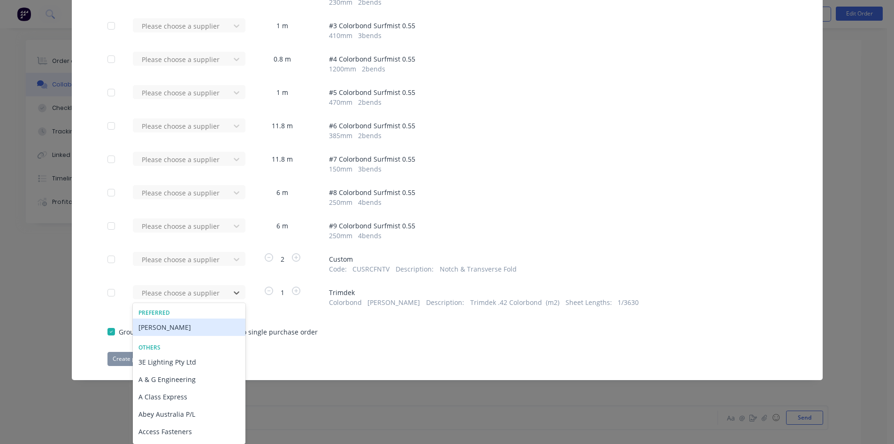
click at [193, 326] on div "[PERSON_NAME]" at bounding box center [189, 326] width 113 height 17
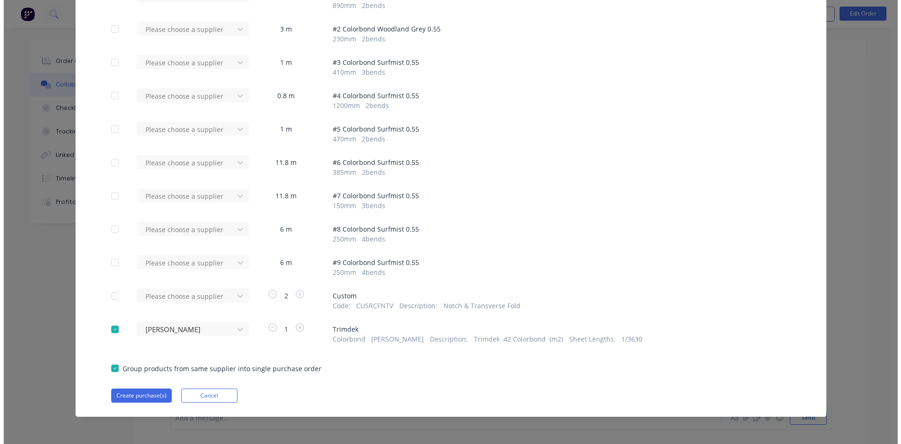
scroll to position [115, 0]
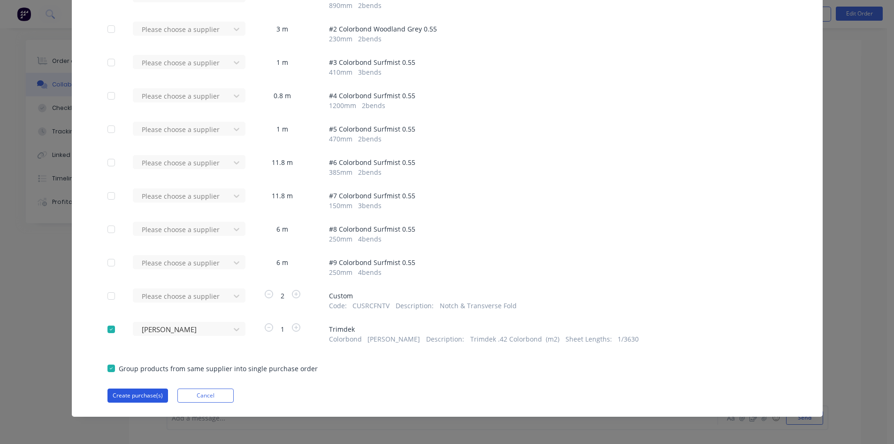
click at [133, 393] on button "Create purchase(s)" at bounding box center [138, 395] width 61 height 14
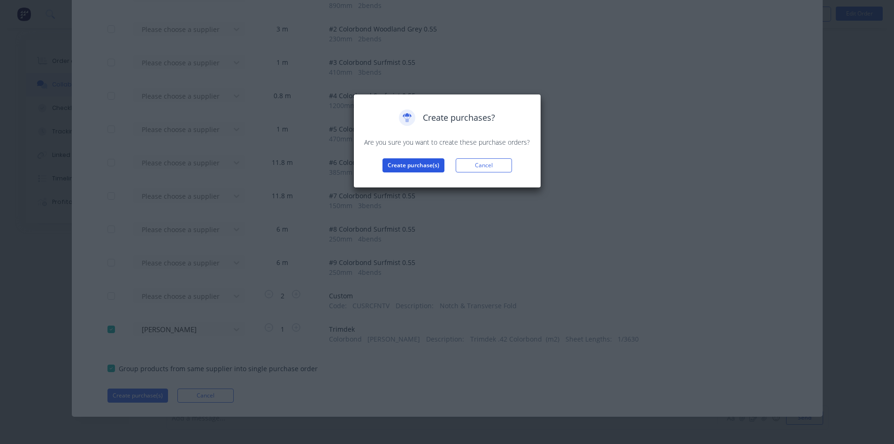
click at [418, 160] on button "Create purchase(s)" at bounding box center [414, 165] width 62 height 14
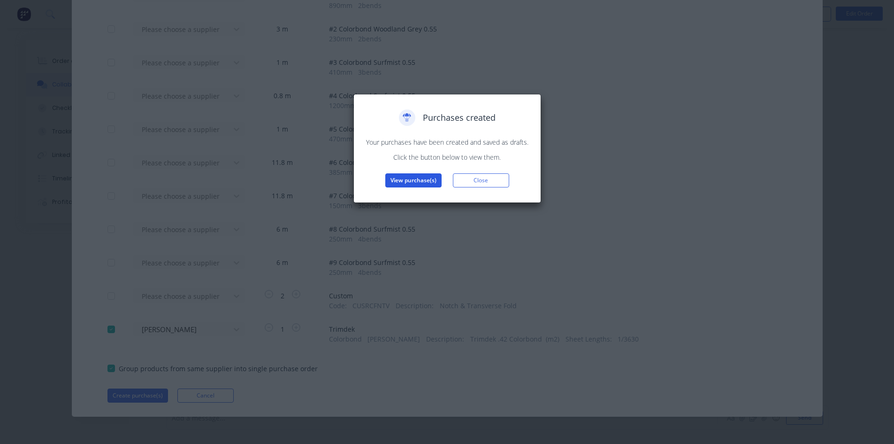
click at [421, 181] on button "View purchase(s)" at bounding box center [413, 180] width 56 height 14
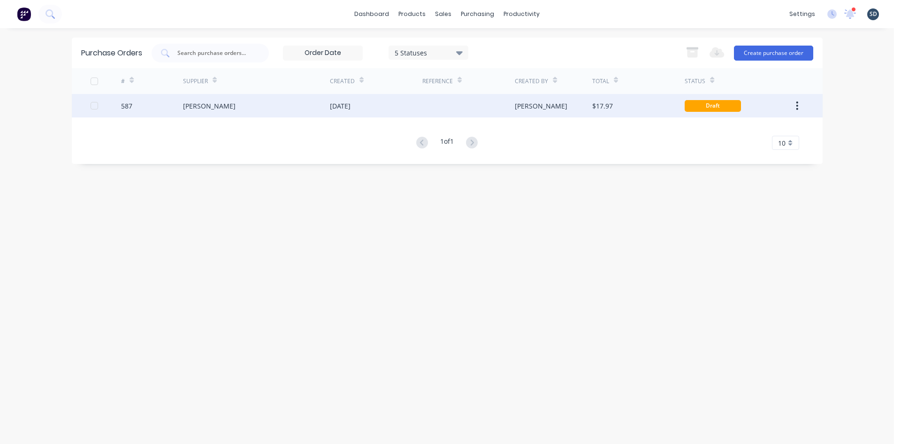
click at [424, 102] on div at bounding box center [469, 105] width 92 height 23
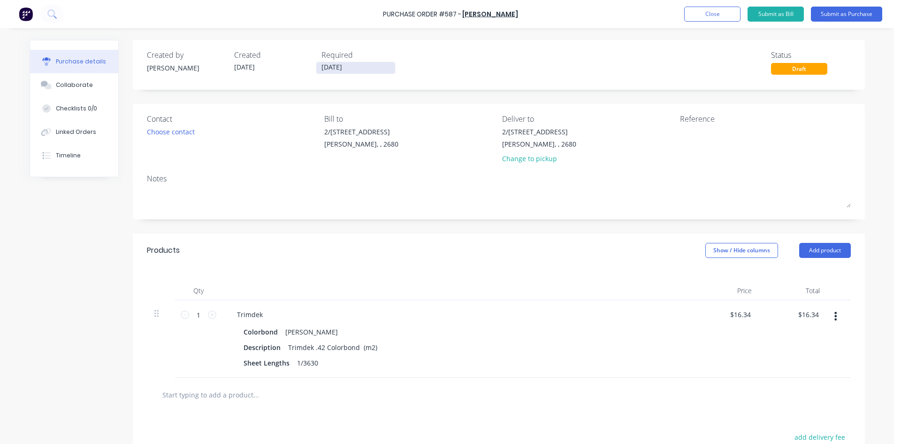
click at [354, 70] on input "[DATE]" at bounding box center [355, 68] width 79 height 12
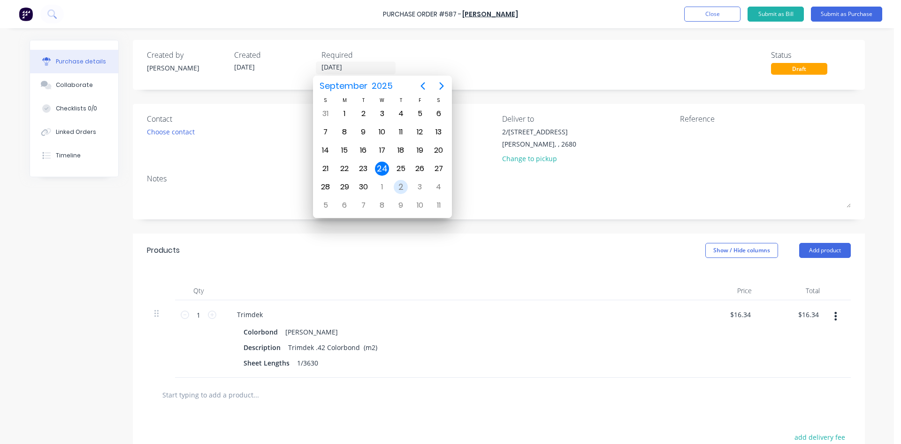
click at [399, 189] on div "2" at bounding box center [401, 187] width 14 height 14
type input "[DATE]"
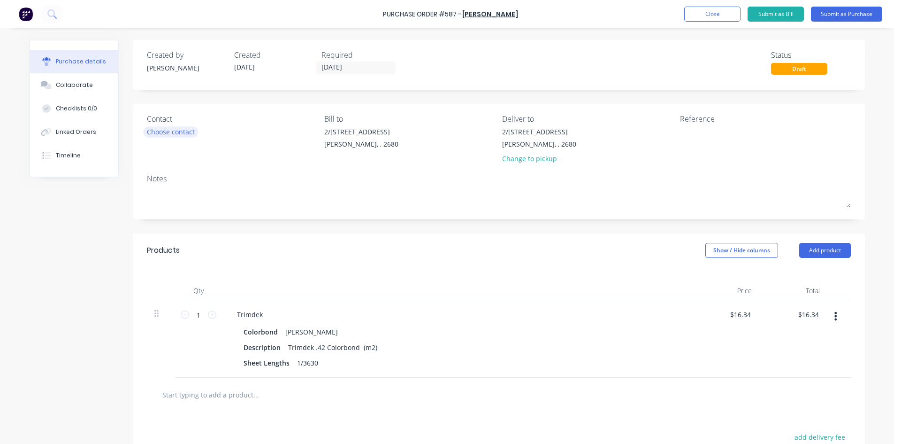
click at [177, 137] on div "Choose contact" at bounding box center [171, 132] width 48 height 10
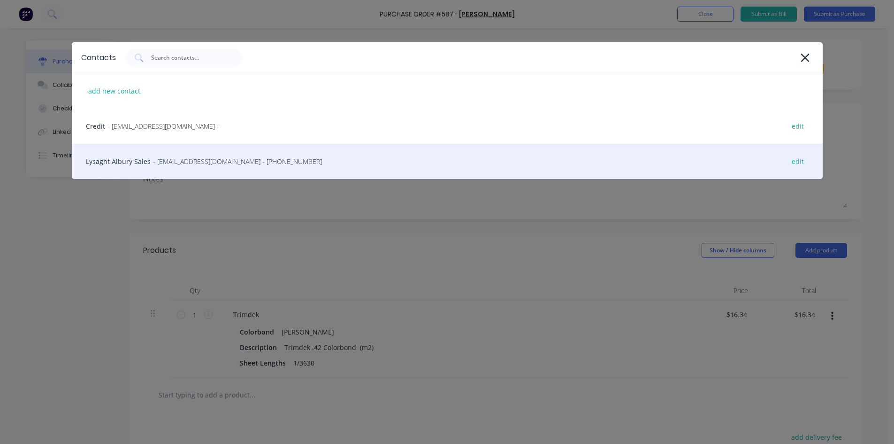
click at [179, 167] on div "Lysaght Albury Sales - [EMAIL_ADDRESS][DOMAIN_NAME] - [PHONE_NUMBER] edit" at bounding box center [447, 161] width 751 height 35
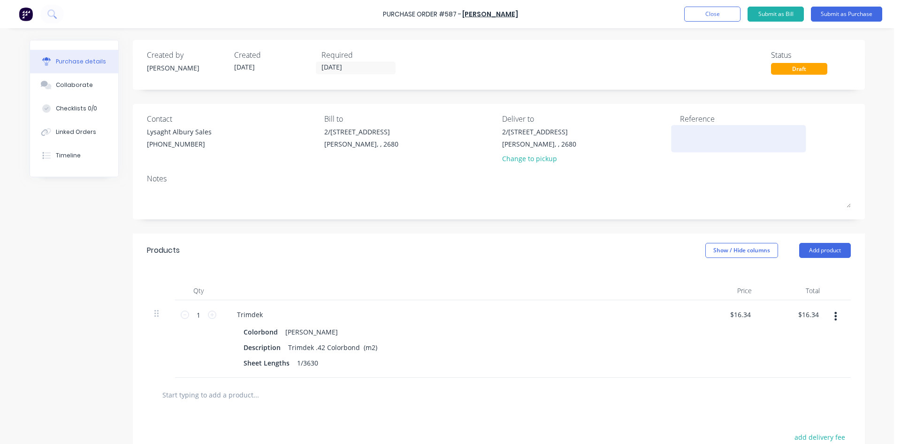
click at [696, 127] on div at bounding box center [738, 138] width 117 height 23
click at [691, 133] on textarea at bounding box center [738, 137] width 117 height 21
type textarea "587 /"
type textarea "x"
type textarea "587 /"
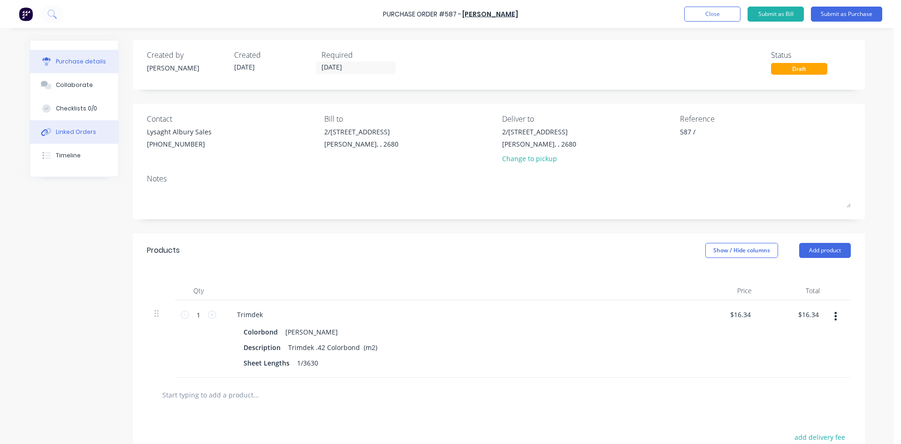
click at [73, 131] on div "Linked Orders" at bounding box center [76, 132] width 40 height 8
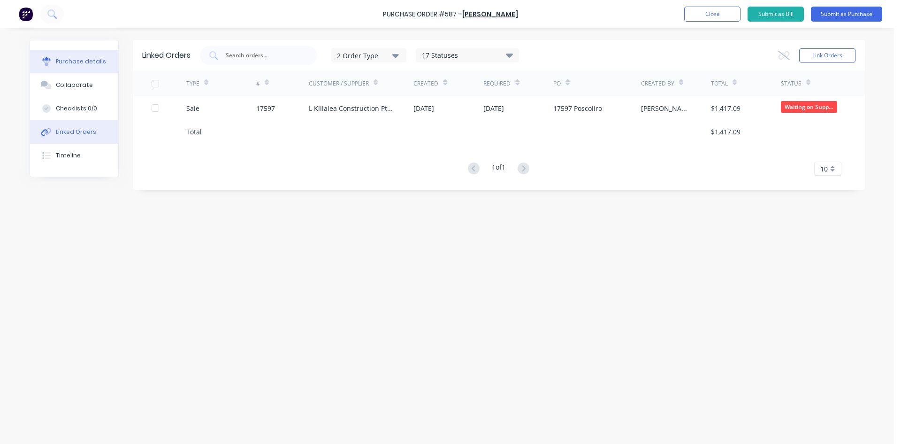
click at [75, 61] on div "Purchase details" at bounding box center [81, 61] width 50 height 8
type textarea "x"
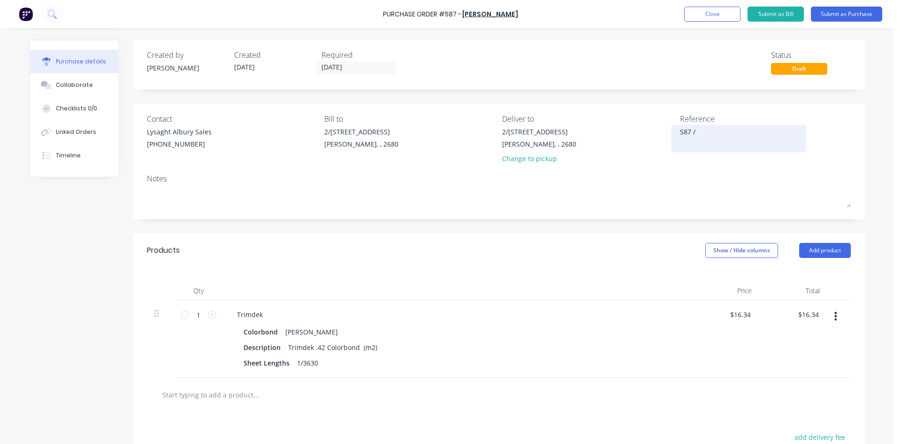
click at [711, 134] on textarea "587 /" at bounding box center [738, 137] width 117 height 21
type textarea "587 / 17597 Killa"
type textarea "x"
type textarea "587 / 17597 Killal"
type textarea "x"
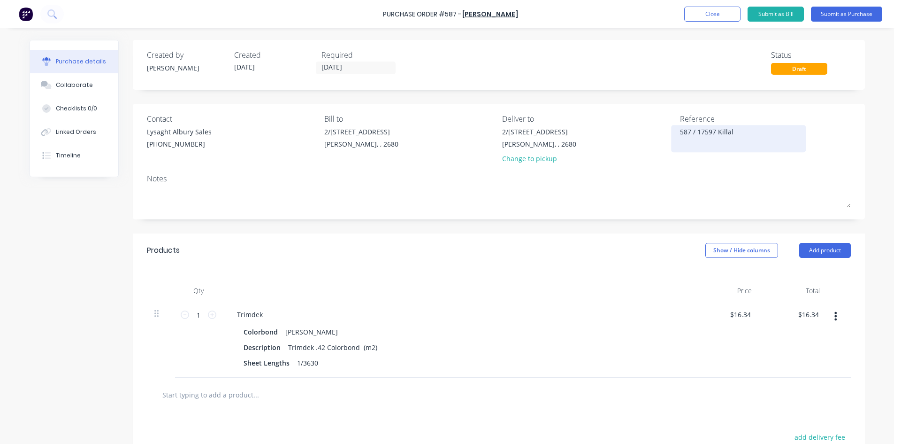
type textarea "587 / 17597 Killale"
type textarea "x"
type textarea "587 / 17597 [GEOGRAPHIC_DATA]"
type textarea "x"
type textarea "587 / 17597 [GEOGRAPHIC_DATA]"
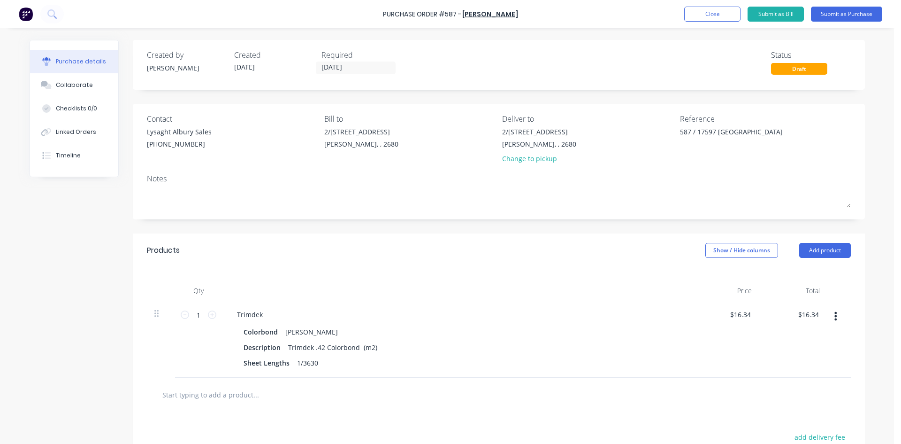
click at [627, 182] on div "Notes" at bounding box center [499, 178] width 704 height 11
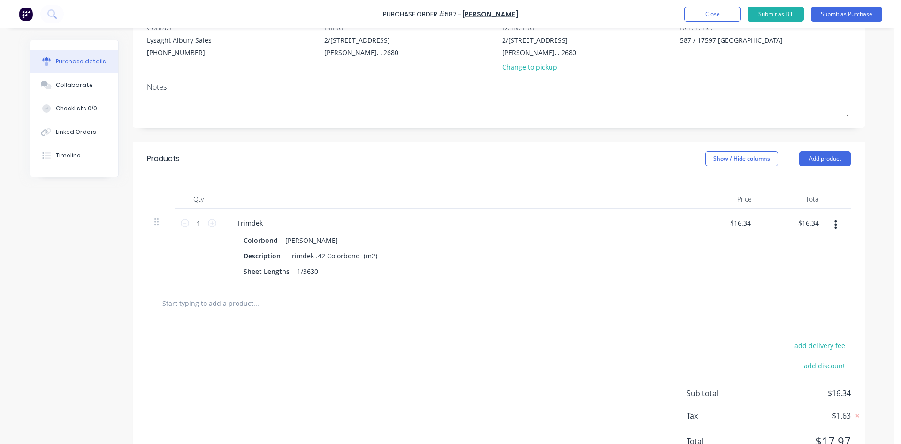
scroll to position [132, 0]
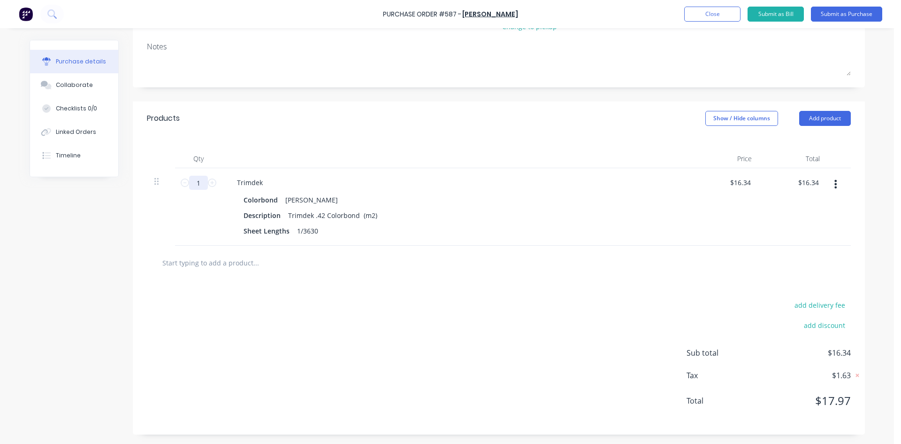
click at [197, 185] on input "1" at bounding box center [198, 183] width 19 height 14
type textarea "x"
type input "2"
type input "$32.68"
type textarea "x"
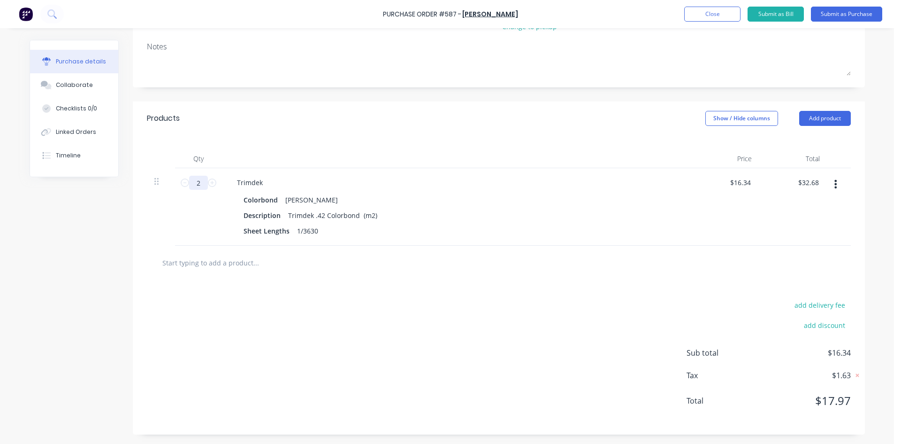
type input "2."
type textarea "x"
type input "2.7"
type input "$44.12"
type textarea "x"
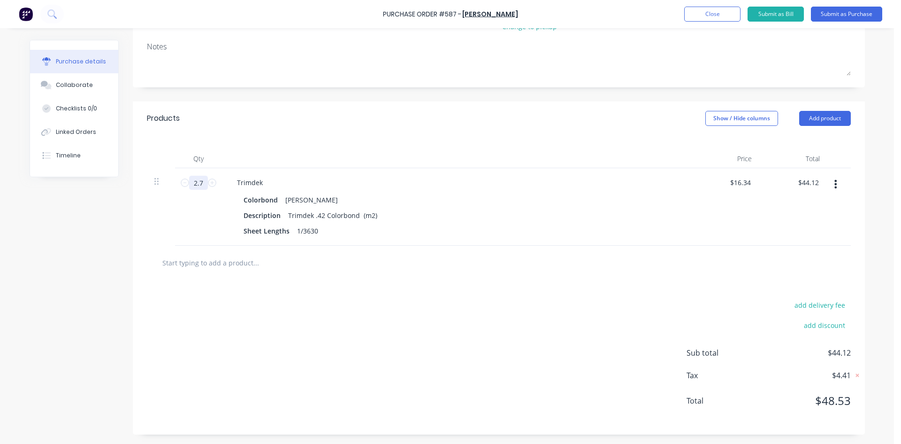
type input "2.76"
type input "$45.10"
type textarea "x"
type input "2.766"
type input "$45.20"
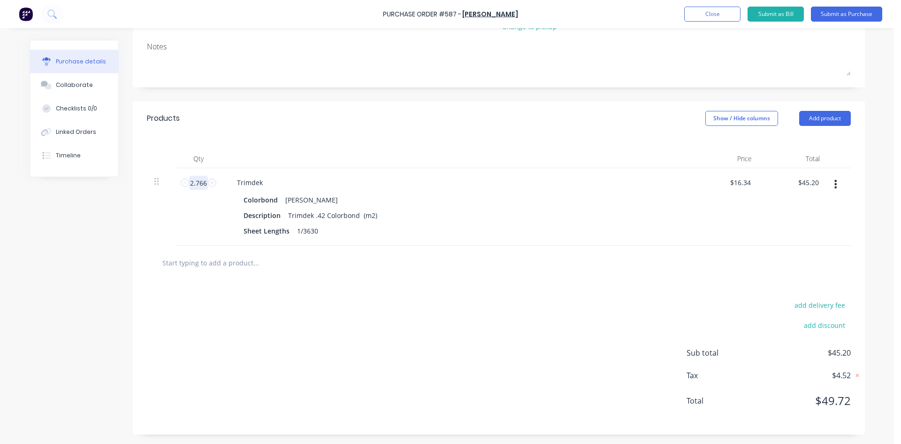
type textarea "x"
type input "2.7660"
type textarea "x"
type input "2.76606"
type textarea "x"
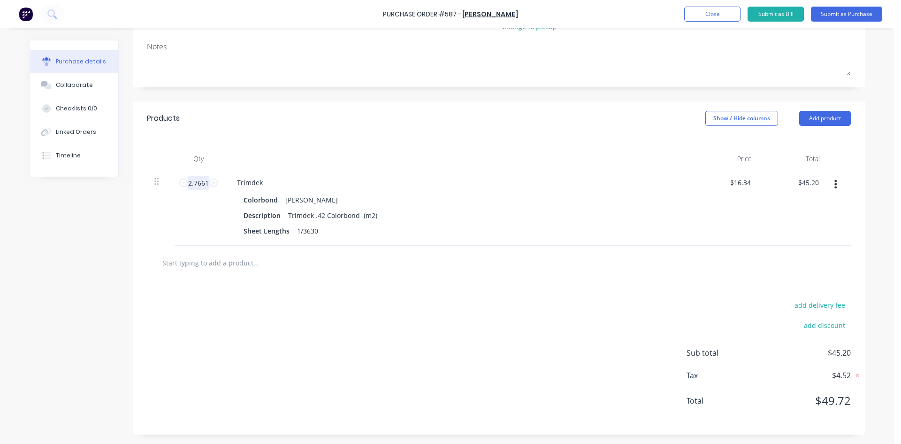
type input "2.7661"
click at [325, 285] on div "add delivery fee add discount Sub total $45.20 Tax $4.52 Total $49.72" at bounding box center [499, 357] width 732 height 154
click at [841, 15] on button "Submit as Purchase" at bounding box center [846, 14] width 71 height 15
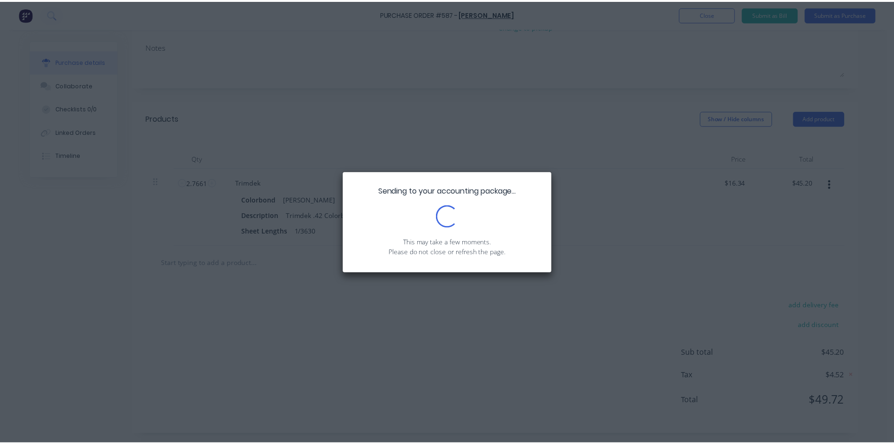
scroll to position [0, 0]
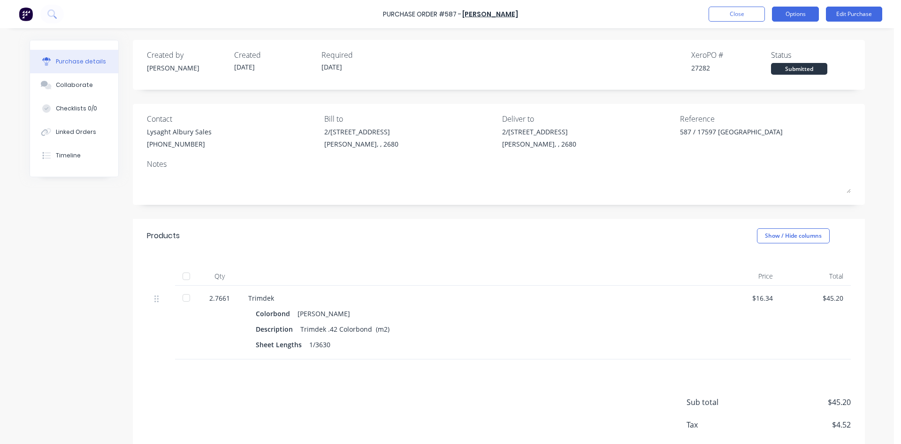
click at [811, 16] on button "Options" at bounding box center [795, 14] width 47 height 15
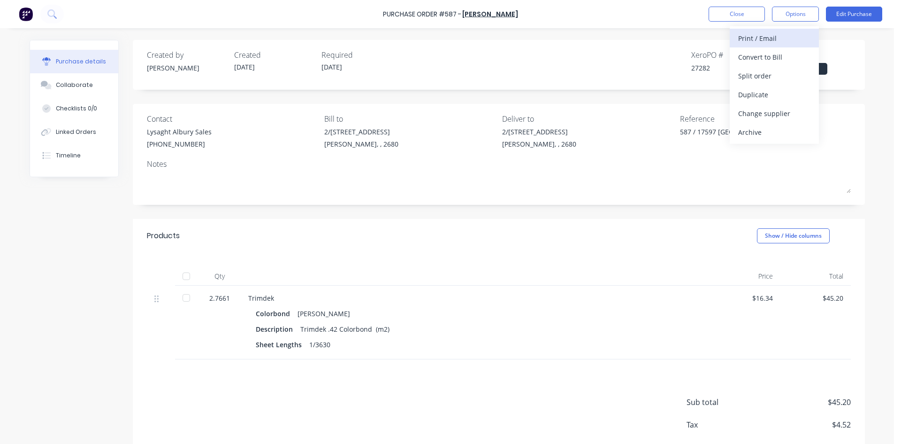
click at [782, 37] on div "Print / Email" at bounding box center [775, 38] width 72 height 14
click at [774, 60] on div "With pricing" at bounding box center [775, 57] width 72 height 14
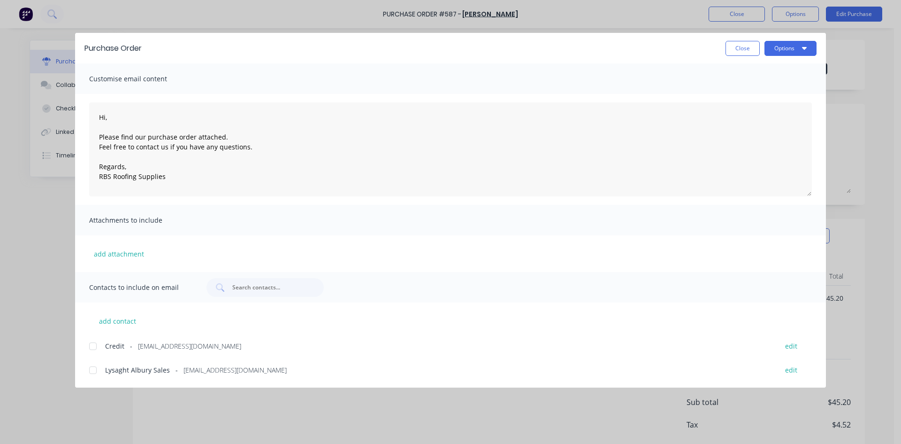
click at [96, 369] on div at bounding box center [93, 370] width 19 height 19
click at [800, 48] on button "Options" at bounding box center [791, 48] width 52 height 15
click at [795, 114] on div "Email" at bounding box center [772, 110] width 72 height 14
click at [731, 55] on button "Close" at bounding box center [743, 48] width 34 height 15
type textarea "x"
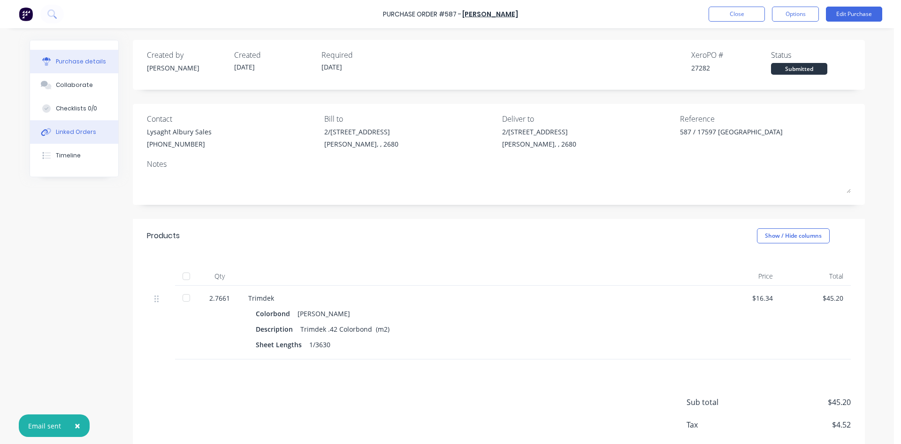
click at [50, 136] on button "Linked Orders" at bounding box center [74, 131] width 88 height 23
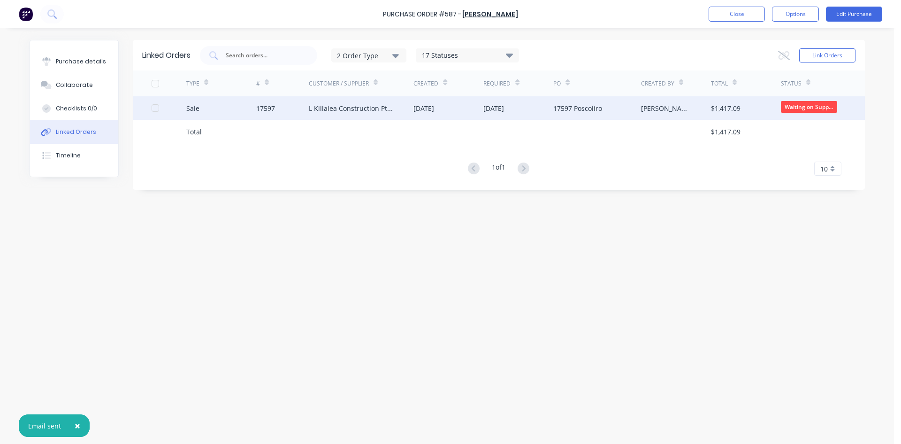
click at [372, 108] on div "L Killalea Construction Pty Ltd" at bounding box center [352, 108] width 86 height 10
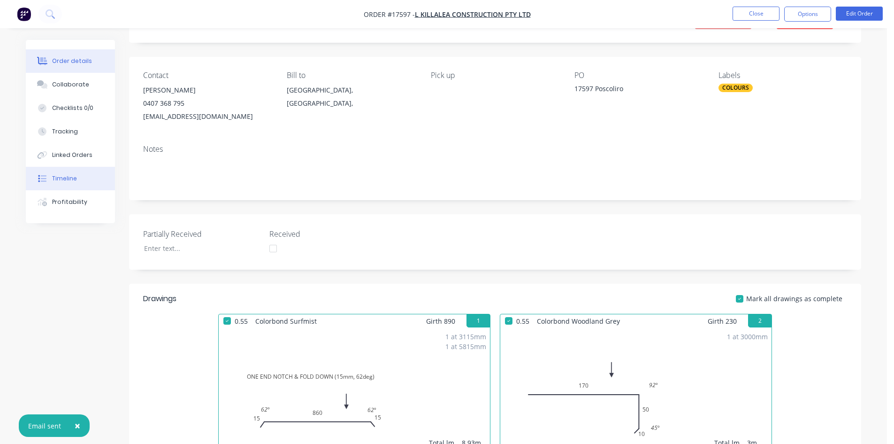
click at [82, 172] on button "Timeline" at bounding box center [70, 178] width 89 height 23
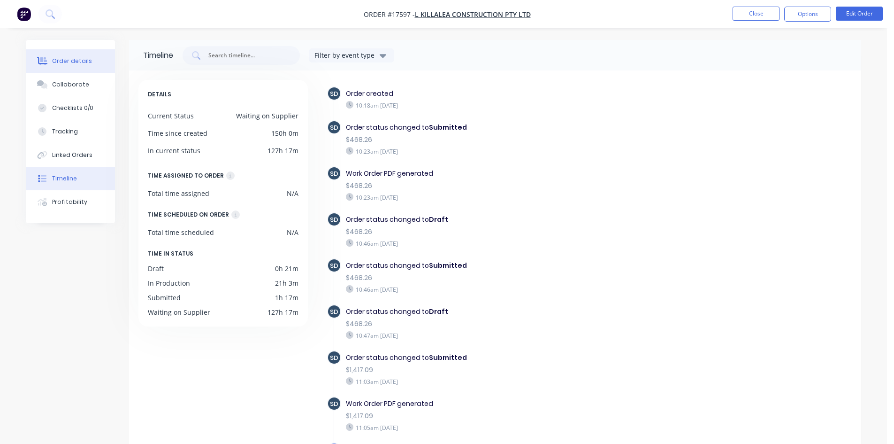
click at [68, 62] on div "Order details" at bounding box center [72, 61] width 40 height 8
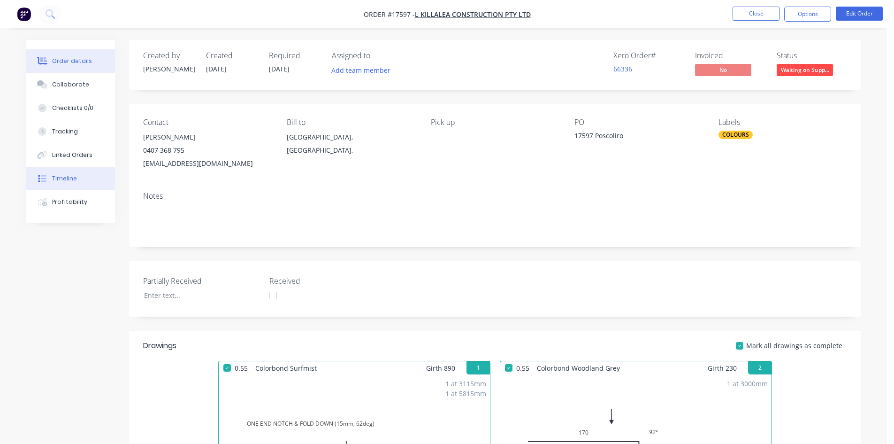
click at [66, 177] on div "Timeline" at bounding box center [64, 178] width 25 height 8
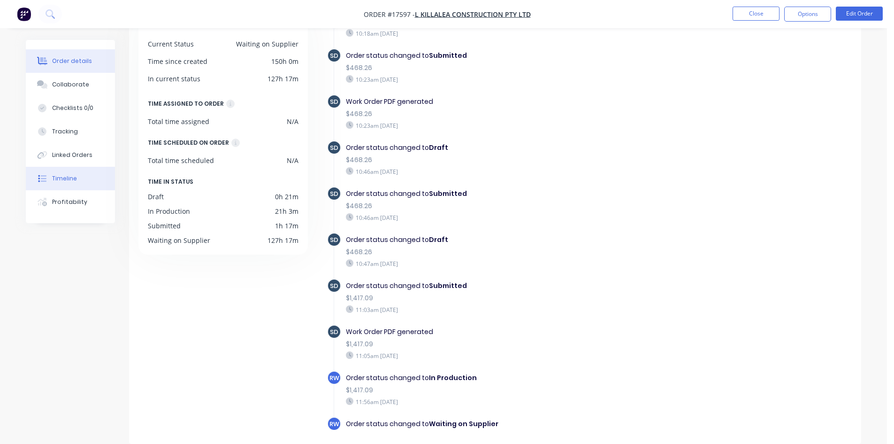
click at [54, 65] on div "Order details" at bounding box center [72, 61] width 40 height 8
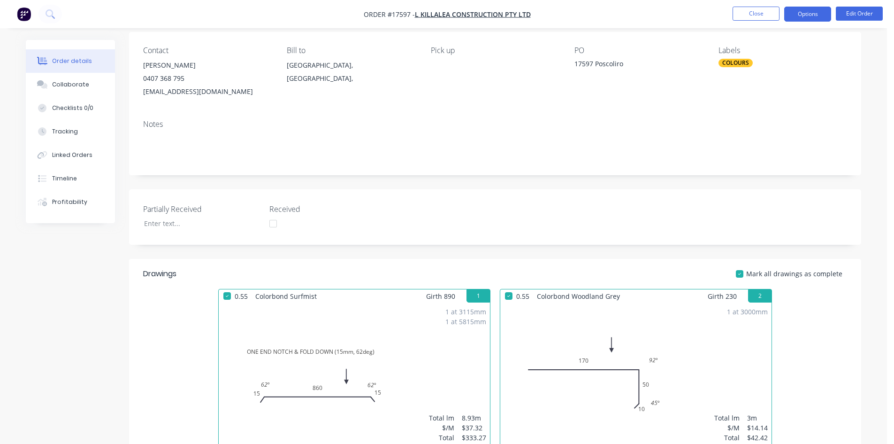
click at [814, 15] on button "Options" at bounding box center [808, 14] width 47 height 15
click at [756, 15] on button "Close" at bounding box center [756, 14] width 47 height 14
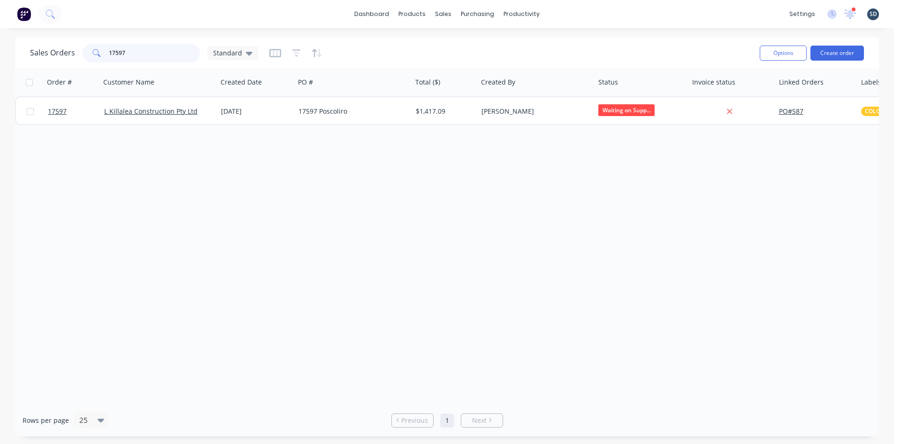
drag, startPoint x: 144, startPoint y: 53, endPoint x: 122, endPoint y: 51, distance: 21.7
click at [122, 51] on input "17597" at bounding box center [155, 53] width 92 height 19
type input "17599"
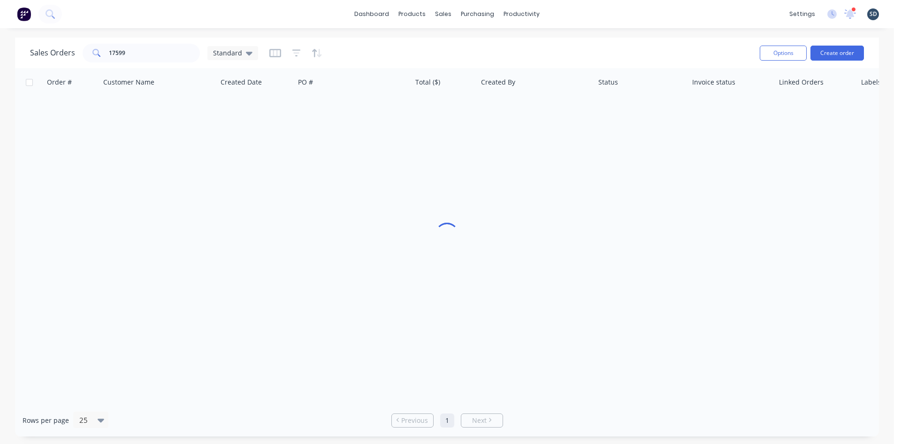
click at [395, 38] on div "Sales Orders 17599 Standard Options Create order" at bounding box center [447, 53] width 864 height 31
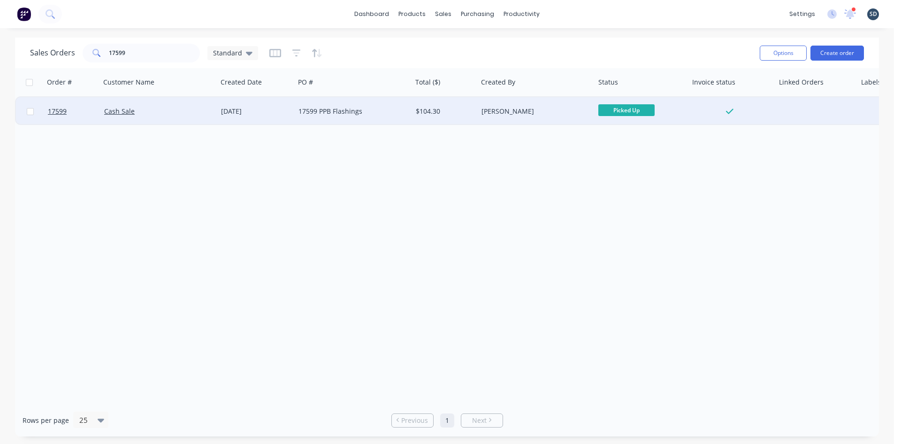
click at [388, 111] on div "17599 PPB Flashings" at bounding box center [351, 111] width 104 height 9
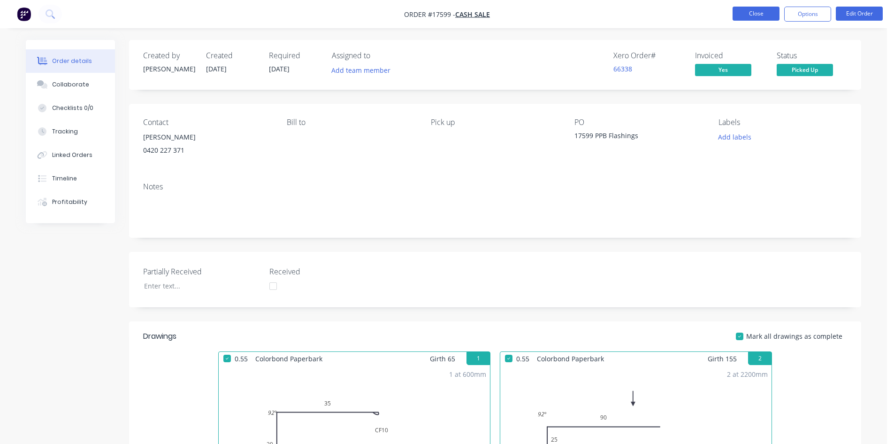
click at [757, 14] on button "Close" at bounding box center [756, 14] width 47 height 14
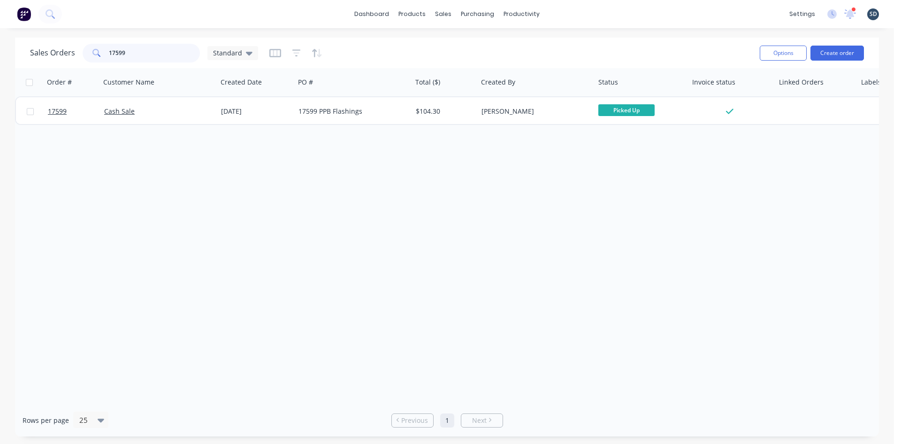
drag, startPoint x: 125, startPoint y: 53, endPoint x: 114, endPoint y: 50, distance: 11.5
click at [114, 50] on input "17599" at bounding box center [155, 53] width 92 height 19
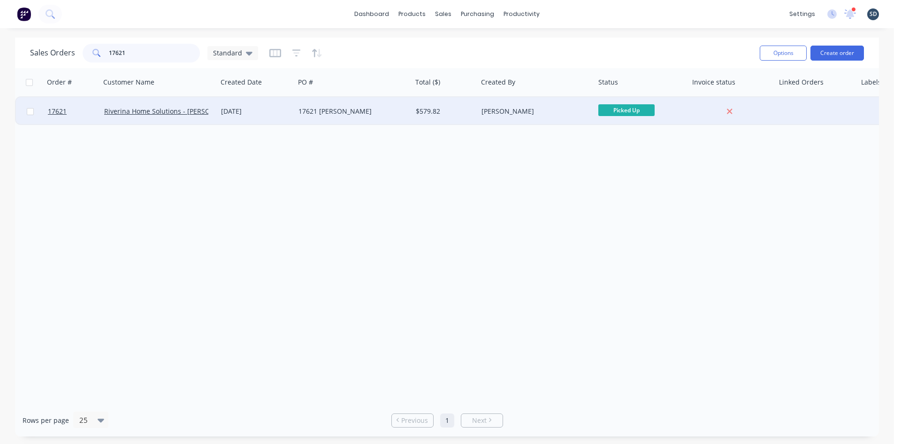
type input "17621"
click at [370, 119] on div "17621 [PERSON_NAME]" at bounding box center [353, 111] width 117 height 28
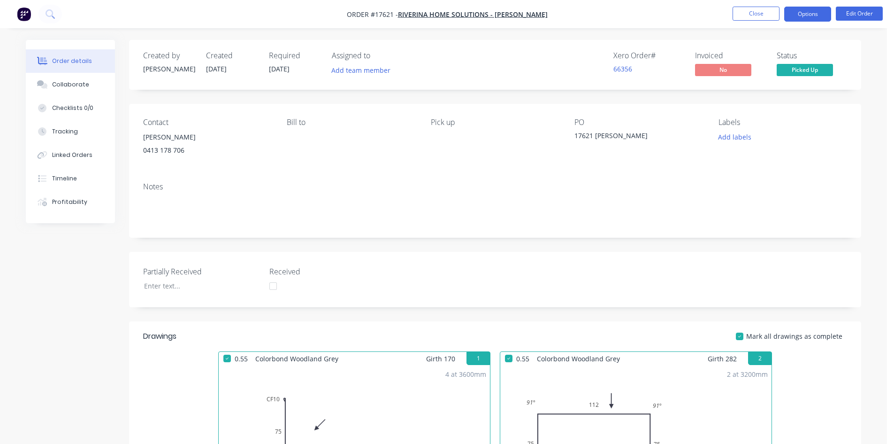
click at [810, 19] on button "Options" at bounding box center [808, 14] width 47 height 15
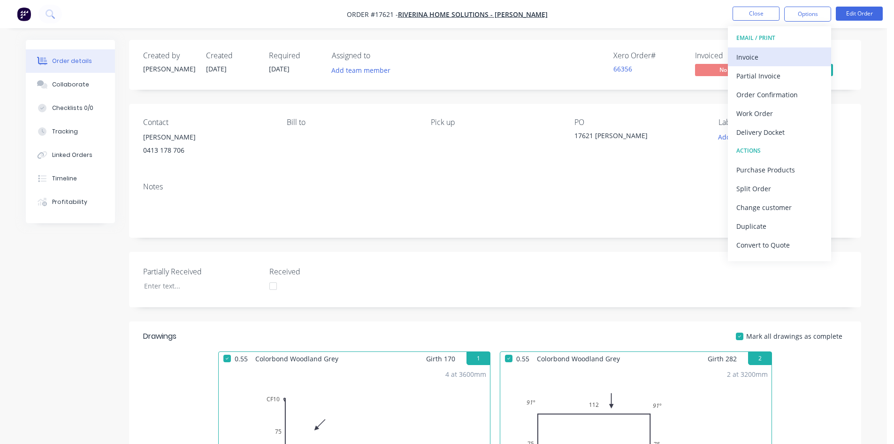
click at [780, 60] on div "Invoice" at bounding box center [780, 57] width 86 height 14
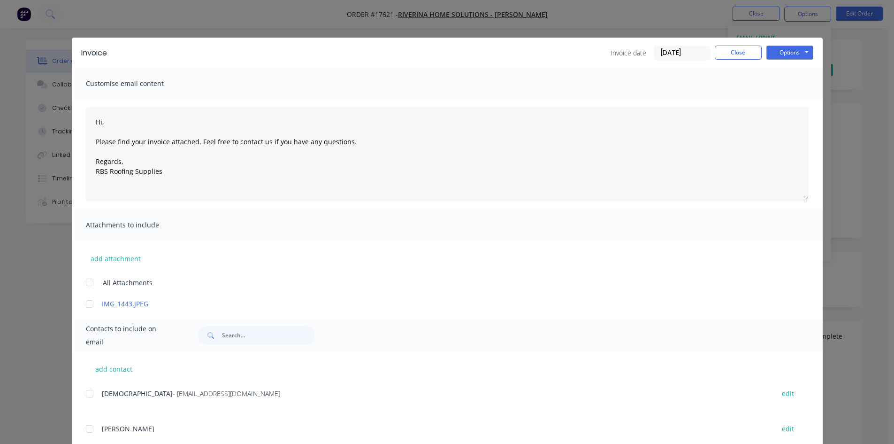
click at [86, 395] on div at bounding box center [89, 393] width 19 height 19
click at [791, 54] on button "Options" at bounding box center [790, 53] width 47 height 14
click at [788, 95] on button "Email" at bounding box center [797, 99] width 60 height 15
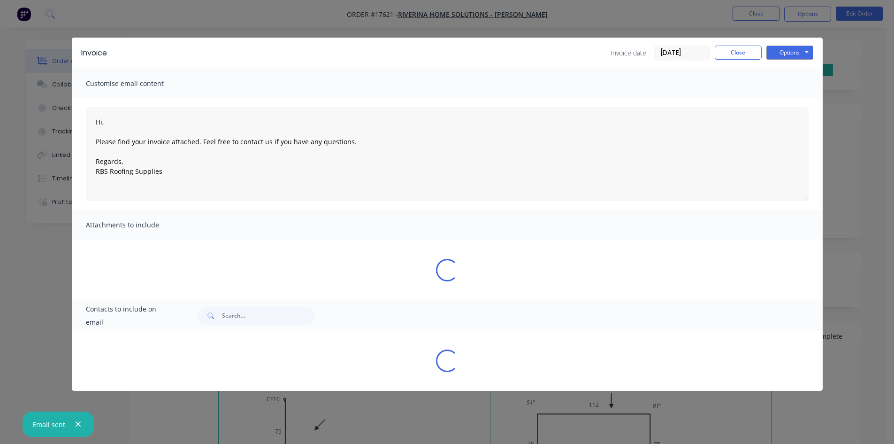
type textarea "Hi, Please find your invoice attached. Feel free to contact us if you have any …"
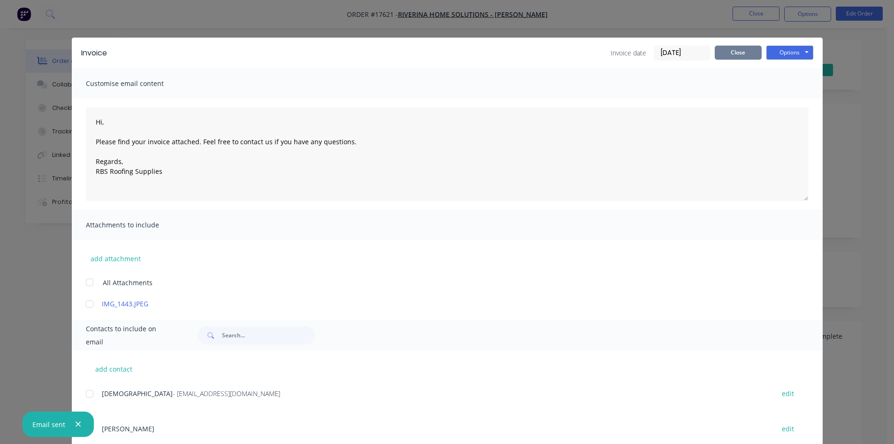
click at [730, 51] on button "Close" at bounding box center [738, 53] width 47 height 14
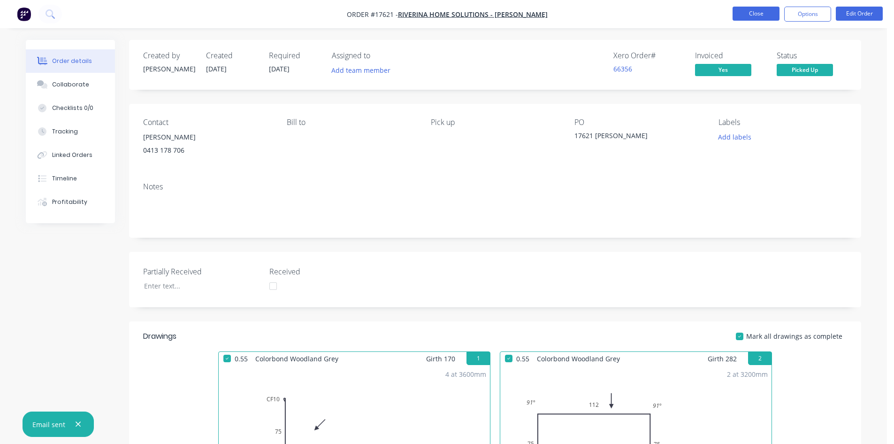
click at [761, 15] on button "Close" at bounding box center [756, 14] width 47 height 14
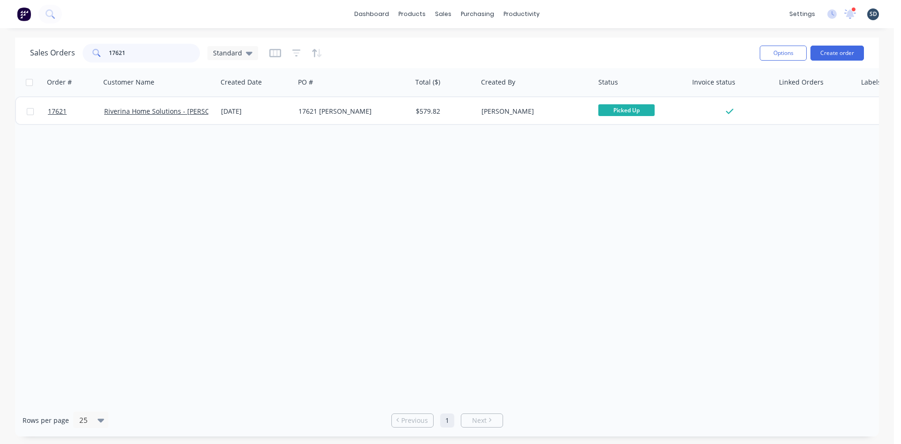
drag, startPoint x: 127, startPoint y: 53, endPoint x: 117, endPoint y: 51, distance: 9.6
click at [117, 51] on input "17621" at bounding box center [155, 53] width 92 height 19
type input "17615"
click at [436, 47] on div "Sales Orders 17615 Standard" at bounding box center [391, 52] width 723 height 23
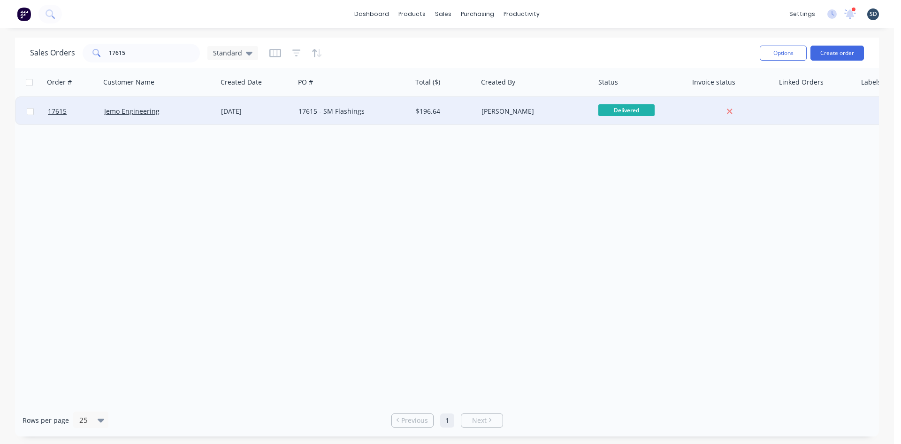
click at [384, 113] on div "17615 - SM Flashings" at bounding box center [351, 111] width 104 height 9
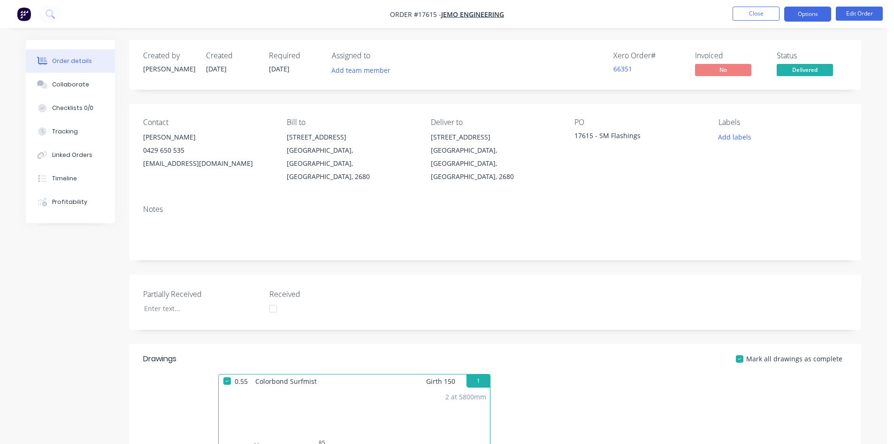
click at [804, 20] on button "Options" at bounding box center [808, 14] width 47 height 15
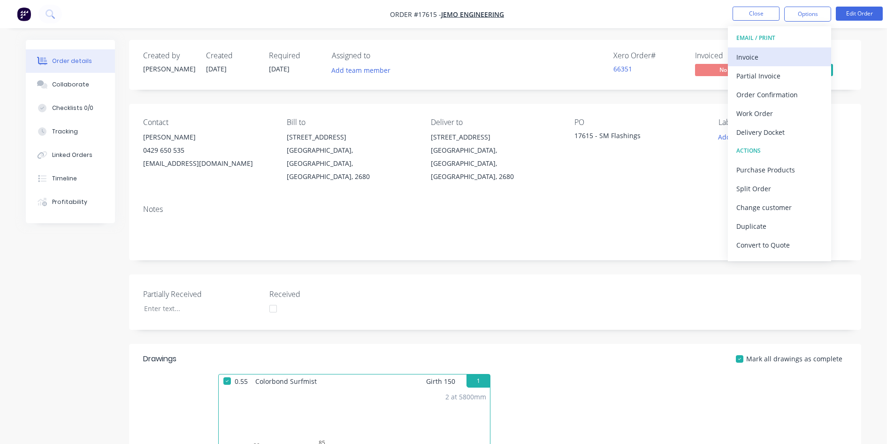
click at [778, 57] on div "Invoice" at bounding box center [780, 57] width 86 height 14
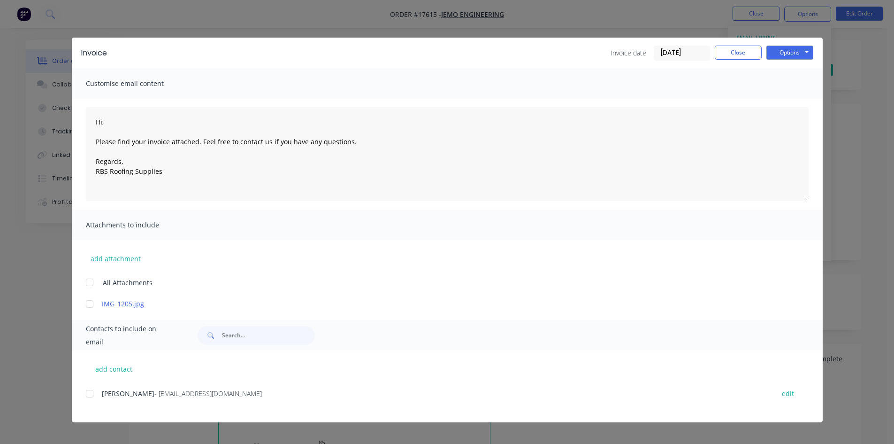
click at [117, 389] on span "[PERSON_NAME]" at bounding box center [128, 393] width 53 height 9
click at [94, 393] on div at bounding box center [89, 393] width 19 height 19
click at [789, 52] on button "Options" at bounding box center [790, 53] width 47 height 14
click at [780, 98] on button "Email" at bounding box center [797, 99] width 60 height 15
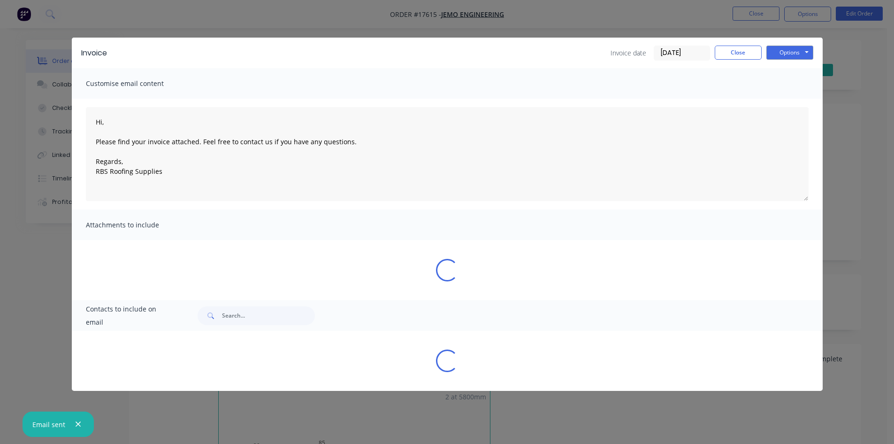
type textarea "Hi, Please find your invoice attached. Feel free to contact us if you have any …"
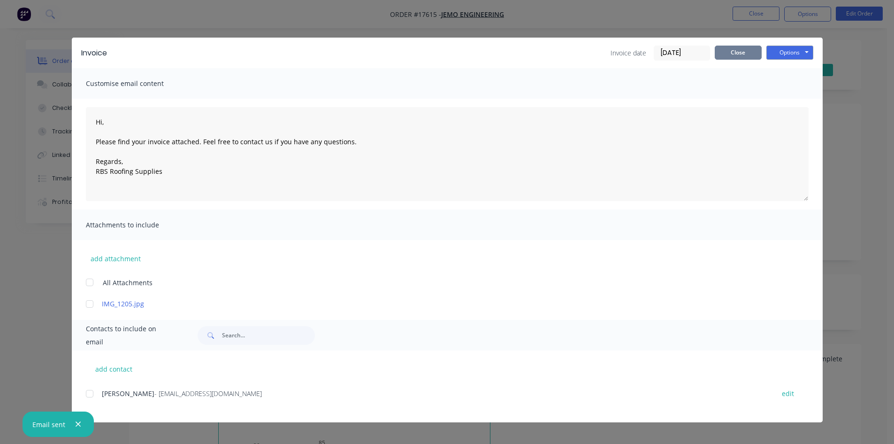
click at [744, 47] on button "Close" at bounding box center [738, 53] width 47 height 14
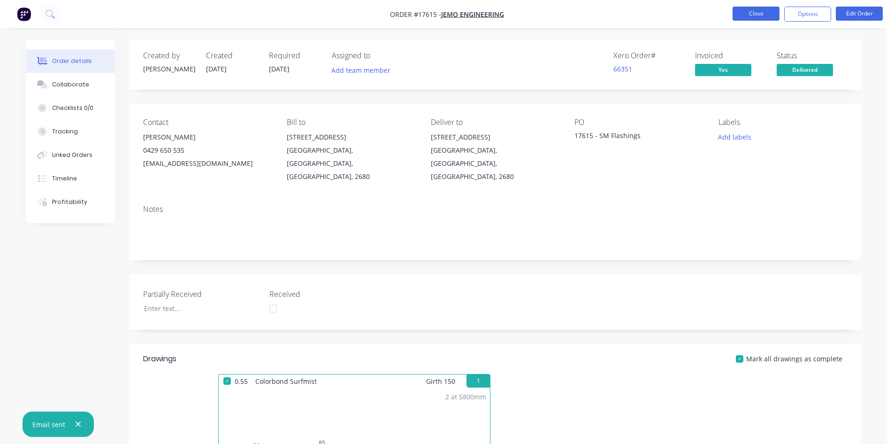
click at [766, 14] on button "Close" at bounding box center [756, 14] width 47 height 14
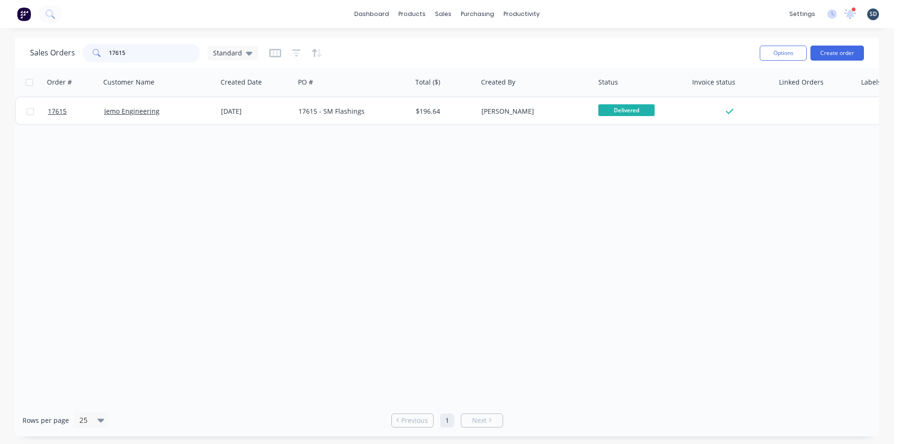
drag, startPoint x: 125, startPoint y: 51, endPoint x: 119, endPoint y: 51, distance: 6.1
click at [119, 51] on input "17615" at bounding box center [155, 53] width 92 height 19
type input "17614"
click at [484, 44] on div "Sales Orders 17614 Standard" at bounding box center [391, 52] width 723 height 23
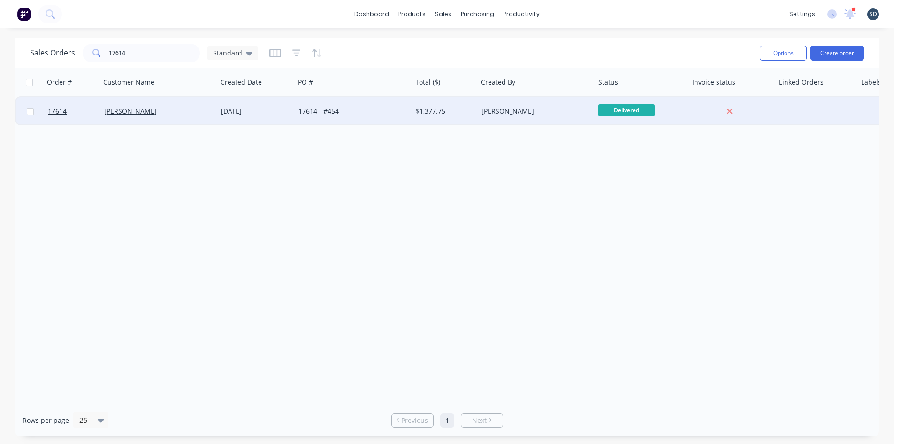
click at [377, 112] on div "17614 - #454" at bounding box center [351, 111] width 104 height 9
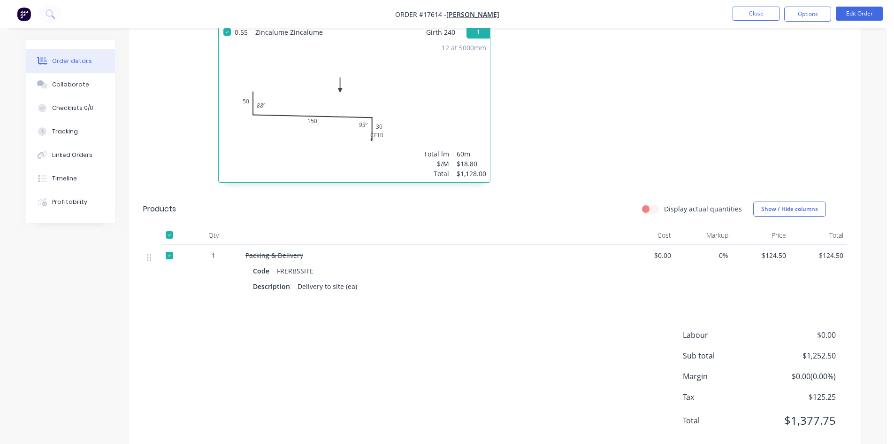
scroll to position [161, 0]
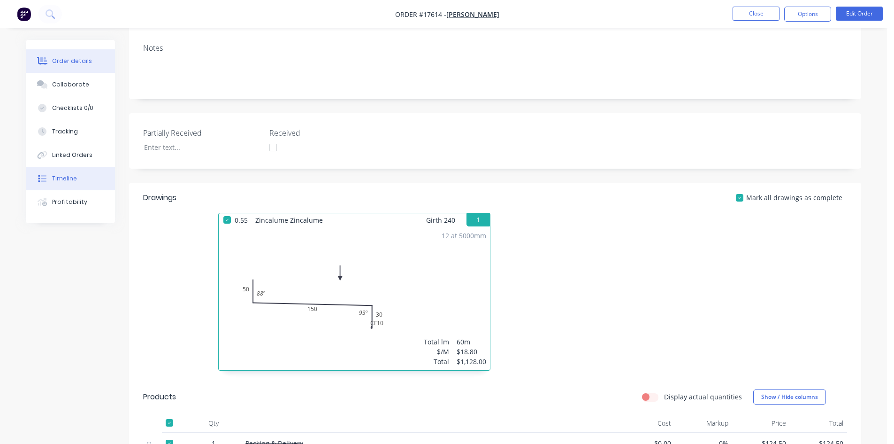
click at [80, 176] on button "Timeline" at bounding box center [70, 178] width 89 height 23
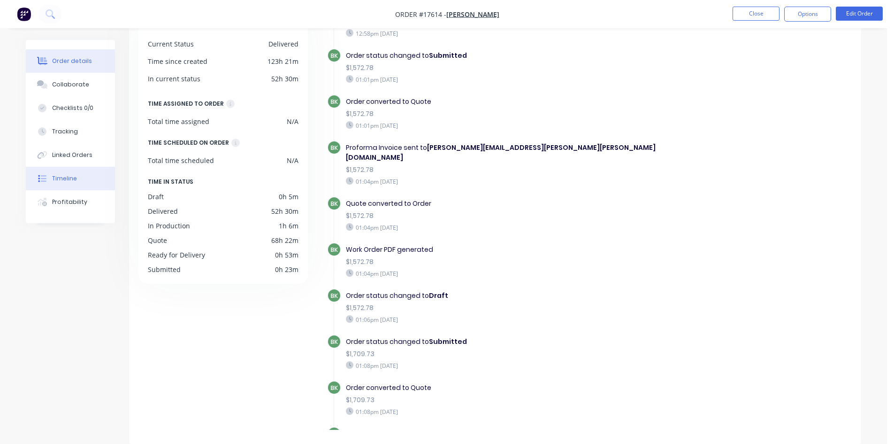
click at [72, 68] on button "Order details" at bounding box center [70, 60] width 89 height 23
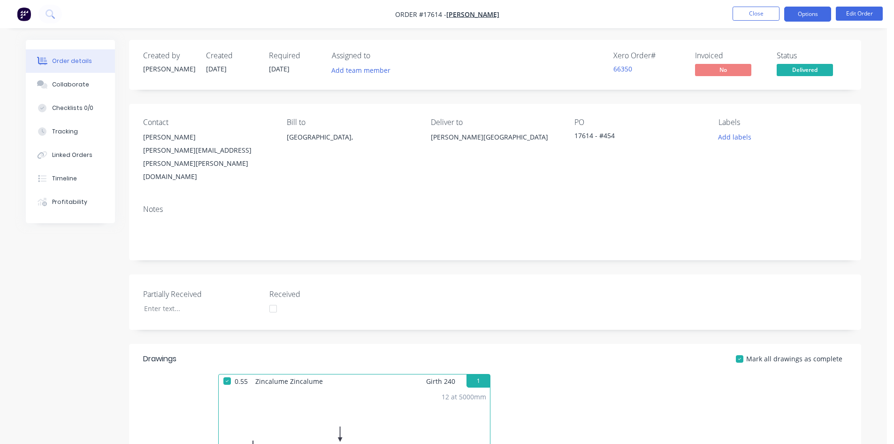
click at [814, 15] on button "Options" at bounding box center [808, 14] width 47 height 15
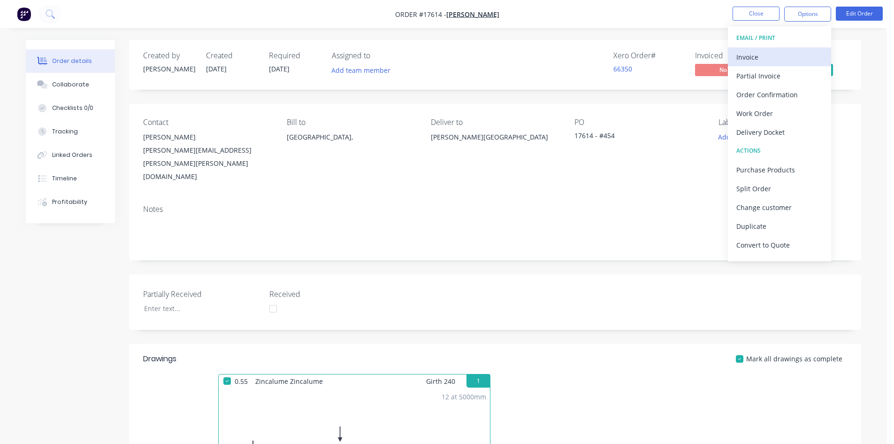
click at [773, 52] on div "Invoice" at bounding box center [780, 57] width 86 height 14
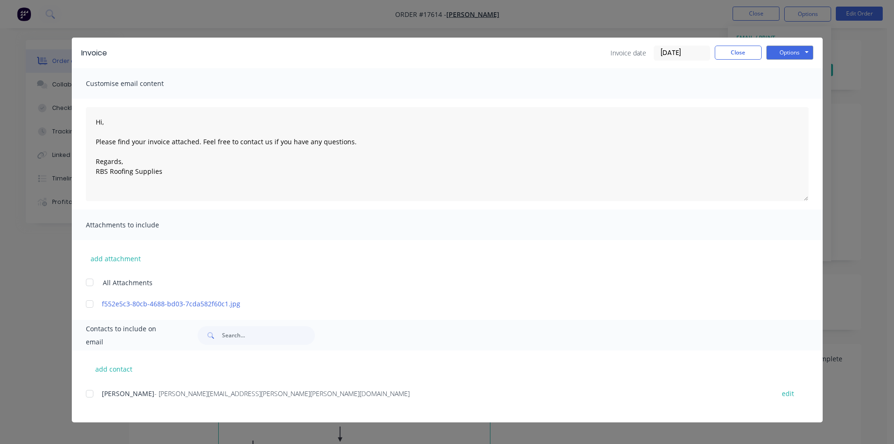
click at [88, 393] on div at bounding box center [89, 393] width 19 height 19
click at [786, 51] on button "Options" at bounding box center [790, 53] width 47 height 14
click at [799, 99] on button "Email" at bounding box center [797, 99] width 60 height 15
type textarea "Hi, Please find your invoice attached. Feel free to contact us if you have any …"
click at [737, 52] on button "Close" at bounding box center [738, 53] width 47 height 14
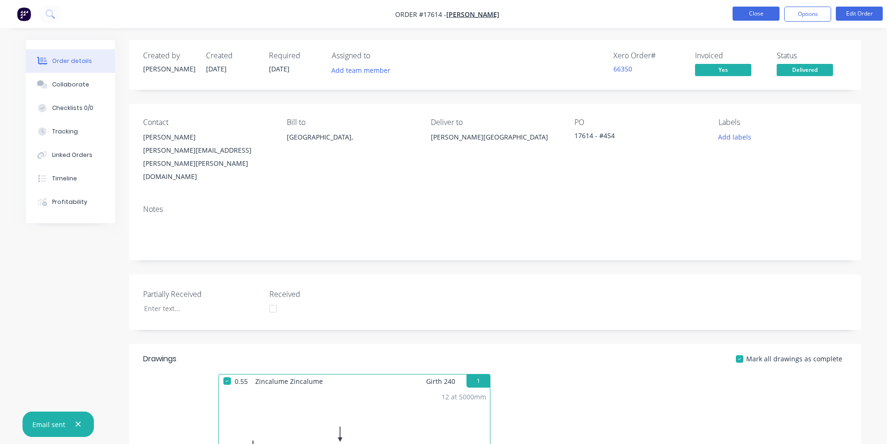
click at [756, 14] on button "Close" at bounding box center [756, 14] width 47 height 14
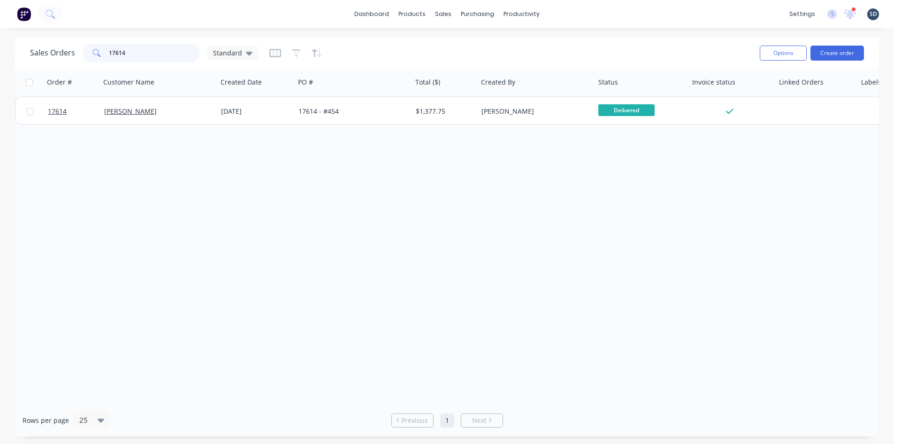
drag, startPoint x: 130, startPoint y: 51, endPoint x: 119, endPoint y: 50, distance: 10.8
click at [119, 50] on input "17614" at bounding box center [155, 53] width 92 height 19
type input "17617"
click at [449, 53] on div "Sales Orders 17617 Standard" at bounding box center [391, 52] width 723 height 23
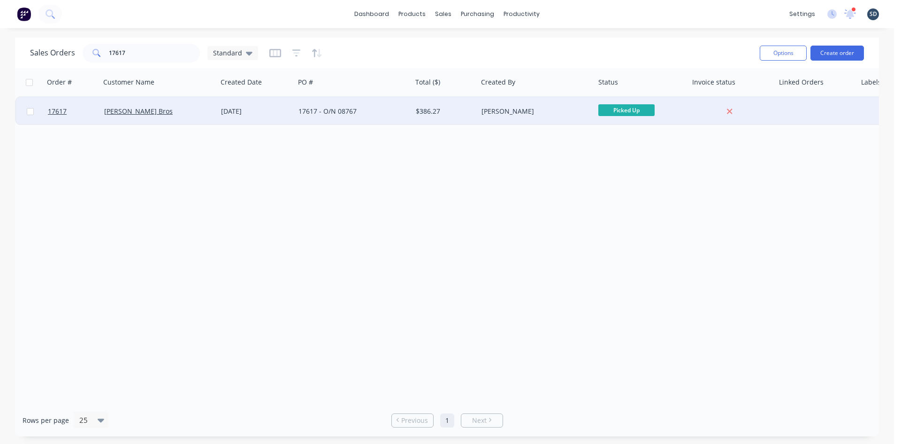
click at [461, 114] on div "$386.27" at bounding box center [443, 111] width 55 height 9
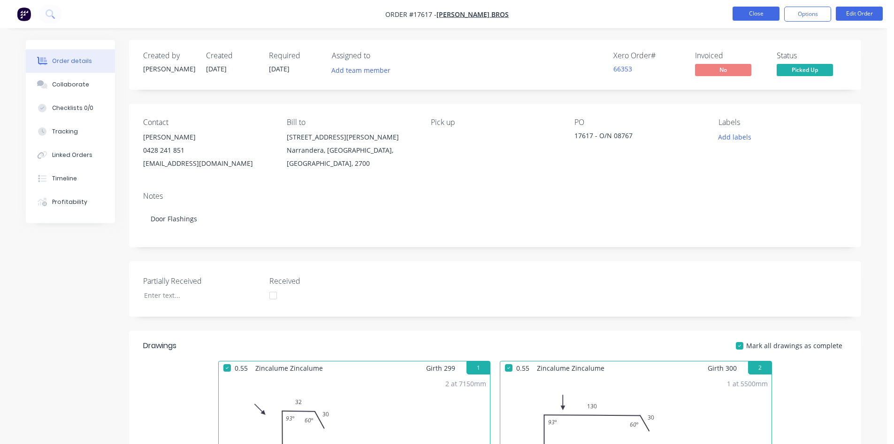
click at [747, 12] on button "Close" at bounding box center [756, 14] width 47 height 14
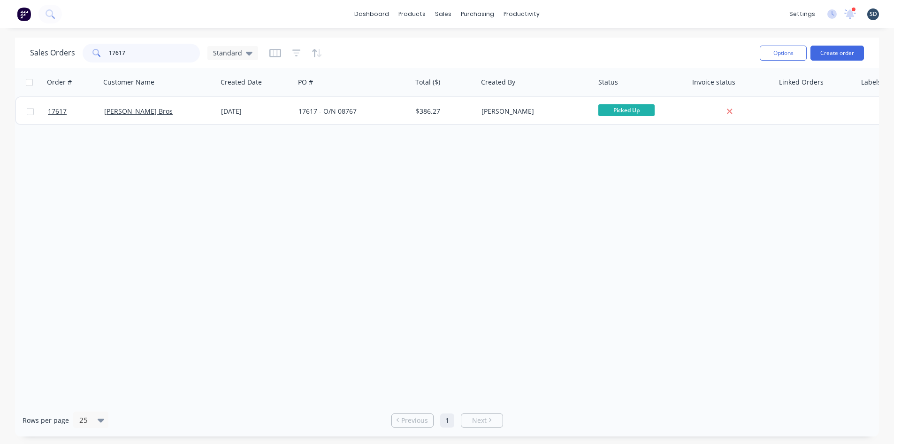
drag, startPoint x: 136, startPoint y: 50, endPoint x: 52, endPoint y: 50, distance: 83.6
click at [52, 50] on div "Sales Orders 17617 Standard" at bounding box center [144, 53] width 228 height 19
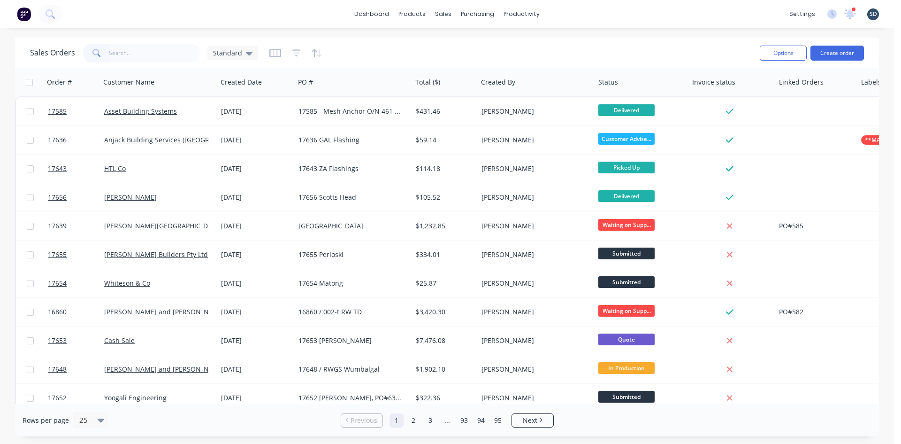
click at [537, 38] on div "Sales Orders Standard Options Create order" at bounding box center [447, 53] width 864 height 31
click at [247, 57] on div "Standard" at bounding box center [233, 53] width 51 height 14
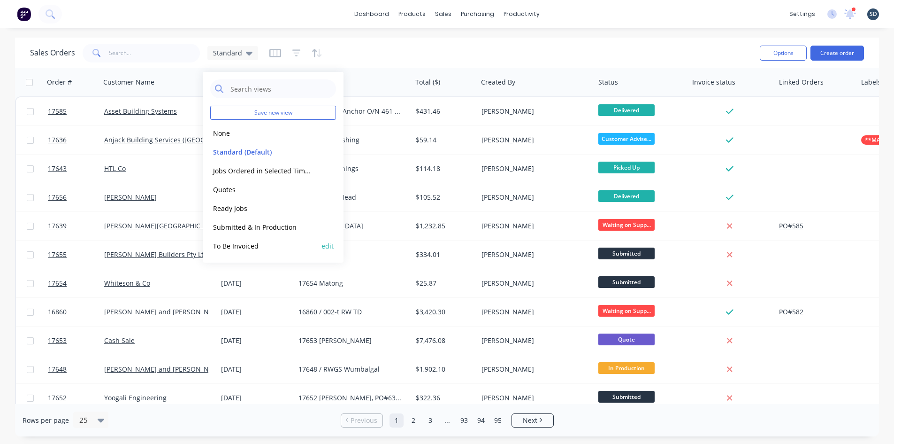
click at [257, 242] on button "To Be Invoiced" at bounding box center [263, 245] width 107 height 11
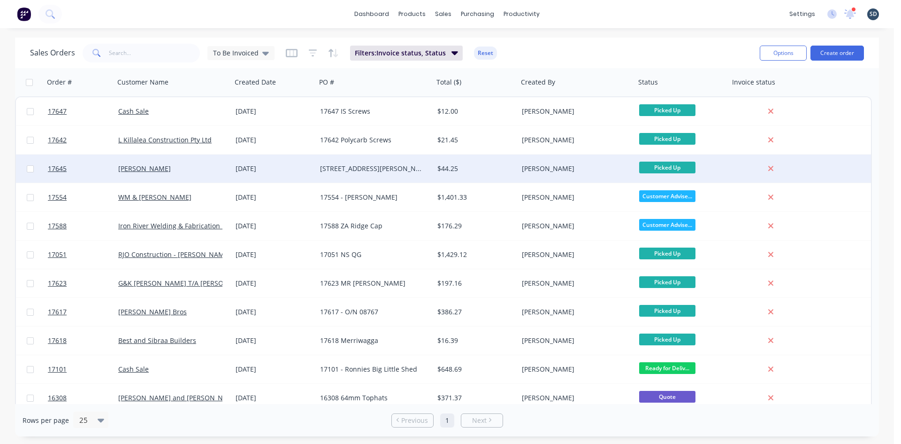
click at [299, 169] on div "[DATE]" at bounding box center [274, 168] width 77 height 9
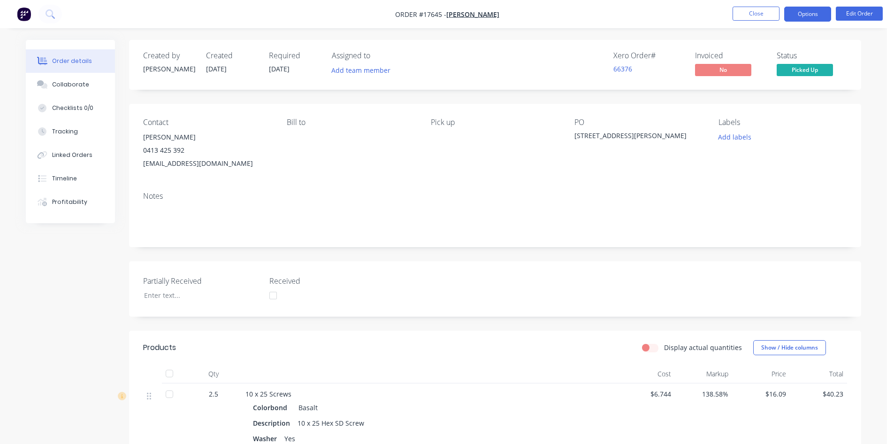
click at [806, 12] on button "Options" at bounding box center [808, 14] width 47 height 15
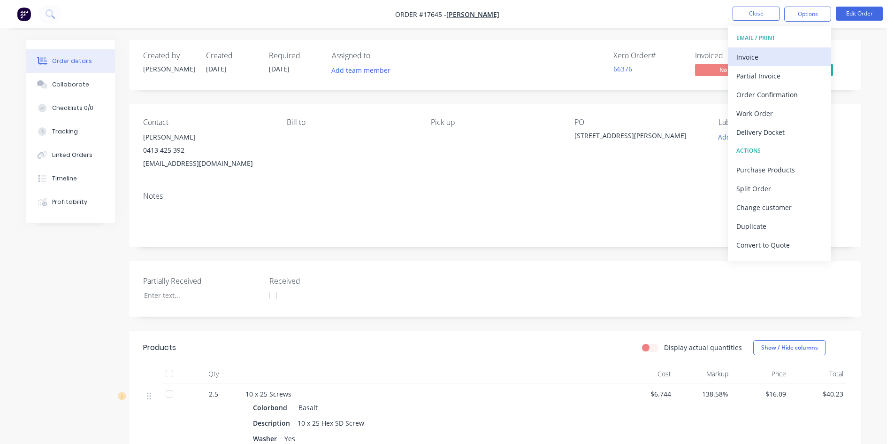
click at [783, 55] on div "Invoice" at bounding box center [780, 57] width 86 height 14
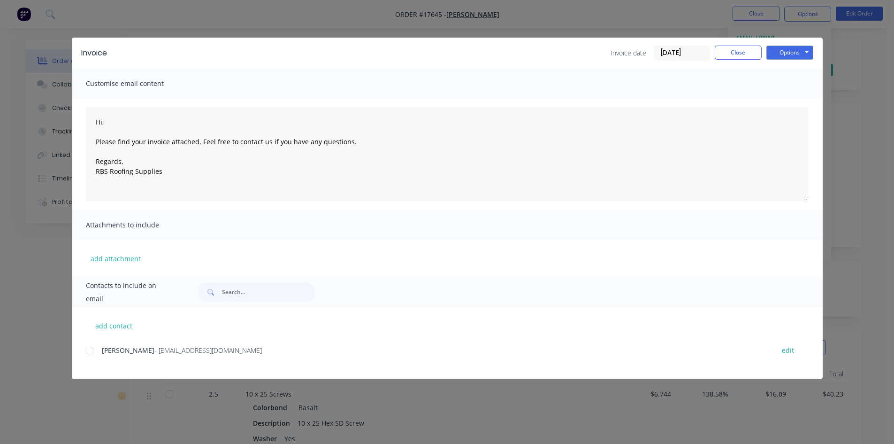
click at [90, 350] on div at bounding box center [89, 350] width 19 height 19
click at [799, 55] on button "Options" at bounding box center [790, 53] width 47 height 14
click at [788, 96] on button "Email" at bounding box center [797, 99] width 60 height 15
type textarea "Hi, Please find your invoice attached. Feel free to contact us if you have any …"
click at [742, 54] on button "Close" at bounding box center [738, 53] width 47 height 14
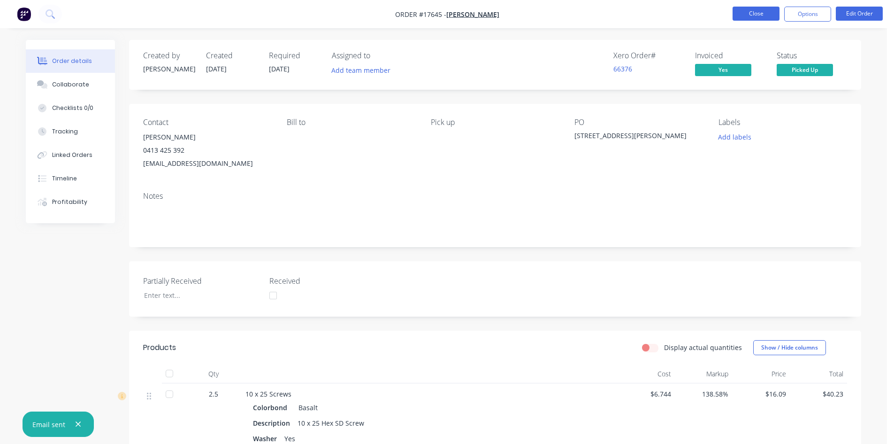
click at [762, 15] on button "Close" at bounding box center [756, 14] width 47 height 14
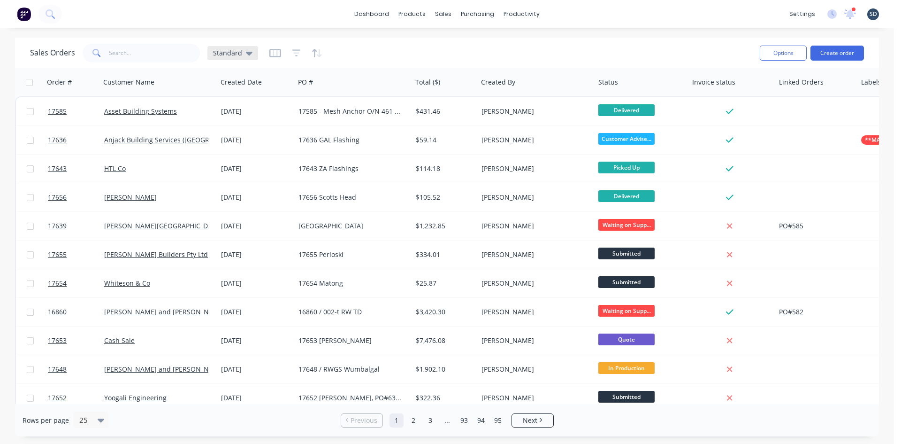
click at [241, 60] on div "Standard" at bounding box center [233, 53] width 51 height 14
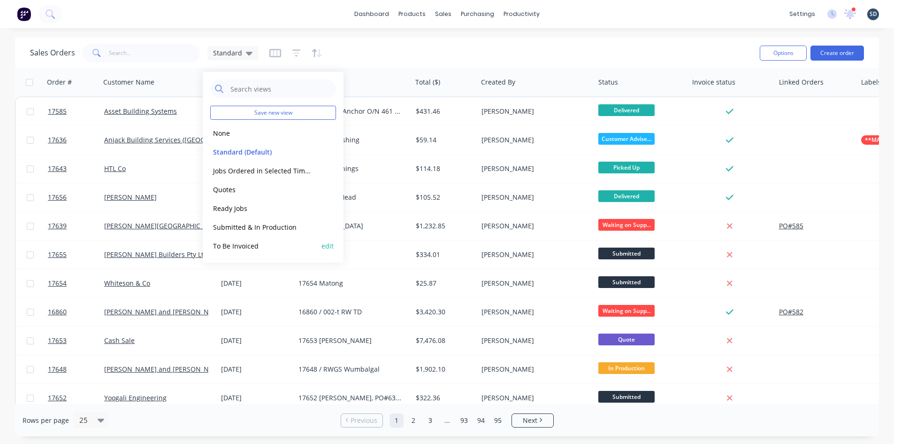
click at [240, 245] on button "To Be Invoiced" at bounding box center [263, 245] width 107 height 11
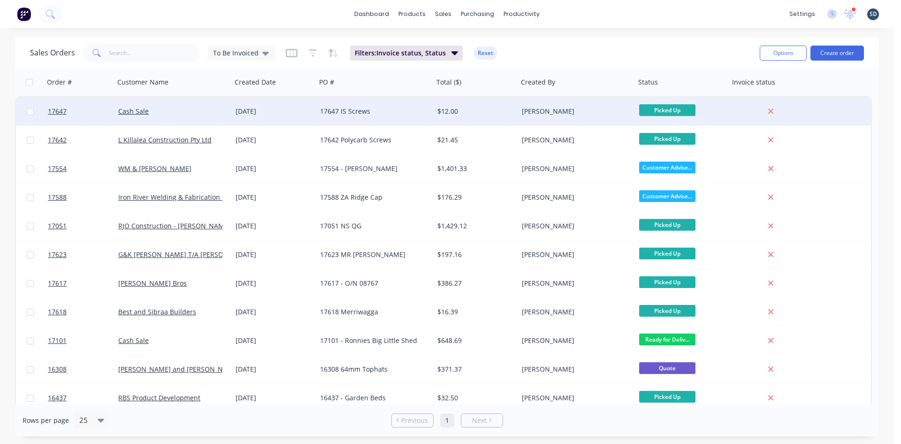
click at [412, 112] on div "17647 IS Screws" at bounding box center [372, 111] width 104 height 9
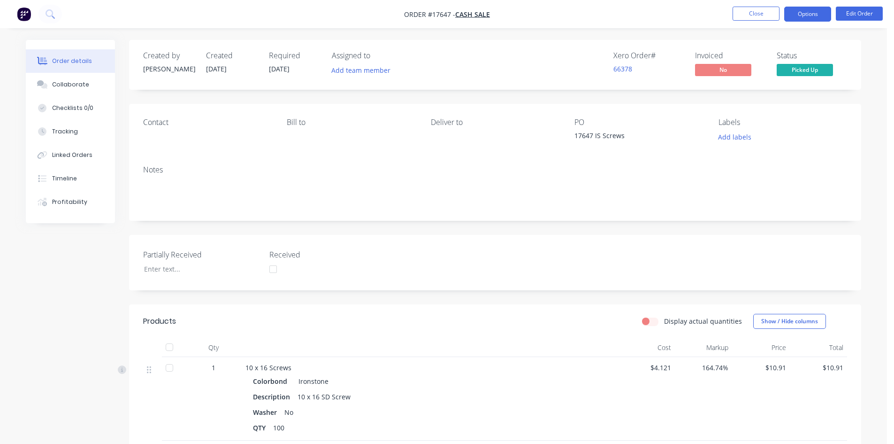
click at [801, 11] on button "Options" at bounding box center [808, 14] width 47 height 15
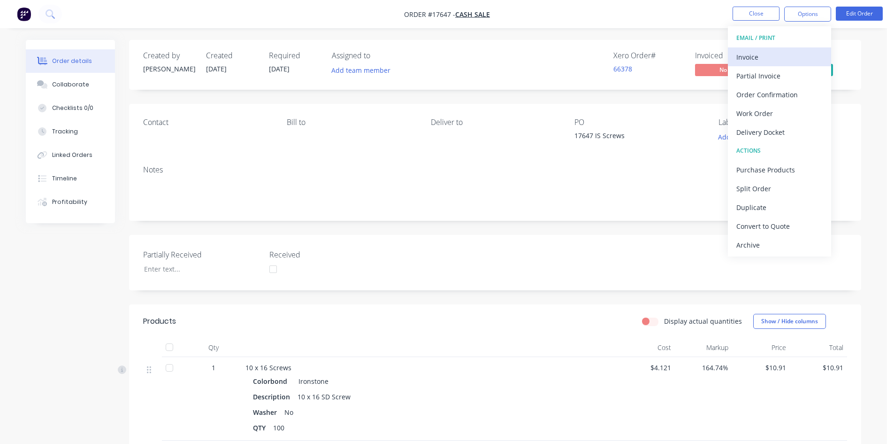
click at [776, 54] on div "Invoice" at bounding box center [780, 57] width 86 height 14
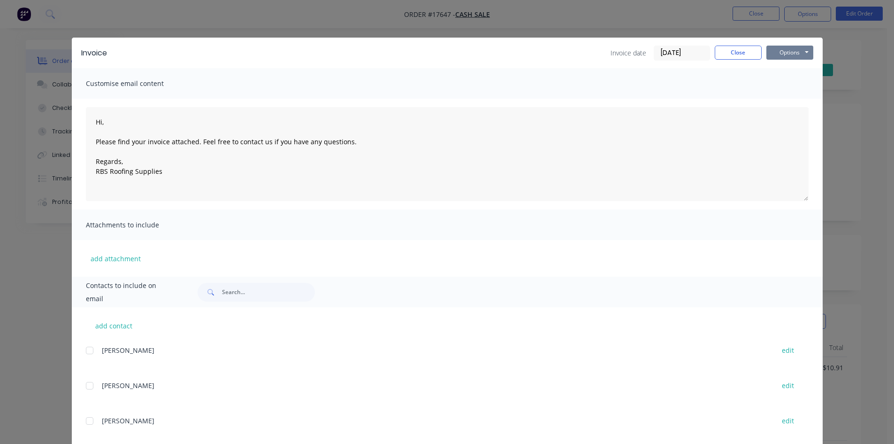
click at [782, 55] on button "Options" at bounding box center [790, 53] width 47 height 14
click at [790, 84] on button "Print" at bounding box center [797, 84] width 60 height 15
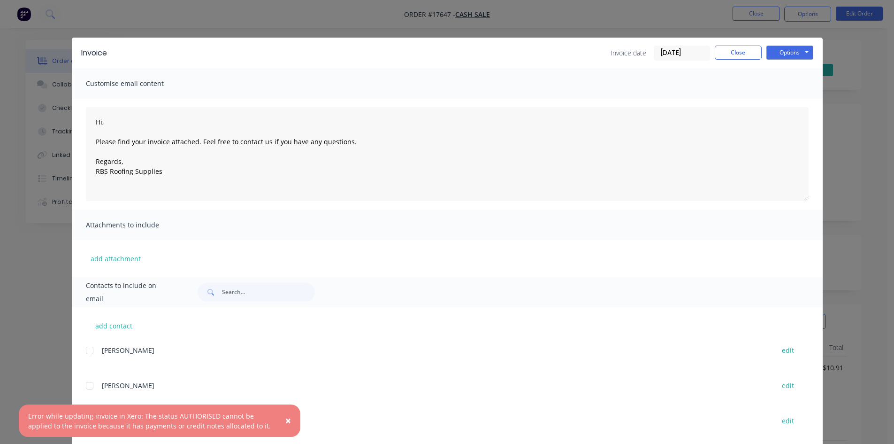
click at [285, 420] on span "×" at bounding box center [288, 420] width 6 height 13
type textarea "Hi, Please find your invoice attached. Feel free to contact us if you have any …"
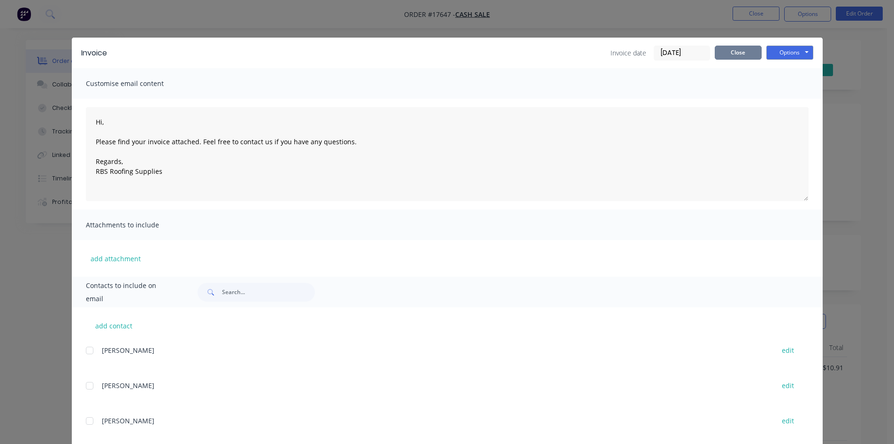
click at [748, 54] on button "Close" at bounding box center [738, 53] width 47 height 14
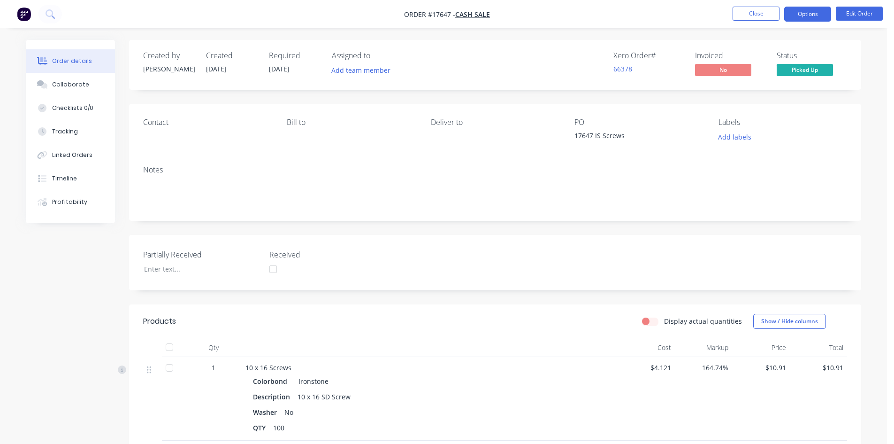
click at [806, 15] on button "Options" at bounding box center [808, 14] width 47 height 15
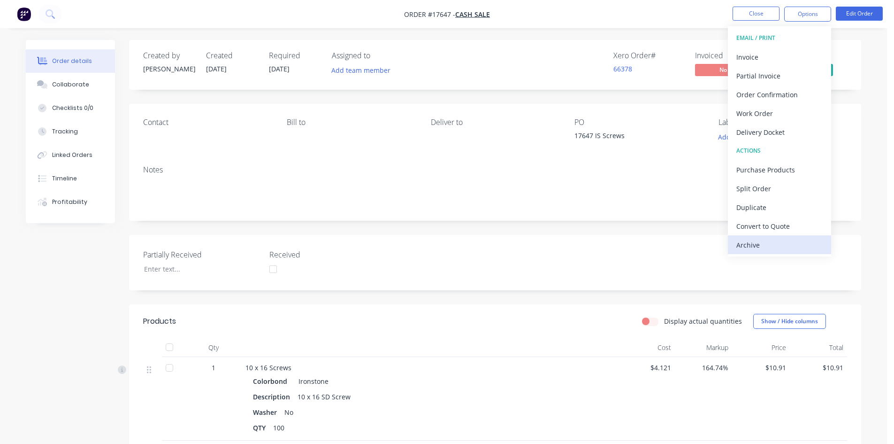
click at [770, 247] on div "Archive" at bounding box center [780, 245] width 86 height 14
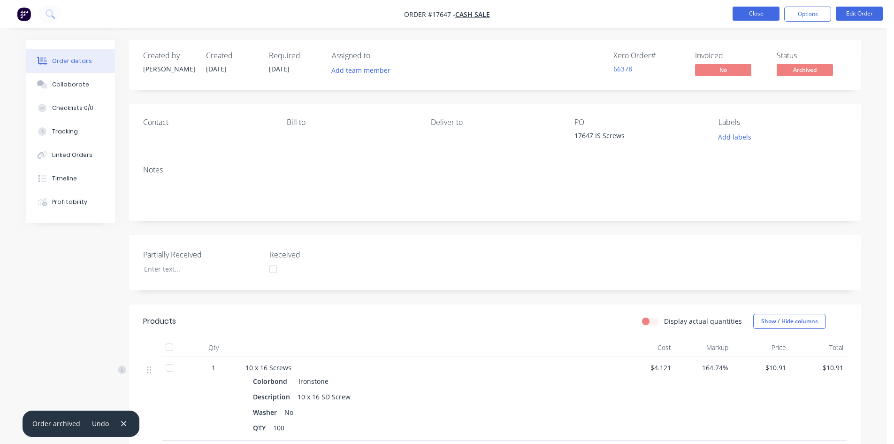
click at [763, 9] on button "Close" at bounding box center [756, 14] width 47 height 14
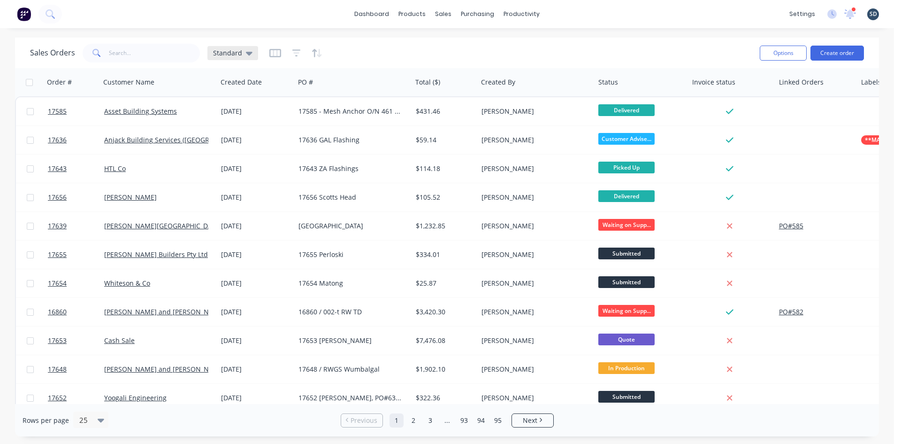
click at [230, 51] on span "Standard" at bounding box center [227, 53] width 29 height 10
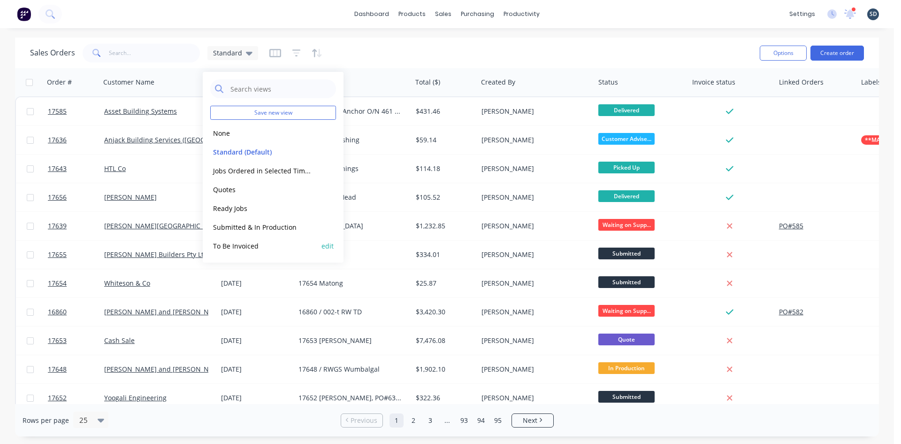
click at [262, 243] on button "To Be Invoiced" at bounding box center [263, 245] width 107 height 11
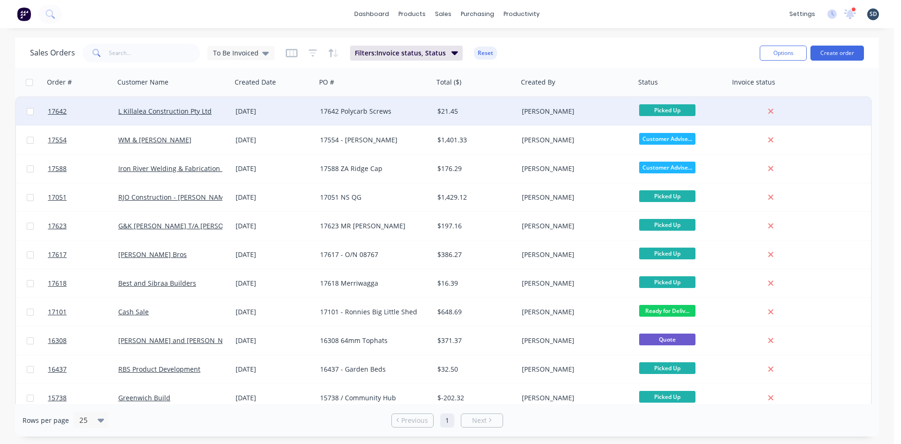
click at [305, 115] on div "[DATE]" at bounding box center [274, 111] width 77 height 9
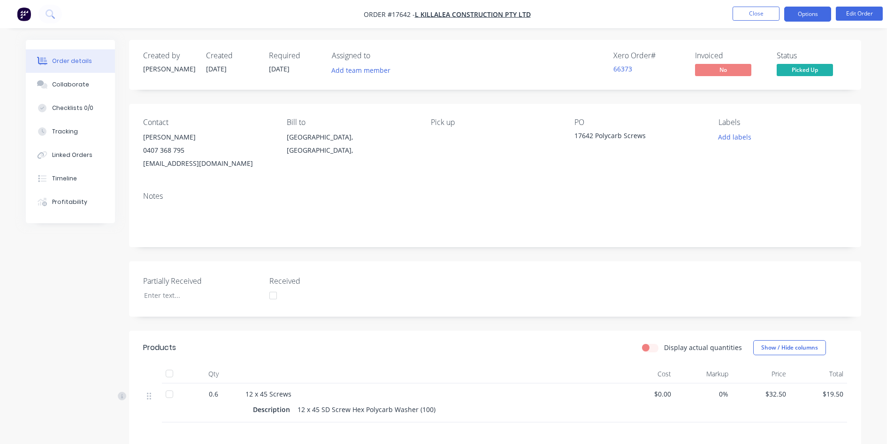
click at [804, 13] on button "Options" at bounding box center [808, 14] width 47 height 15
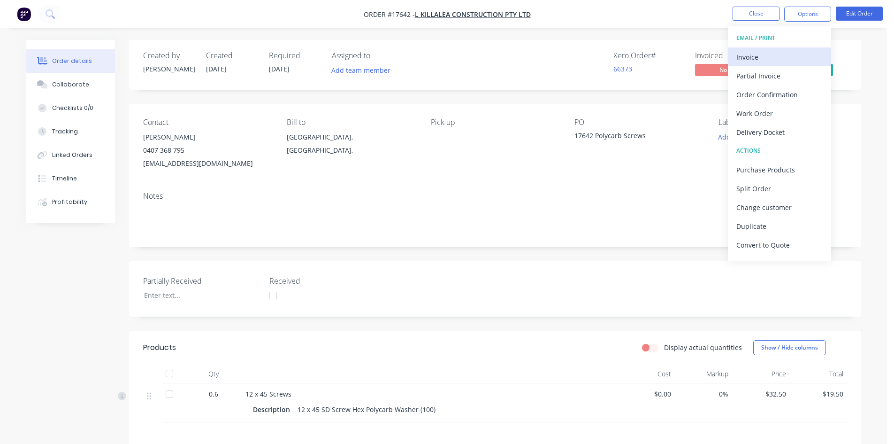
click at [778, 53] on div "Invoice" at bounding box center [780, 57] width 86 height 14
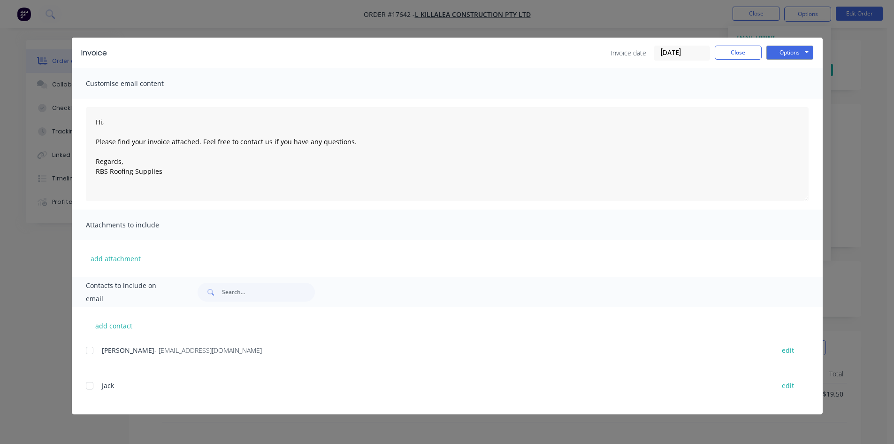
click at [91, 347] on div at bounding box center [89, 350] width 19 height 19
click at [812, 50] on button "Options" at bounding box center [790, 53] width 47 height 14
click at [794, 104] on button "Email" at bounding box center [797, 99] width 60 height 15
type textarea "Hi, Please find your invoice attached. Feel free to contact us if you have any …"
click at [747, 63] on div "Invoice Invoice date [DATE] Close Options Preview Print Email" at bounding box center [447, 53] width 751 height 31
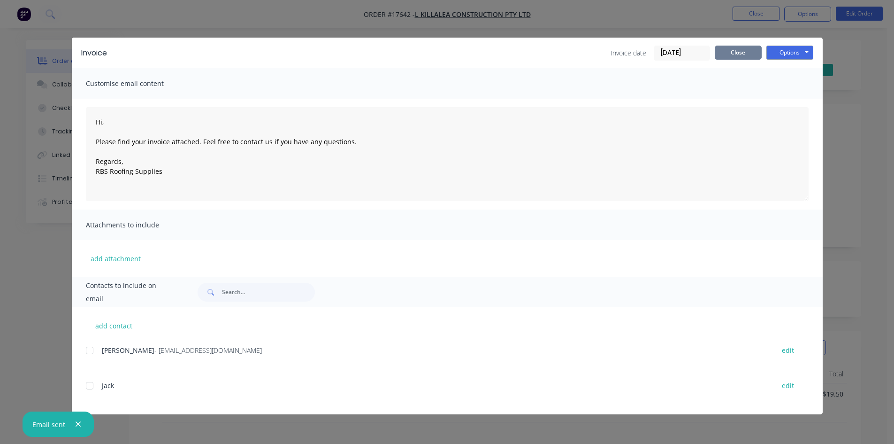
click at [747, 54] on button "Close" at bounding box center [738, 53] width 47 height 14
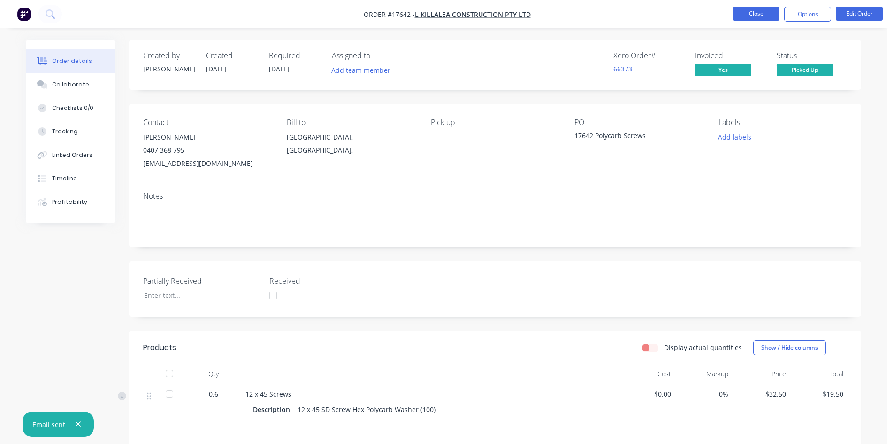
click at [763, 12] on button "Close" at bounding box center [756, 14] width 47 height 14
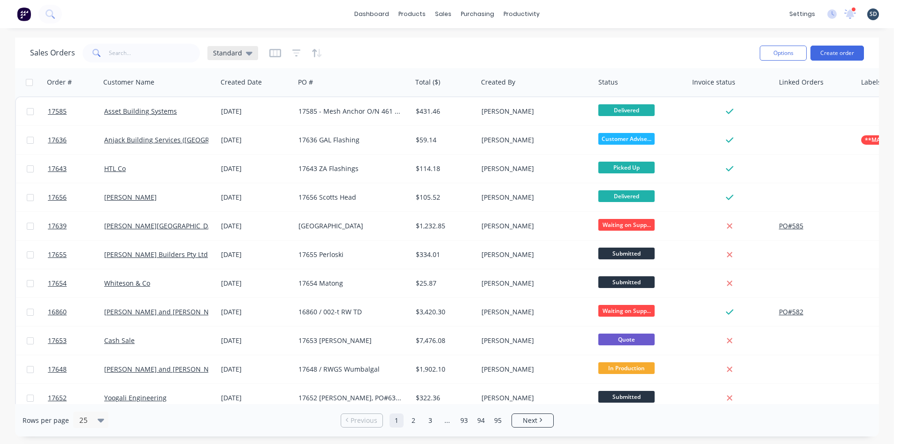
click at [247, 59] on div "Standard" at bounding box center [233, 53] width 51 height 14
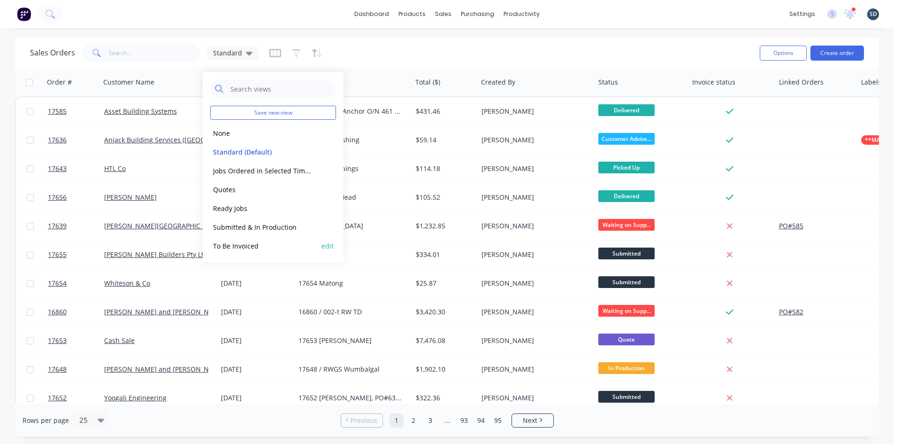
click at [246, 246] on button "To Be Invoiced" at bounding box center [263, 245] width 107 height 11
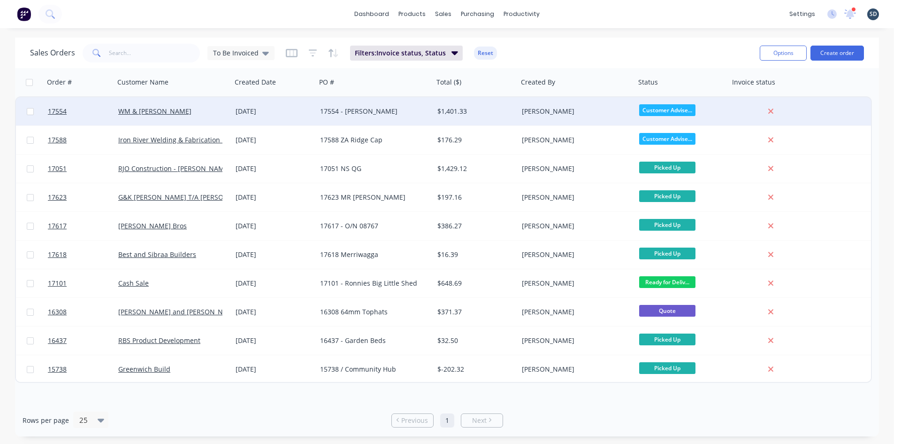
click at [299, 110] on div "[DATE]" at bounding box center [274, 111] width 77 height 9
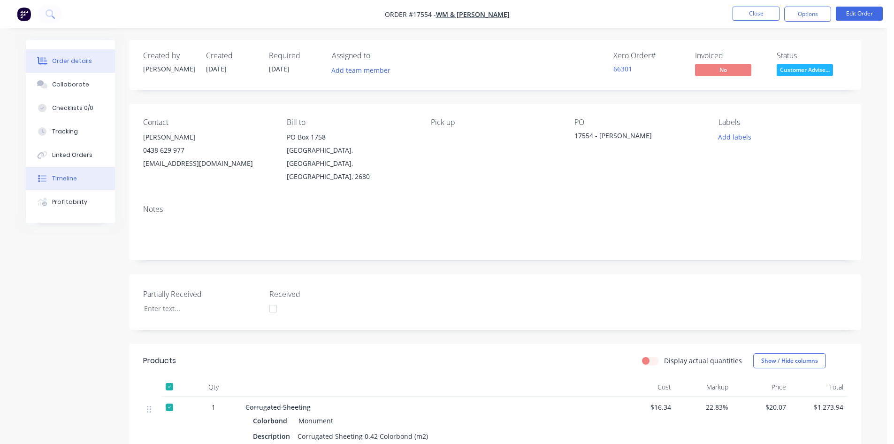
click at [73, 175] on div "Timeline" at bounding box center [64, 178] width 25 height 8
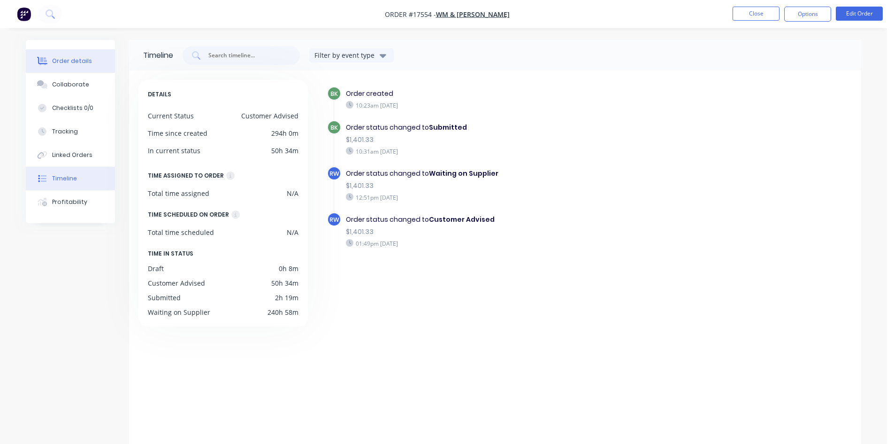
click at [69, 63] on div "Order details" at bounding box center [72, 61] width 40 height 8
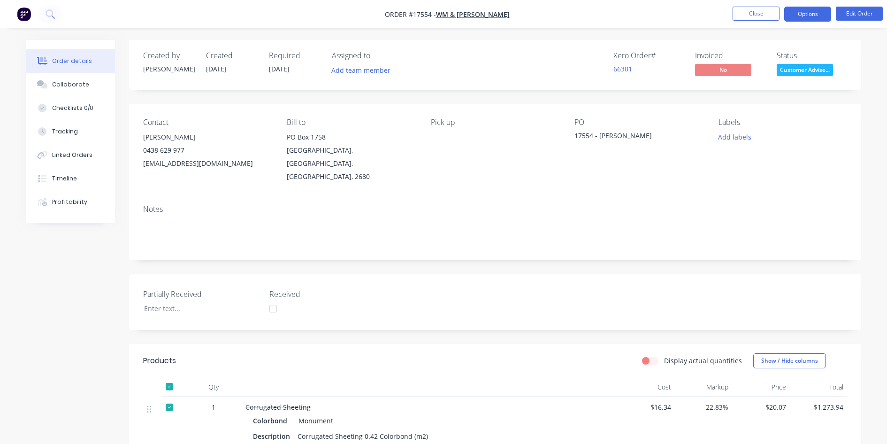
click at [805, 13] on button "Options" at bounding box center [808, 14] width 47 height 15
click at [81, 156] on div "Linked Orders" at bounding box center [72, 155] width 40 height 8
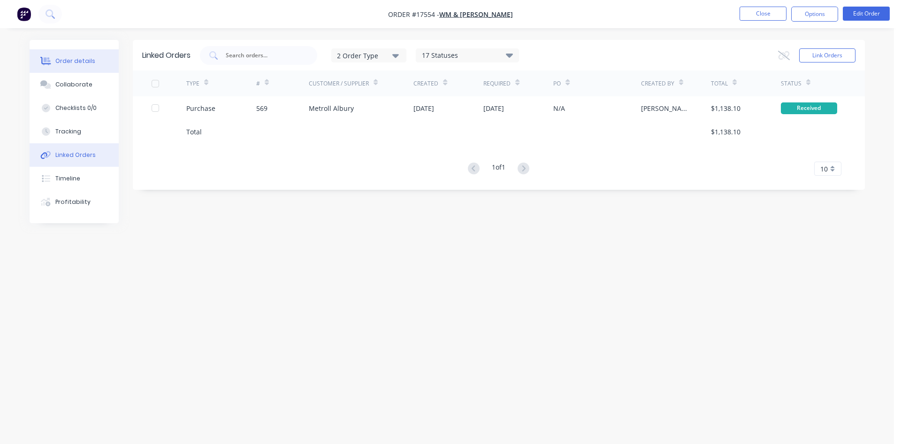
click at [95, 60] on button "Order details" at bounding box center [74, 60] width 89 height 23
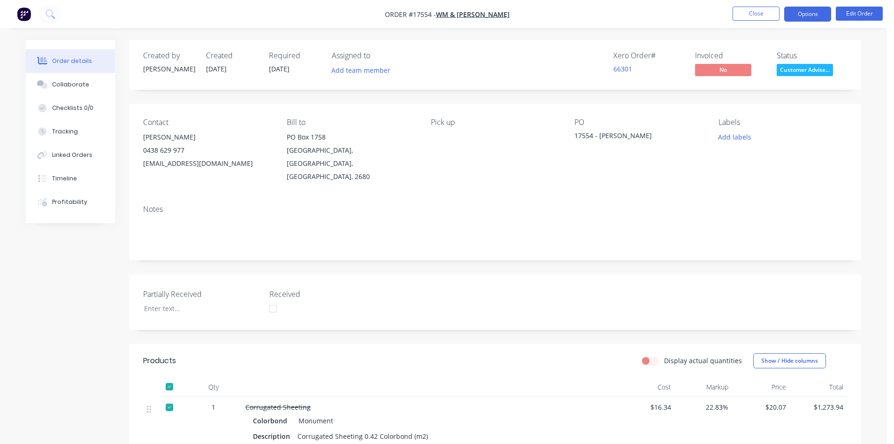
click at [811, 16] on button "Options" at bounding box center [808, 14] width 47 height 15
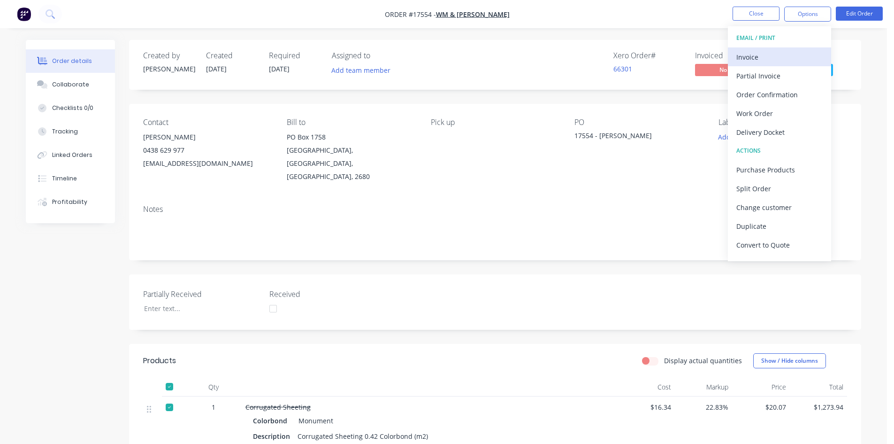
click at [781, 48] on button "Invoice" at bounding box center [779, 56] width 103 height 19
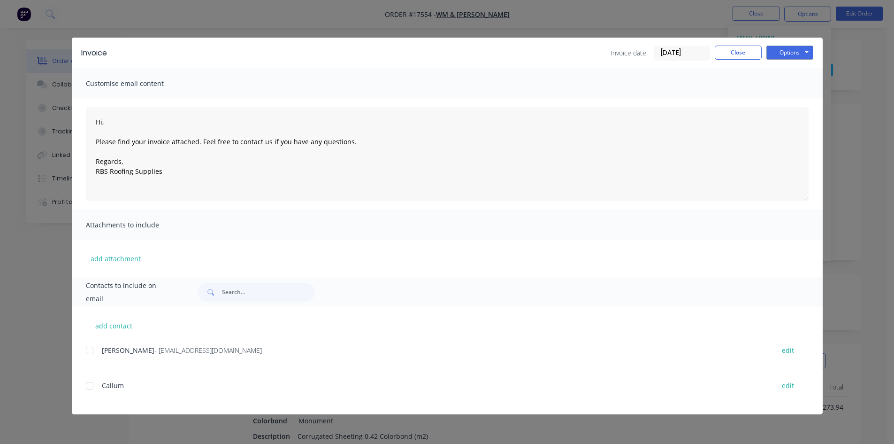
click at [88, 355] on div at bounding box center [89, 350] width 19 height 19
click at [806, 51] on button "Options" at bounding box center [790, 53] width 47 height 14
click at [798, 98] on button "Email" at bounding box center [797, 99] width 60 height 15
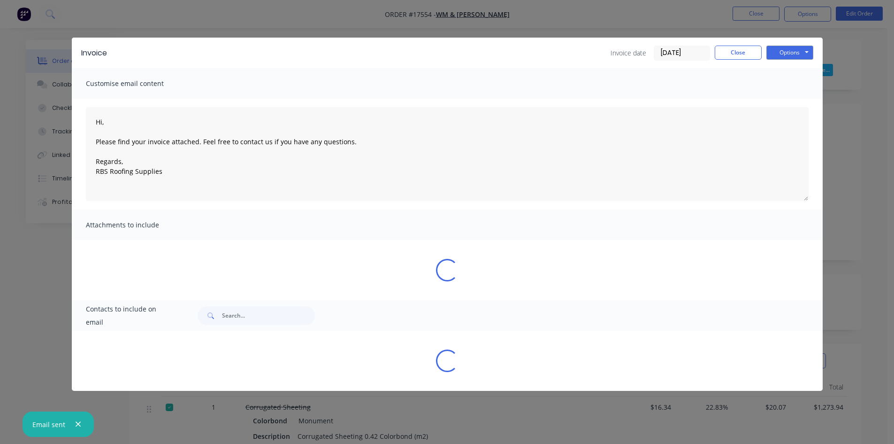
type textarea "Hi, Please find your invoice attached. Feel free to contact us if you have any …"
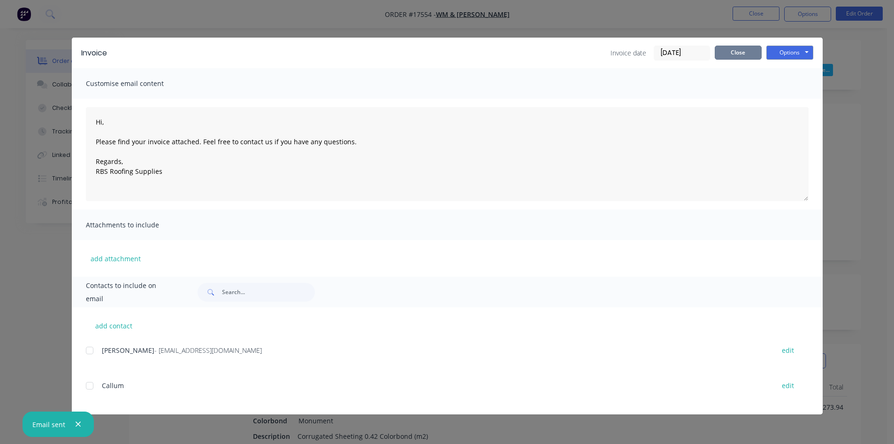
click at [740, 52] on button "Close" at bounding box center [738, 53] width 47 height 14
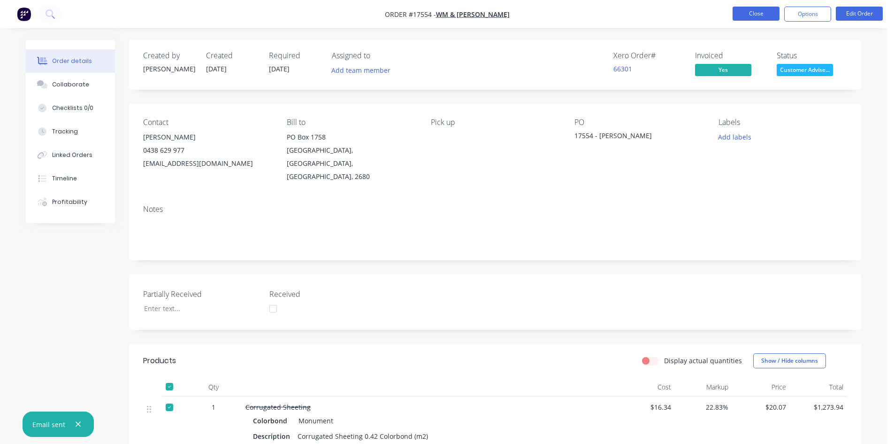
click at [757, 16] on button "Close" at bounding box center [756, 14] width 47 height 14
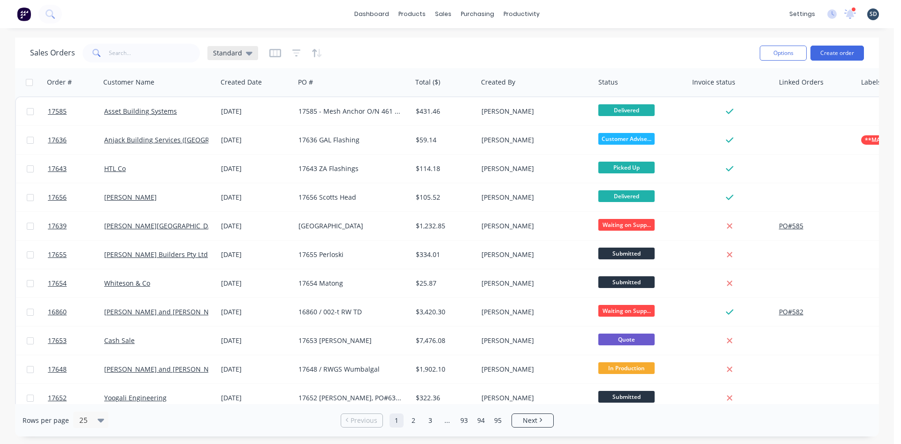
click at [246, 55] on icon at bounding box center [249, 53] width 7 height 10
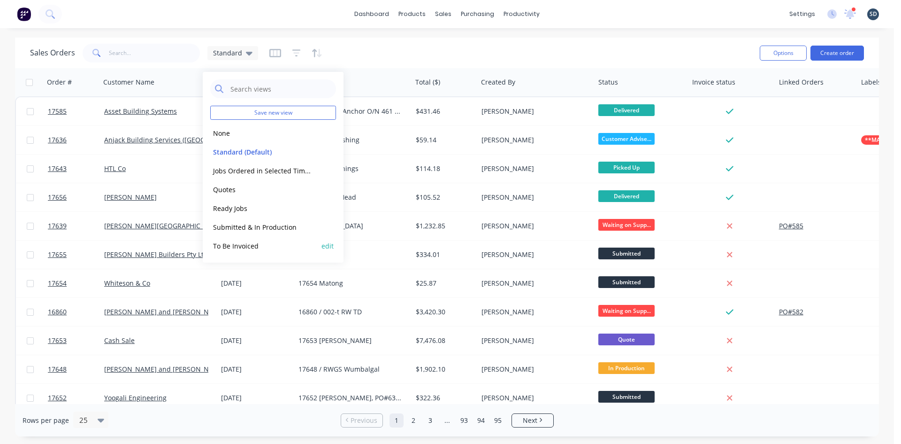
click at [259, 244] on button "To Be Invoiced" at bounding box center [263, 245] width 107 height 11
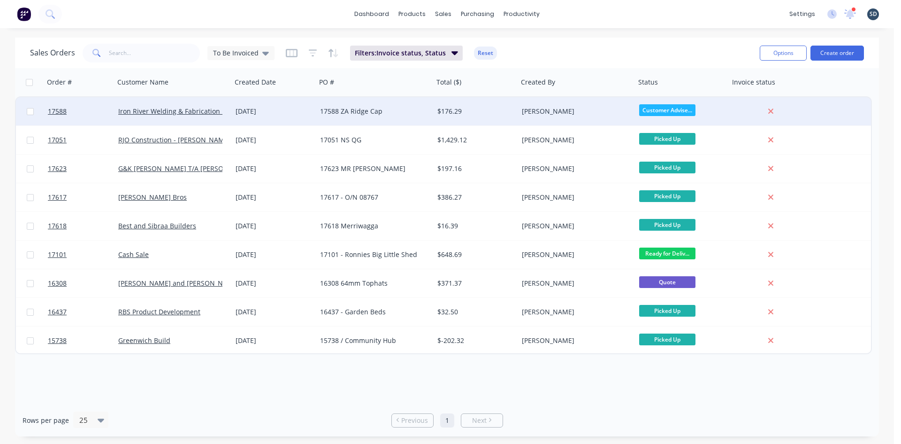
click at [290, 109] on div "[DATE]" at bounding box center [274, 111] width 77 height 9
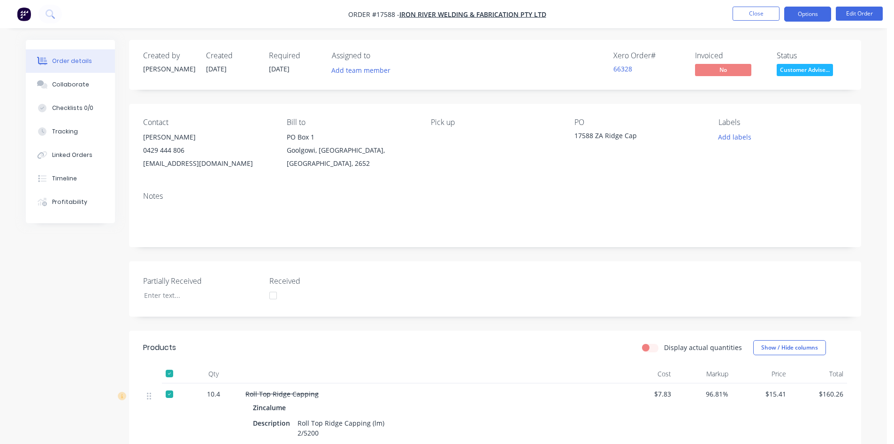
click at [800, 14] on button "Options" at bounding box center [808, 14] width 47 height 15
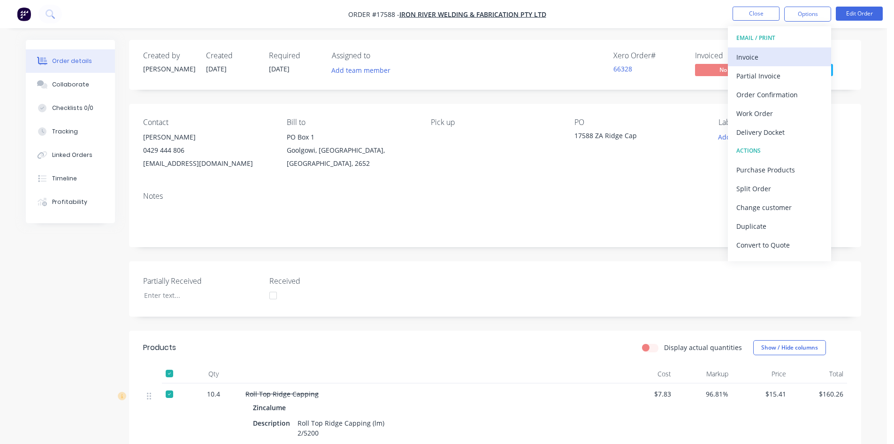
click at [768, 60] on div "Invoice" at bounding box center [780, 57] width 86 height 14
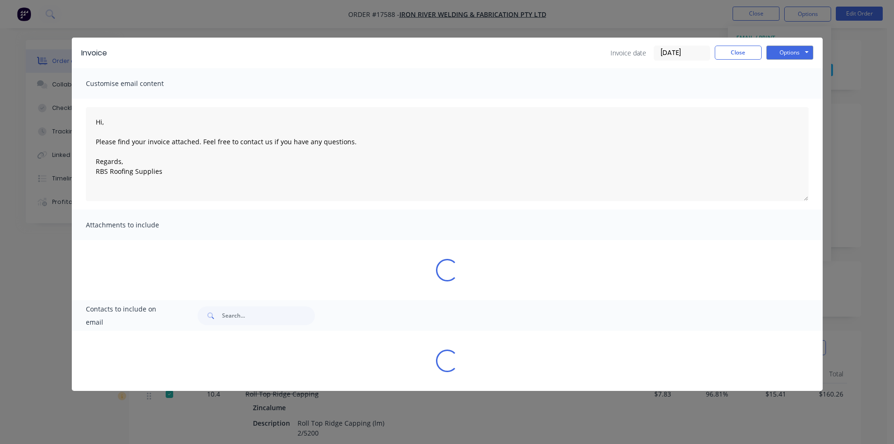
type textarea "Hi, Please find your invoice attached. Feel free to contact us if you have any …"
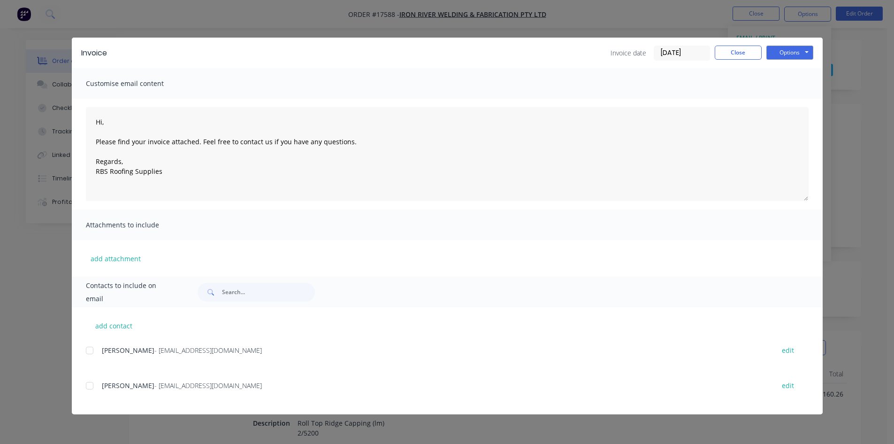
click at [743, 42] on div "Invoice Invoice date [DATE] Close Options Preview Print Email" at bounding box center [447, 53] width 751 height 31
click at [735, 53] on button "Close" at bounding box center [738, 53] width 47 height 14
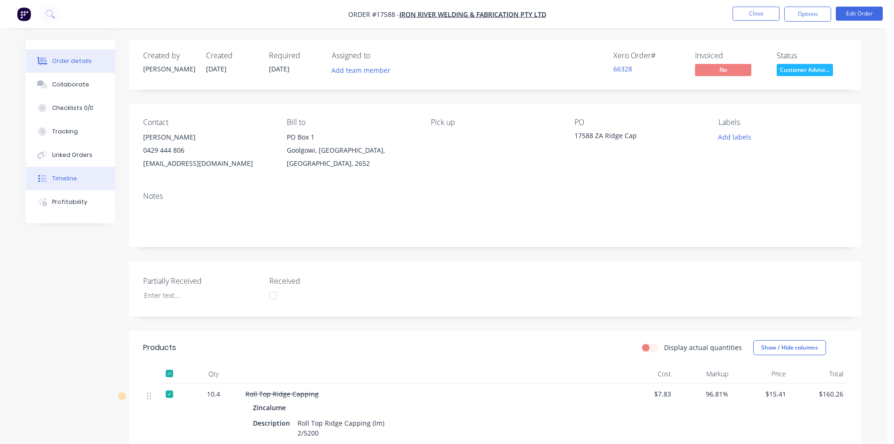
click at [68, 169] on button "Timeline" at bounding box center [70, 178] width 89 height 23
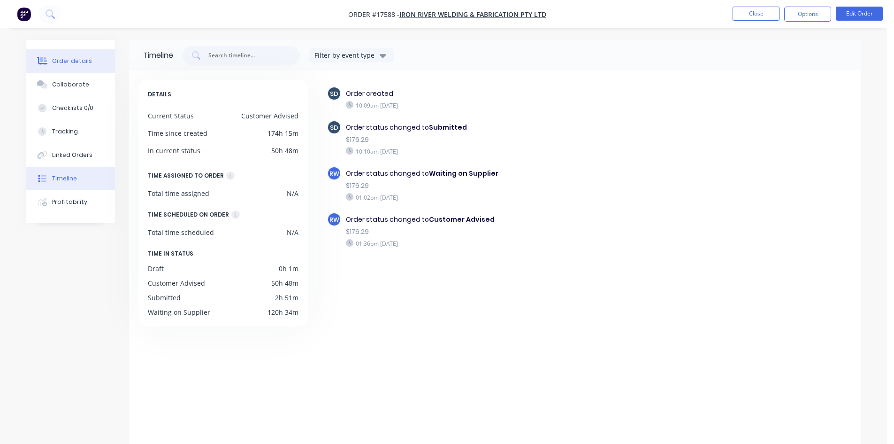
click at [48, 56] on button "Order details" at bounding box center [70, 60] width 89 height 23
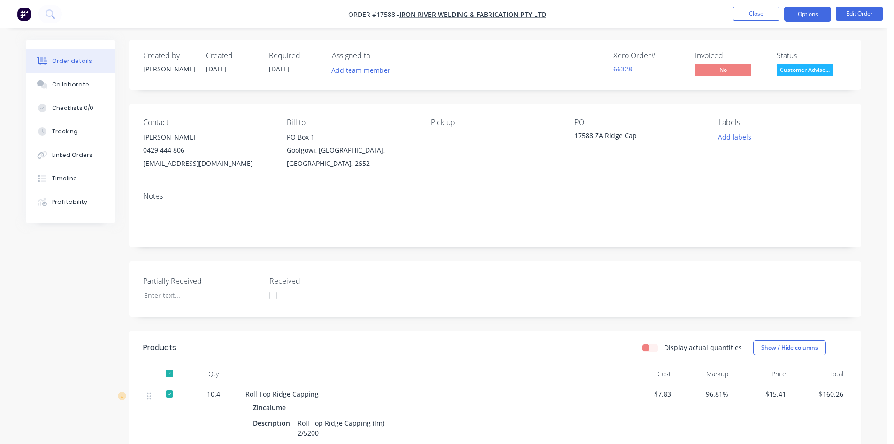
click at [793, 13] on button "Options" at bounding box center [808, 14] width 47 height 15
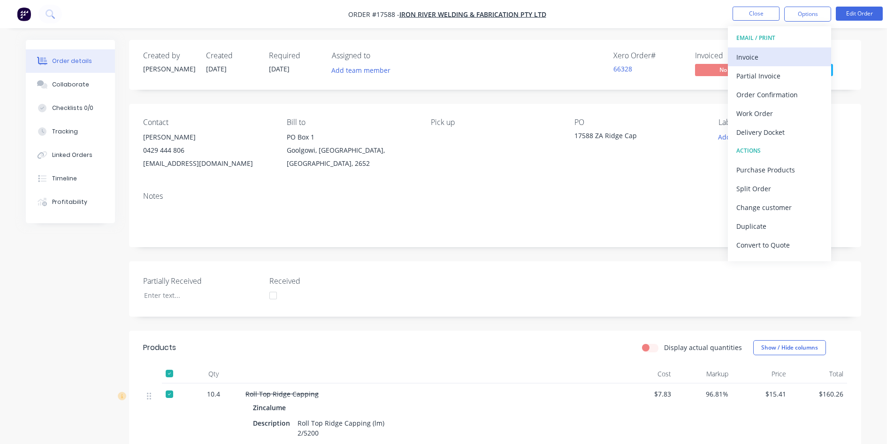
click at [779, 54] on div "Invoice" at bounding box center [780, 57] width 86 height 14
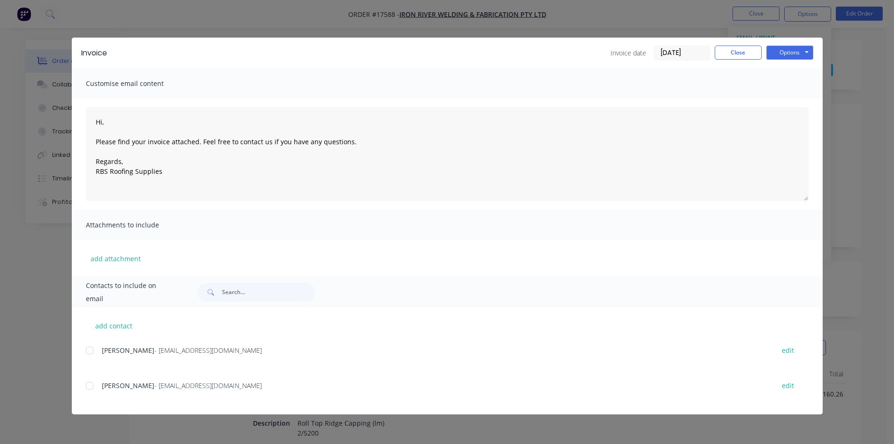
click at [93, 352] on div at bounding box center [89, 350] width 19 height 19
click at [783, 51] on button "Options" at bounding box center [790, 53] width 47 height 14
click at [789, 96] on button "Email" at bounding box center [797, 99] width 60 height 15
type textarea "Hi, Please find your invoice attached. Feel free to contact us if you have any …"
click at [744, 54] on button "Close" at bounding box center [738, 53] width 47 height 14
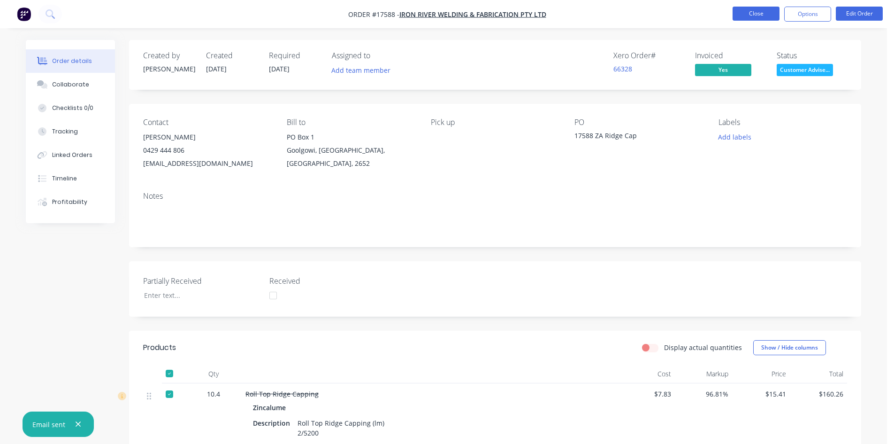
click at [756, 17] on button "Close" at bounding box center [756, 14] width 47 height 14
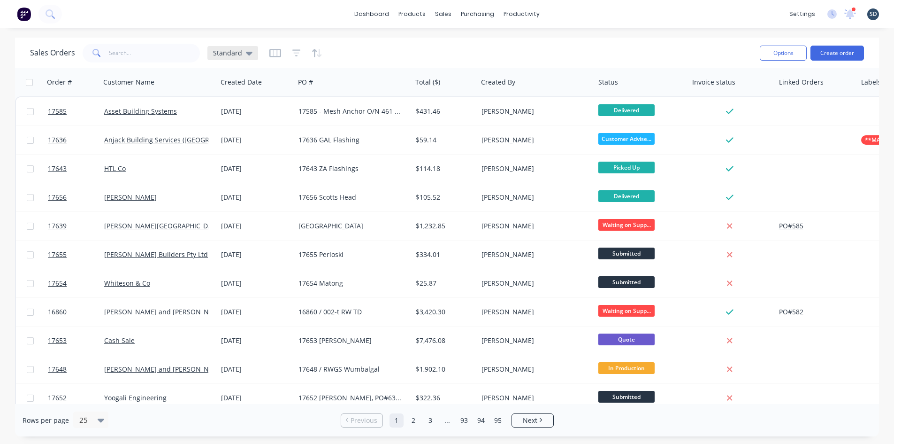
click at [233, 57] on div "Standard" at bounding box center [233, 53] width 51 height 14
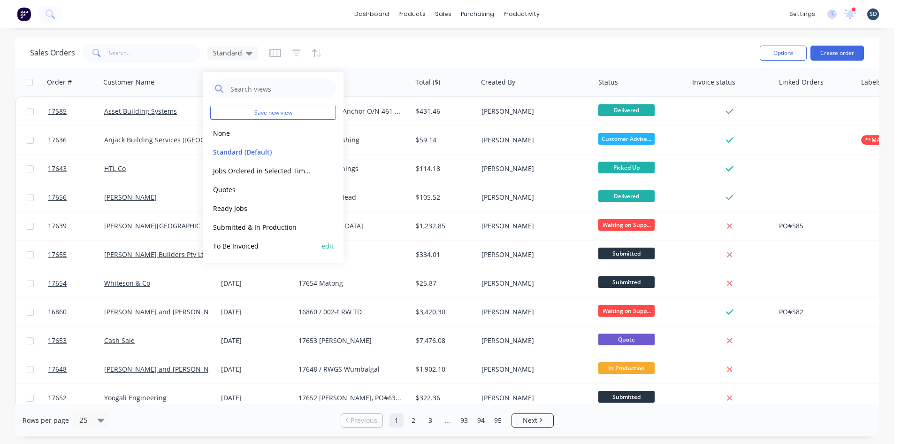
click at [249, 248] on button "To Be Invoiced" at bounding box center [263, 245] width 107 height 11
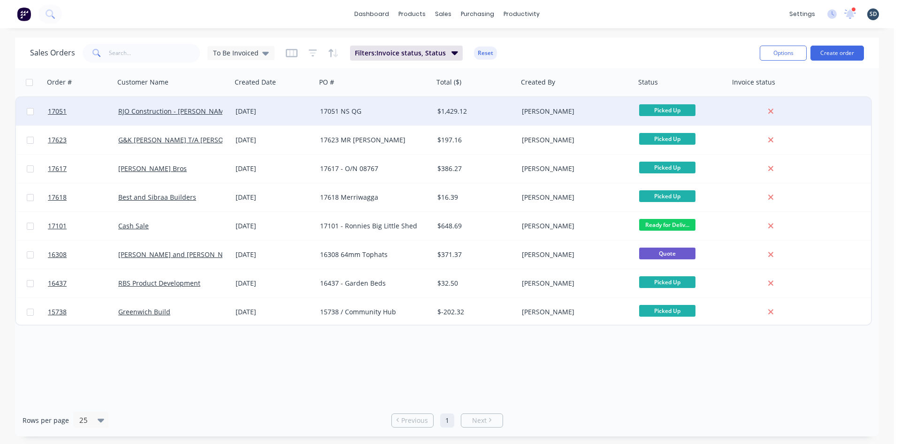
click at [300, 112] on div "[DATE]" at bounding box center [274, 111] width 77 height 9
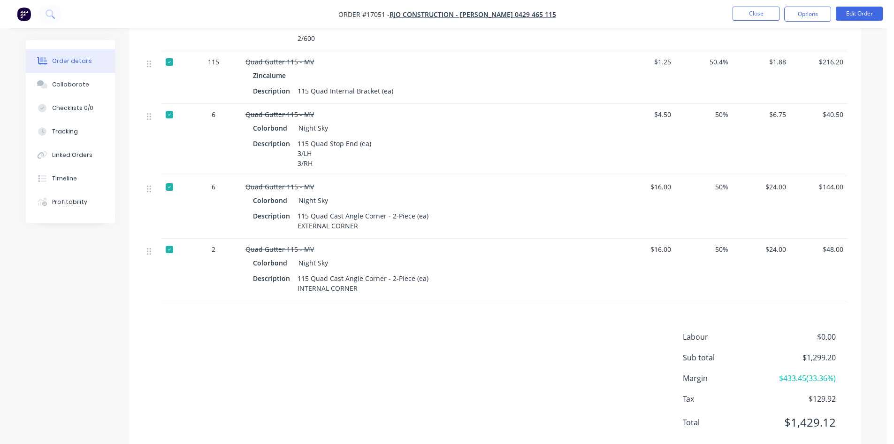
scroll to position [433, 0]
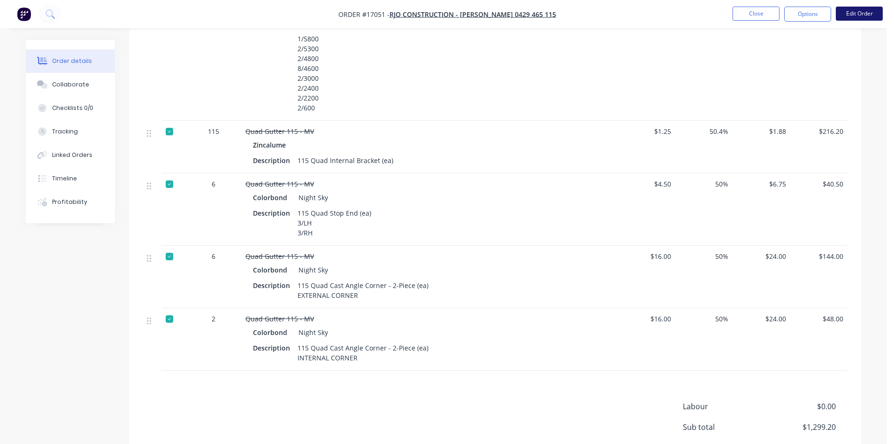
click at [861, 10] on button "Edit Order" at bounding box center [859, 14] width 47 height 14
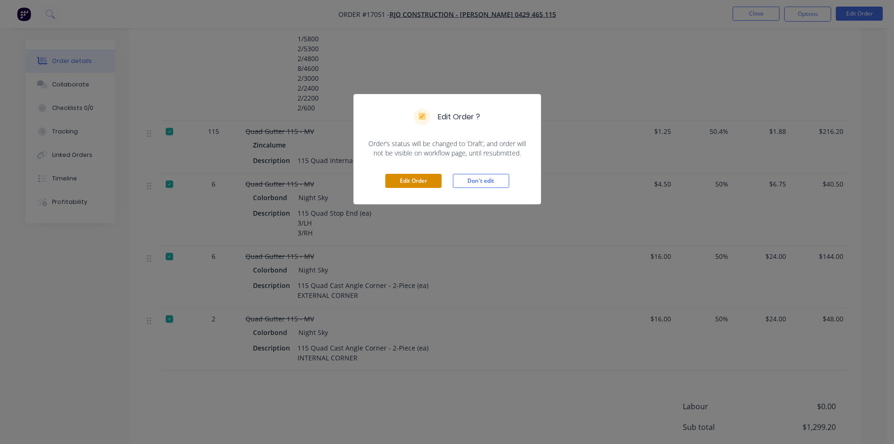
click at [422, 178] on button "Edit Order" at bounding box center [413, 181] width 56 height 14
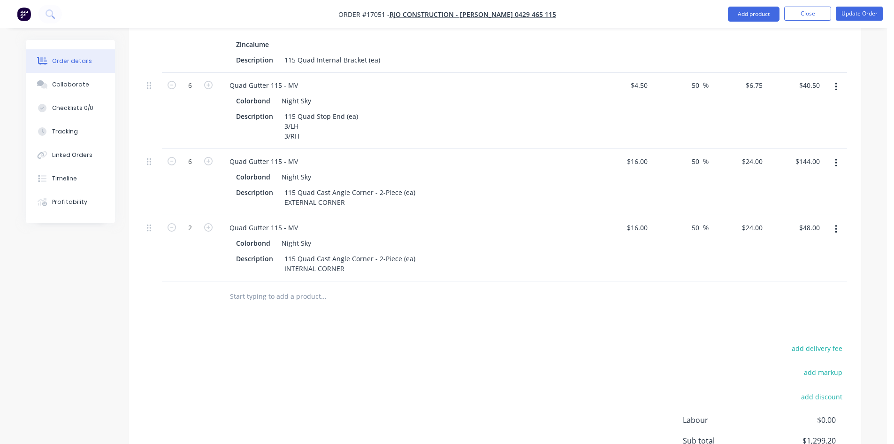
scroll to position [610, 0]
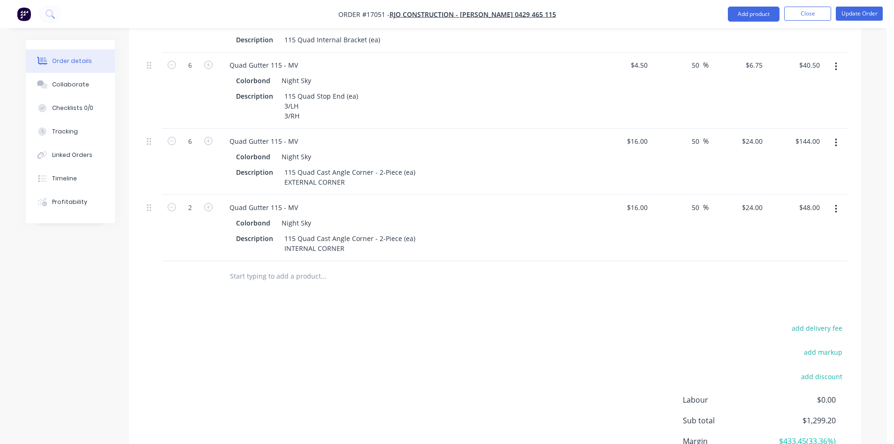
click at [299, 267] on input "text" at bounding box center [324, 276] width 188 height 19
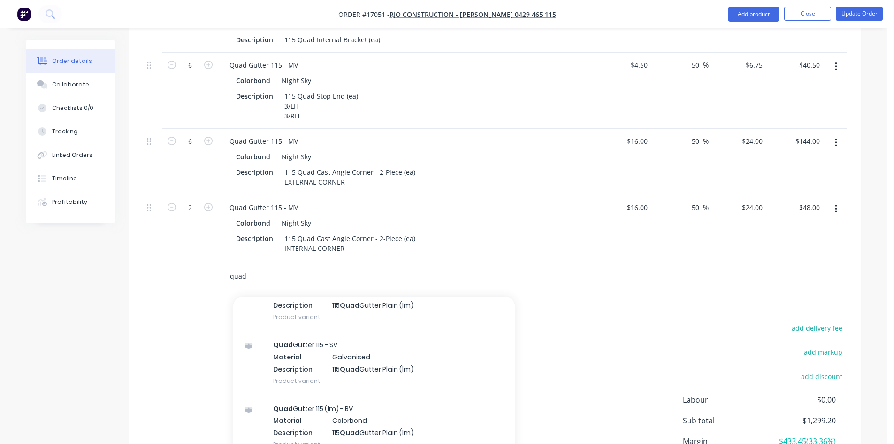
scroll to position [329, 0]
click at [264, 267] on input "quad" at bounding box center [324, 276] width 188 height 19
type input "quad"
click at [578, 325] on div "add delivery fee add markup add discount Labour $0.00 Sub total $1,299.20 Margi…" at bounding box center [495, 412] width 704 height 181
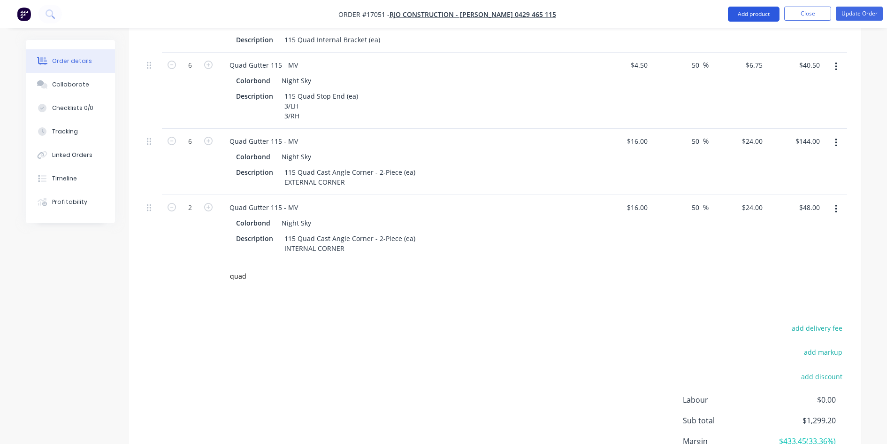
click at [757, 19] on button "Add product" at bounding box center [754, 14] width 52 height 15
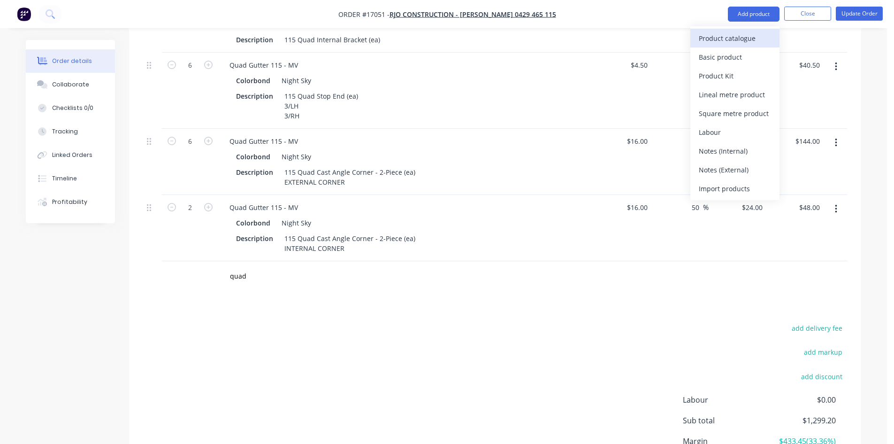
click at [748, 33] on div "Product catalogue" at bounding box center [735, 38] width 72 height 14
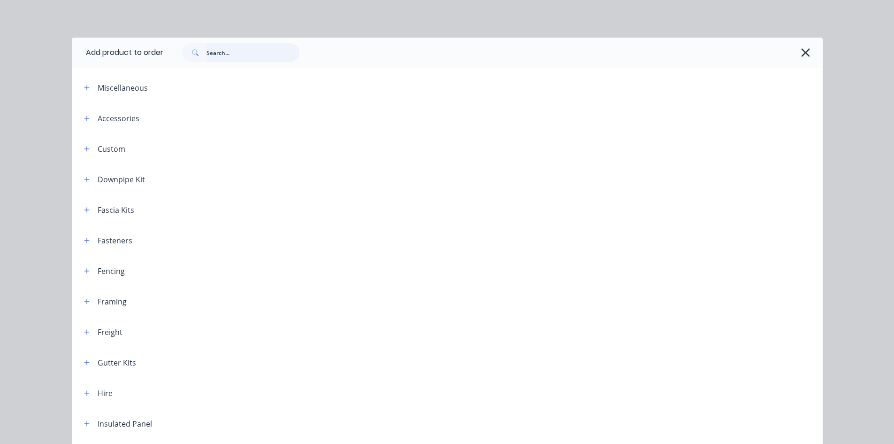
click at [242, 51] on input "text" at bounding box center [253, 52] width 93 height 19
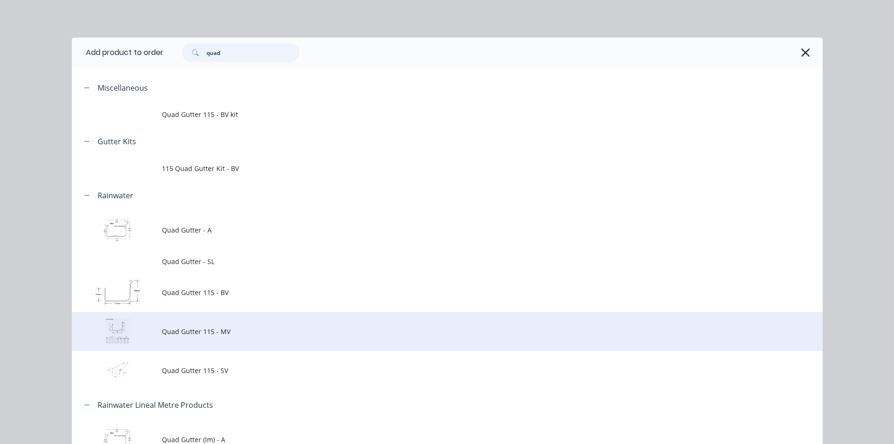
type input "quad"
click at [258, 331] on span "Quad Gutter 115 - MV" at bounding box center [426, 331] width 529 height 10
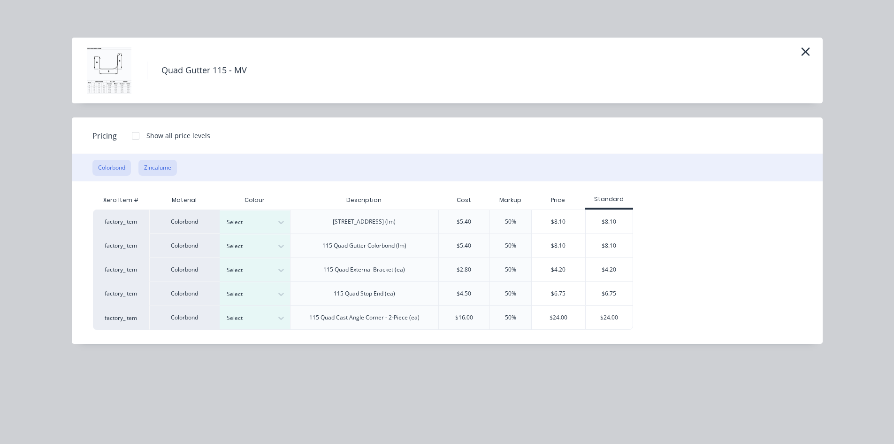
click at [158, 168] on button "Zincalume" at bounding box center [158, 168] width 38 height 16
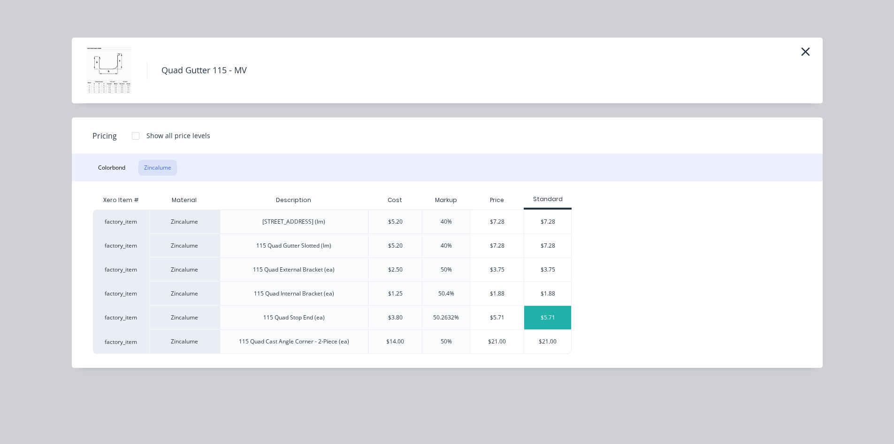
click at [550, 317] on div "$5.71" at bounding box center [547, 317] width 47 height 23
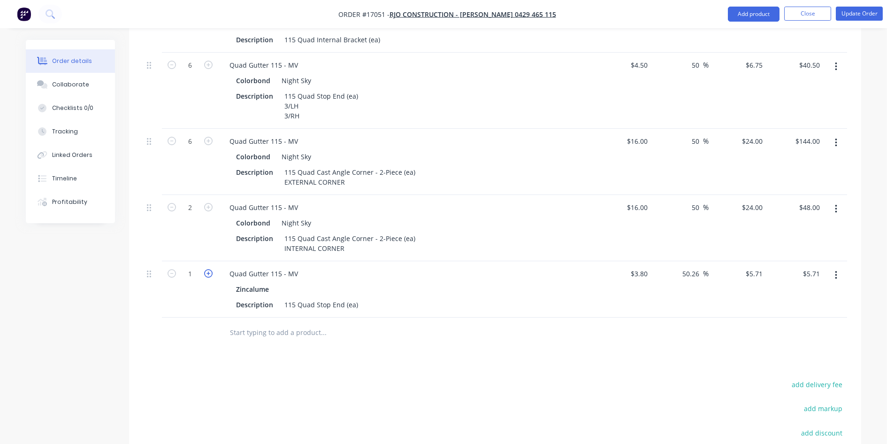
click at [208, 269] on icon "button" at bounding box center [208, 273] width 8 height 8
type input "2"
type input "$11.42"
click at [208, 269] on icon "button" at bounding box center [208, 273] width 8 height 8
type input "3"
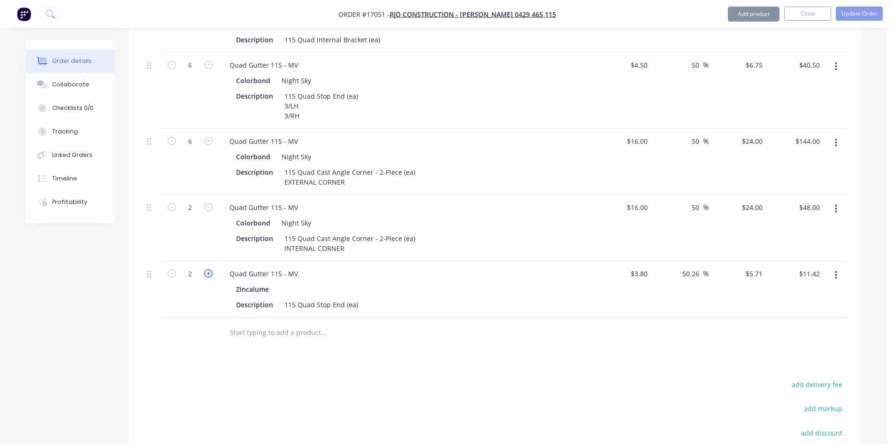
type input "$17.13"
click at [208, 269] on icon "button" at bounding box center [208, 273] width 8 height 8
type input "4"
type input "$22.84"
click at [208, 269] on icon "button" at bounding box center [208, 273] width 8 height 8
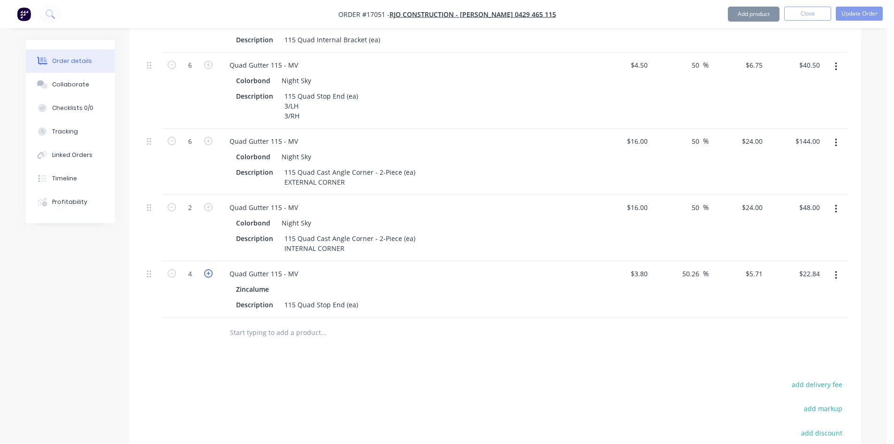
type input "5"
type input "$28.55"
click at [208, 269] on icon "button" at bounding box center [208, 273] width 8 height 8
type input "6"
type input "$34.26"
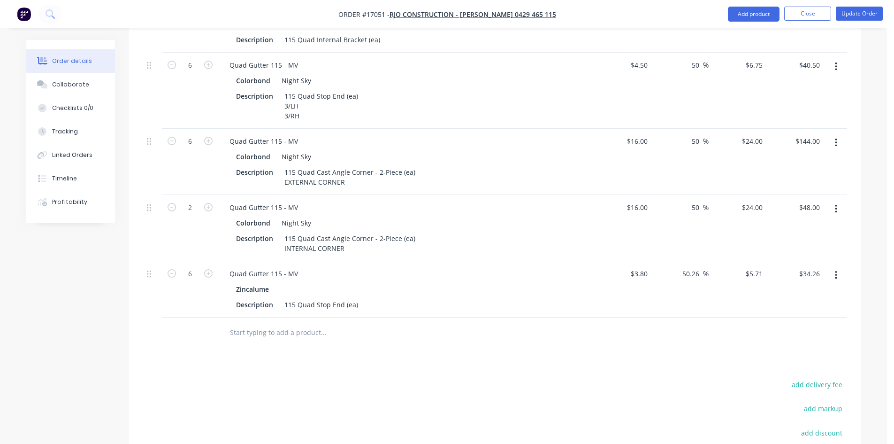
scroll to position [563, 0]
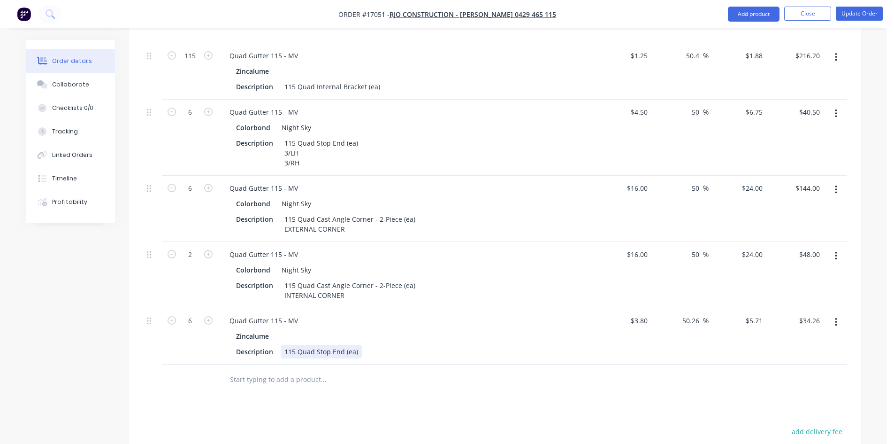
click at [359, 345] on div "115 Quad Stop End (ea)" at bounding box center [321, 352] width 81 height 14
drag, startPoint x: 287, startPoint y: 139, endPoint x: 304, endPoint y: 148, distance: 19.5
click at [304, 148] on div "115 Quad Stop End (ea) 3/LH 3/RH" at bounding box center [321, 152] width 81 height 33
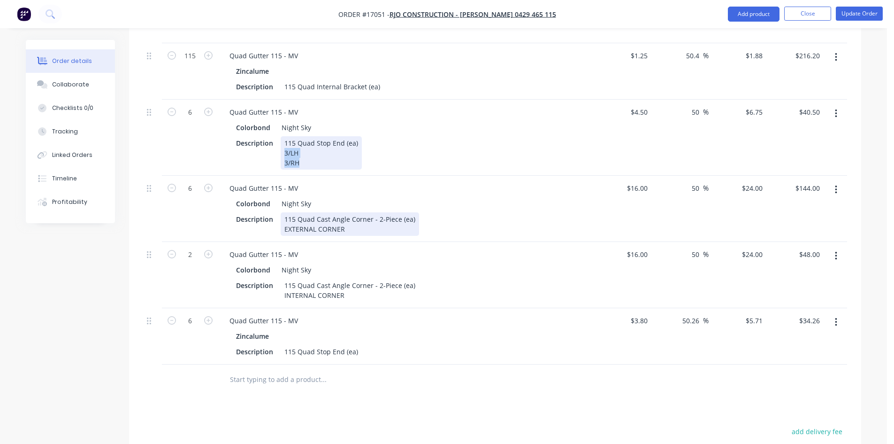
copy div "3/LH 3/RH"
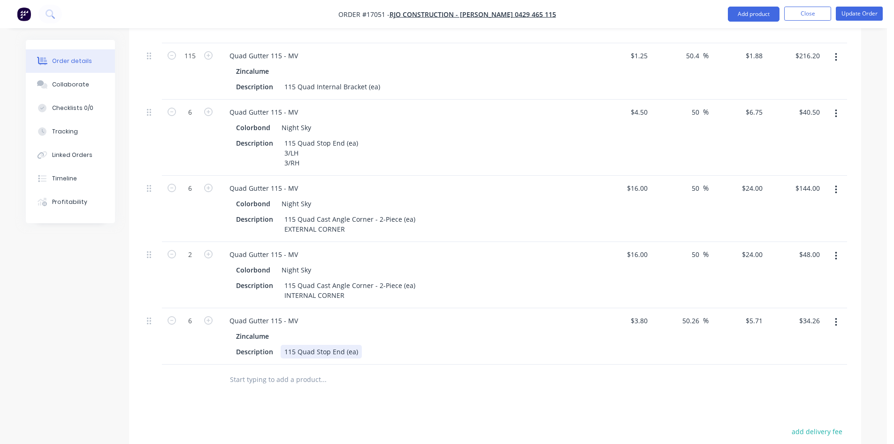
click at [356, 345] on div "115 Quad Stop End (ea)" at bounding box center [321, 352] width 81 height 14
click at [365, 393] on div "Drawings Add drawing Products Show / Hide columns Add product Qty Cost Markup P…" at bounding box center [495, 211] width 732 height 858
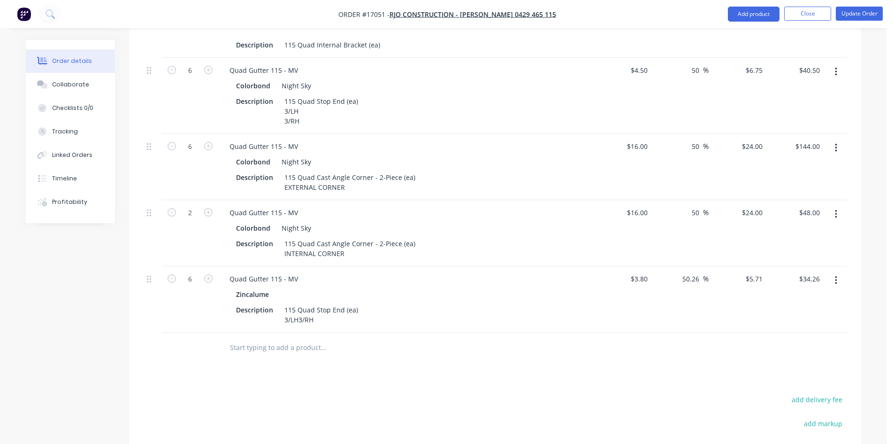
scroll to position [657, 0]
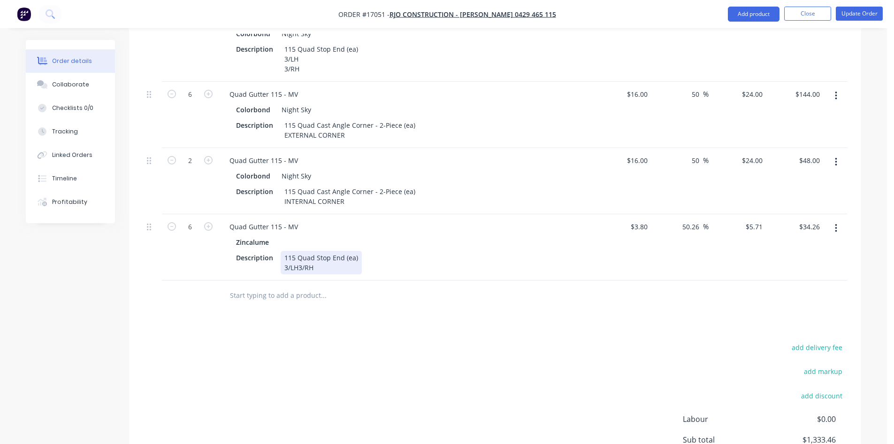
click at [298, 253] on div "115 Quad Stop End (ea) 3/LH3/RH" at bounding box center [321, 262] width 81 height 23
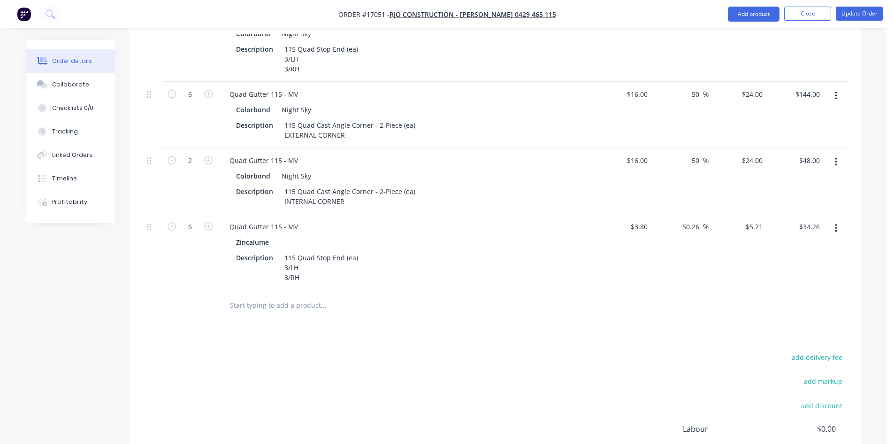
click at [285, 296] on input "text" at bounding box center [324, 305] width 188 height 19
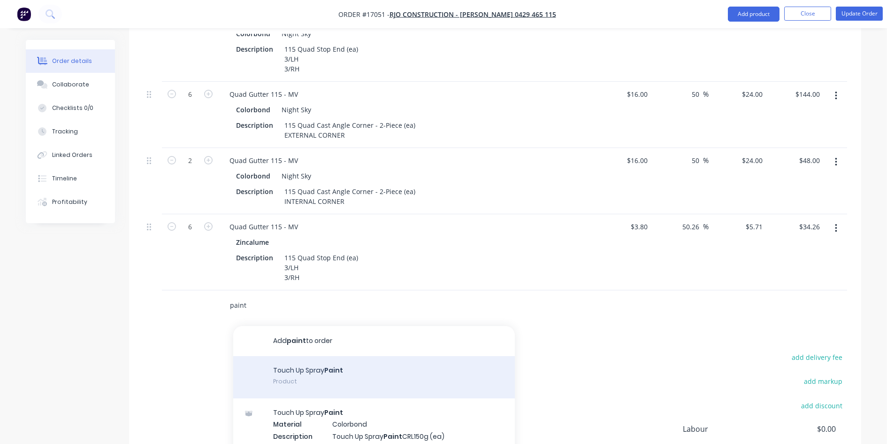
type input "paint"
click at [319, 361] on div "Touch Up Spray Paint Product" at bounding box center [374, 377] width 282 height 42
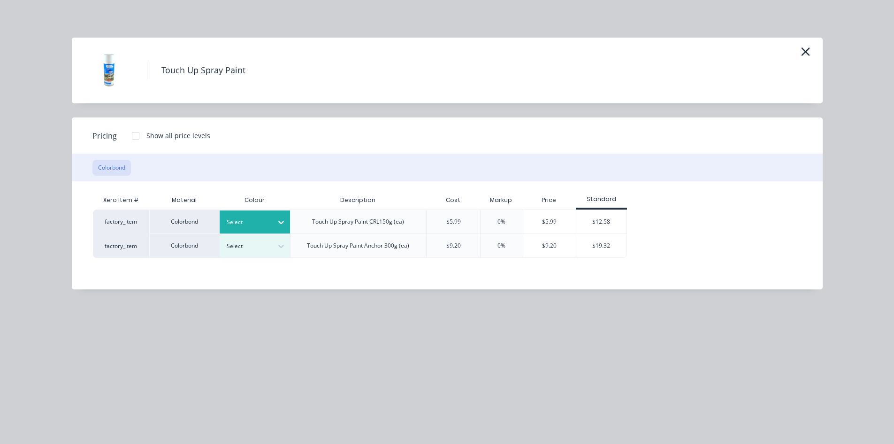
click at [269, 223] on div at bounding box center [248, 222] width 42 height 10
click at [609, 223] on div "$12.58" at bounding box center [602, 221] width 50 height 23
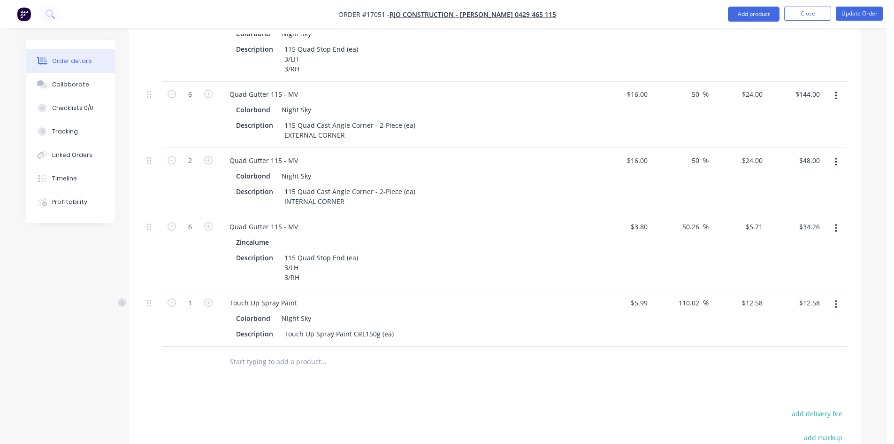
click at [302, 352] on input "text" at bounding box center [324, 361] width 188 height 19
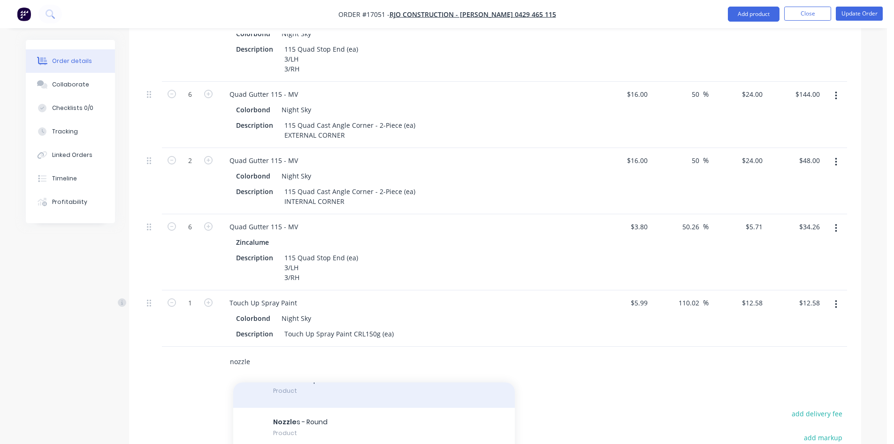
scroll to position [94, 0]
type input "nozzle"
click at [326, 377] on div "Nozzle s - Round Product" at bounding box center [374, 382] width 282 height 42
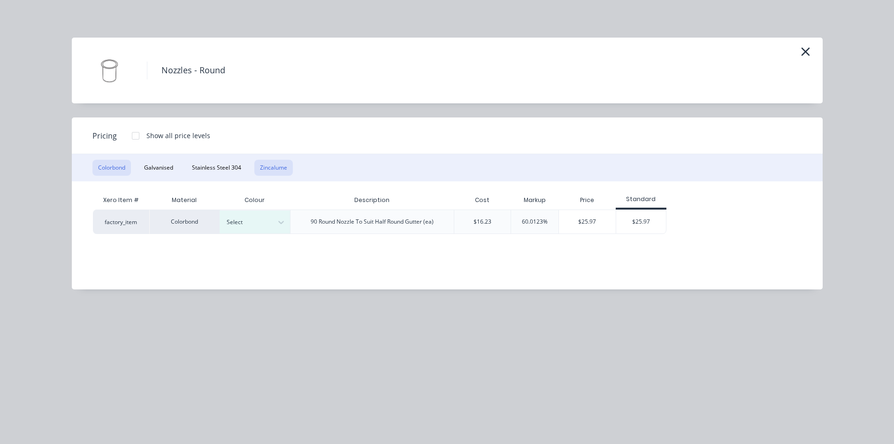
click at [276, 172] on button "Zincalume" at bounding box center [273, 168] width 38 height 16
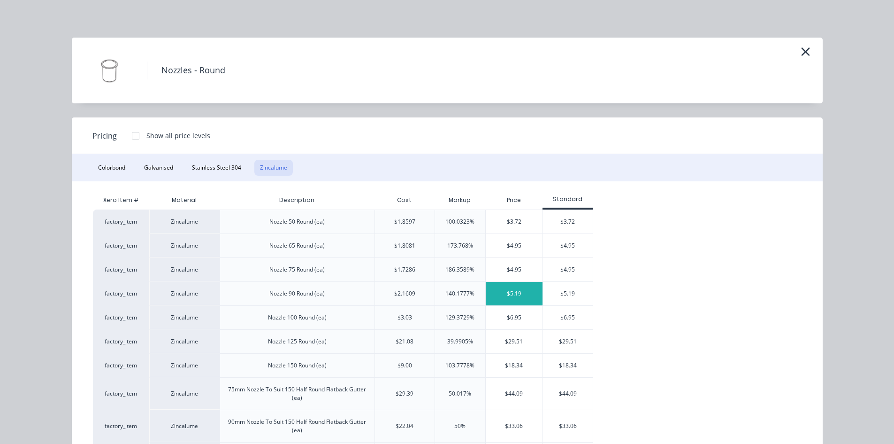
click at [521, 292] on div "$5.19" at bounding box center [514, 293] width 57 height 23
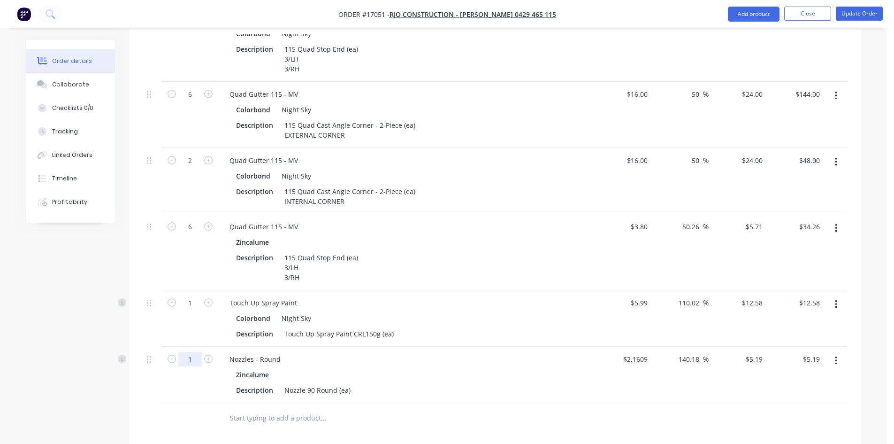
click at [194, 352] on input "1" at bounding box center [190, 359] width 24 height 14
type input "6"
type input "$31.14"
click at [196, 408] on div at bounding box center [190, 418] width 56 height 31
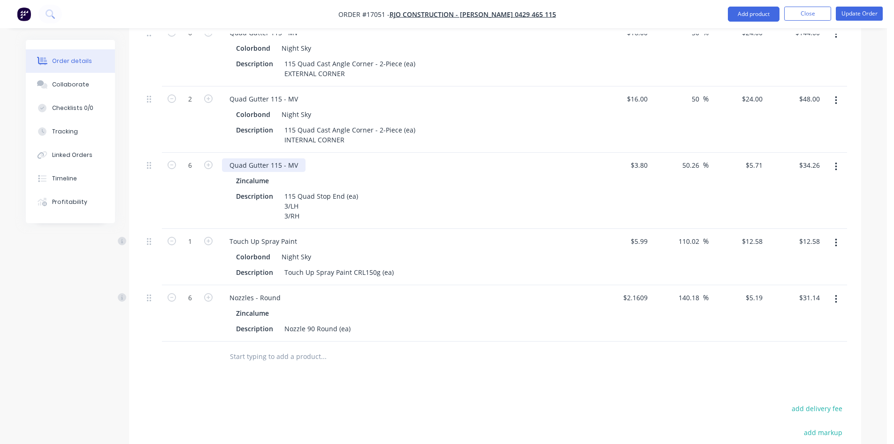
scroll to position [685, 0]
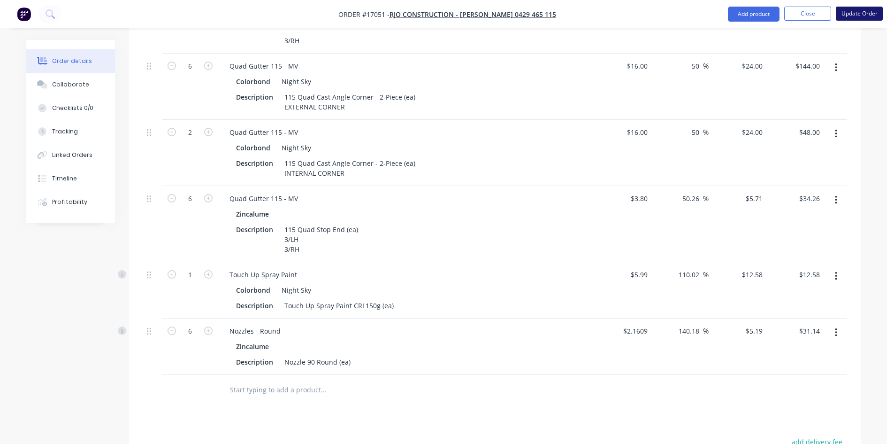
click at [868, 19] on button "Update Order" at bounding box center [859, 14] width 47 height 14
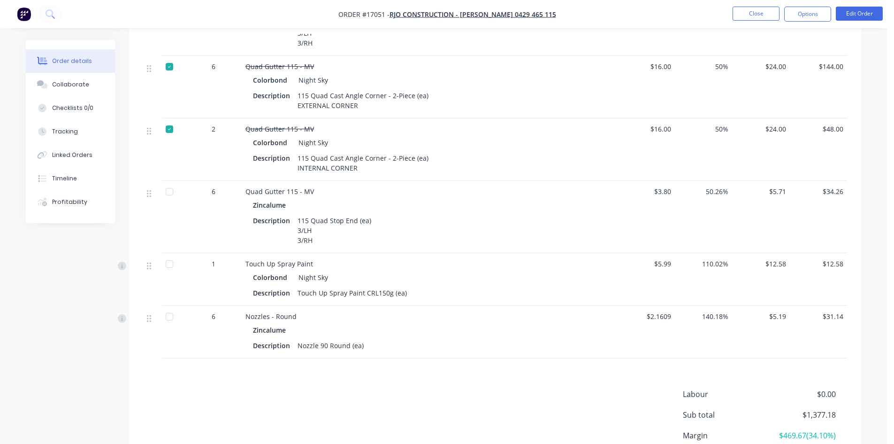
scroll to position [704, 0]
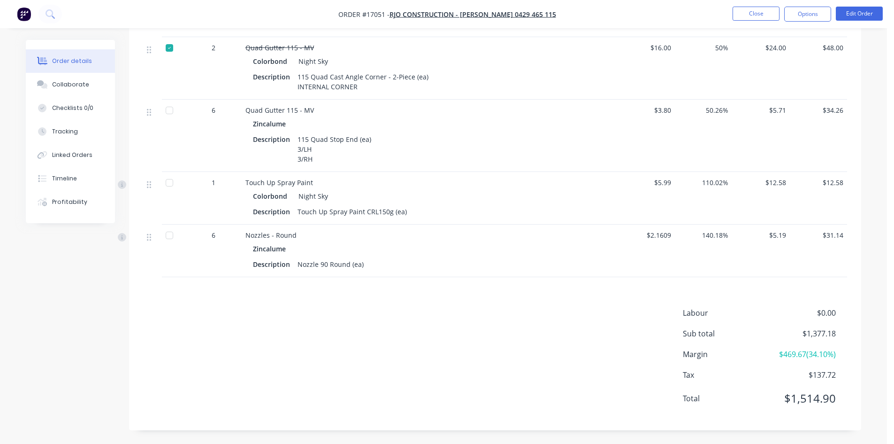
click at [171, 108] on div at bounding box center [169, 110] width 19 height 19
click at [168, 190] on div at bounding box center [169, 182] width 19 height 19
click at [168, 242] on div at bounding box center [169, 235] width 19 height 19
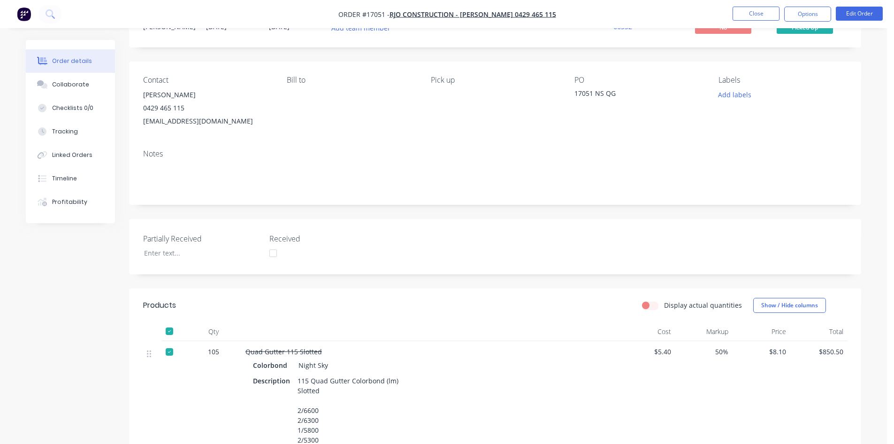
scroll to position [0, 0]
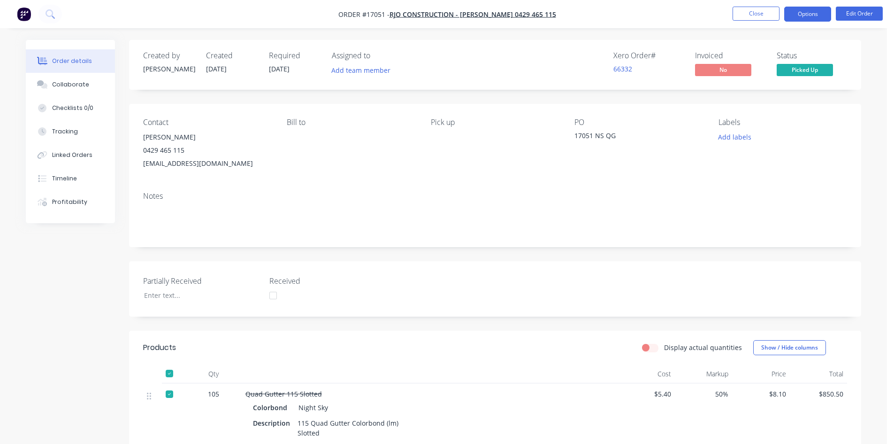
click at [811, 16] on button "Options" at bounding box center [808, 14] width 47 height 15
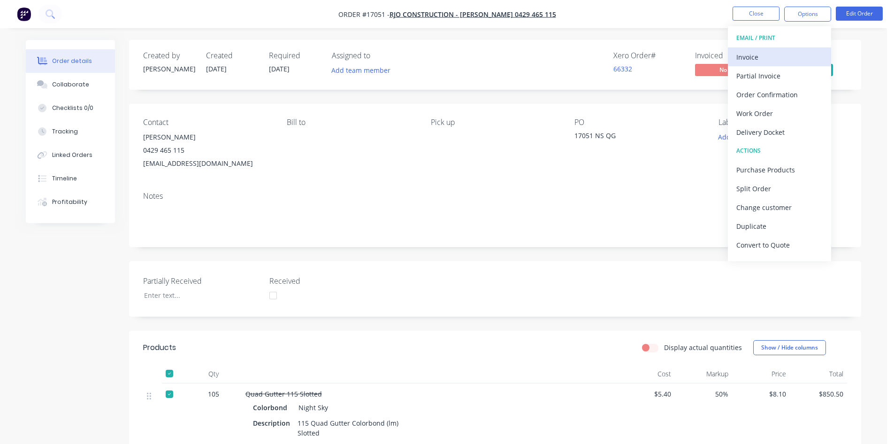
click at [777, 54] on div "Invoice" at bounding box center [780, 57] width 86 height 14
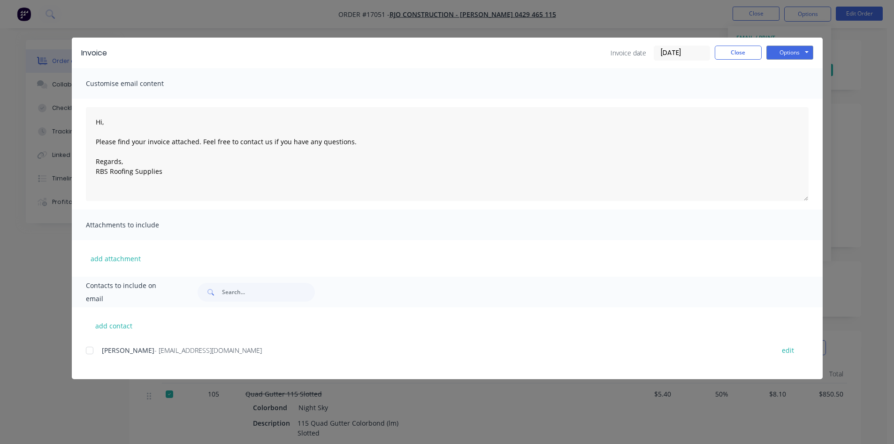
click at [91, 351] on div at bounding box center [89, 350] width 19 height 19
click at [792, 50] on button "Options" at bounding box center [790, 53] width 47 height 14
click at [796, 97] on button "Email" at bounding box center [797, 99] width 60 height 15
type textarea "Hi, Please find your invoice attached. Feel free to contact us if you have any …"
click at [728, 51] on button "Close" at bounding box center [738, 53] width 47 height 14
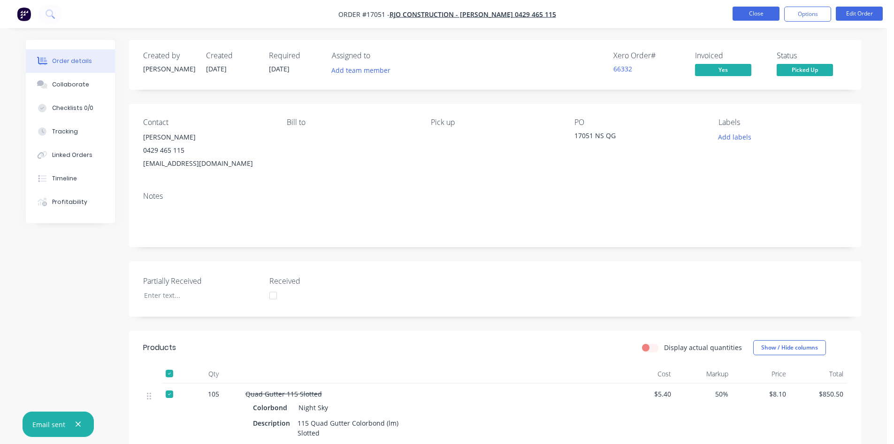
click at [763, 15] on button "Close" at bounding box center [756, 14] width 47 height 14
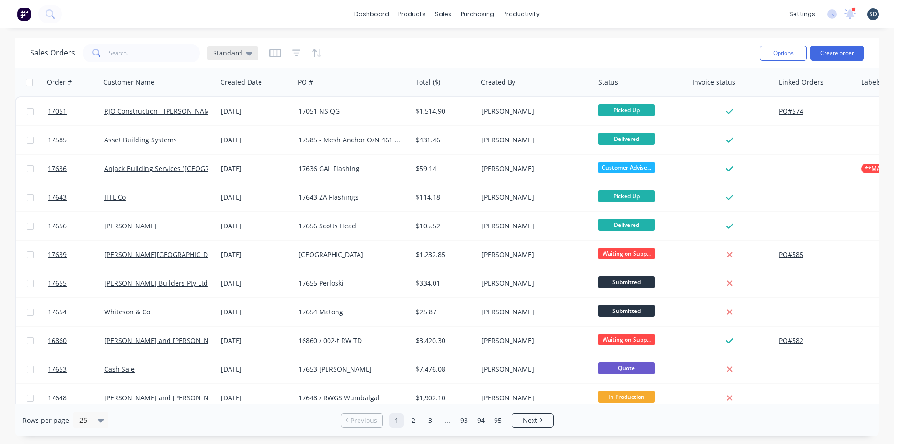
click at [246, 54] on icon at bounding box center [249, 53] width 7 height 10
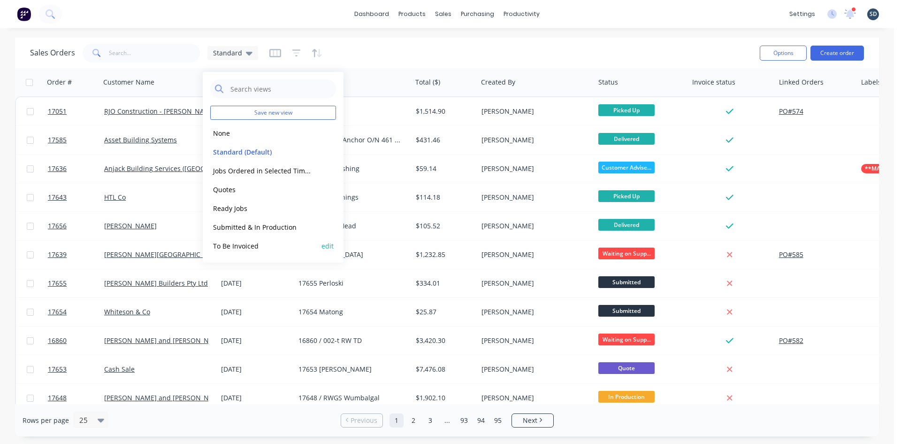
click at [265, 248] on button "To Be Invoiced" at bounding box center [263, 245] width 107 height 11
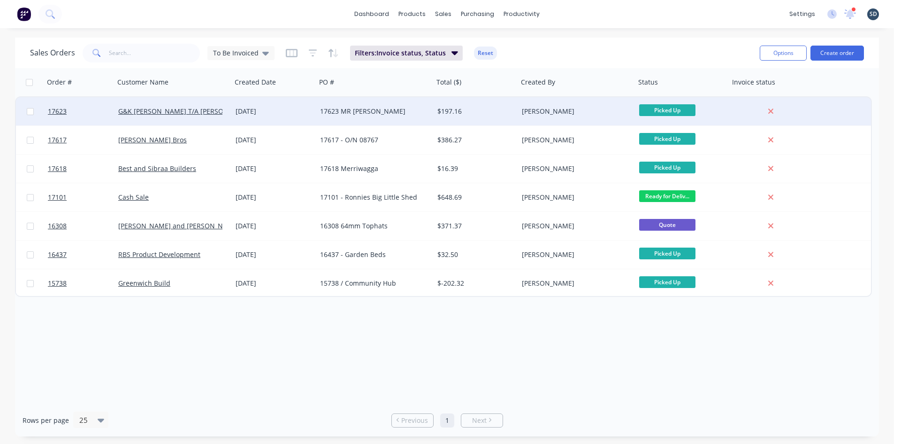
click at [391, 113] on div "17623 MR [PERSON_NAME]" at bounding box center [372, 111] width 104 height 9
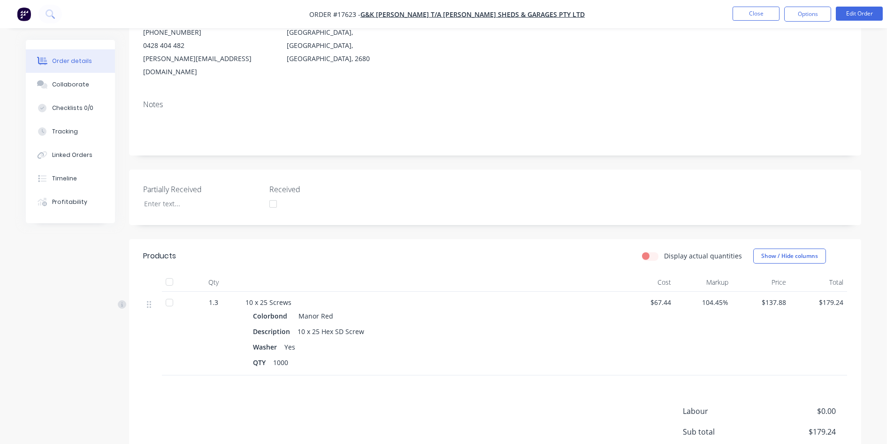
scroll to position [15, 0]
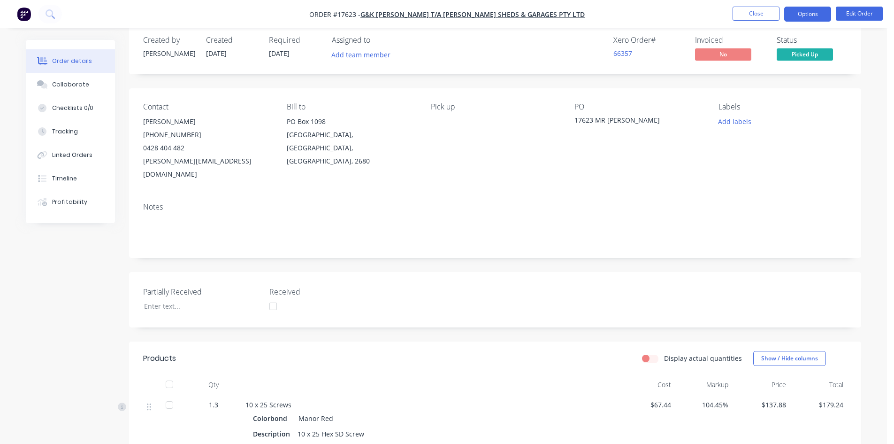
click at [817, 15] on button "Options" at bounding box center [808, 14] width 47 height 15
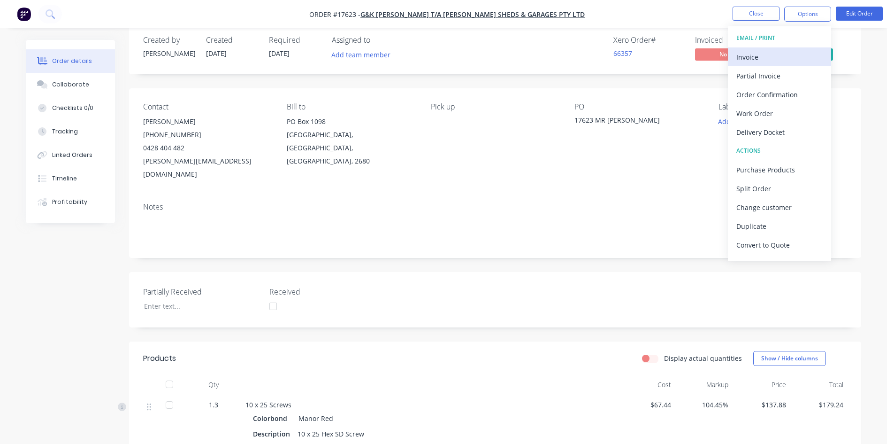
click at [784, 61] on div "Invoice" at bounding box center [780, 57] width 86 height 14
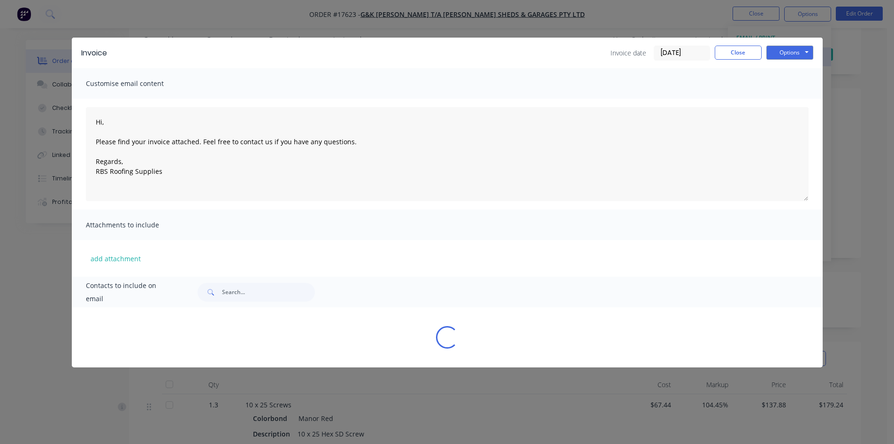
type textarea "Hi, Please find your invoice attached. Feel free to contact us if you have any …"
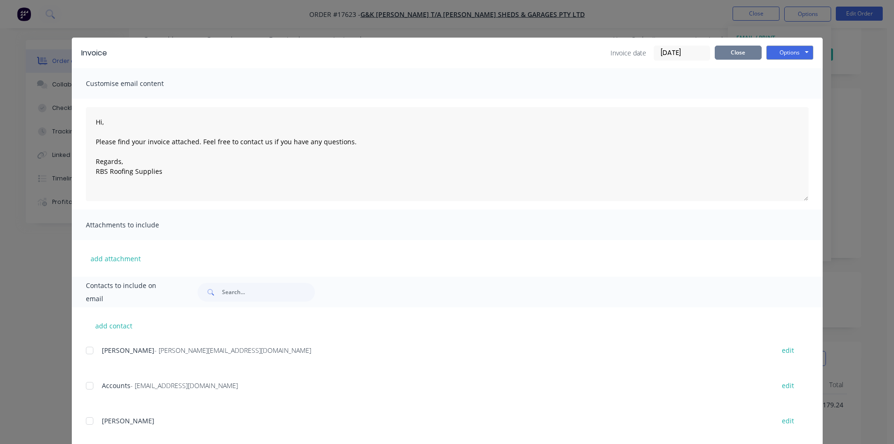
click at [750, 49] on button "Close" at bounding box center [738, 53] width 47 height 14
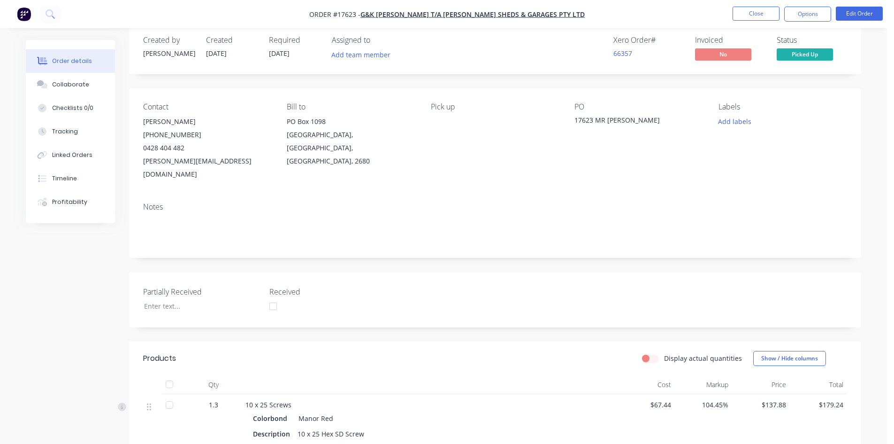
click at [809, 5] on nav "Order #17623 - G&K [PERSON_NAME] T/A [PERSON_NAME] Sheds & Garages Pty Ltd Clos…" at bounding box center [447, 14] width 894 height 28
click at [810, 11] on button "Options" at bounding box center [808, 14] width 47 height 15
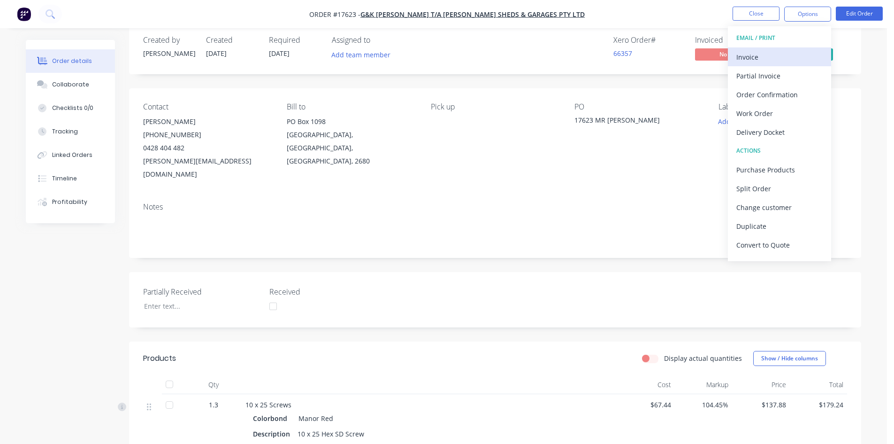
click at [786, 52] on div "Invoice" at bounding box center [780, 57] width 86 height 14
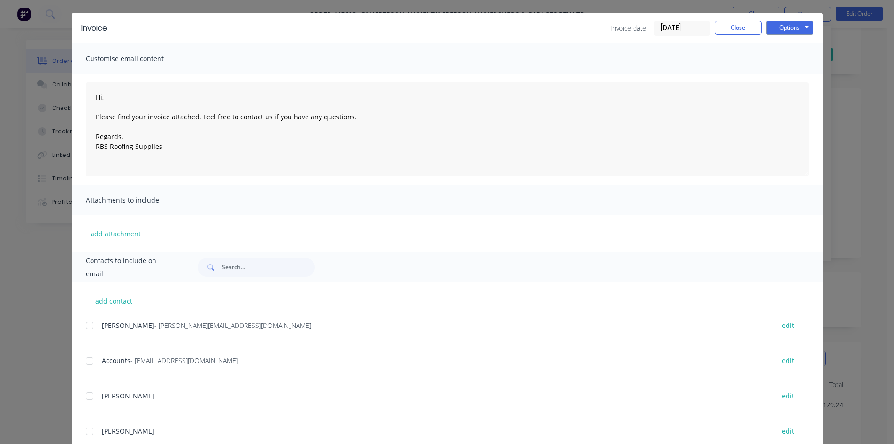
scroll to position [47, 0]
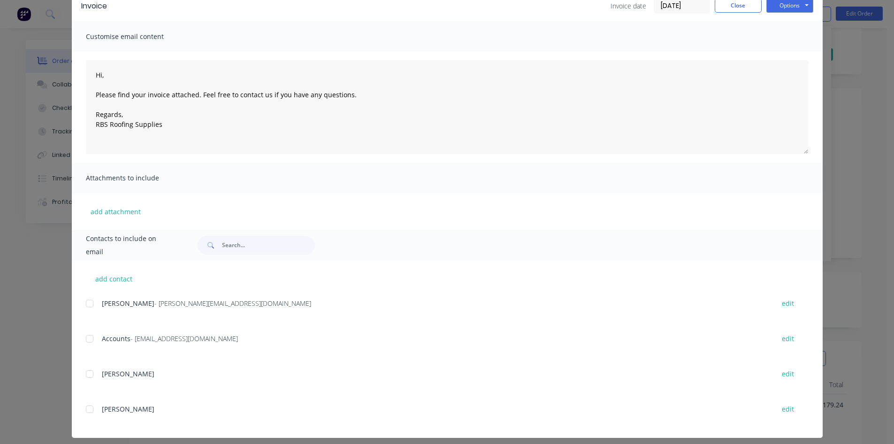
click at [171, 339] on span "- [EMAIL_ADDRESS][DOMAIN_NAME]" at bounding box center [185, 338] width 108 height 9
drag, startPoint x: 84, startPoint y: 338, endPoint x: 155, endPoint y: 292, distance: 85.3
click at [84, 338] on div at bounding box center [89, 338] width 19 height 19
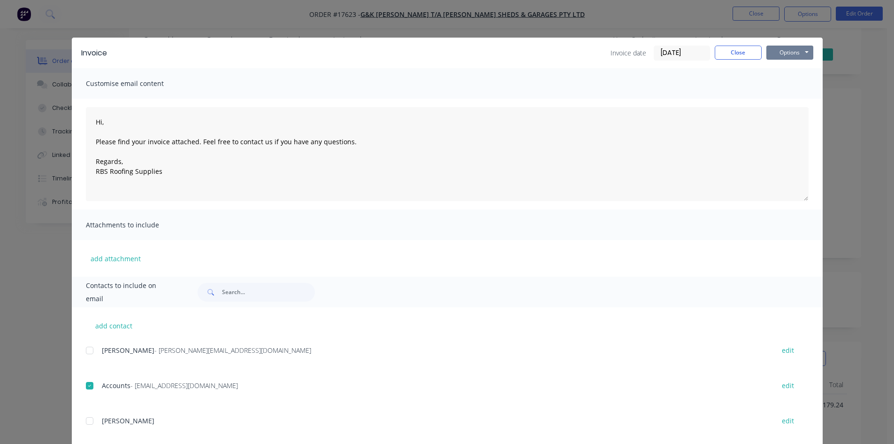
drag, startPoint x: 800, startPoint y: 51, endPoint x: 795, endPoint y: 61, distance: 11.4
click at [800, 51] on button "Options" at bounding box center [790, 53] width 47 height 14
click at [786, 98] on button "Email" at bounding box center [797, 99] width 60 height 15
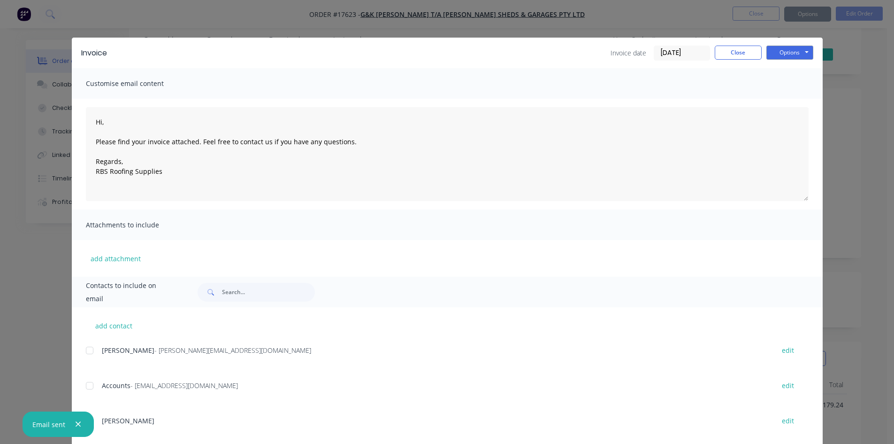
type textarea "Hi, Please find your invoice attached. Feel free to contact us if you have any …"
click at [739, 47] on button "Close" at bounding box center [738, 53] width 47 height 14
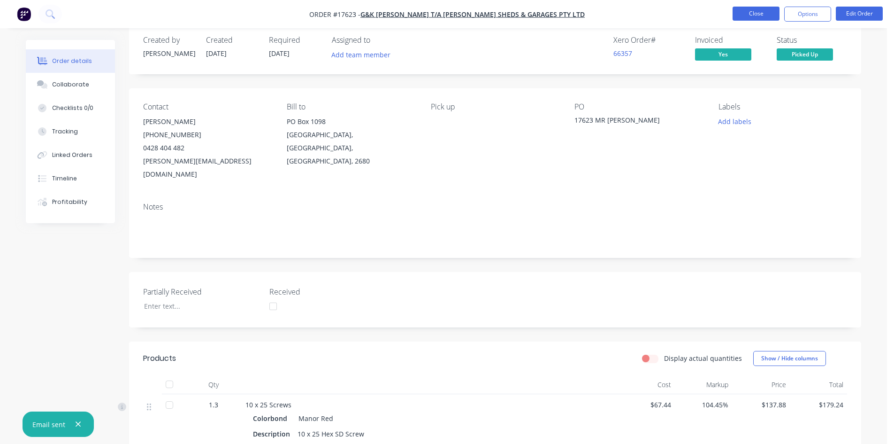
click at [758, 10] on button "Close" at bounding box center [756, 14] width 47 height 14
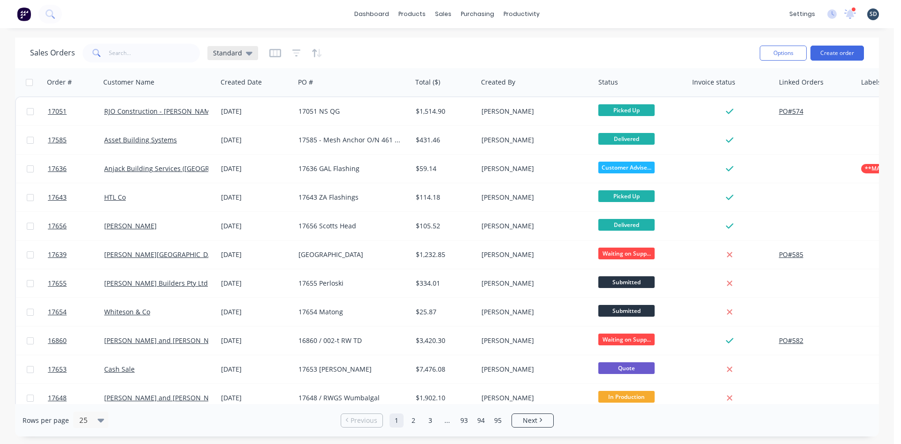
click at [227, 55] on span "Standard" at bounding box center [227, 53] width 29 height 10
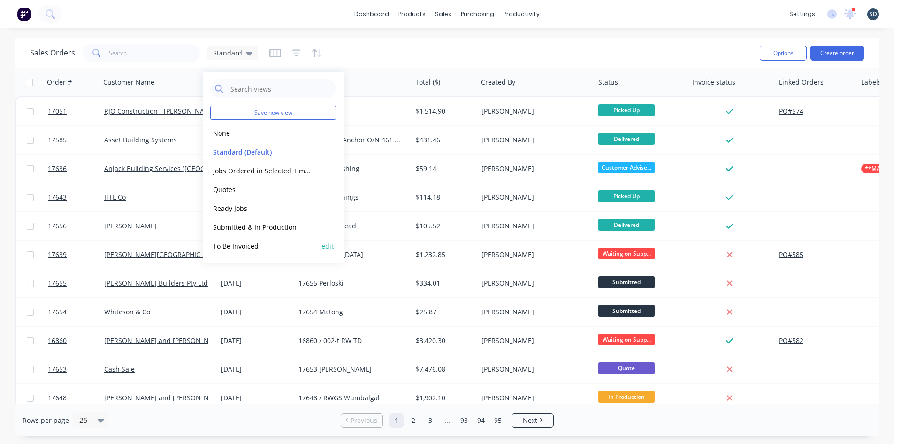
click at [247, 251] on div "To Be Invoiced edit" at bounding box center [273, 245] width 126 height 19
click at [273, 244] on button "To Be Invoiced" at bounding box center [263, 245] width 107 height 11
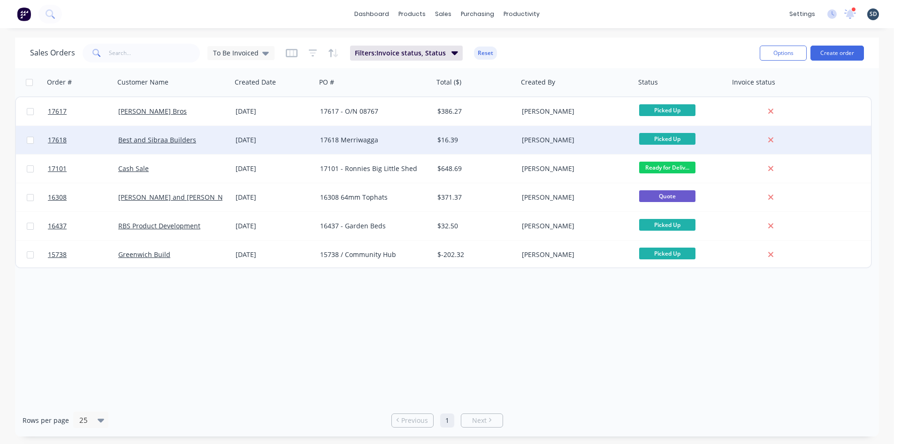
click at [389, 138] on div "17618 Merriwagga" at bounding box center [372, 139] width 104 height 9
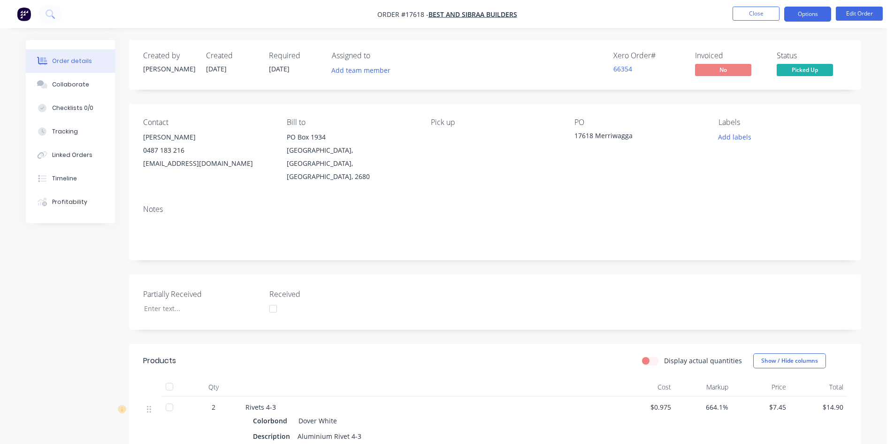
click at [802, 11] on button "Options" at bounding box center [808, 14] width 47 height 15
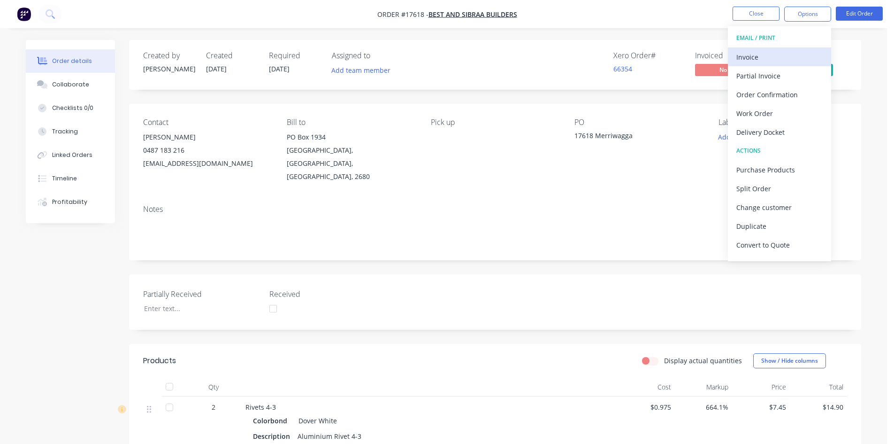
click at [789, 53] on div "Invoice" at bounding box center [780, 57] width 86 height 14
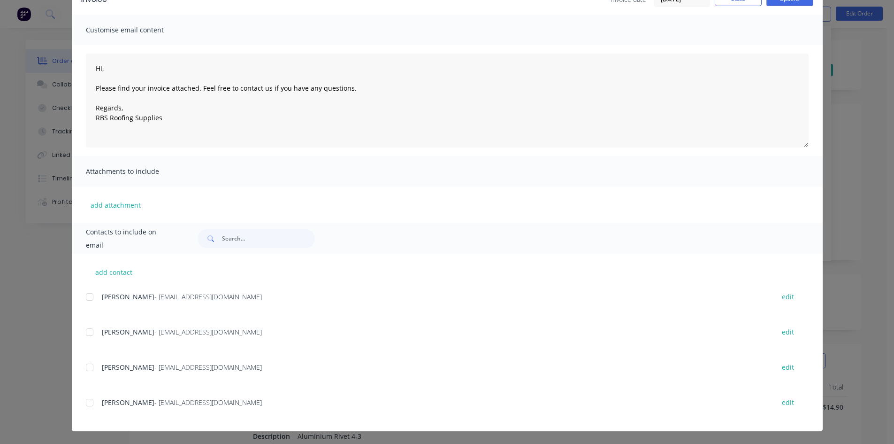
scroll to position [54, 0]
click at [90, 402] on div at bounding box center [89, 402] width 19 height 19
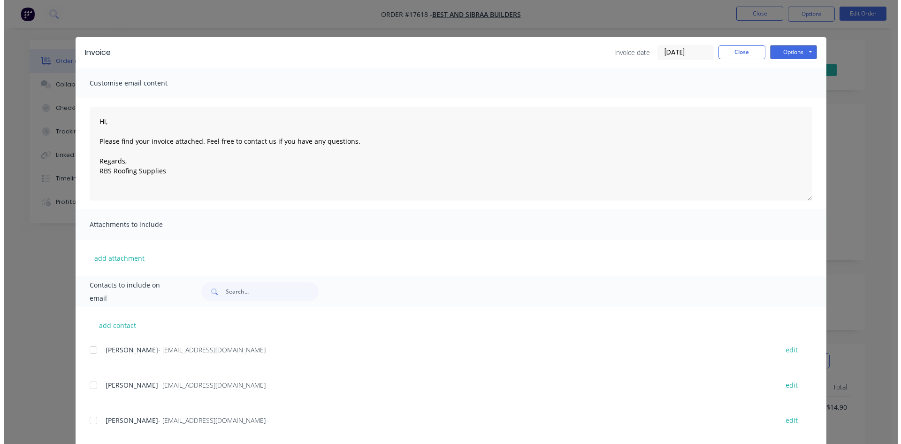
scroll to position [0, 0]
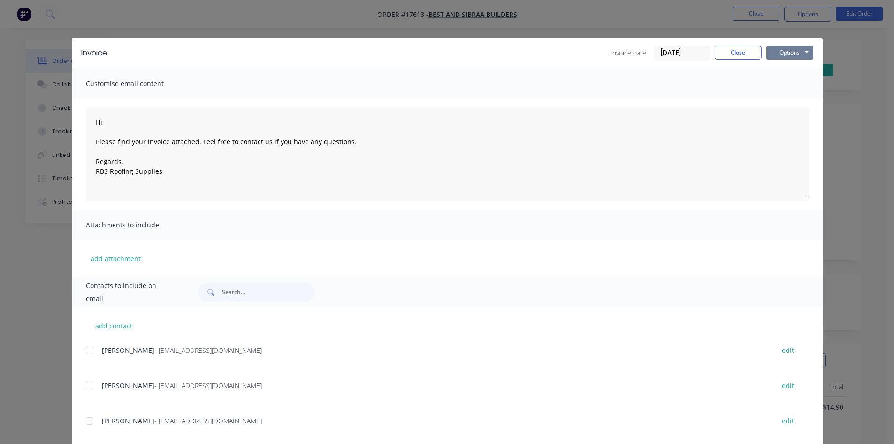
click at [784, 52] on button "Options" at bounding box center [790, 53] width 47 height 14
click at [795, 103] on button "Email" at bounding box center [797, 99] width 60 height 15
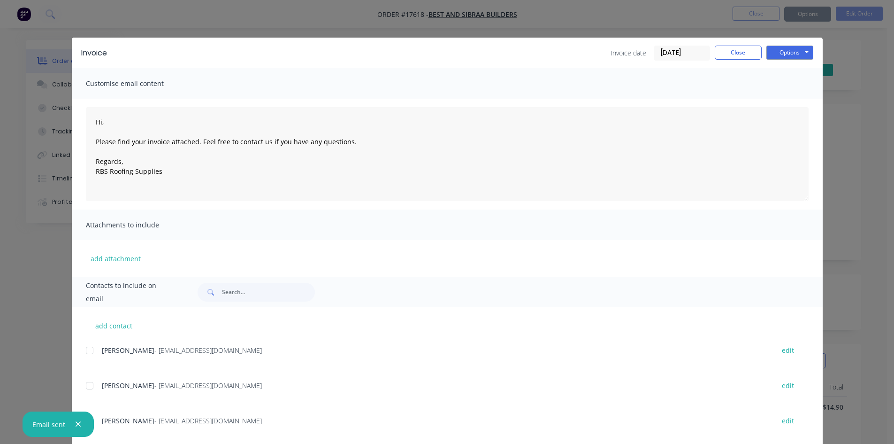
type textarea "Hi, Please find your invoice attached. Feel free to contact us if you have any …"
click at [741, 53] on button "Close" at bounding box center [738, 53] width 47 height 14
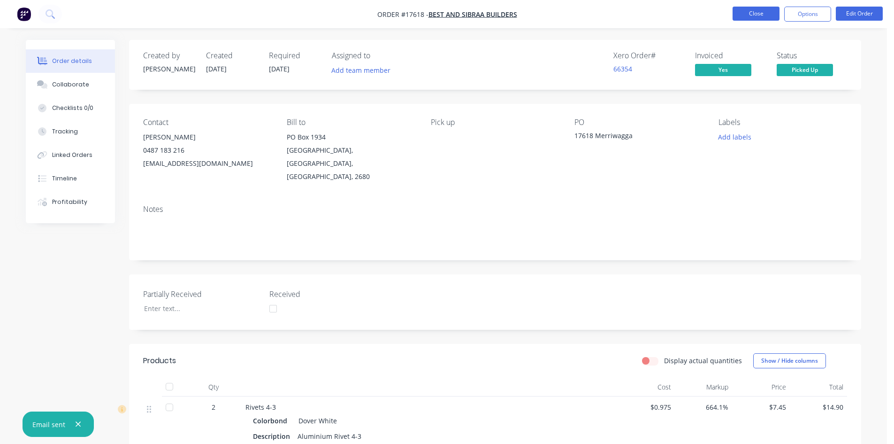
click at [760, 14] on button "Close" at bounding box center [756, 14] width 47 height 14
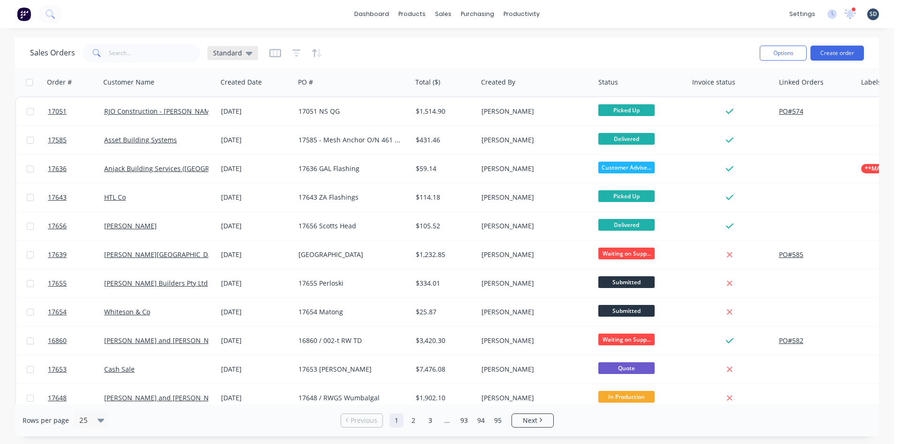
click at [246, 50] on icon at bounding box center [249, 53] width 7 height 10
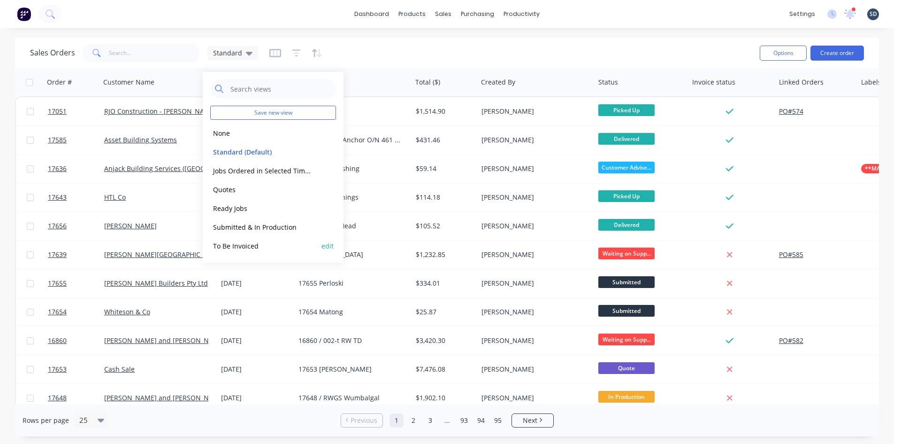
click at [221, 241] on button "To Be Invoiced" at bounding box center [263, 245] width 107 height 11
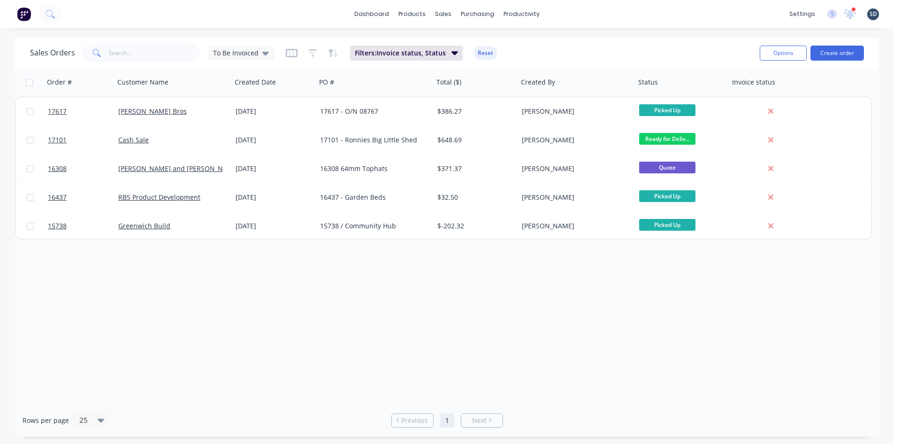
click at [621, 30] on div "dashboard products sales purchasing productivity dashboard products Product Cat…" at bounding box center [447, 222] width 894 height 444
click at [219, 53] on span "To Be Invoiced" at bounding box center [236, 53] width 46 height 10
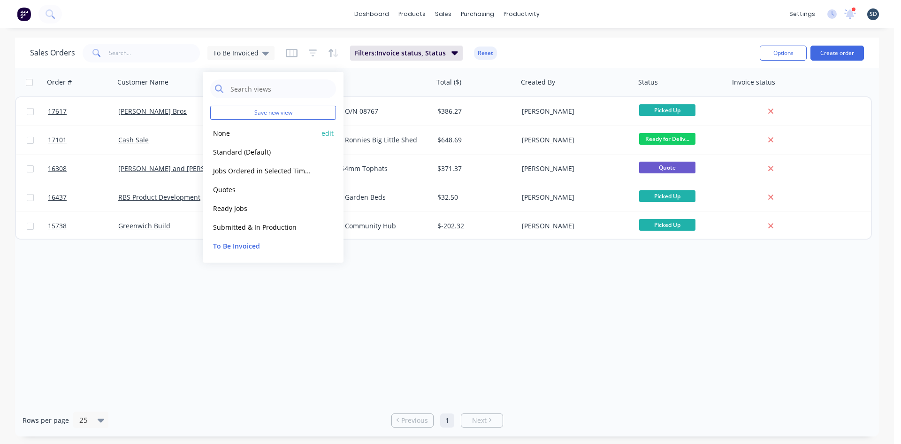
click at [228, 133] on button "None" at bounding box center [263, 133] width 107 height 11
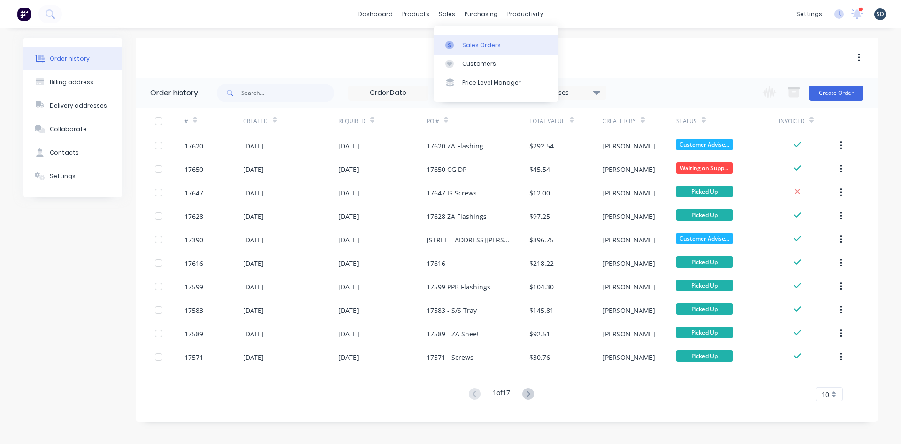
click at [466, 49] on div "Sales Orders" at bounding box center [481, 45] width 38 height 8
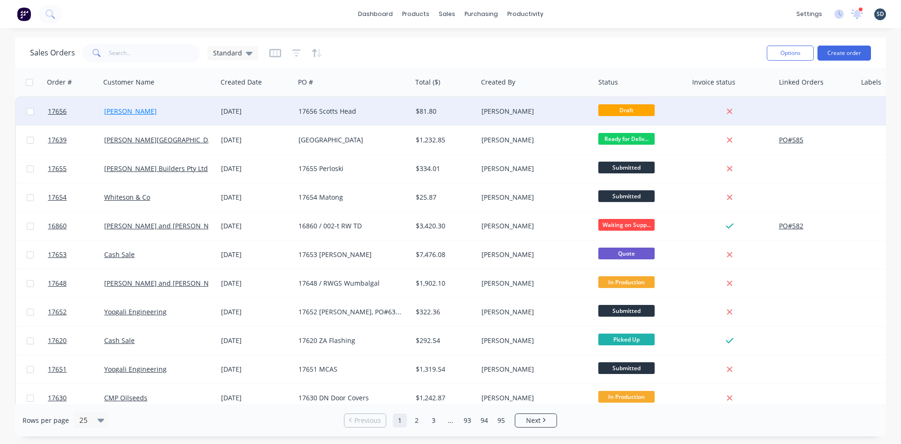
click at [123, 112] on link "[PERSON_NAME]" at bounding box center [130, 111] width 53 height 9
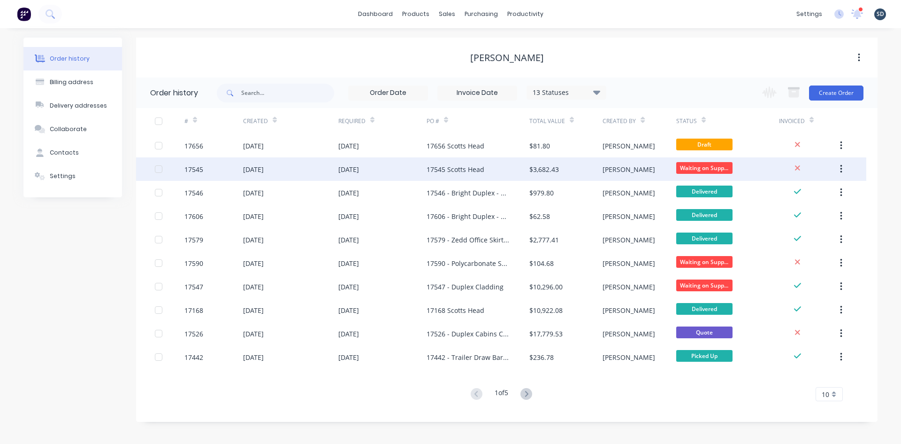
click at [307, 176] on div "[DATE]" at bounding box center [290, 168] width 95 height 23
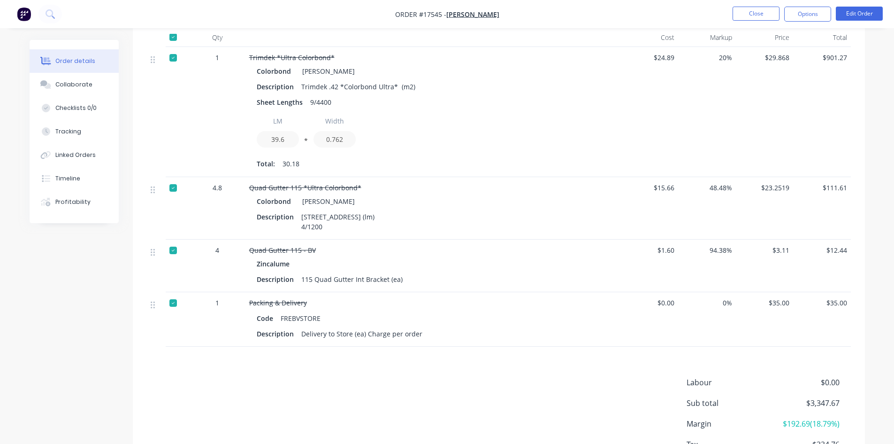
scroll to position [892, 0]
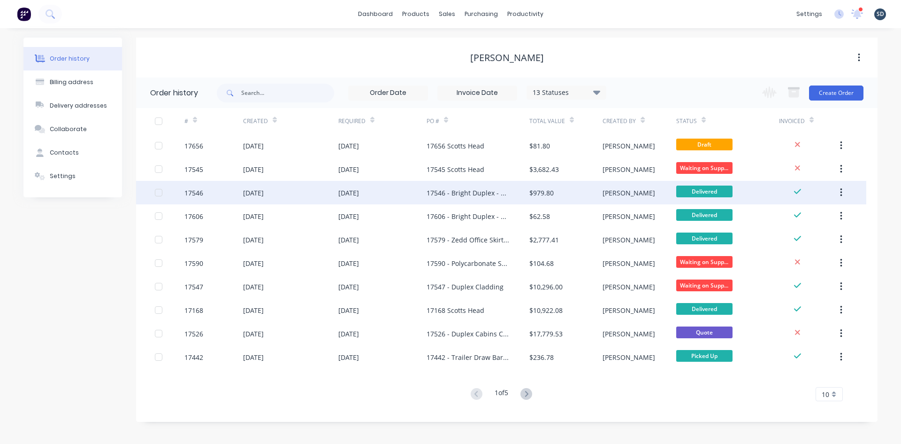
click at [306, 195] on div "[DATE]" at bounding box center [290, 192] width 95 height 23
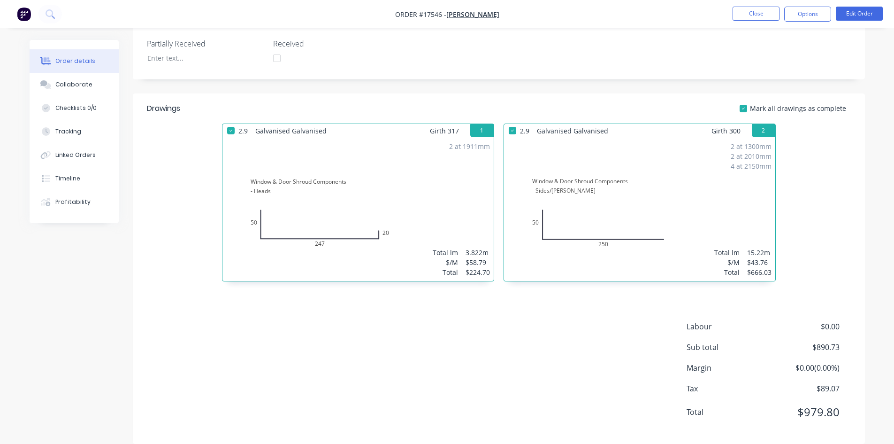
scroll to position [251, 0]
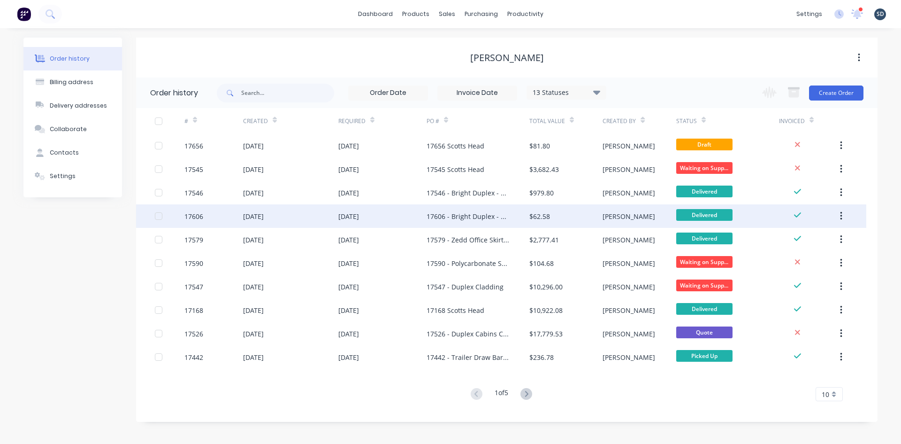
click at [393, 220] on div "[DATE]" at bounding box center [383, 215] width 88 height 23
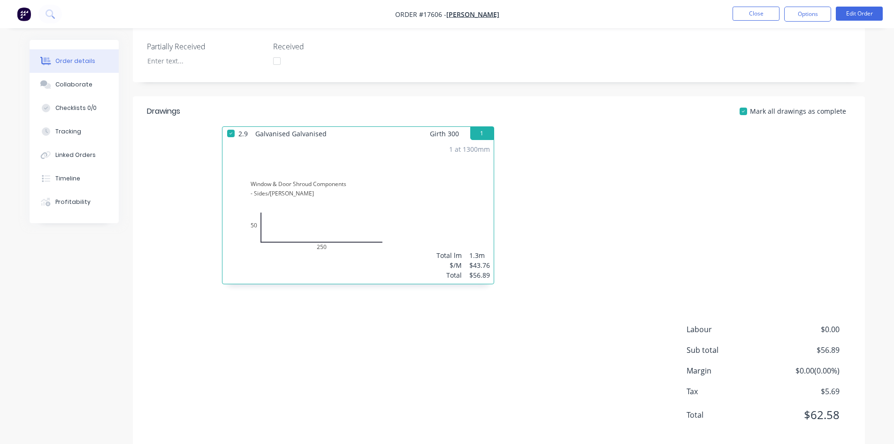
scroll to position [251, 0]
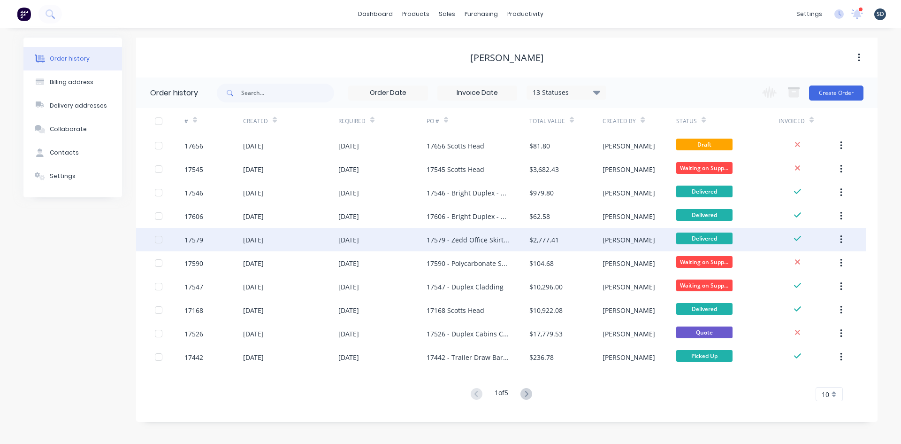
click at [394, 244] on div "[DATE]" at bounding box center [383, 239] width 88 height 23
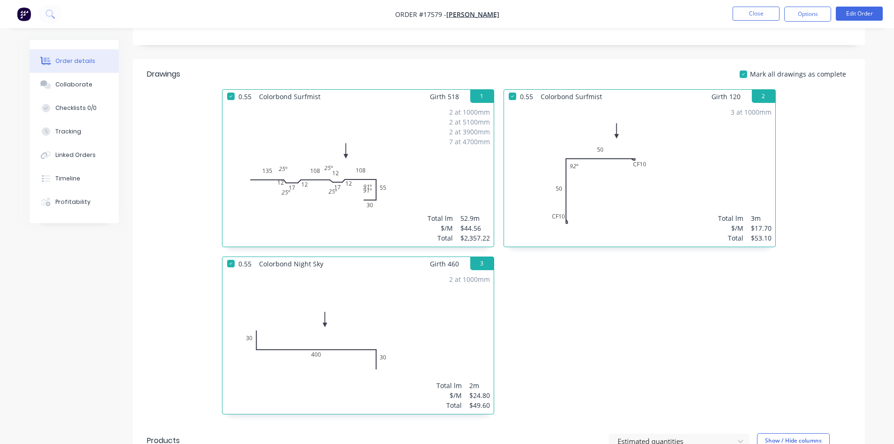
scroll to position [516, 0]
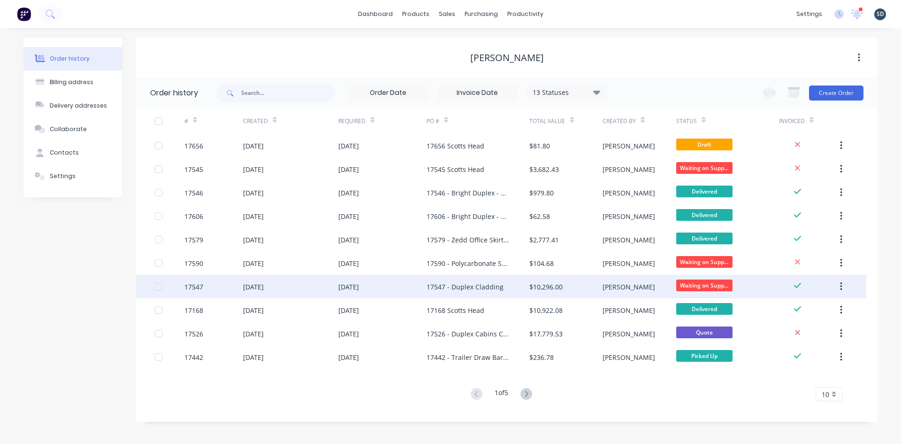
click at [306, 282] on div "[DATE]" at bounding box center [290, 286] width 95 height 23
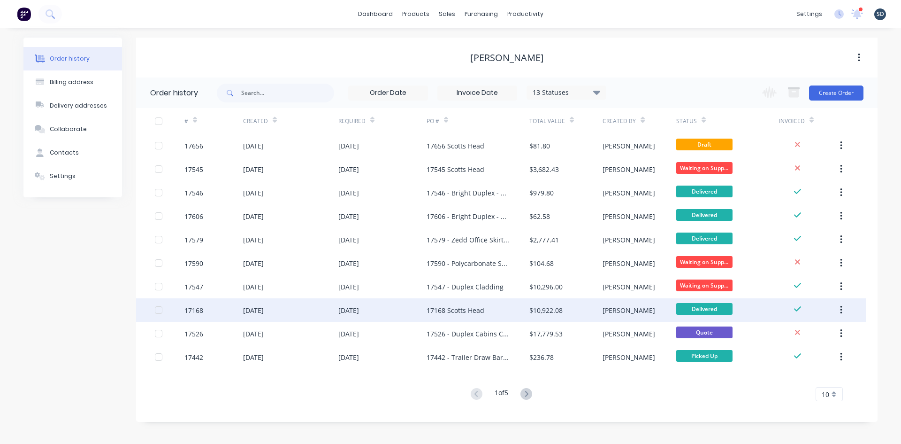
click at [387, 311] on div "[DATE]" at bounding box center [383, 309] width 88 height 23
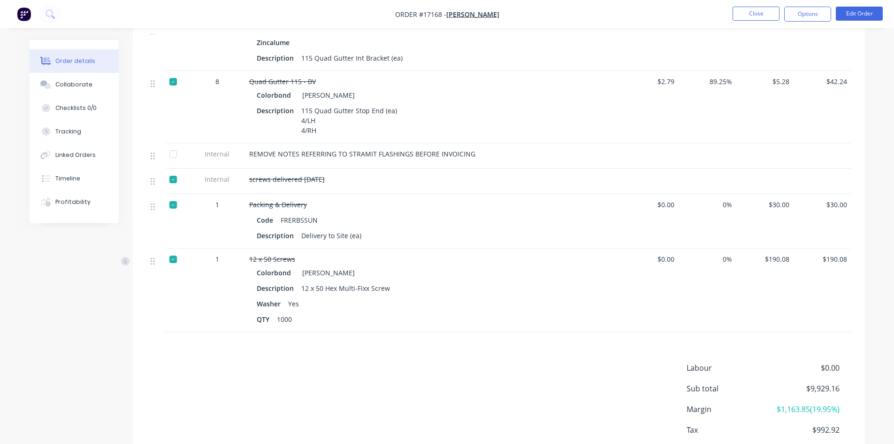
scroll to position [986, 0]
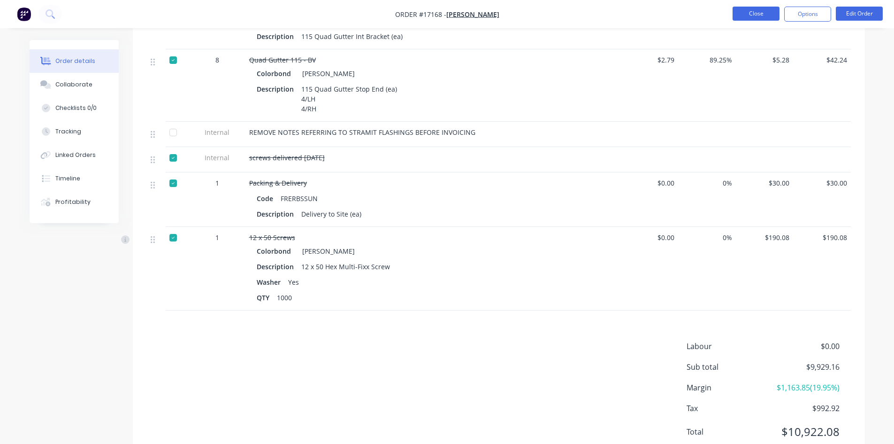
click at [753, 16] on button "Close" at bounding box center [756, 14] width 47 height 14
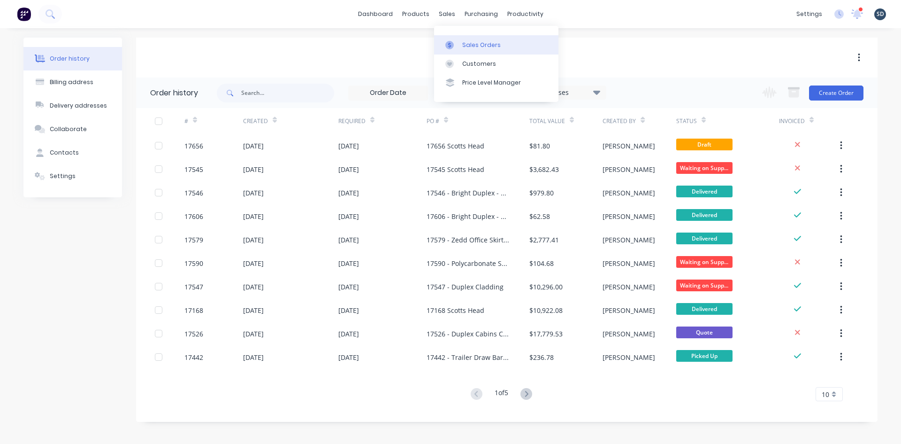
click at [461, 38] on link "Sales Orders" at bounding box center [496, 44] width 124 height 19
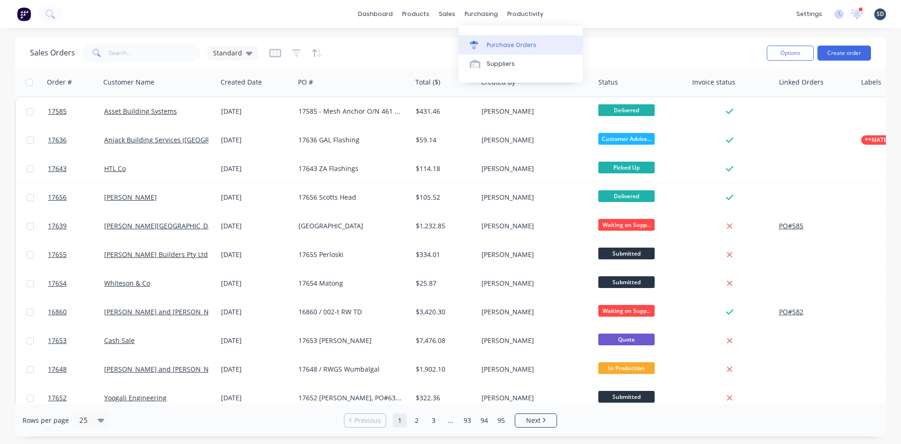
click at [501, 43] on div "Purchase Orders" at bounding box center [512, 45] width 50 height 8
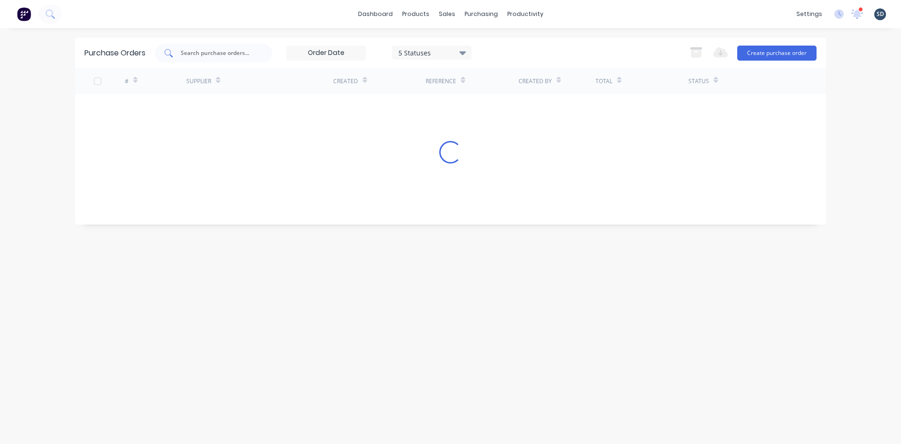
click at [221, 50] on input "text" at bounding box center [219, 52] width 78 height 9
drag, startPoint x: 207, startPoint y: 55, endPoint x: 174, endPoint y: 53, distance: 33.4
click at [174, 53] on div "killal" at bounding box center [213, 53] width 117 height 19
type input "lysaght"
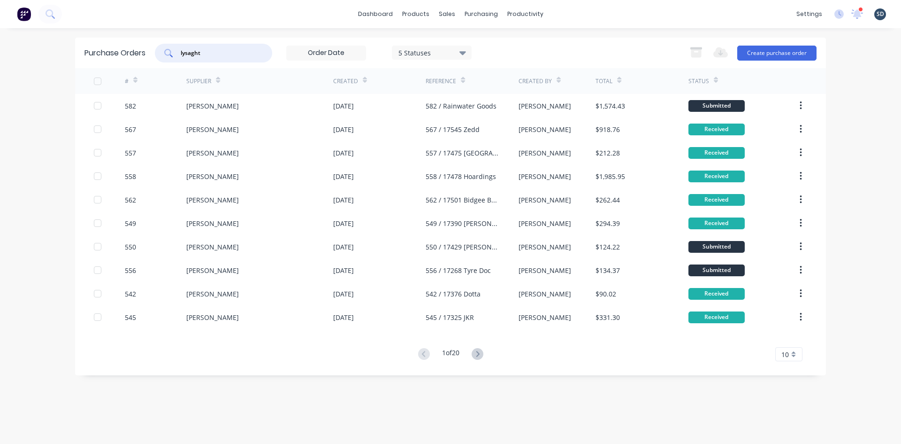
click at [571, 30] on div "dashboard products sales purchasing productivity dashboard products Product Cat…" at bounding box center [450, 222] width 901 height 444
click at [856, 14] on icon at bounding box center [857, 13] width 9 height 8
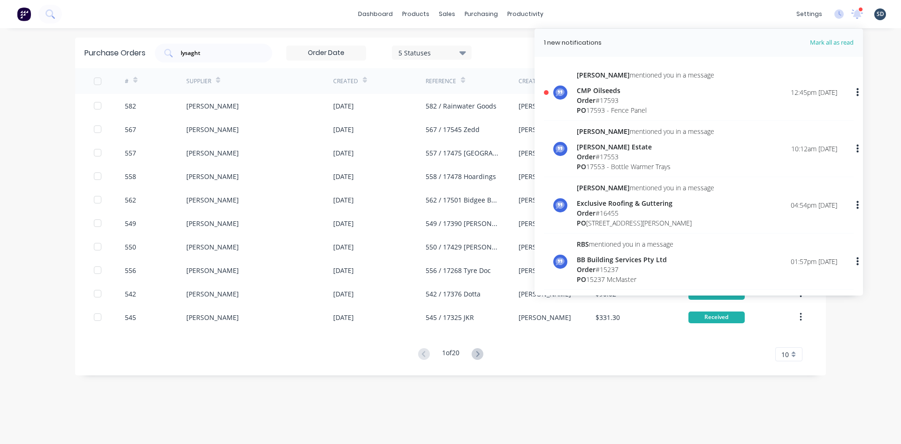
click at [629, 21] on div "dashboard products sales purchasing productivity dashboard products Product Cat…" at bounding box center [450, 14] width 901 height 28
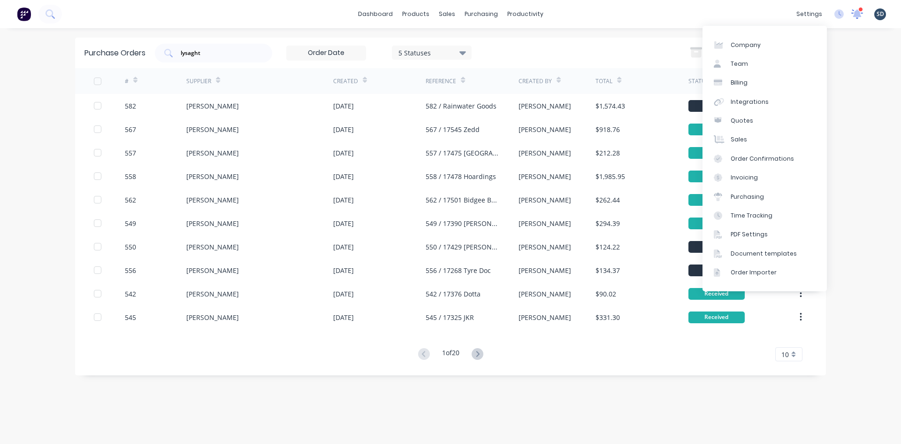
click at [863, 14] on icon at bounding box center [857, 13] width 13 height 11
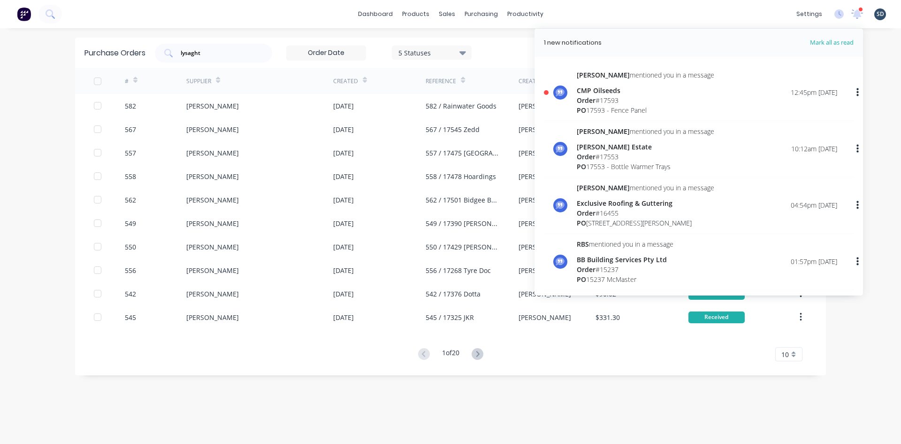
click at [852, 92] on button "button" at bounding box center [858, 92] width 22 height 17
click at [810, 120] on div "Mark as read" at bounding box center [809, 117] width 72 height 14
click at [790, 120] on div "Mark as read" at bounding box center [809, 117] width 72 height 14
click at [782, 117] on div "Mark as read" at bounding box center [809, 117] width 72 height 14
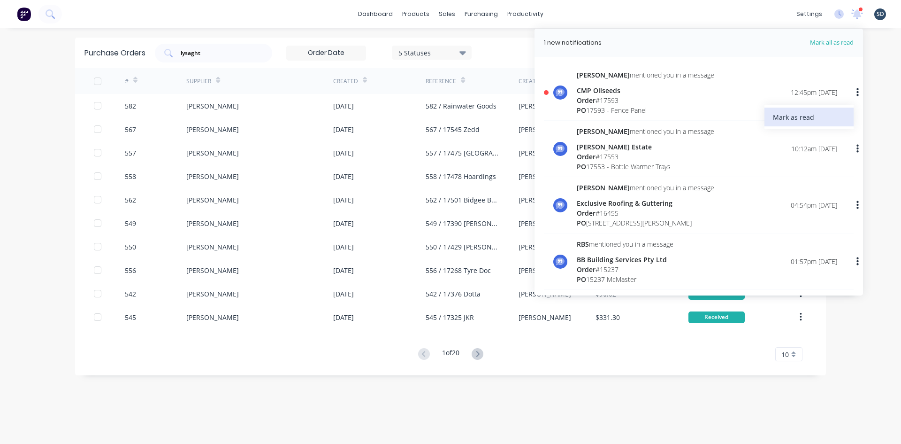
click at [789, 115] on div "Mark as read" at bounding box center [809, 117] width 72 height 14
click at [652, 108] on div "PO 17593 - Fence Panel" at bounding box center [646, 110] width 138 height 10
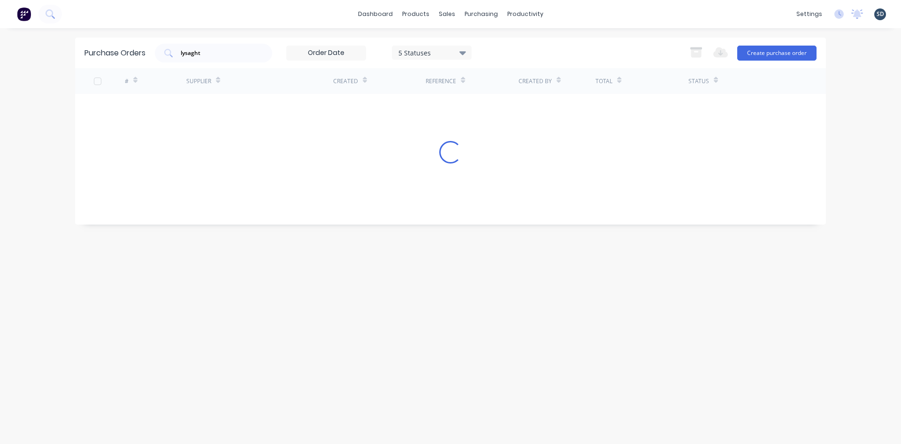
click at [572, 18] on div "dashboard products sales purchasing productivity dashboard products Product Cat…" at bounding box center [450, 14] width 901 height 28
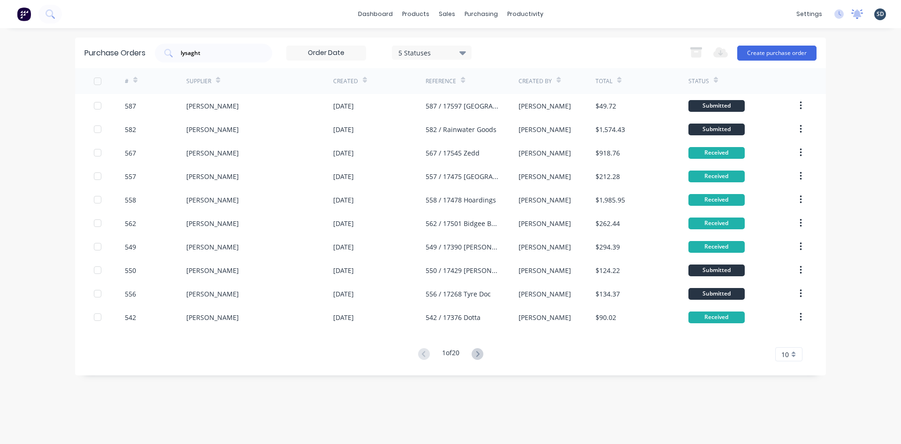
click at [858, 17] on icon at bounding box center [858, 13] width 12 height 9
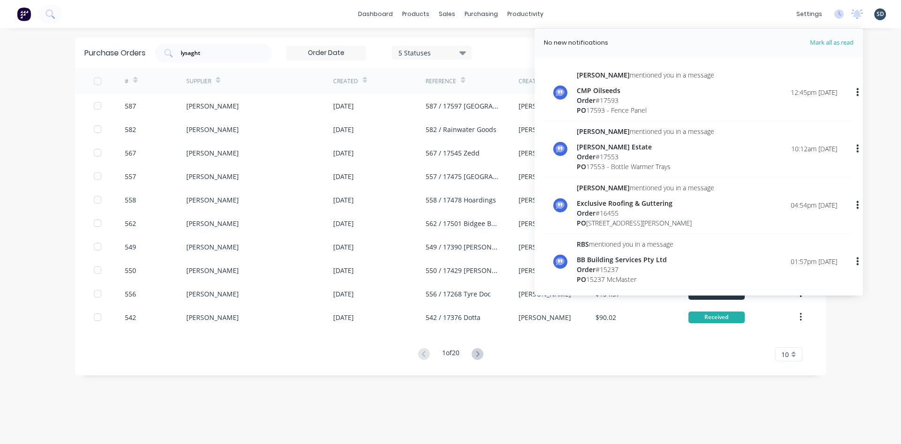
click at [652, 12] on div "dashboard products sales purchasing productivity dashboard products Product Cat…" at bounding box center [450, 14] width 901 height 28
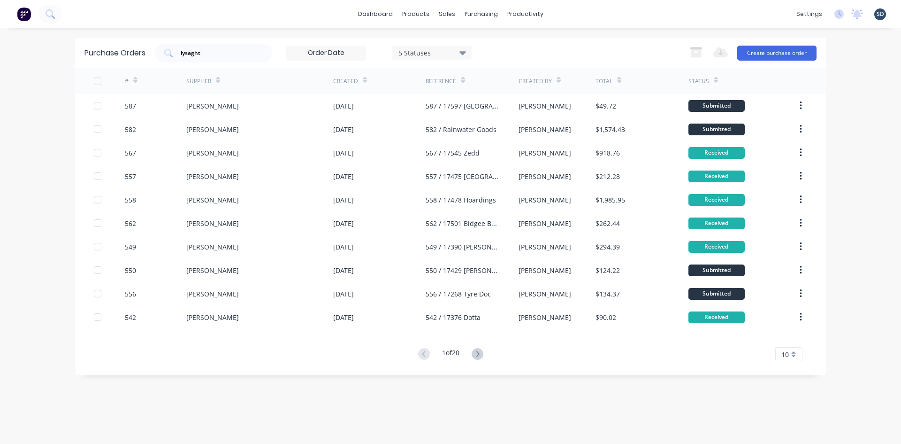
click at [630, 15] on div "dashboard products sales purchasing productivity dashboard products Product Cat…" at bounding box center [450, 14] width 901 height 28
